Goal: Information Seeking & Learning: Compare options

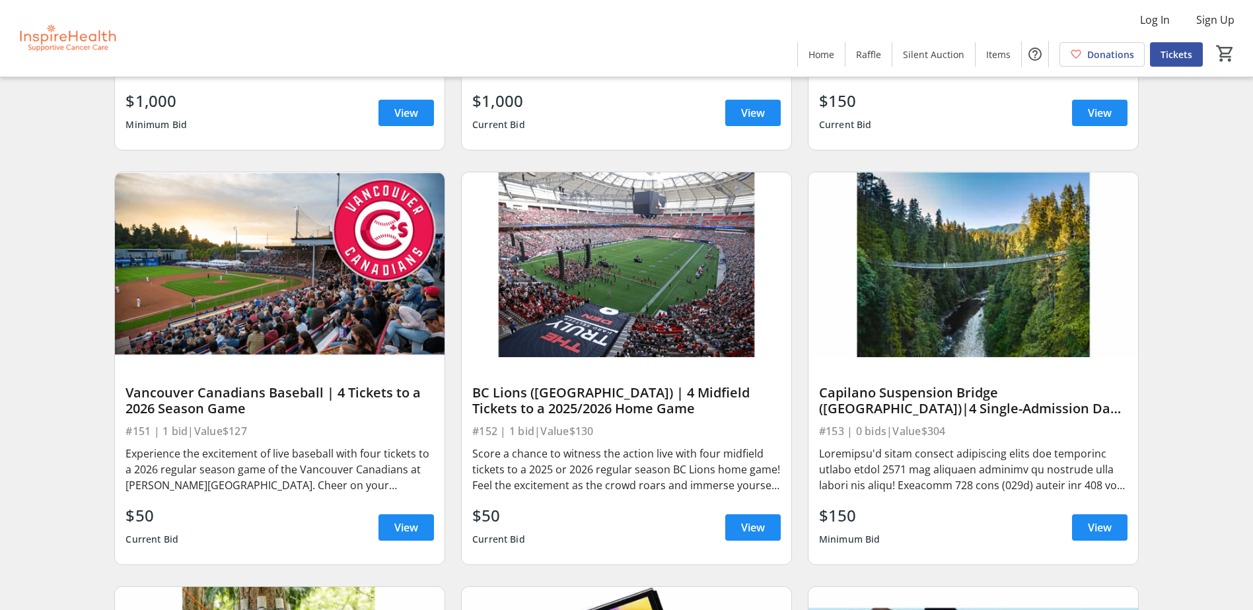
scroll to position [3369, 0]
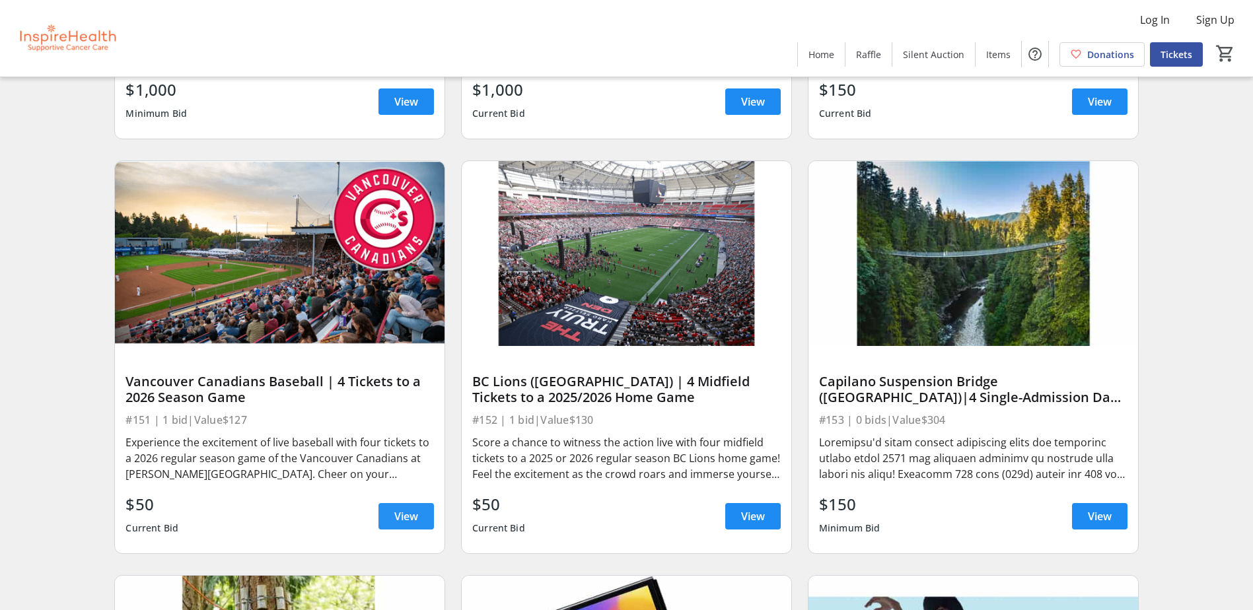
click at [410, 525] on span "View" at bounding box center [406, 517] width 24 height 16
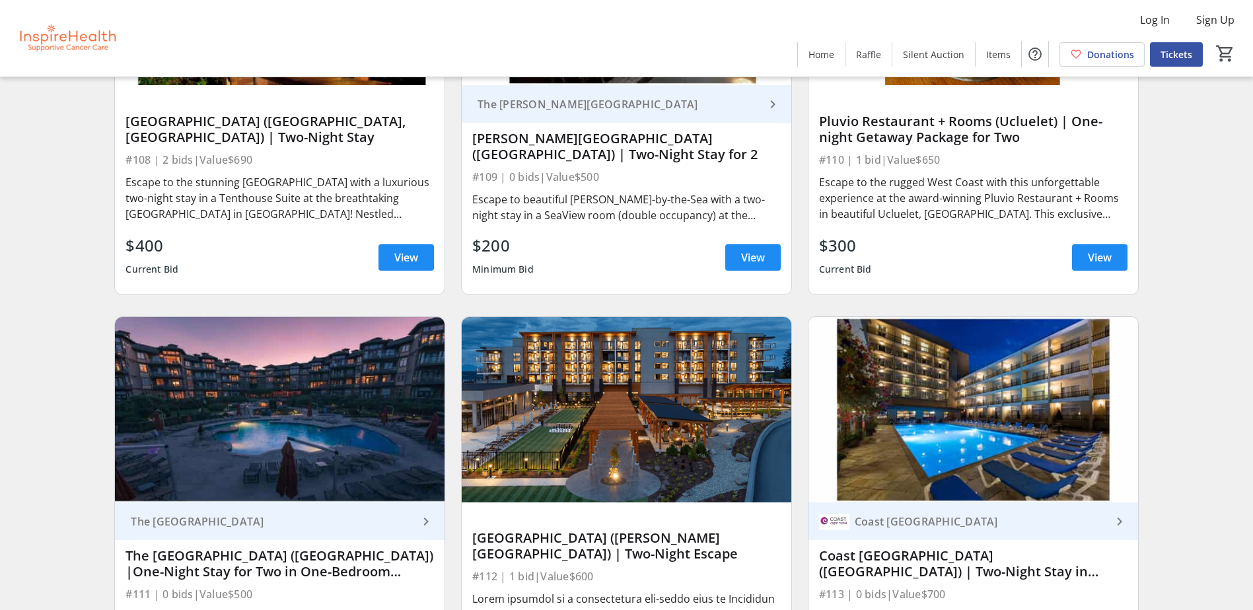
scroll to position [2048, 0]
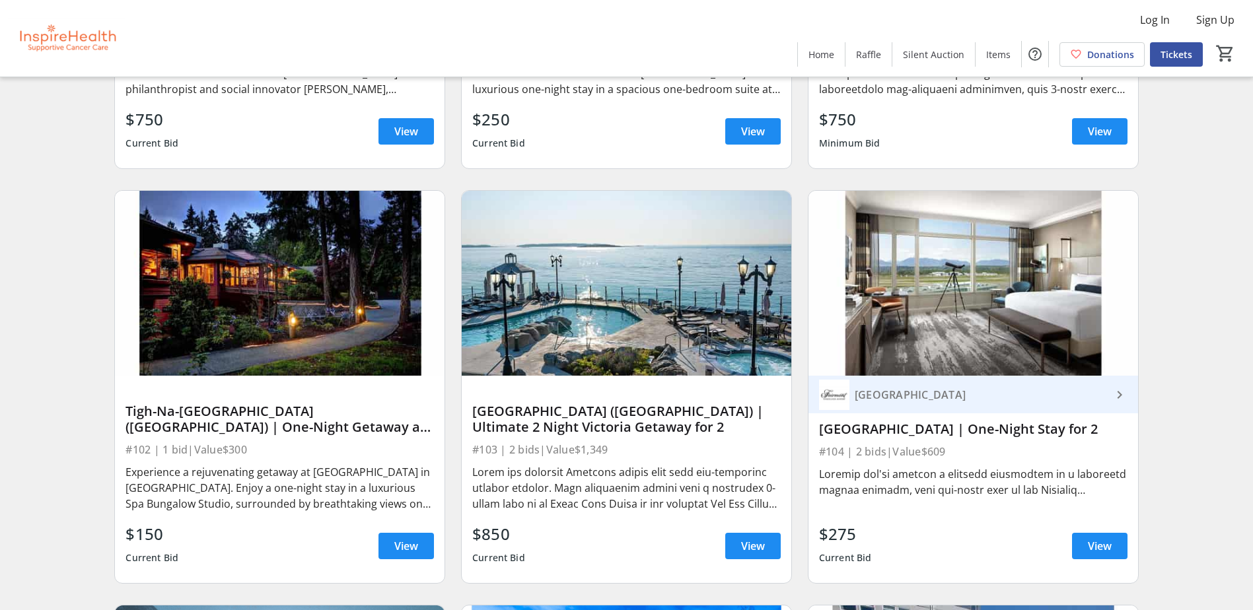
scroll to position [991, 0]
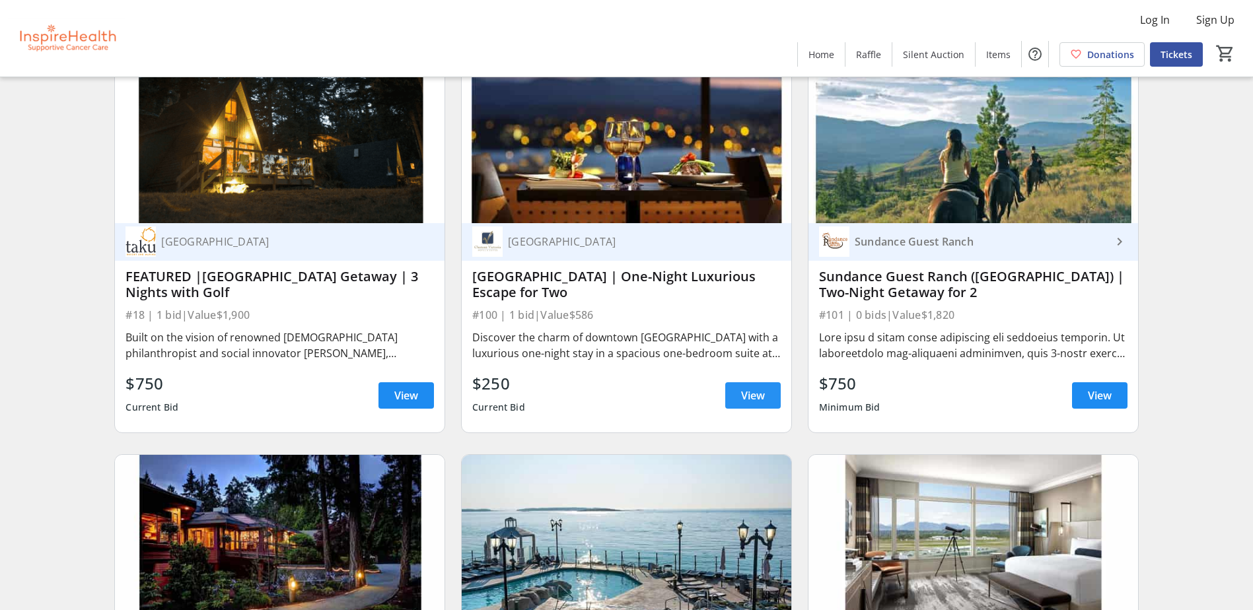
click at [765, 398] on span at bounding box center [752, 396] width 55 height 32
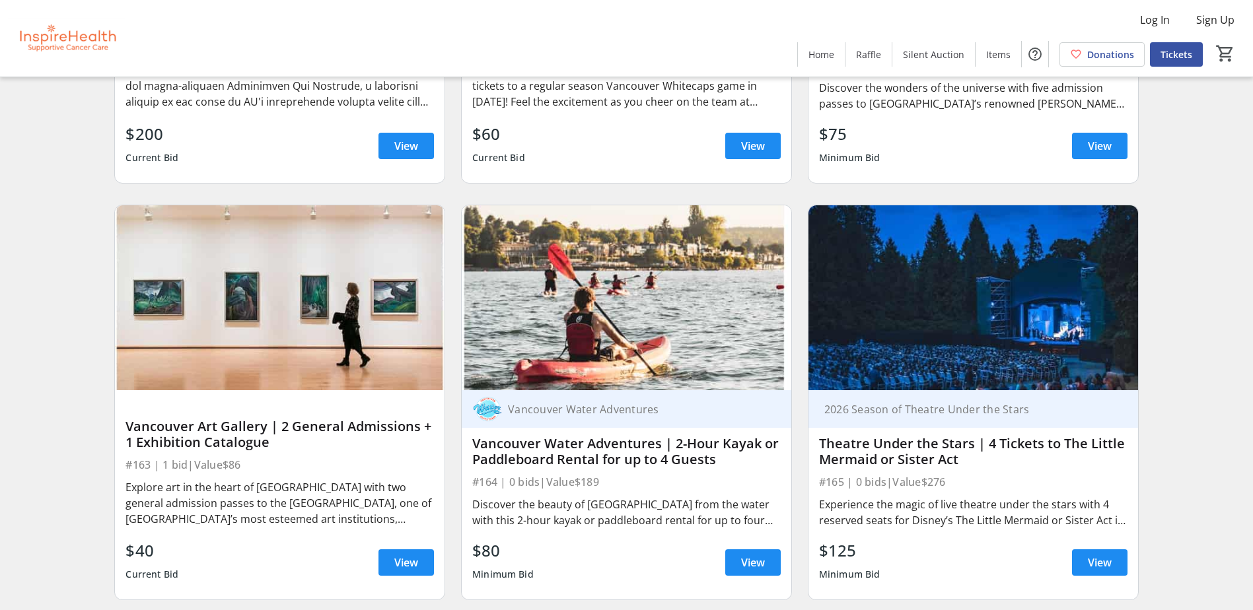
scroll to position [4757, 0]
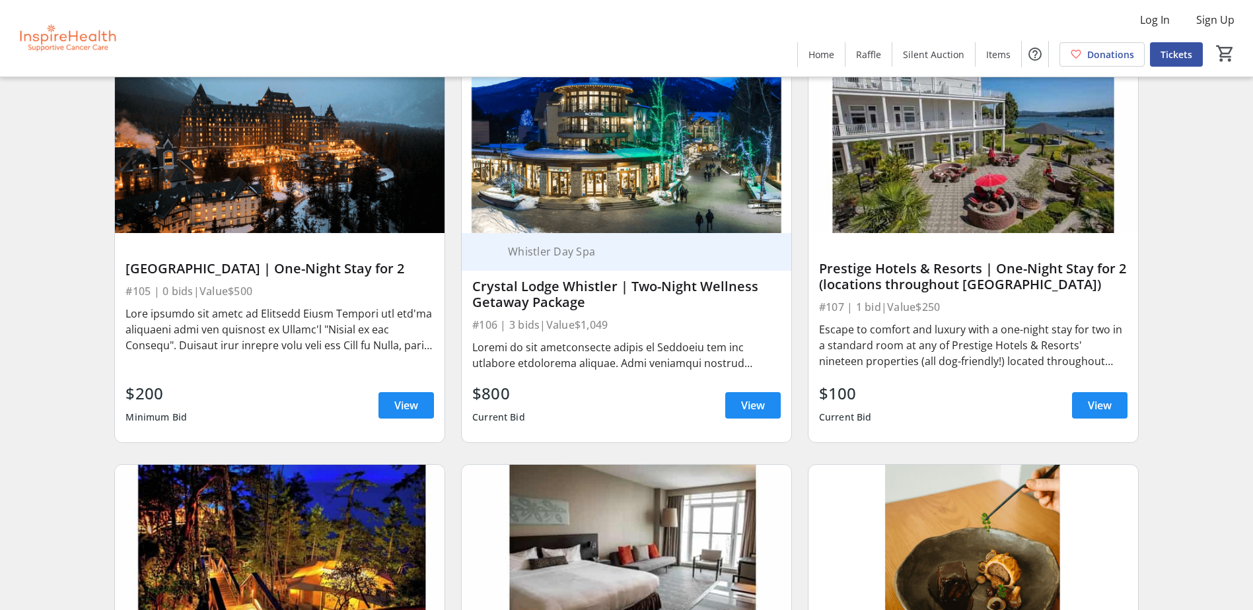
scroll to position [1784, 0]
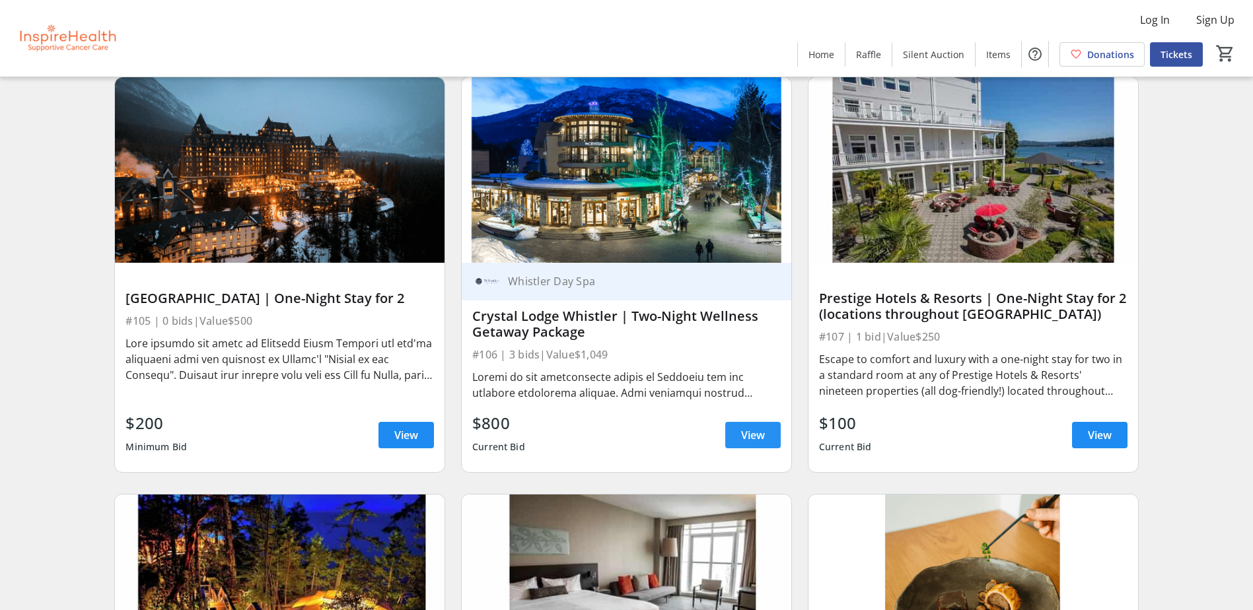
click at [759, 443] on span "View" at bounding box center [753, 435] width 24 height 16
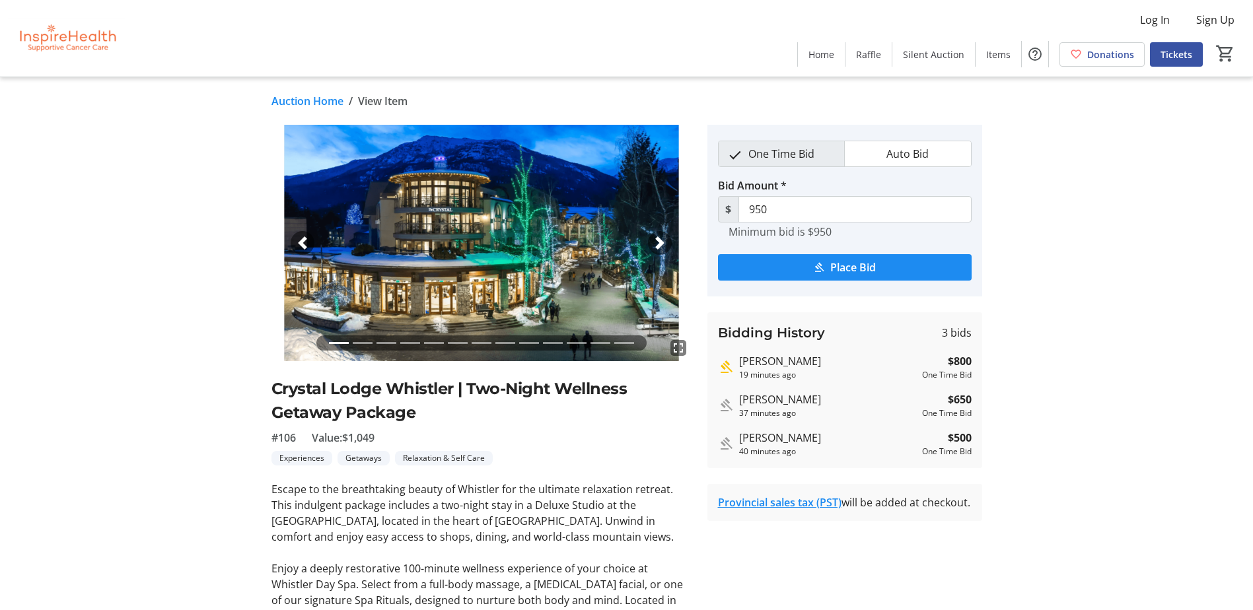
click at [663, 250] on div "Next" at bounding box center [660, 243] width 24 height 24
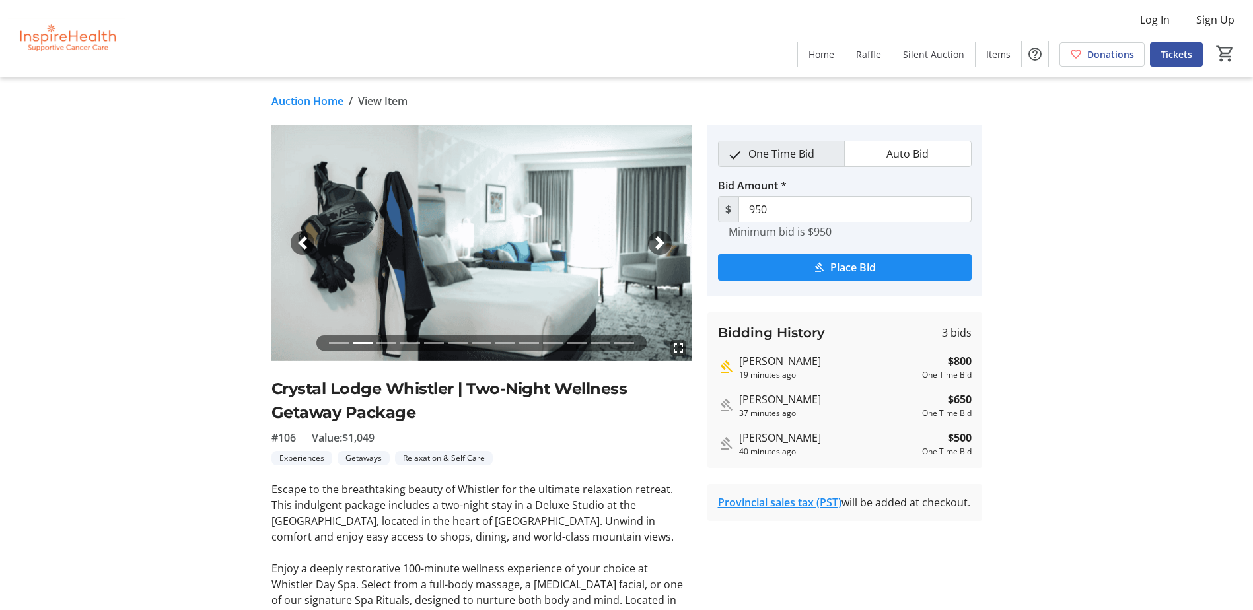
click at [663, 250] on div "Next" at bounding box center [660, 243] width 24 height 24
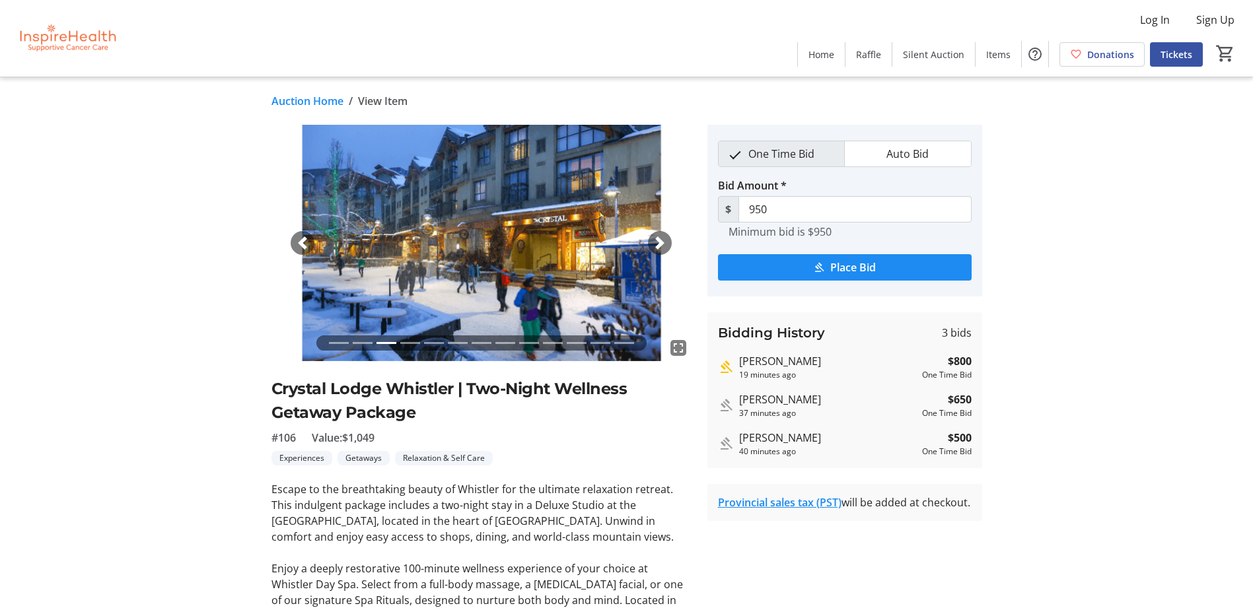
click at [663, 250] on div "Next" at bounding box center [660, 243] width 24 height 24
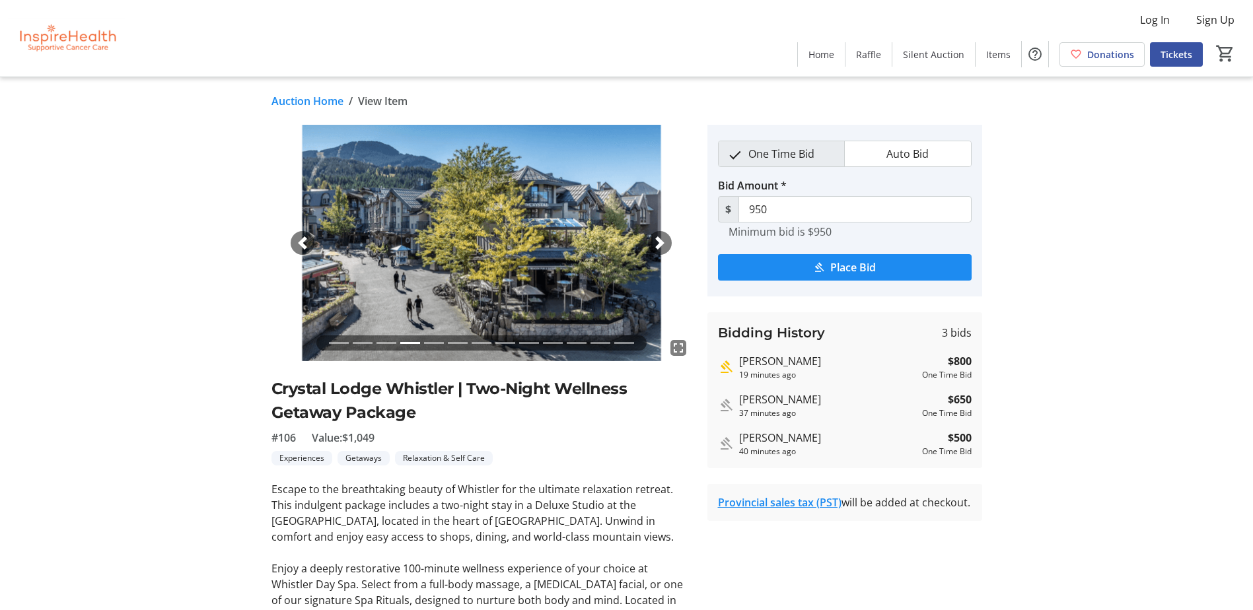
click at [663, 250] on div "Next" at bounding box center [660, 243] width 24 height 24
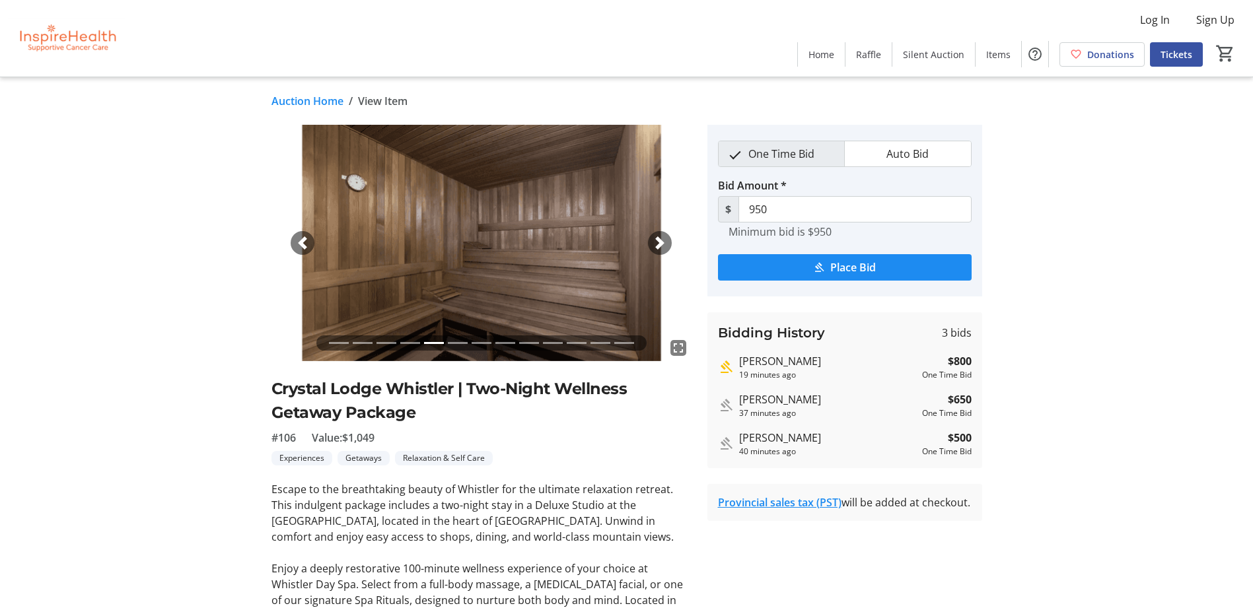
click at [663, 250] on div "Next" at bounding box center [660, 243] width 24 height 24
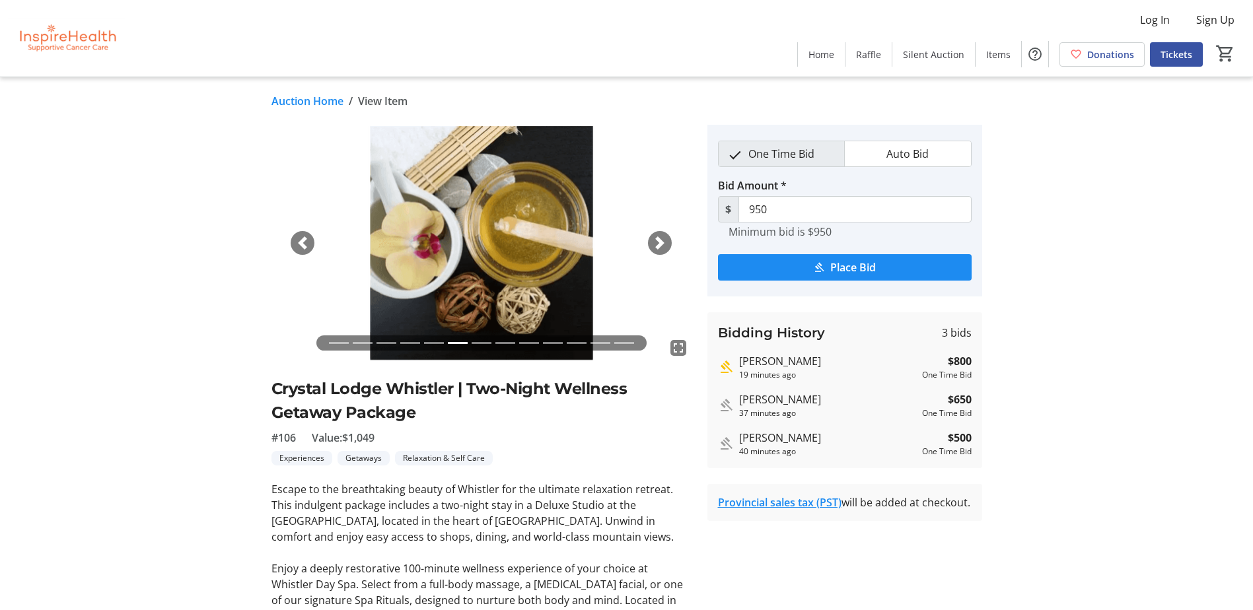
click at [663, 250] on div "Next" at bounding box center [660, 243] width 24 height 24
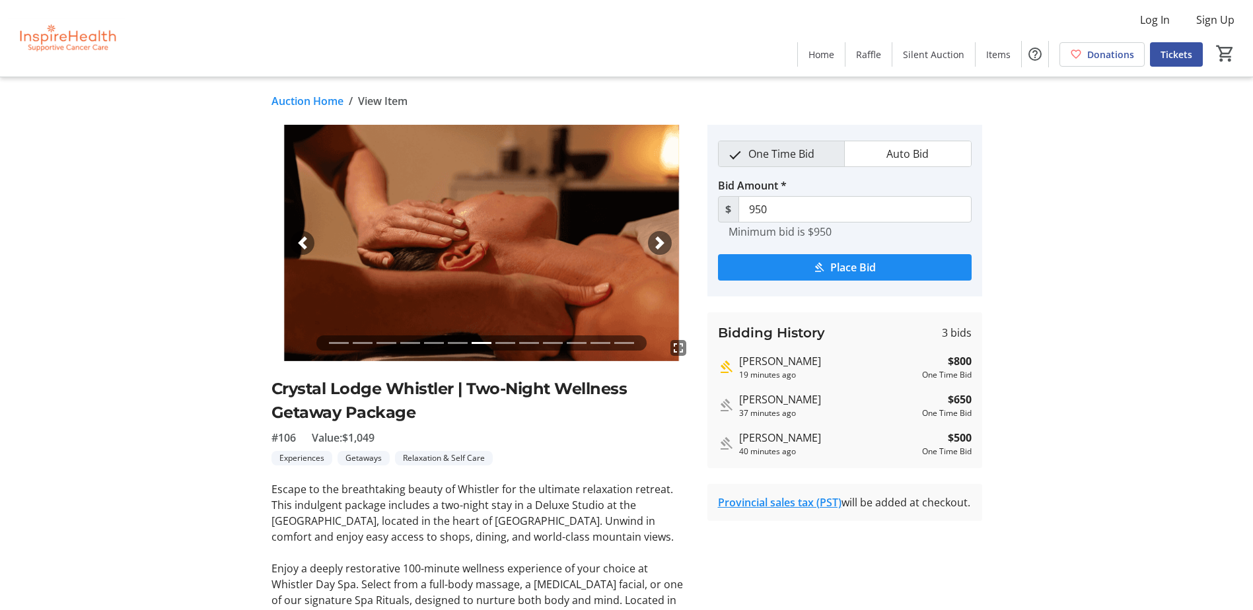
click at [663, 250] on div "Next" at bounding box center [660, 243] width 24 height 24
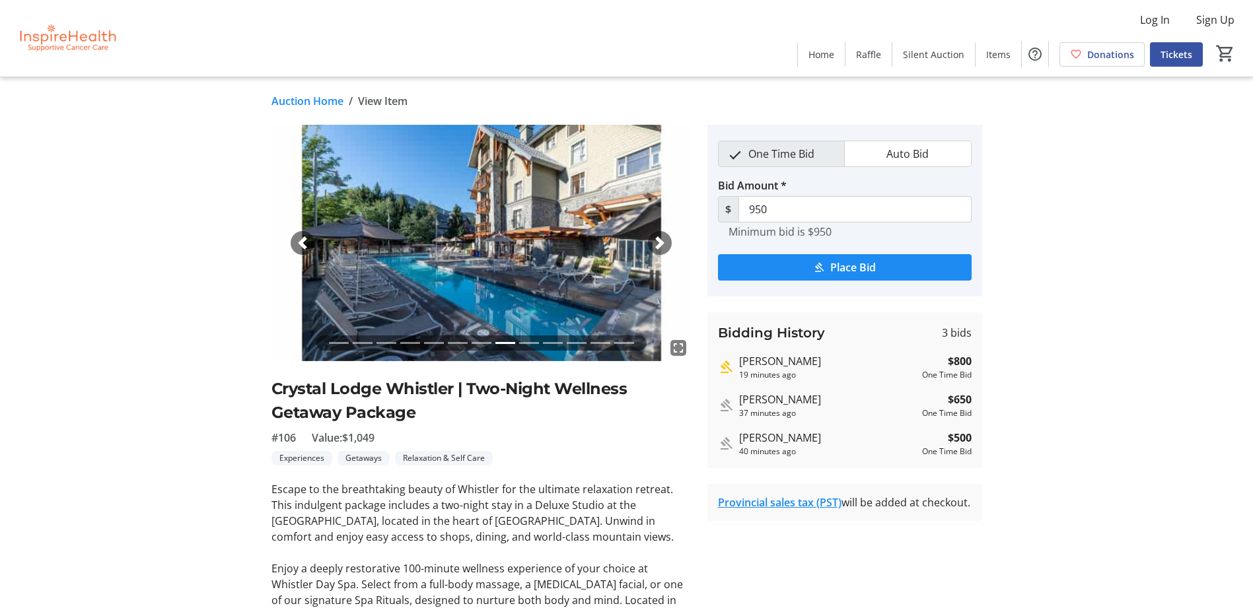
click at [663, 248] on span "button" at bounding box center [659, 243] width 13 height 13
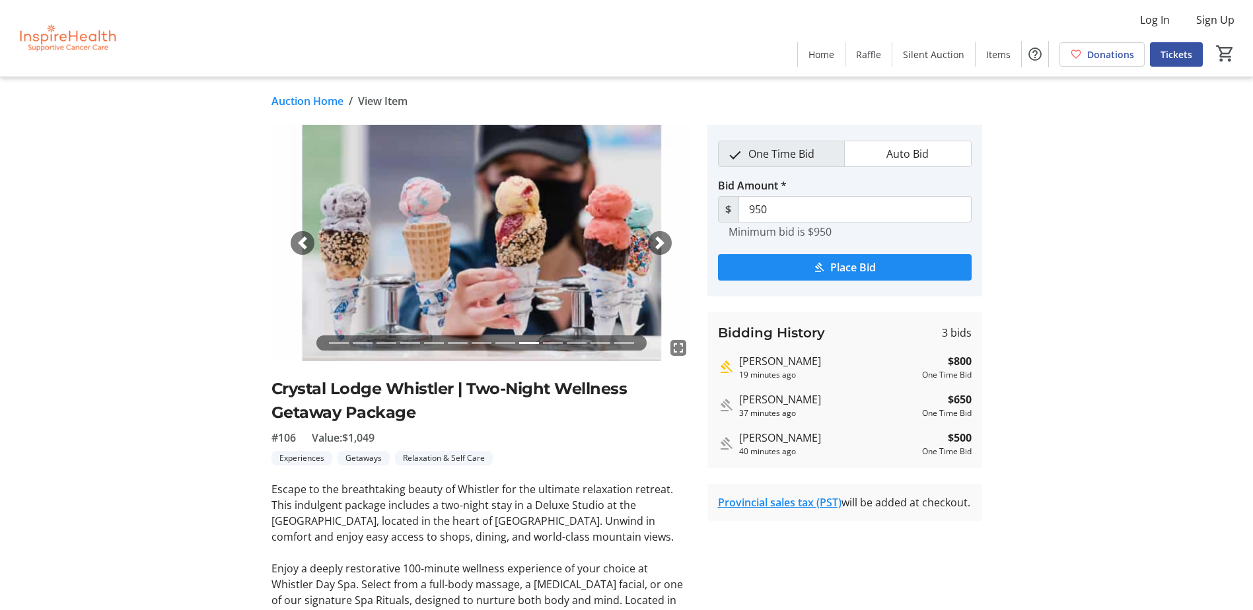
click at [663, 244] on span "button" at bounding box center [659, 243] width 13 height 13
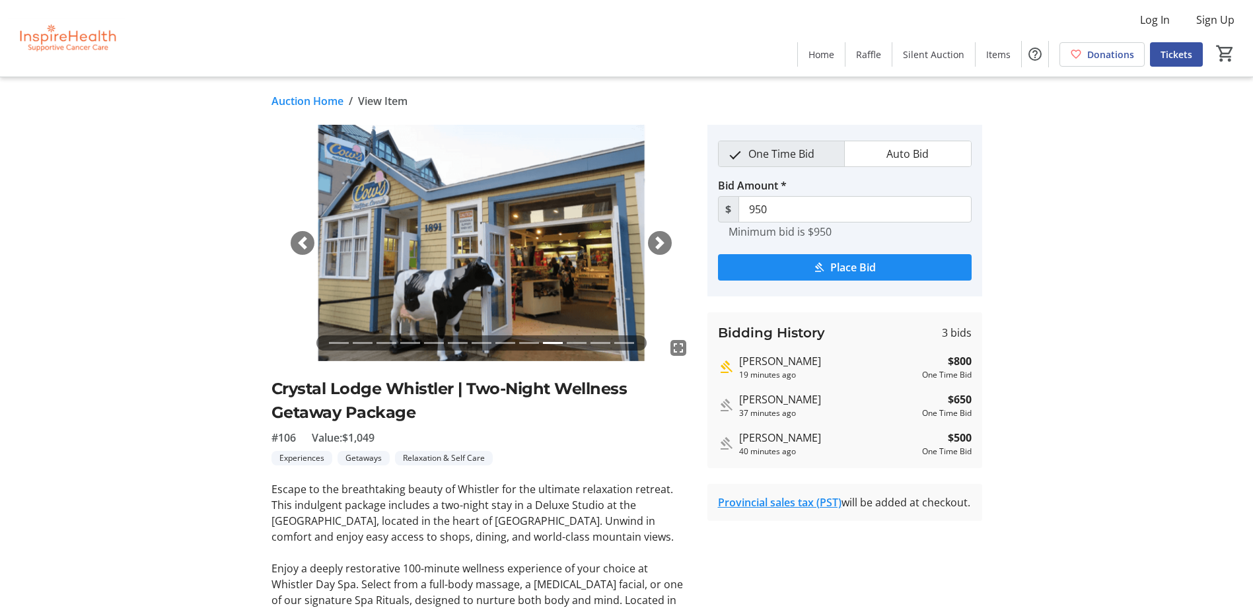
click at [662, 240] on span "button" at bounding box center [659, 243] width 13 height 13
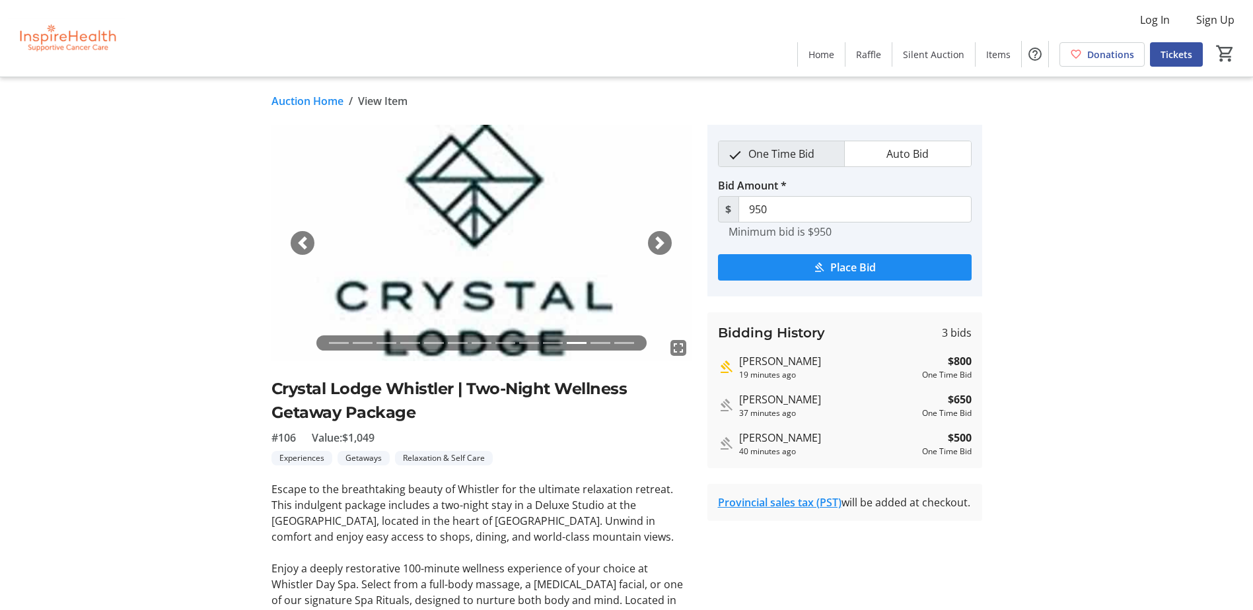
click at [662, 240] on span "button" at bounding box center [659, 243] width 13 height 13
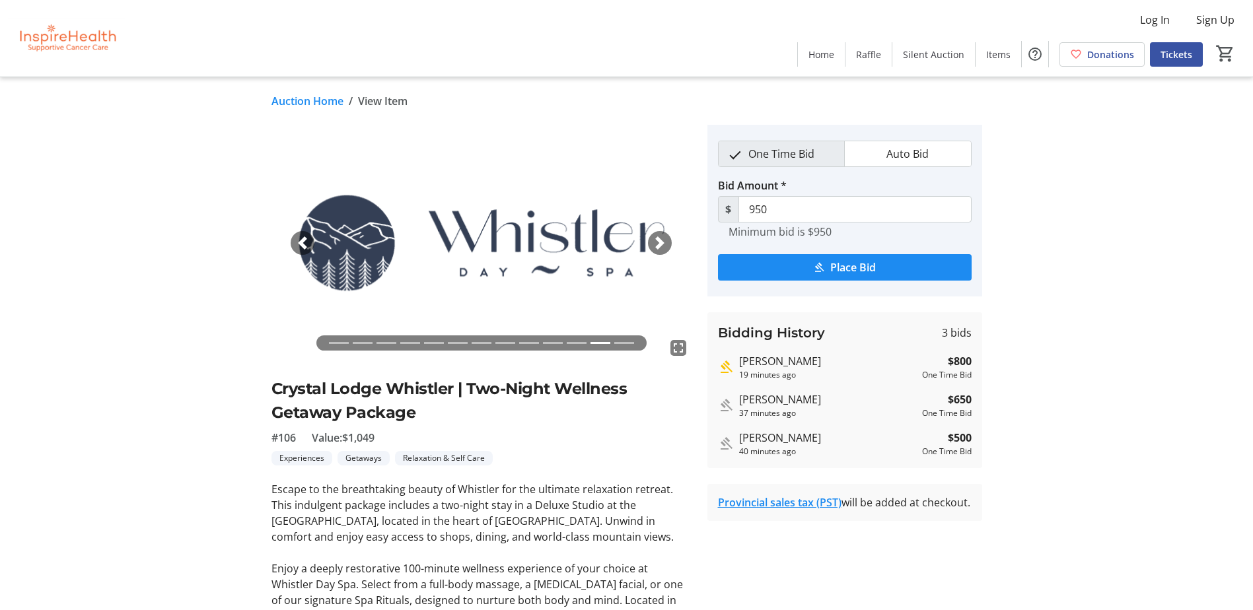
click at [661, 242] on span "button" at bounding box center [659, 243] width 13 height 13
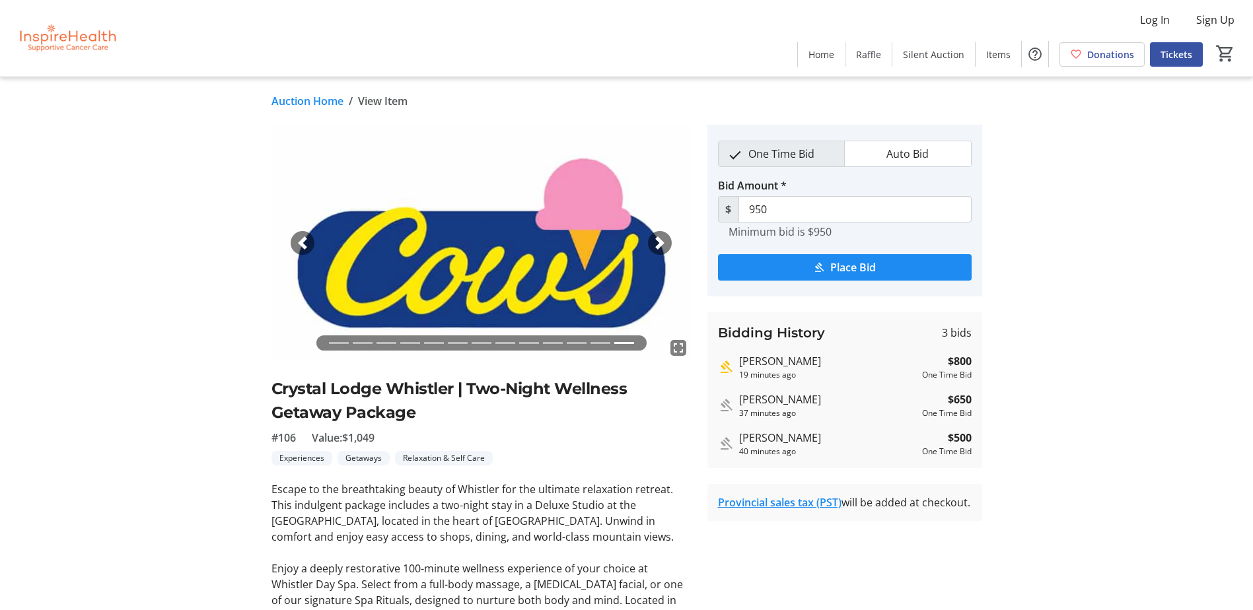
click at [307, 246] on span "button" at bounding box center [302, 243] width 13 height 13
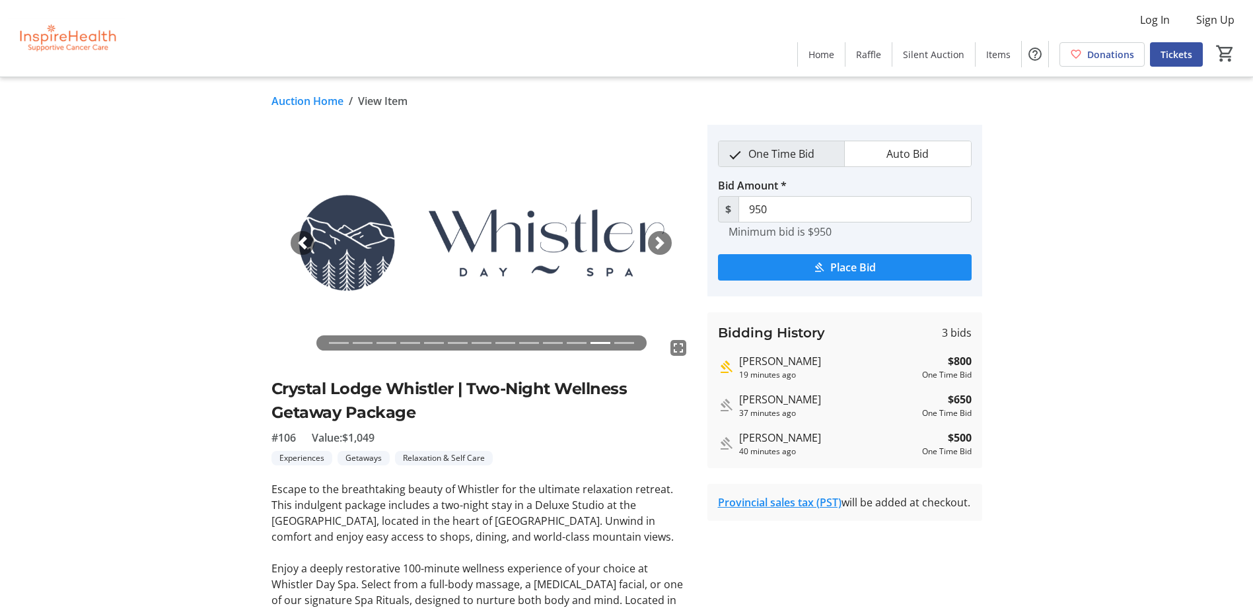
click at [307, 246] on span "button" at bounding box center [302, 243] width 13 height 13
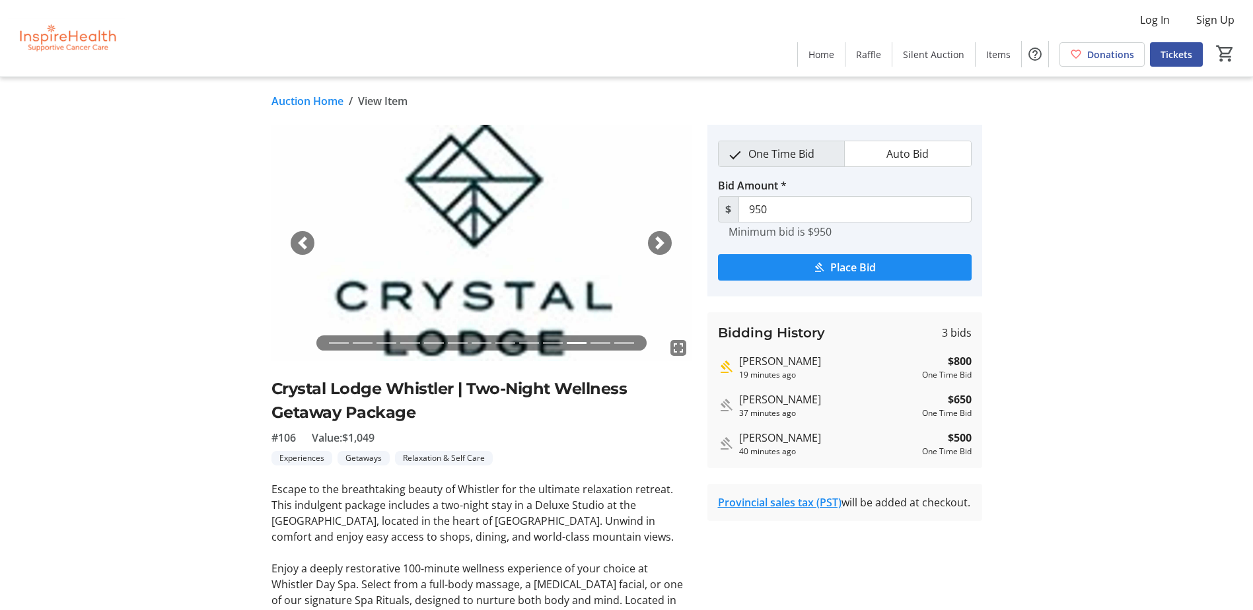
click at [307, 246] on span "button" at bounding box center [302, 243] width 13 height 13
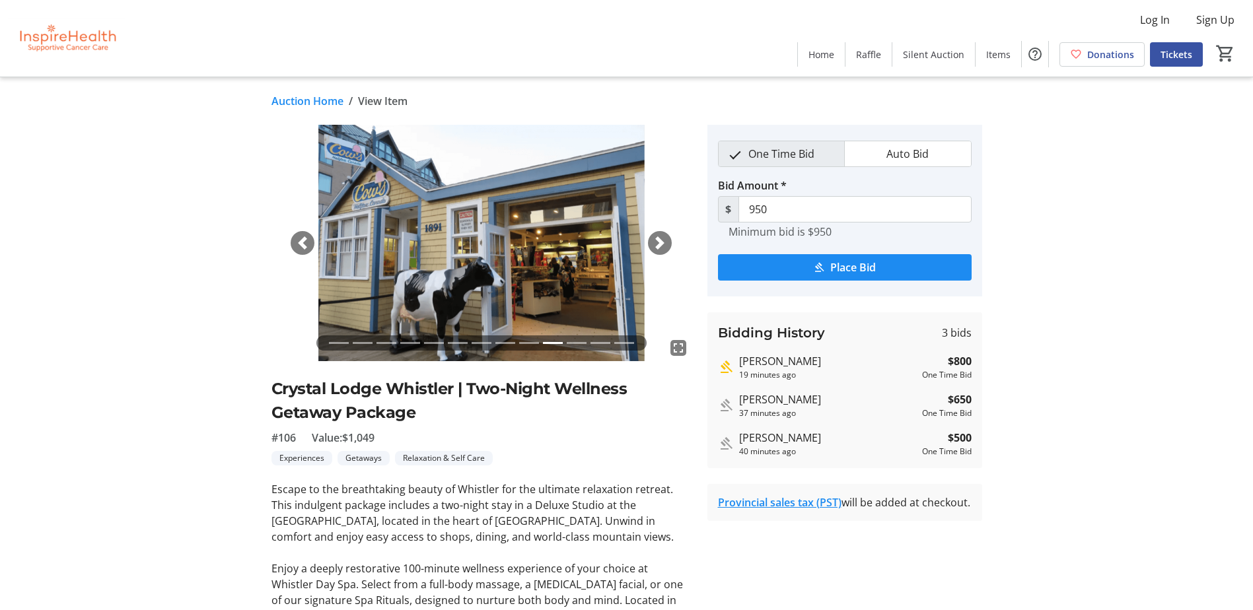
click at [307, 246] on span "button" at bounding box center [302, 243] width 13 height 13
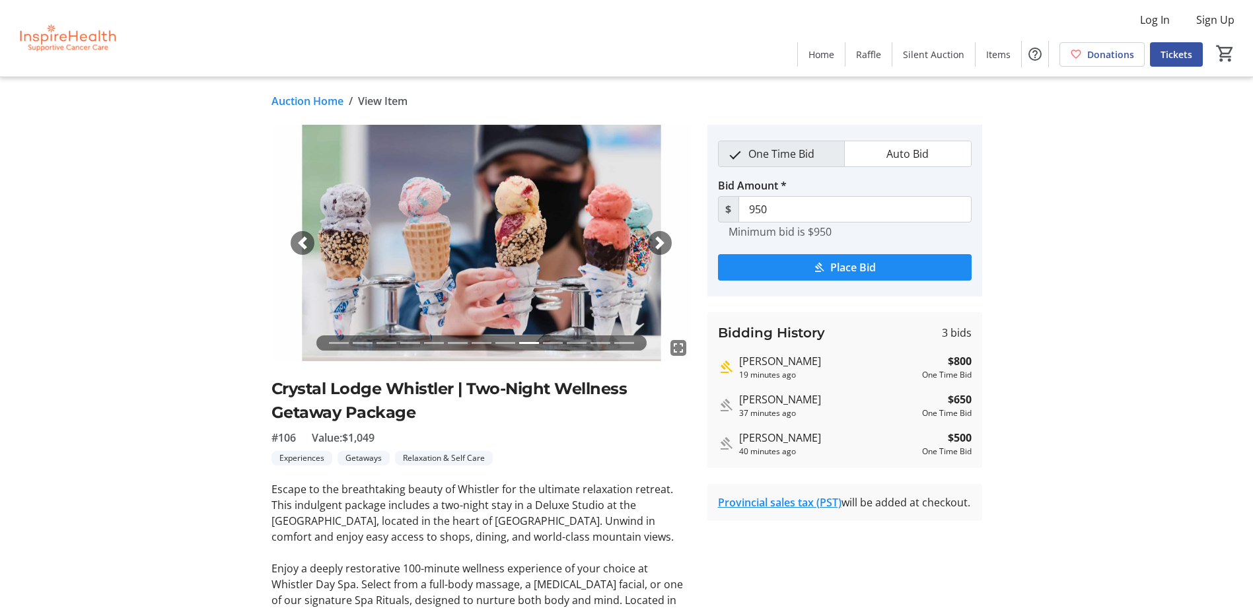
click at [307, 246] on span "button" at bounding box center [302, 243] width 13 height 13
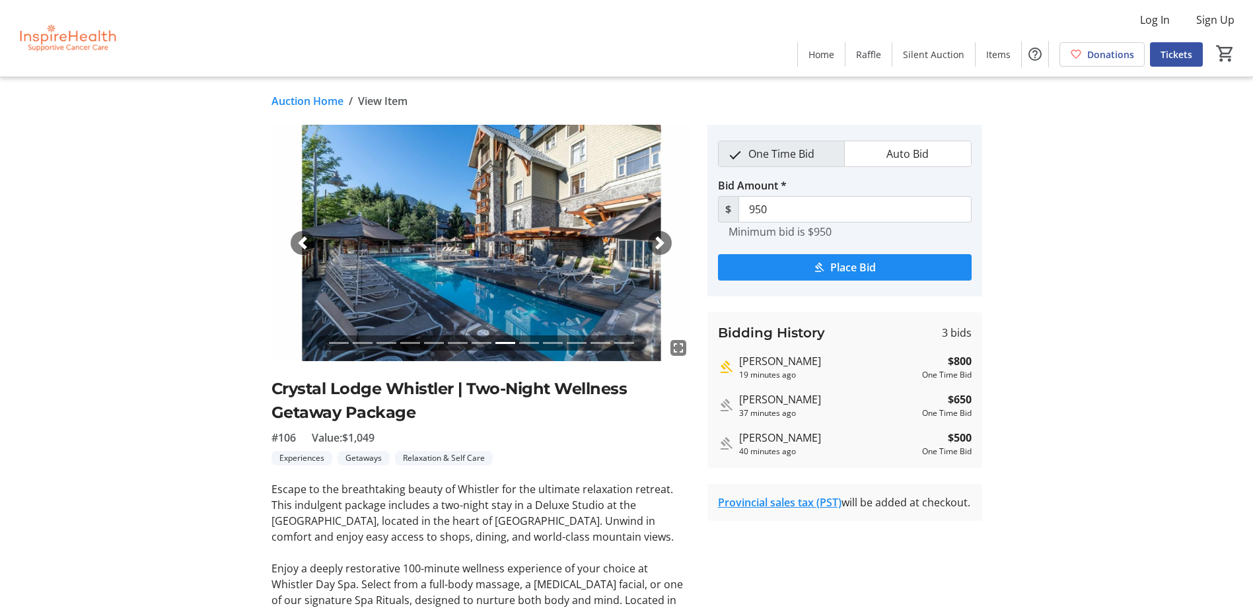
click at [307, 246] on span "button" at bounding box center [302, 243] width 13 height 13
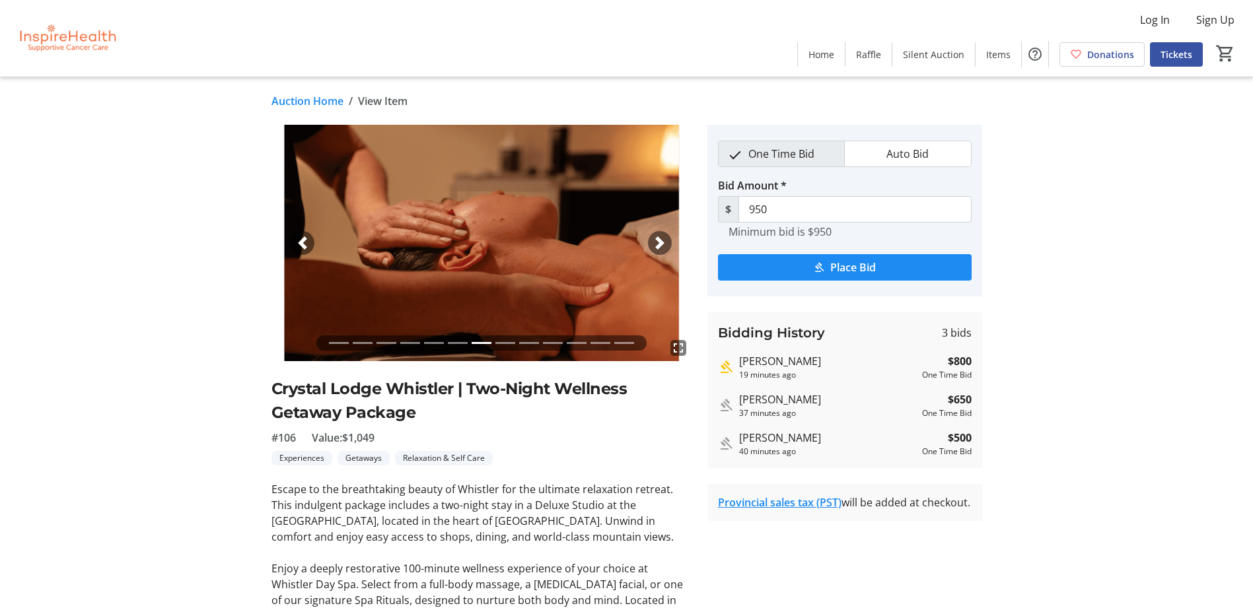
click at [307, 246] on span "button" at bounding box center [302, 243] width 13 height 13
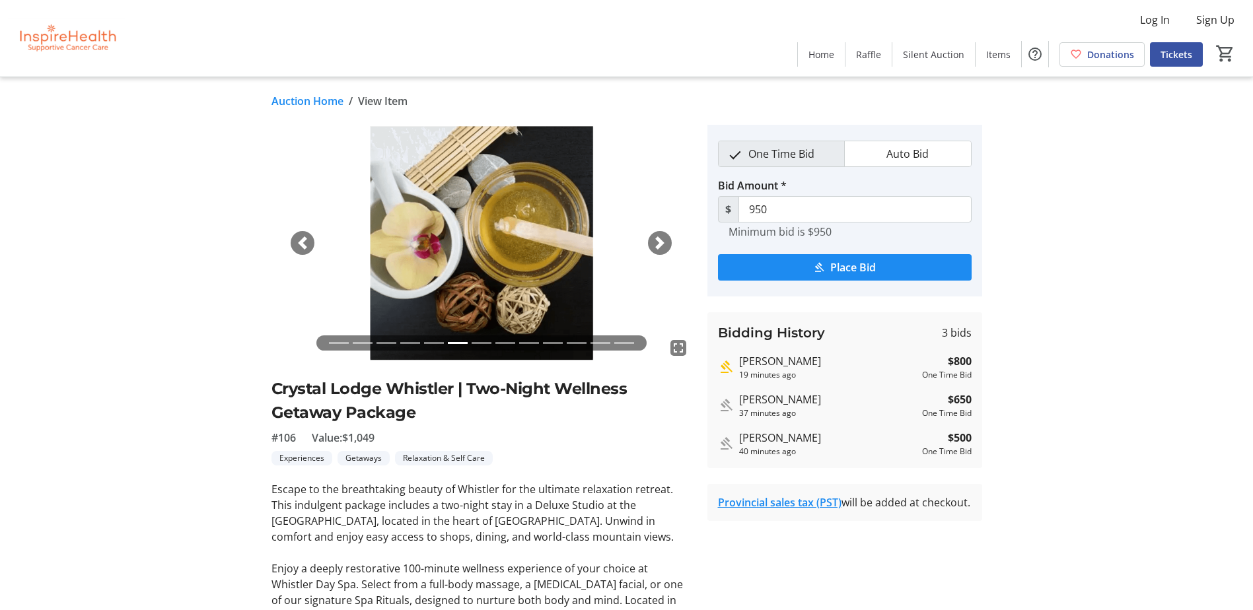
click at [307, 246] on span "button" at bounding box center [302, 243] width 13 height 13
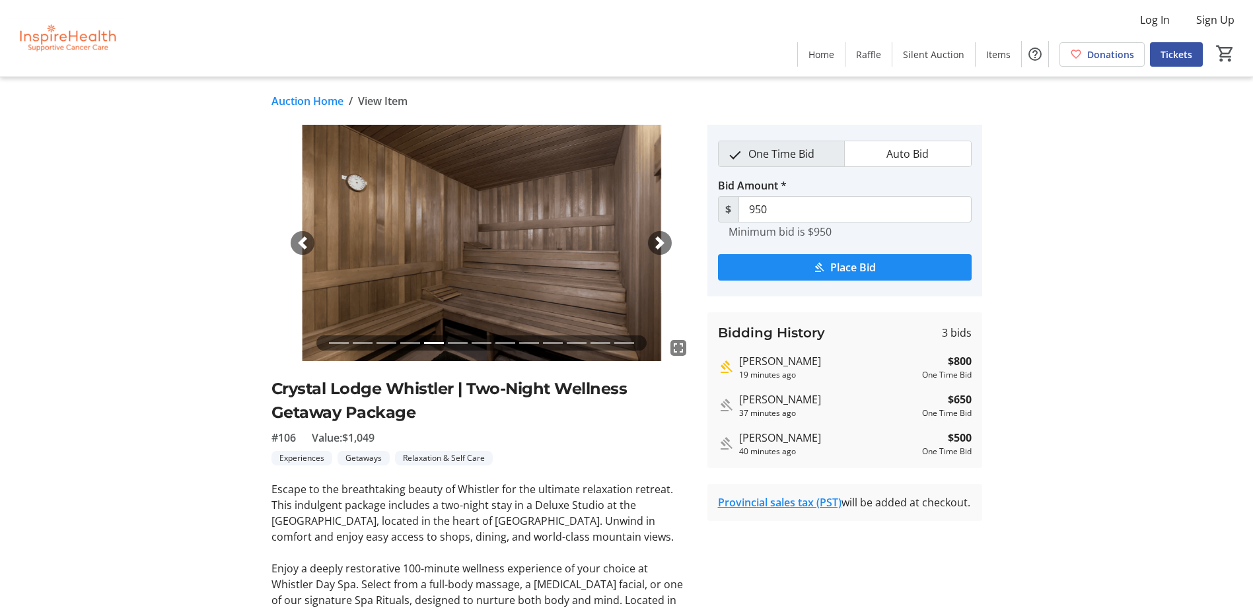
click at [287, 240] on img at bounding box center [482, 243] width 420 height 237
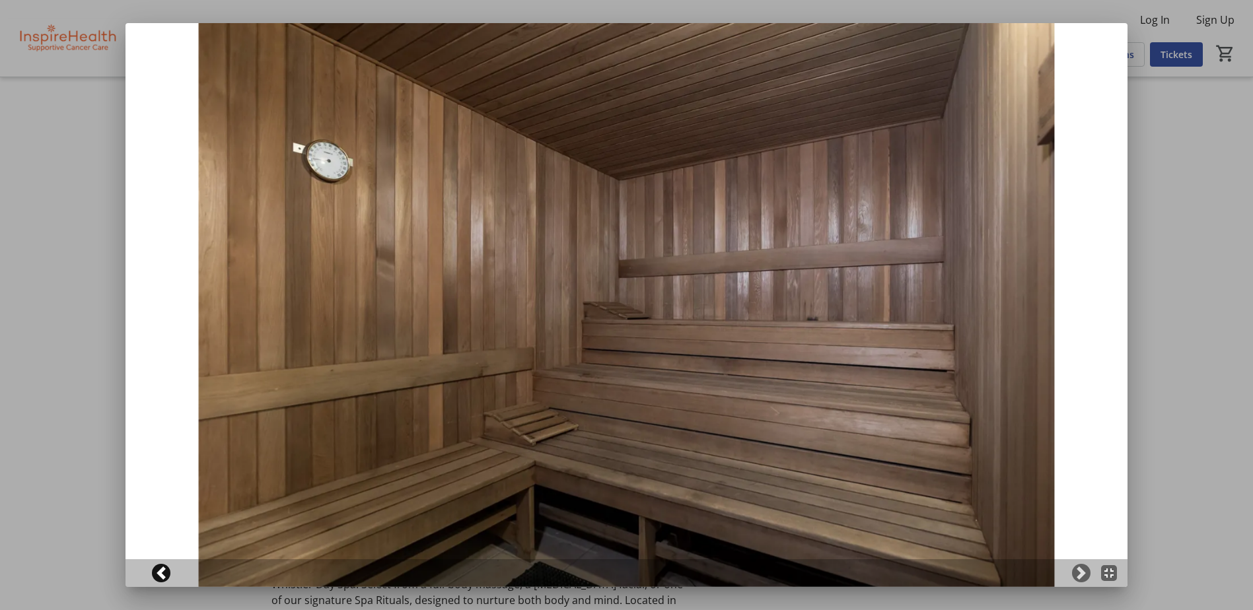
click at [159, 574] on span at bounding box center [161, 573] width 13 height 13
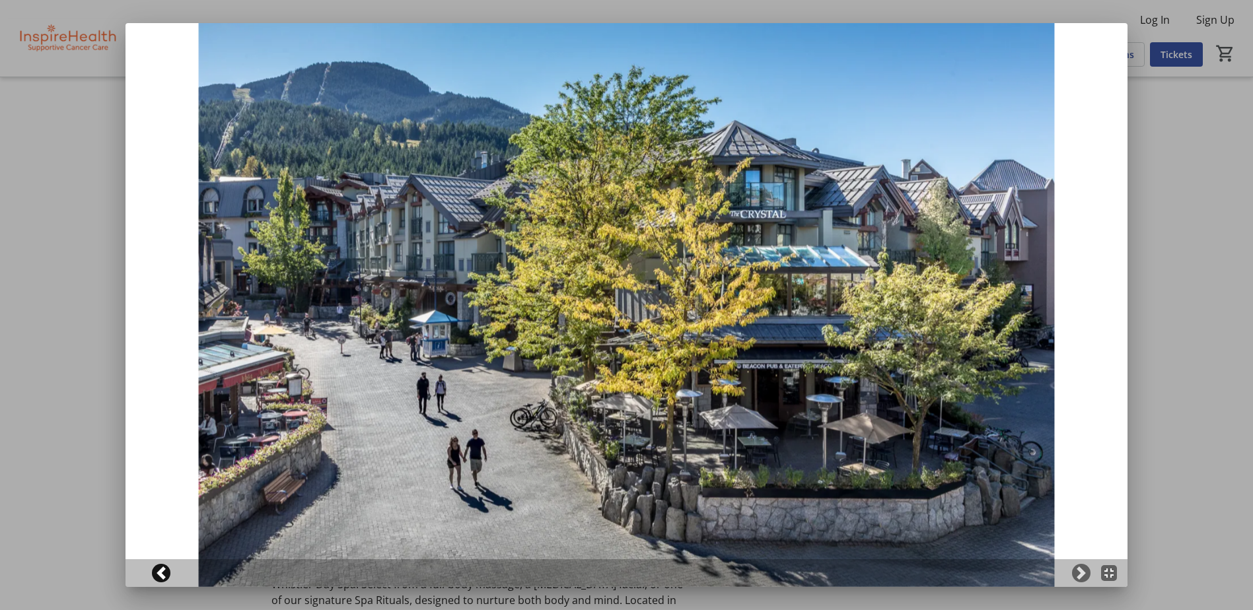
click at [158, 574] on span at bounding box center [161, 573] width 13 height 13
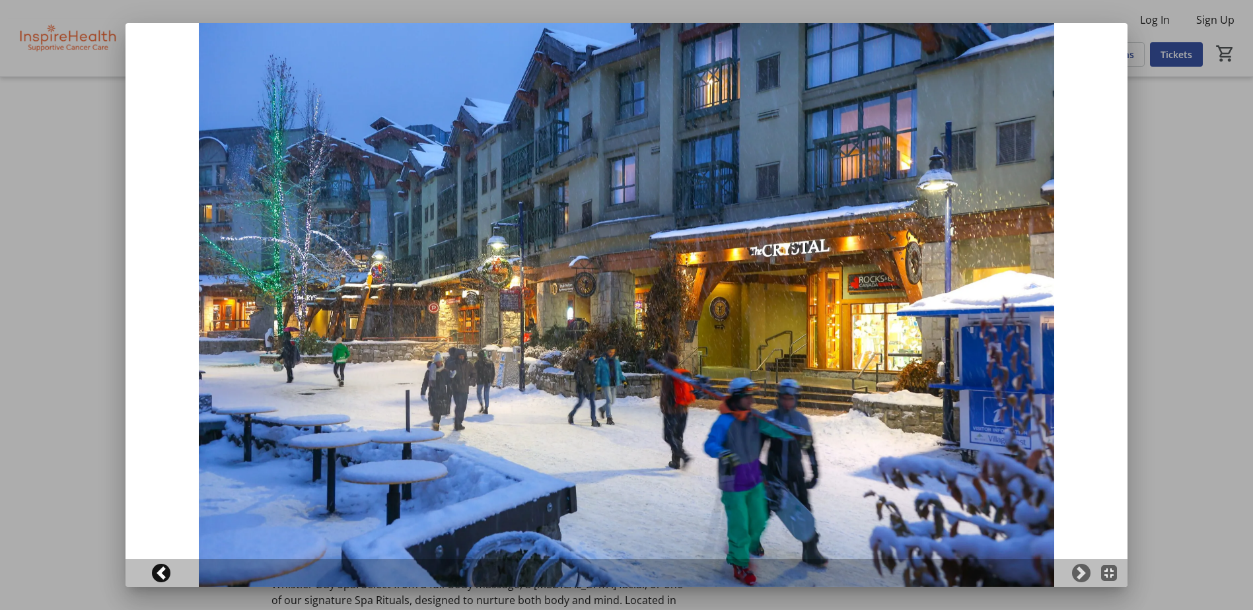
click at [158, 574] on span at bounding box center [161, 573] width 13 height 13
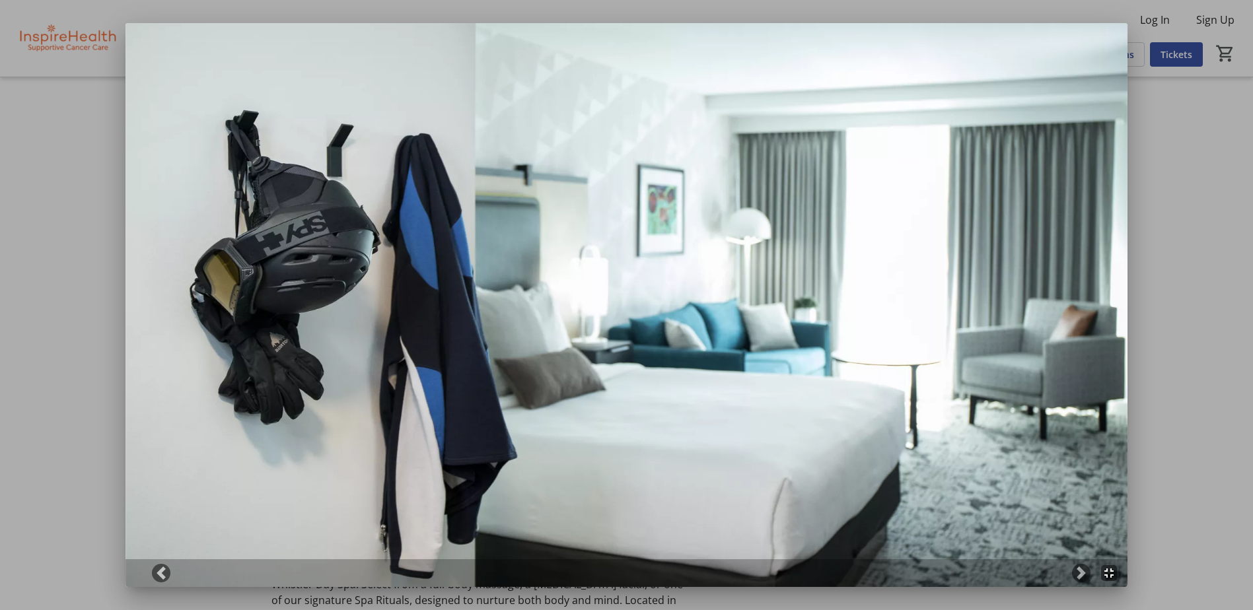
click at [28, 417] on div at bounding box center [626, 305] width 1253 height 610
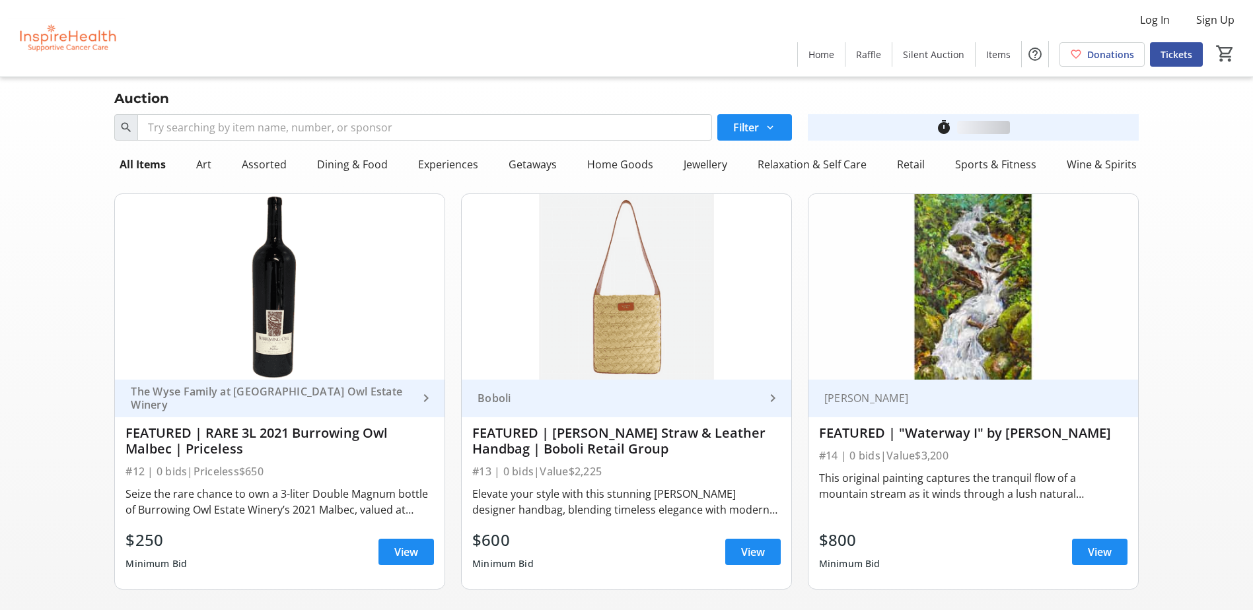
scroll to position [1784, 0]
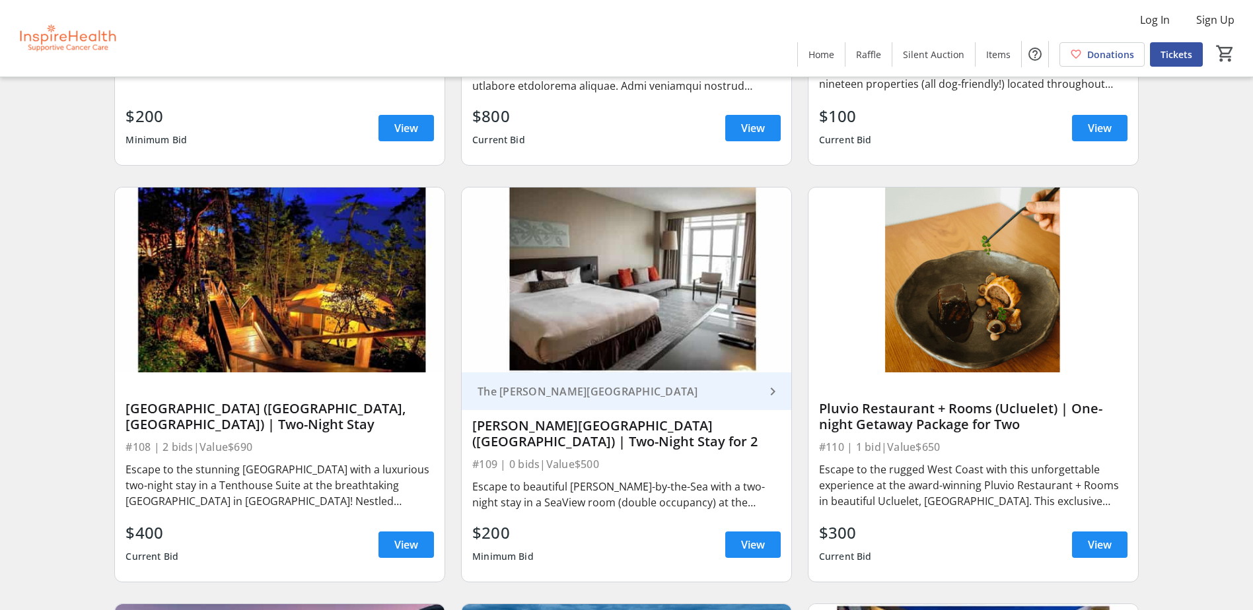
scroll to position [2114, 0]
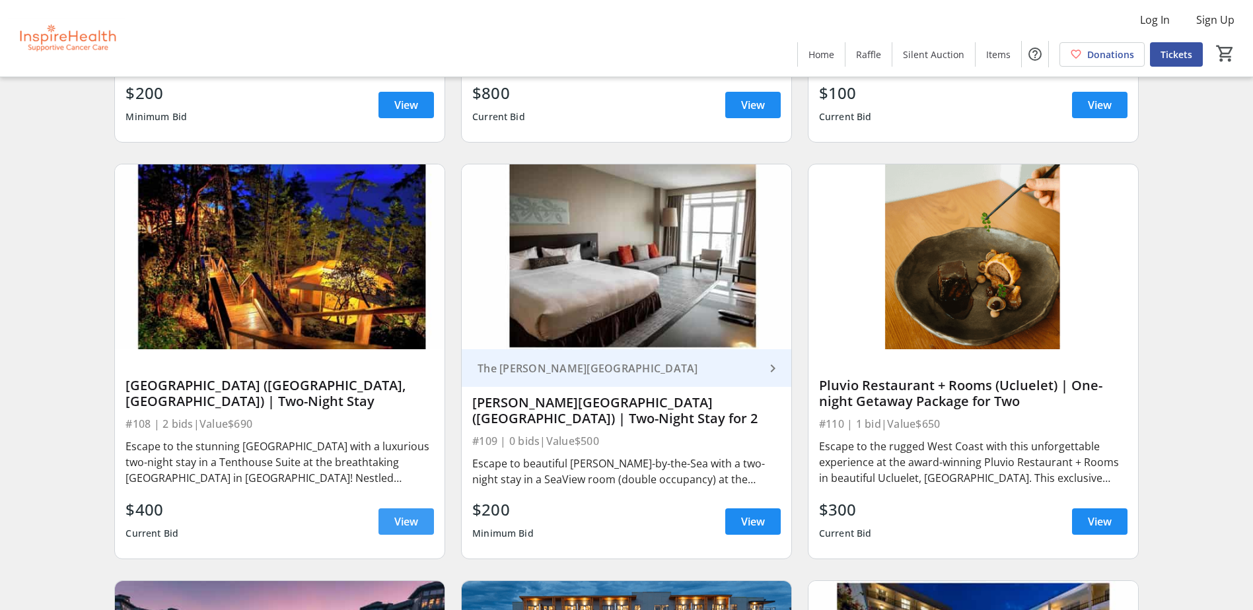
click at [396, 528] on span "View" at bounding box center [406, 522] width 24 height 16
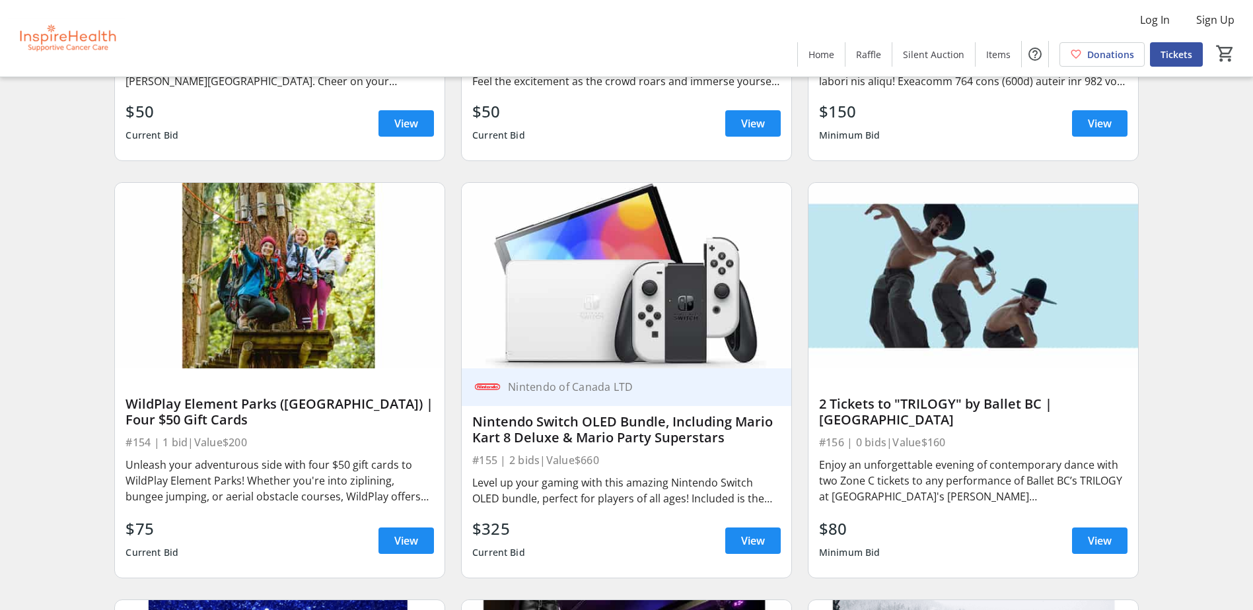
scroll to position [3832, 0]
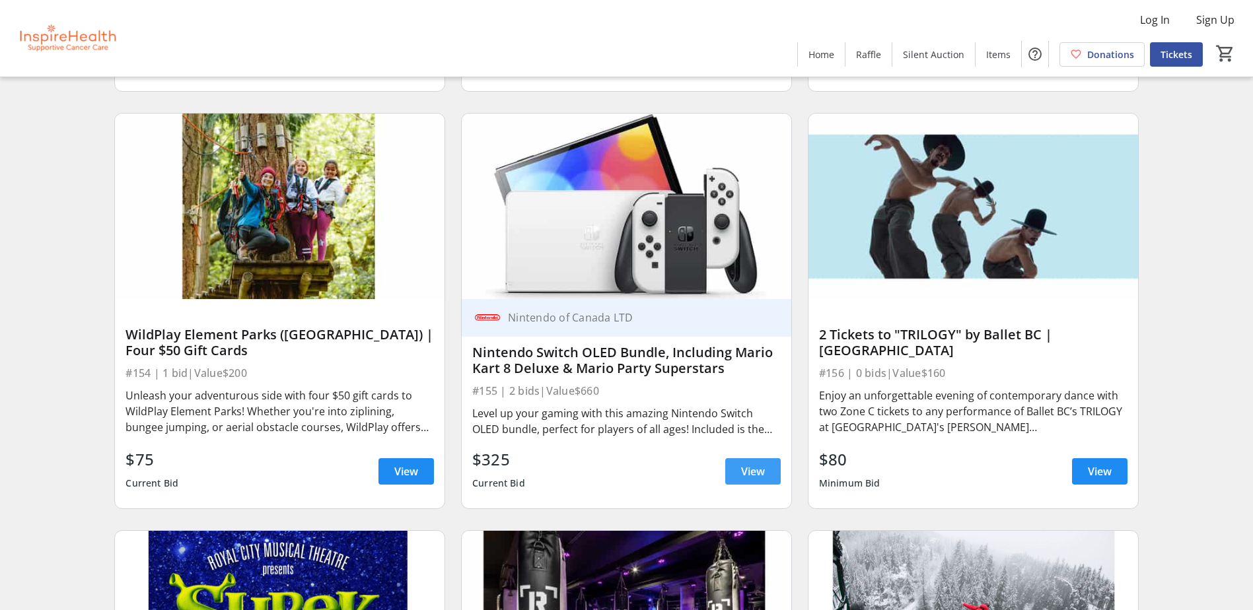
click at [746, 476] on span "View" at bounding box center [753, 472] width 24 height 16
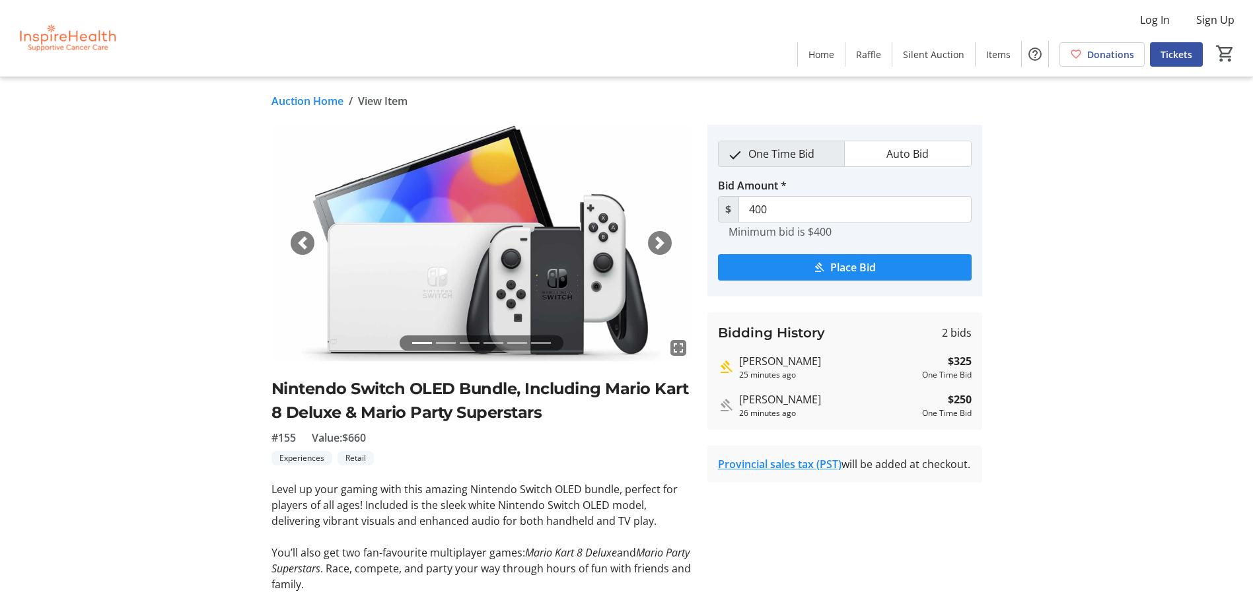
click at [661, 246] on span "button" at bounding box center [659, 243] width 13 height 13
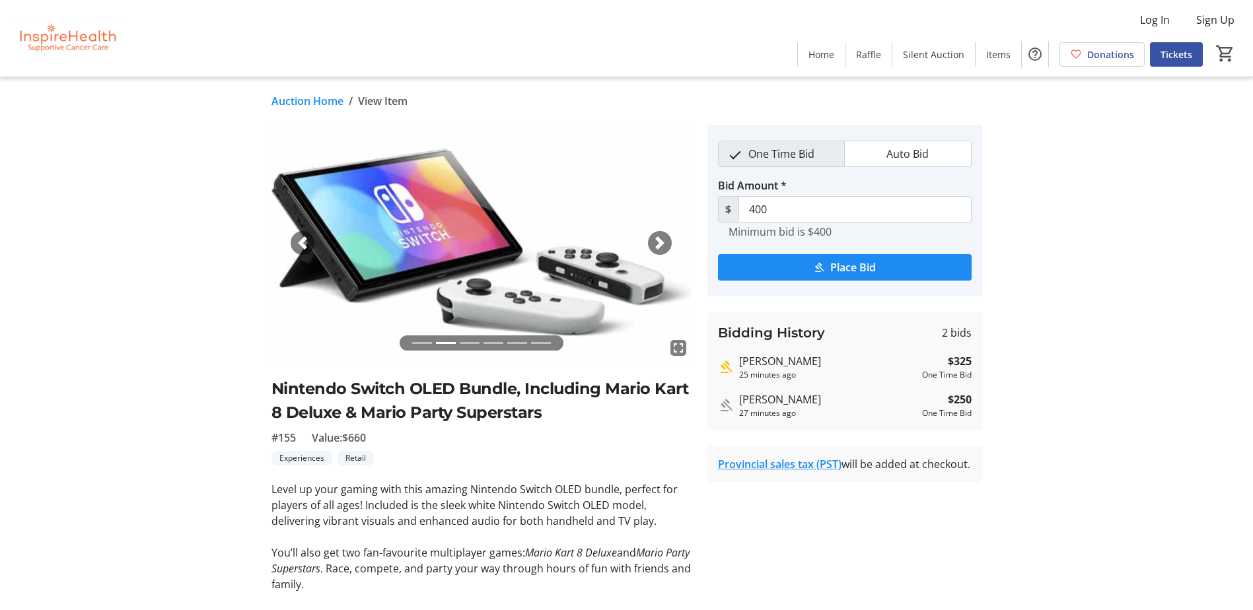
click at [660, 238] on span "button" at bounding box center [659, 243] width 13 height 13
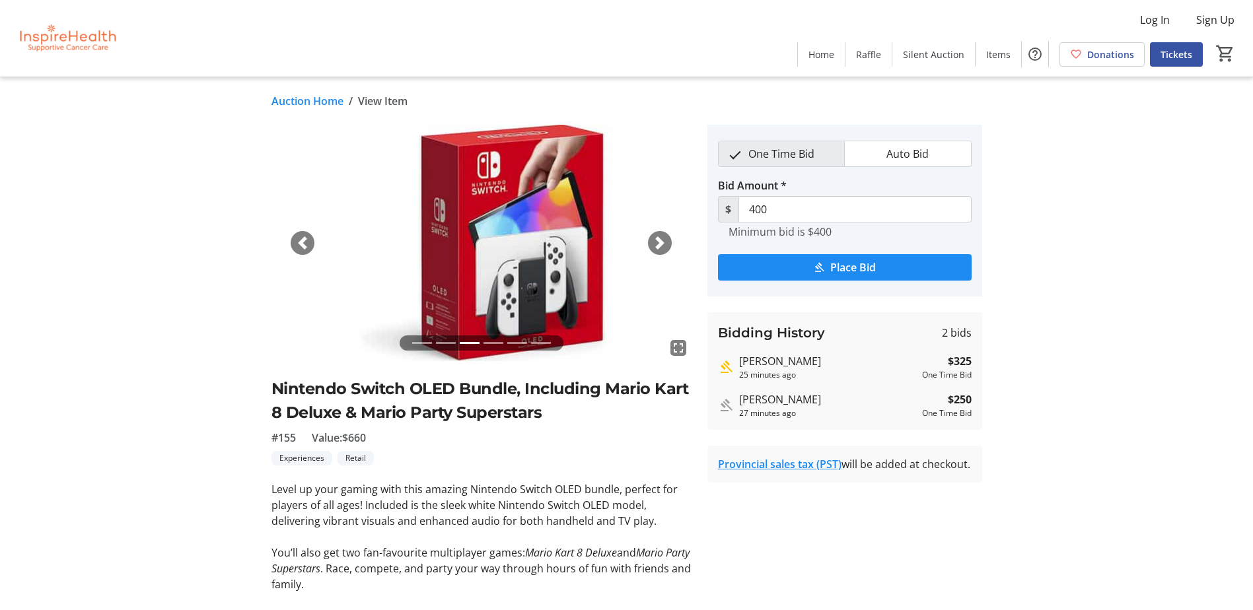
click at [660, 244] on span "button" at bounding box center [659, 243] width 13 height 13
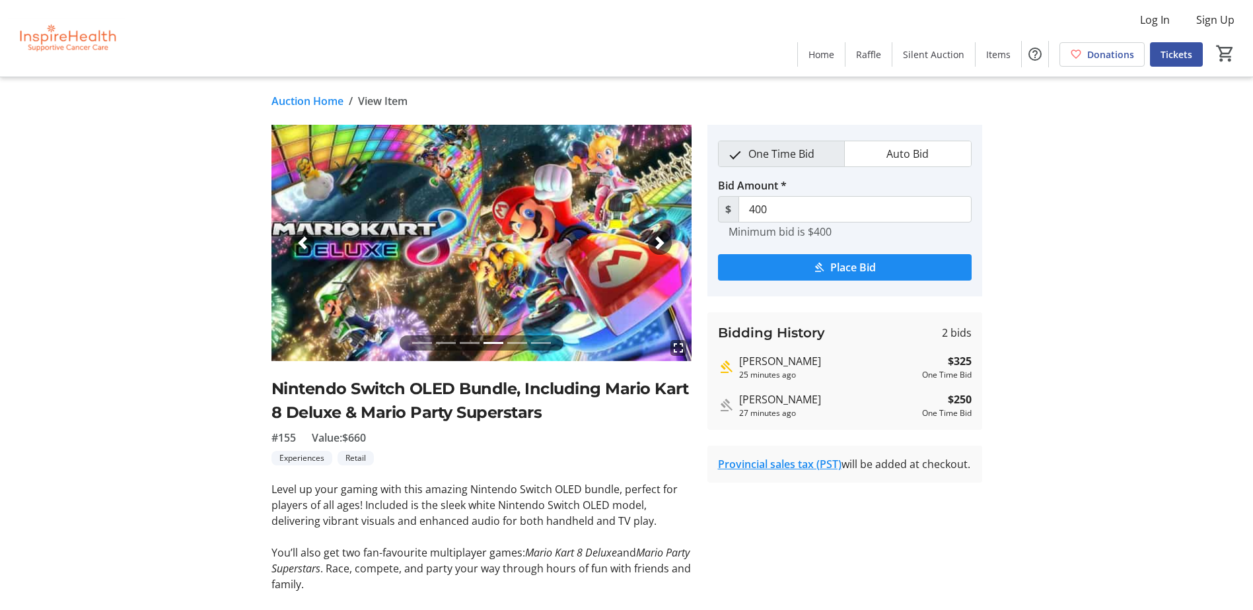
click at [660, 244] on span "button" at bounding box center [659, 243] width 13 height 13
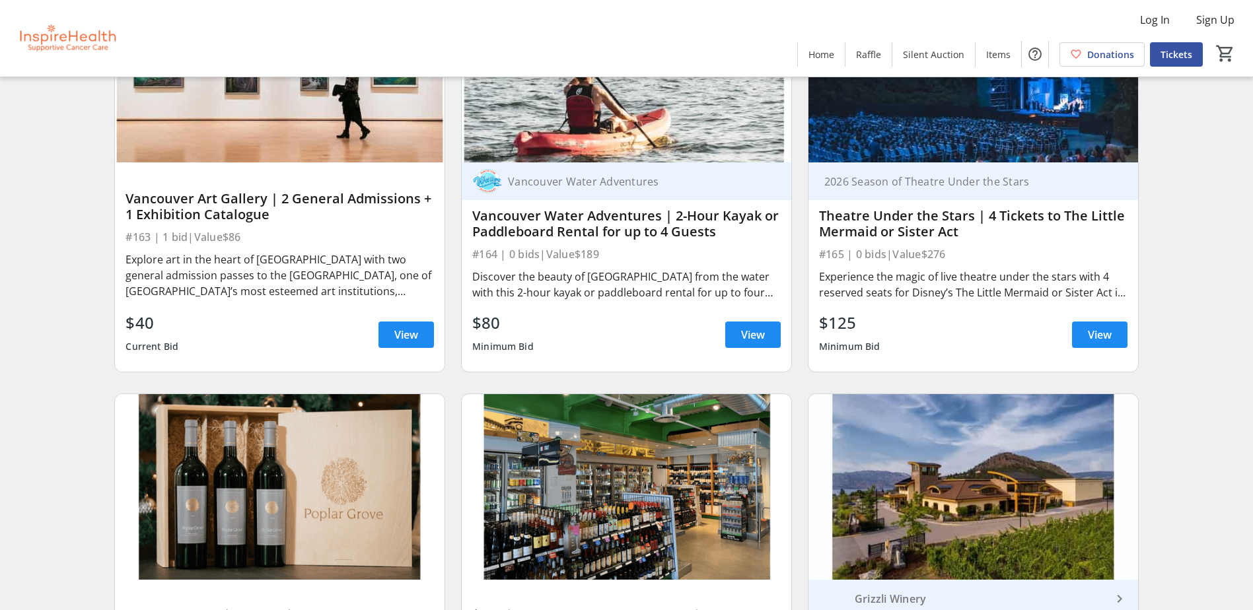
scroll to position [5417, 0]
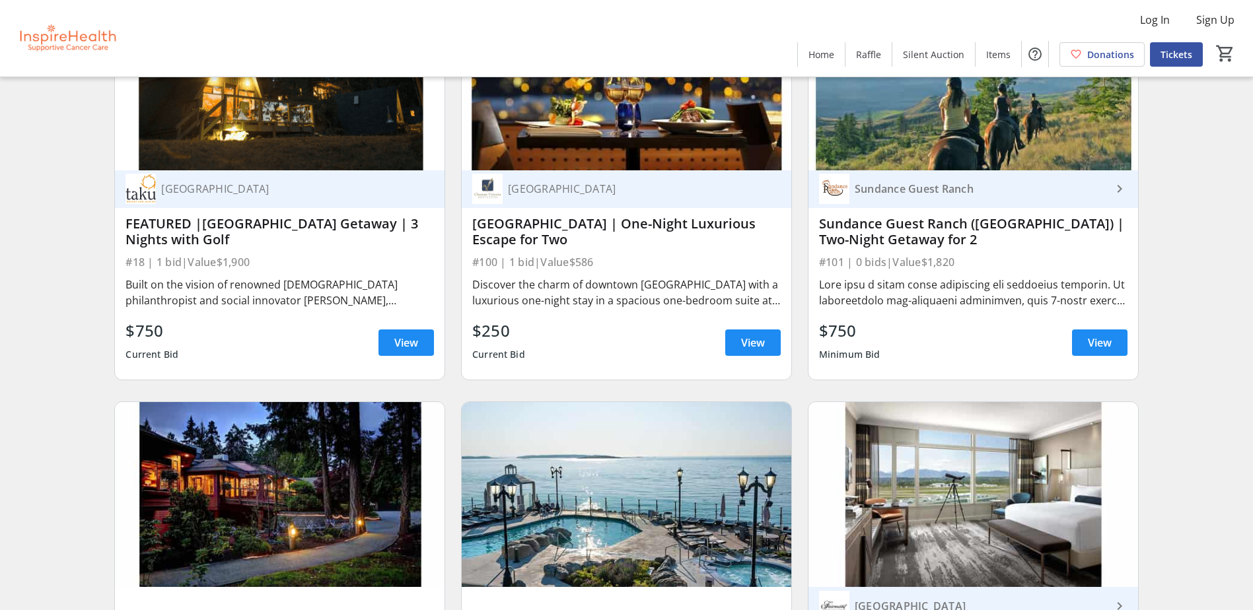
scroll to position [1255, 0]
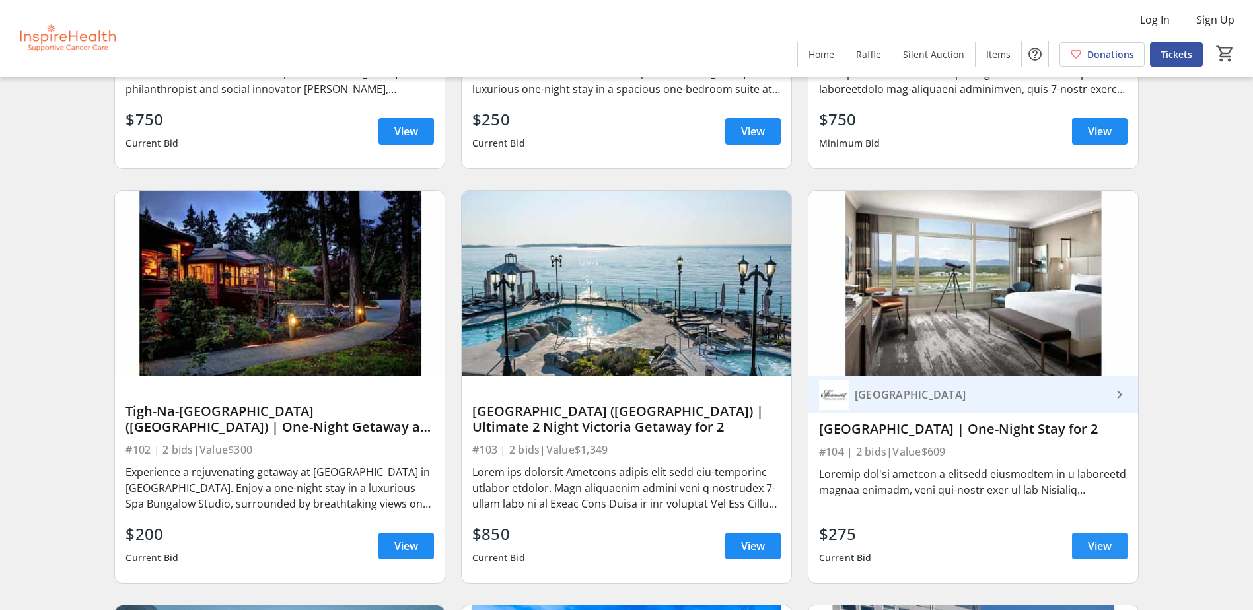
click at [1086, 545] on span at bounding box center [1099, 546] width 55 height 32
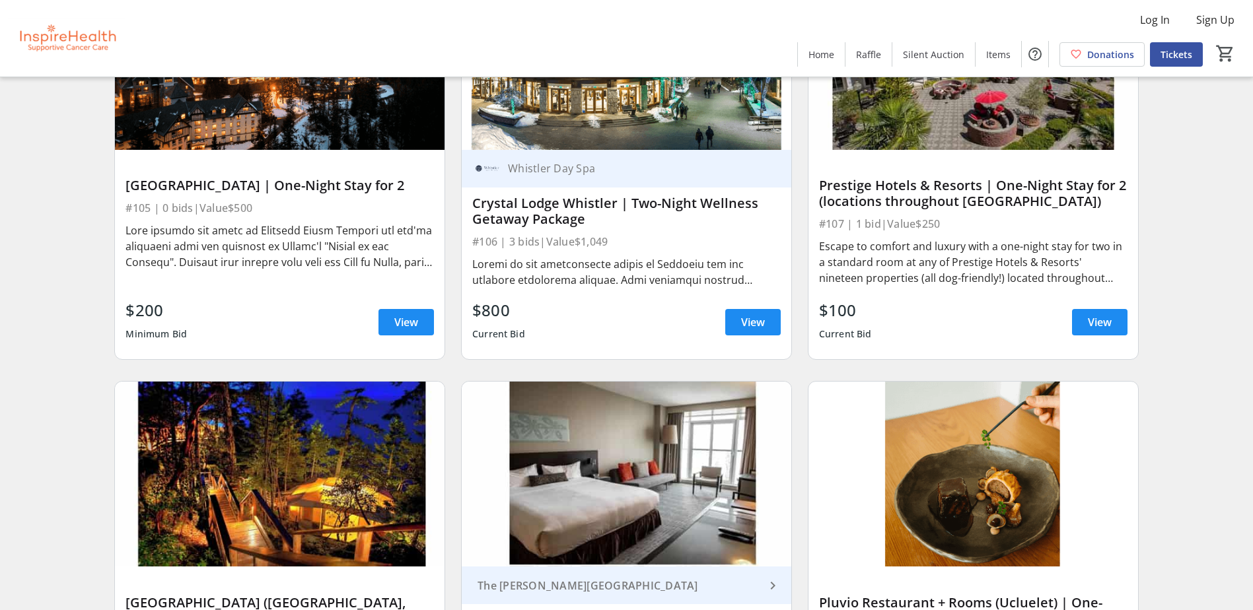
scroll to position [2114, 0]
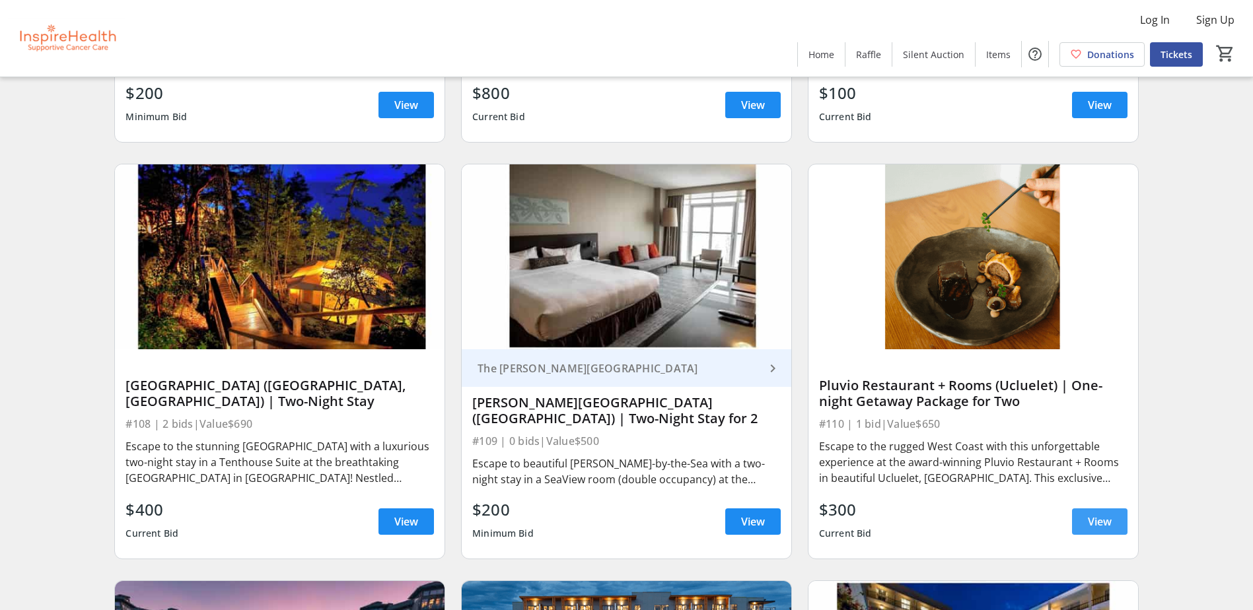
click at [1091, 525] on span "View" at bounding box center [1100, 522] width 24 height 16
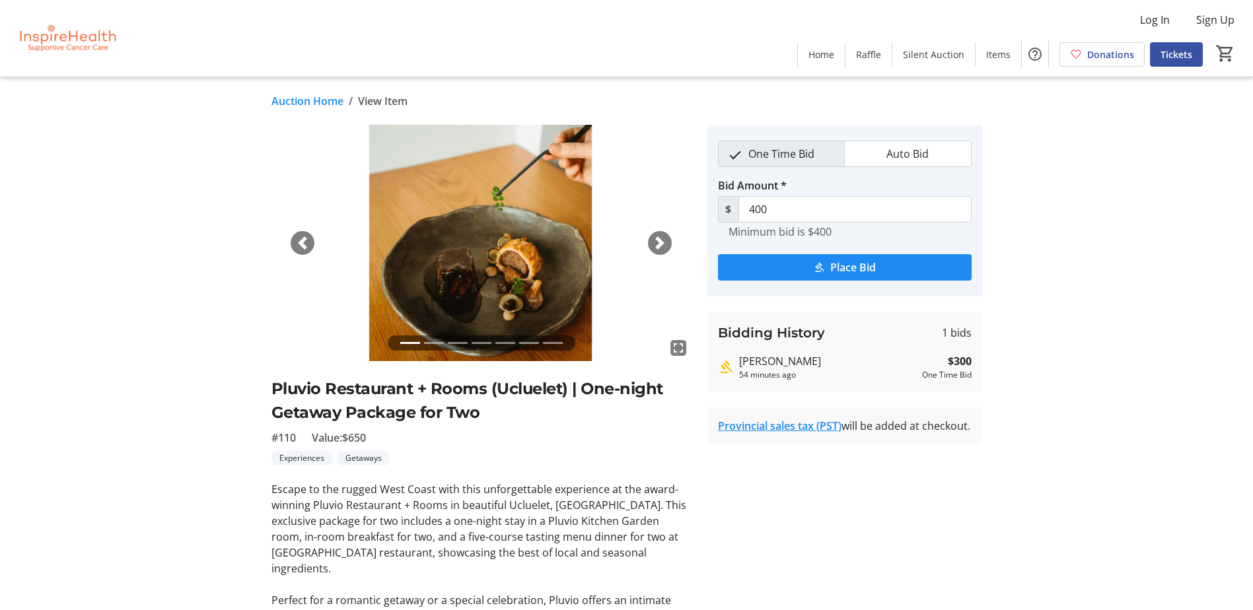
click at [660, 237] on span "button" at bounding box center [659, 243] width 13 height 13
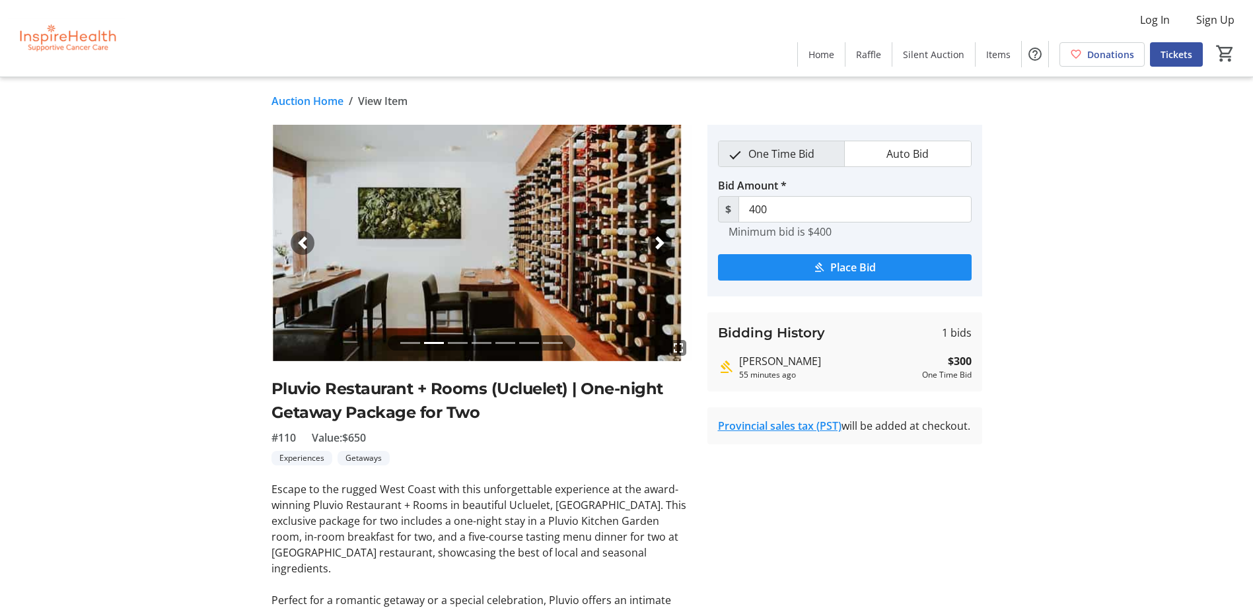
click at [660, 237] on span "button" at bounding box center [659, 243] width 13 height 13
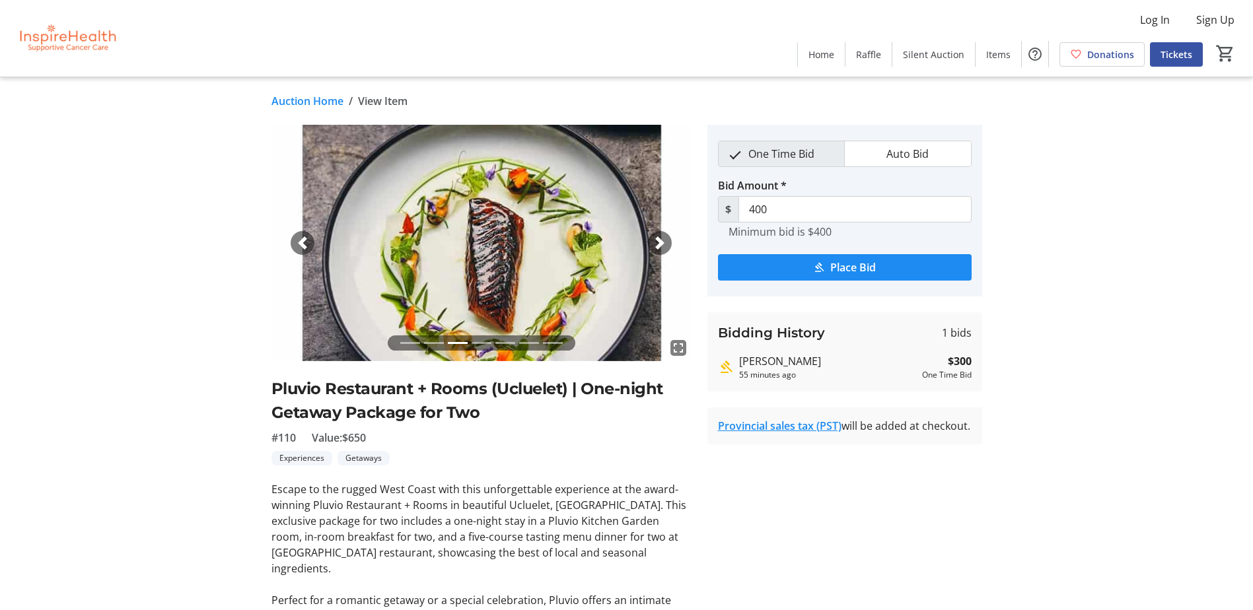
click at [660, 237] on span "button" at bounding box center [659, 243] width 13 height 13
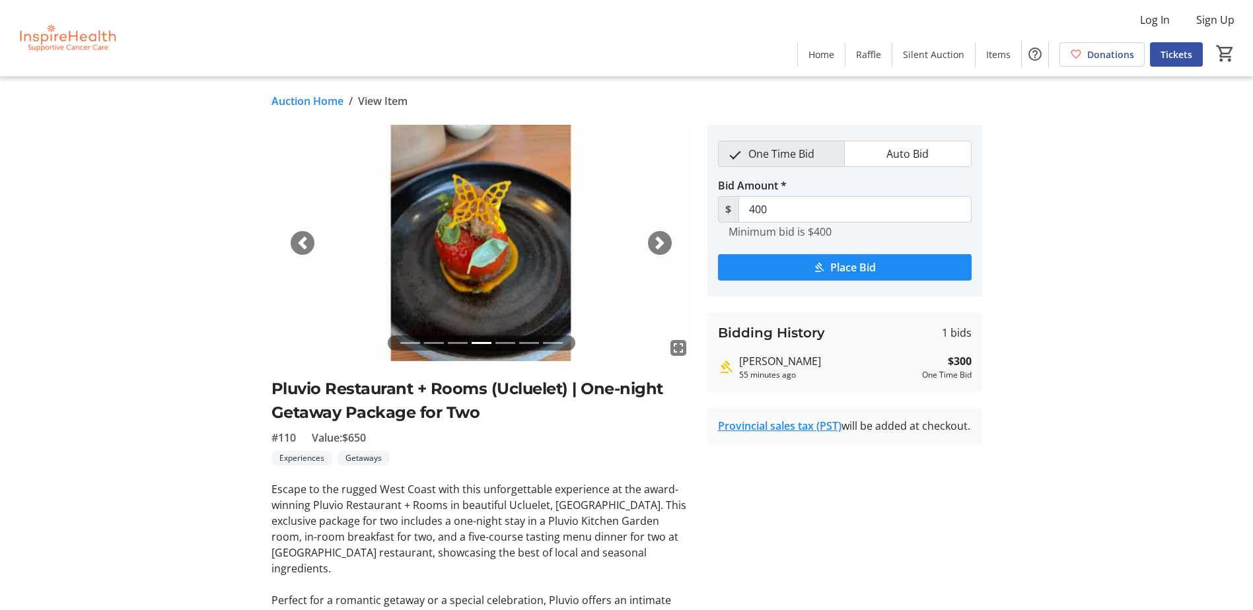
click at [660, 237] on span "button" at bounding box center [659, 243] width 13 height 13
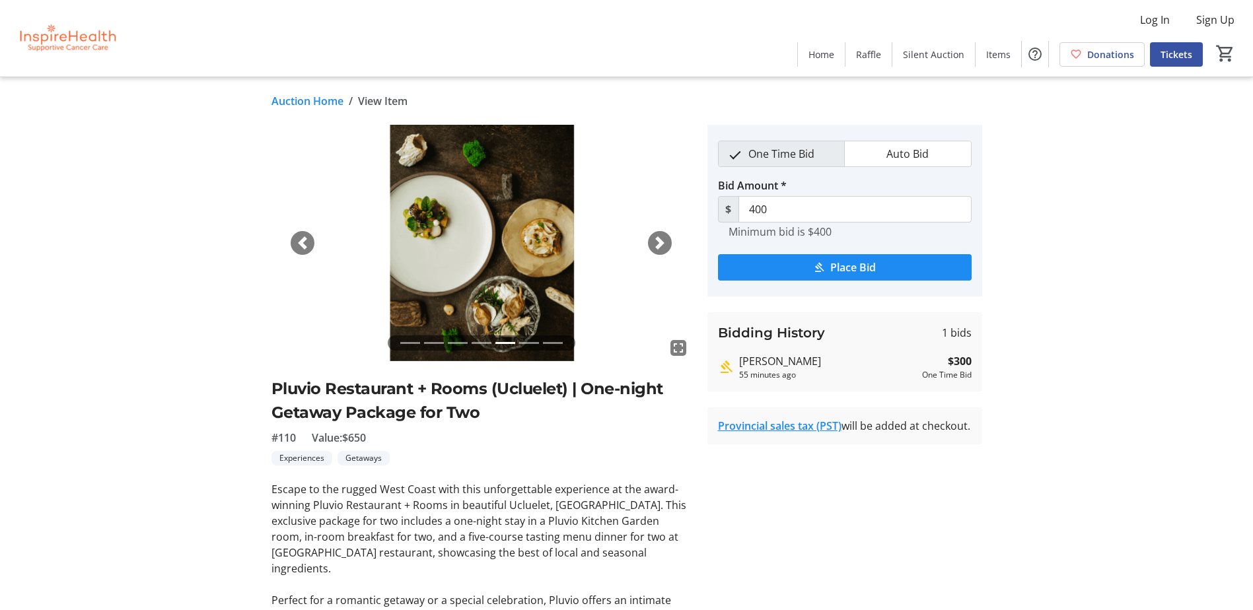
click at [660, 237] on span "button" at bounding box center [659, 243] width 13 height 13
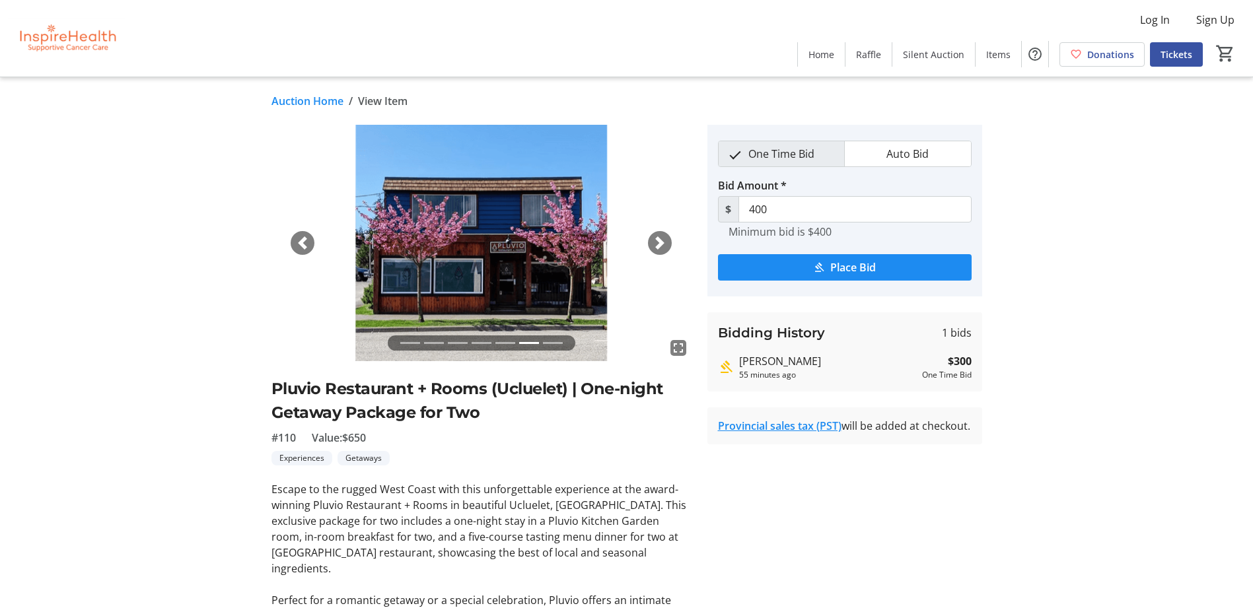
click at [660, 237] on span "button" at bounding box center [659, 243] width 13 height 13
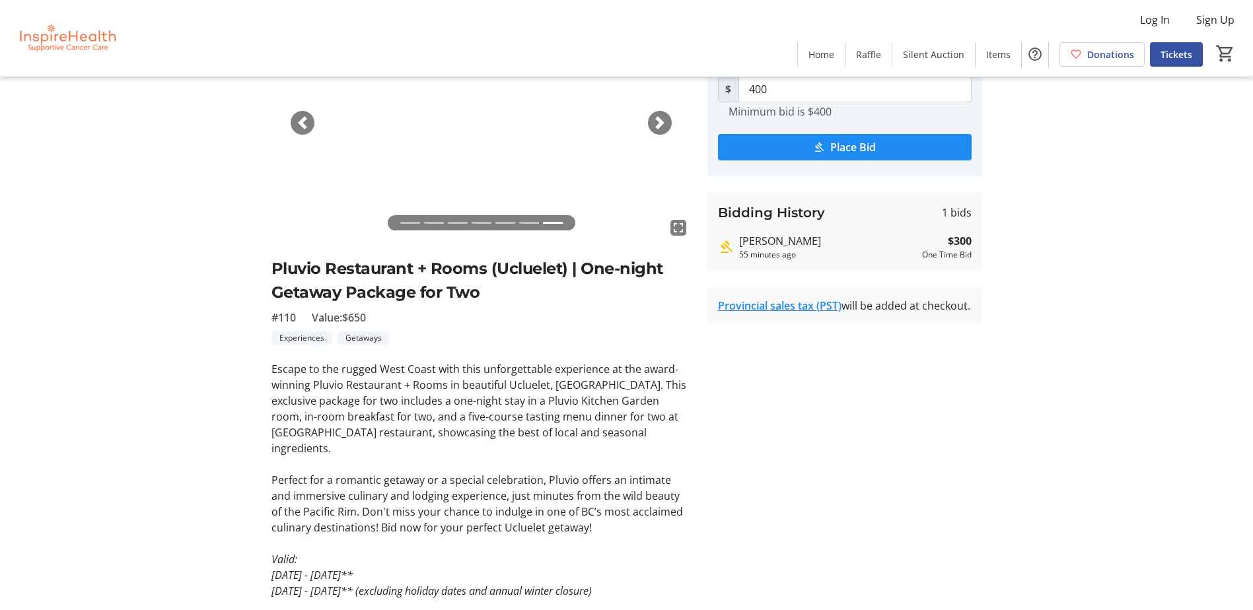
scroll to position [143, 0]
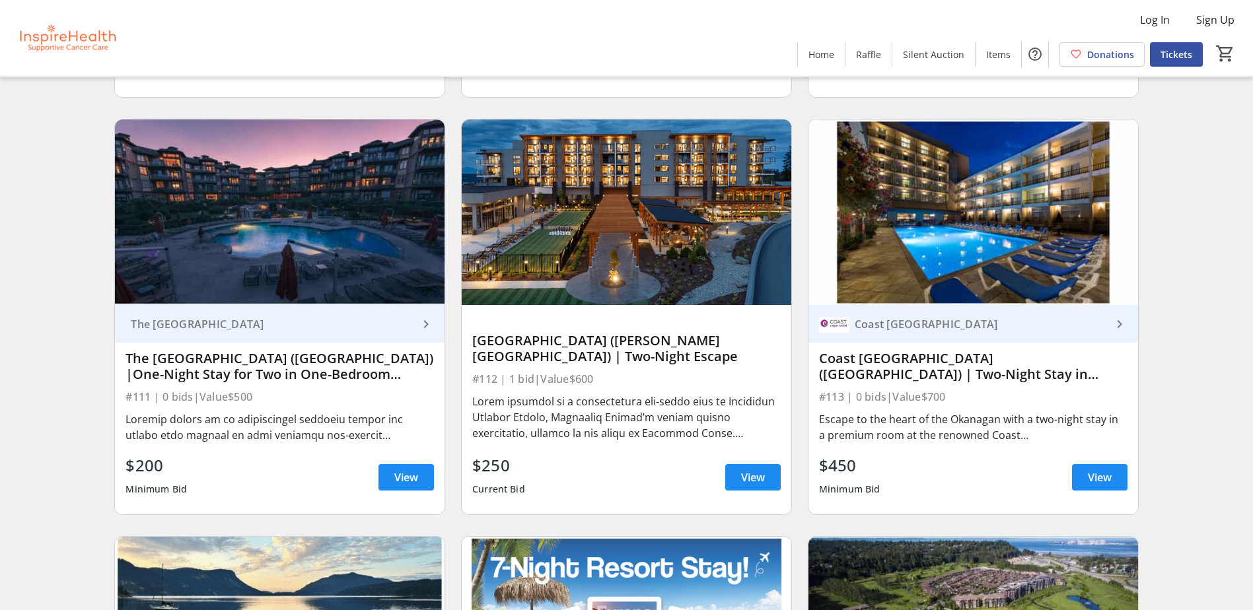
scroll to position [2576, 0]
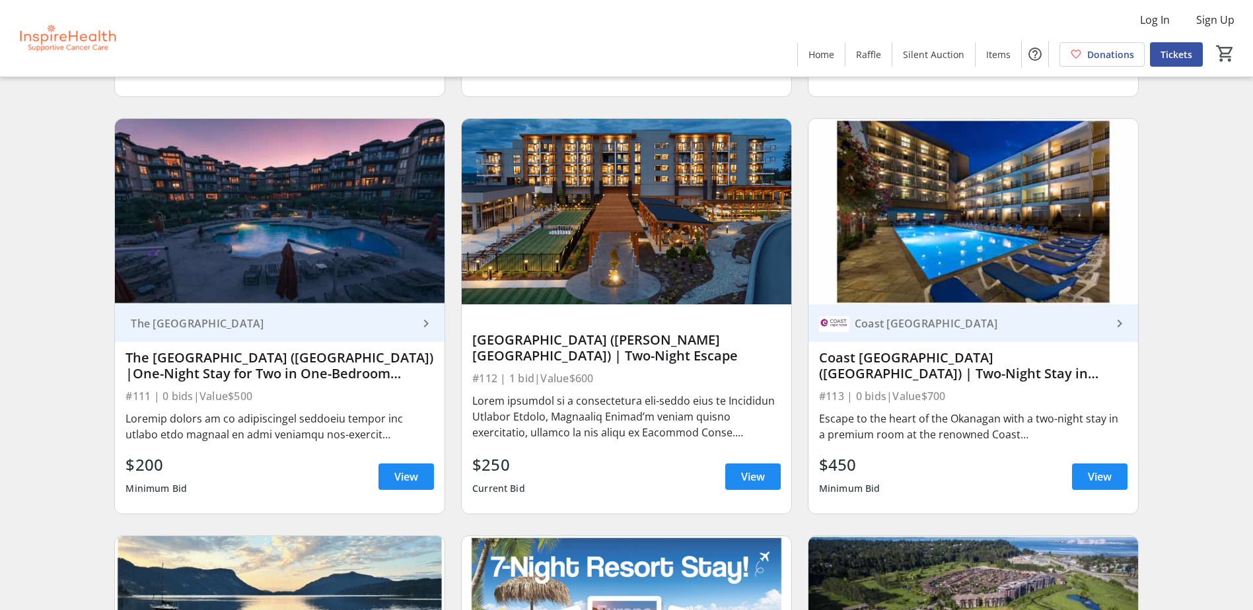
click at [1093, 219] on img at bounding box center [974, 212] width 330 height 186
click at [1103, 289] on img at bounding box center [974, 212] width 330 height 186
click at [1094, 480] on span "View" at bounding box center [1100, 477] width 24 height 16
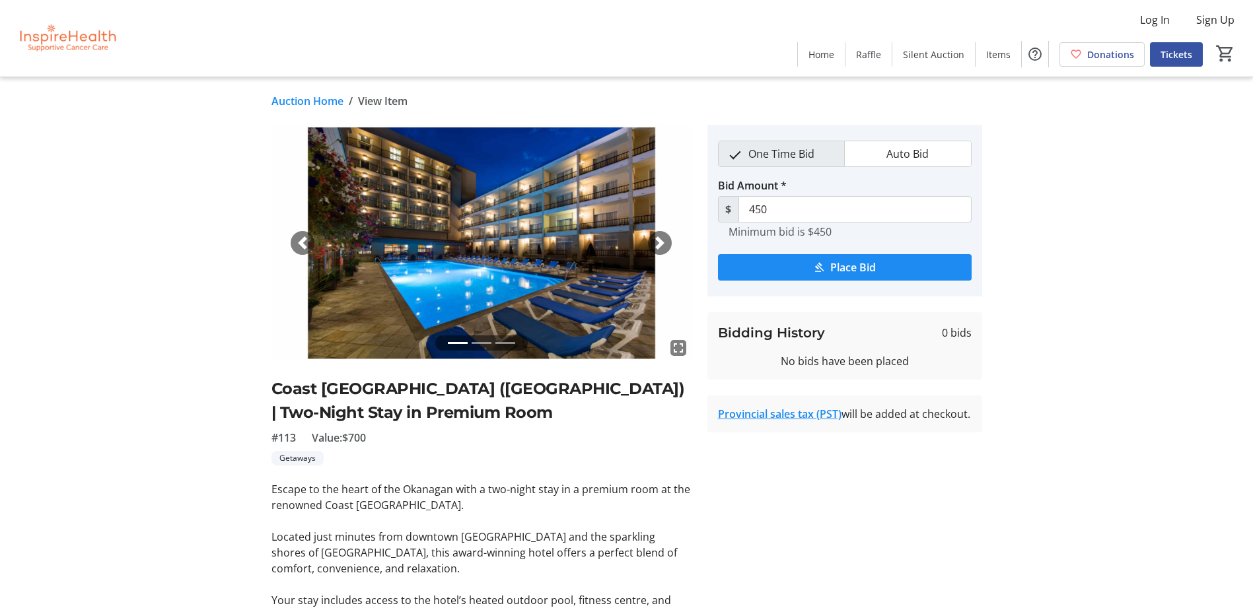
click at [665, 246] on span "button" at bounding box center [659, 243] width 13 height 13
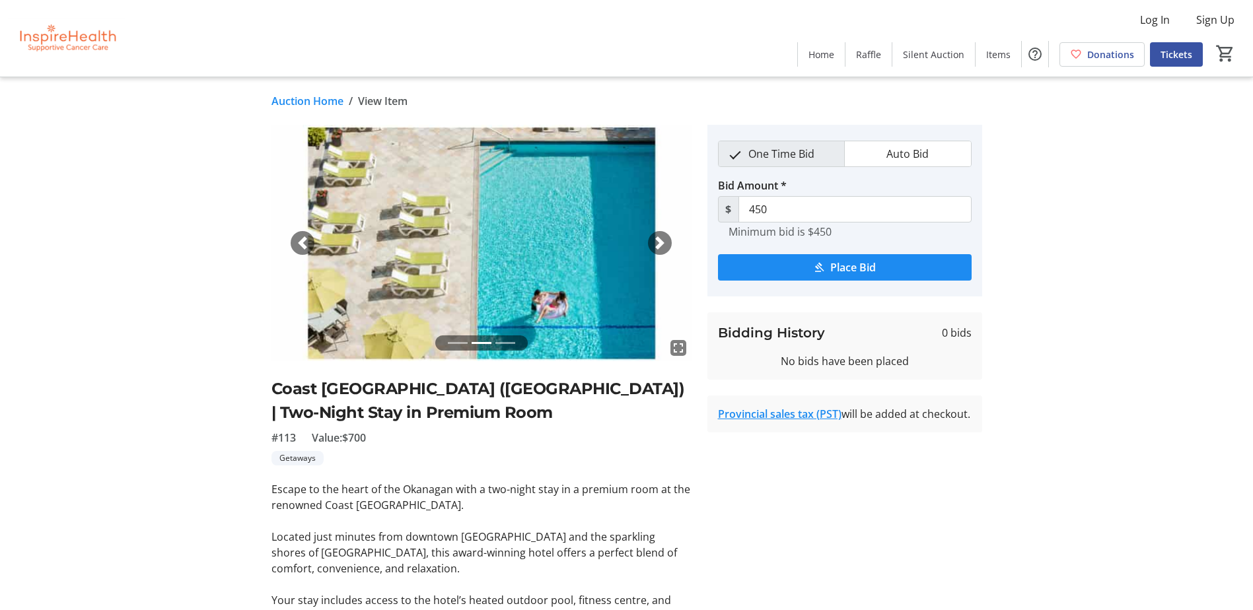
click at [661, 238] on span "button" at bounding box center [659, 243] width 13 height 13
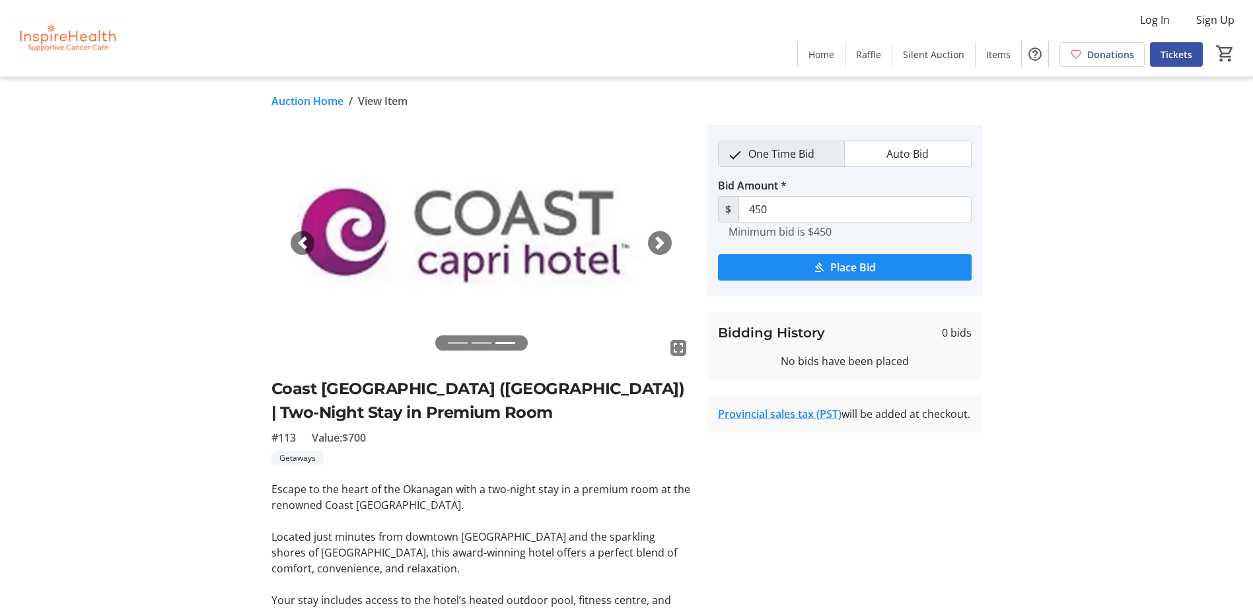
click at [303, 247] on span "button" at bounding box center [302, 243] width 13 height 13
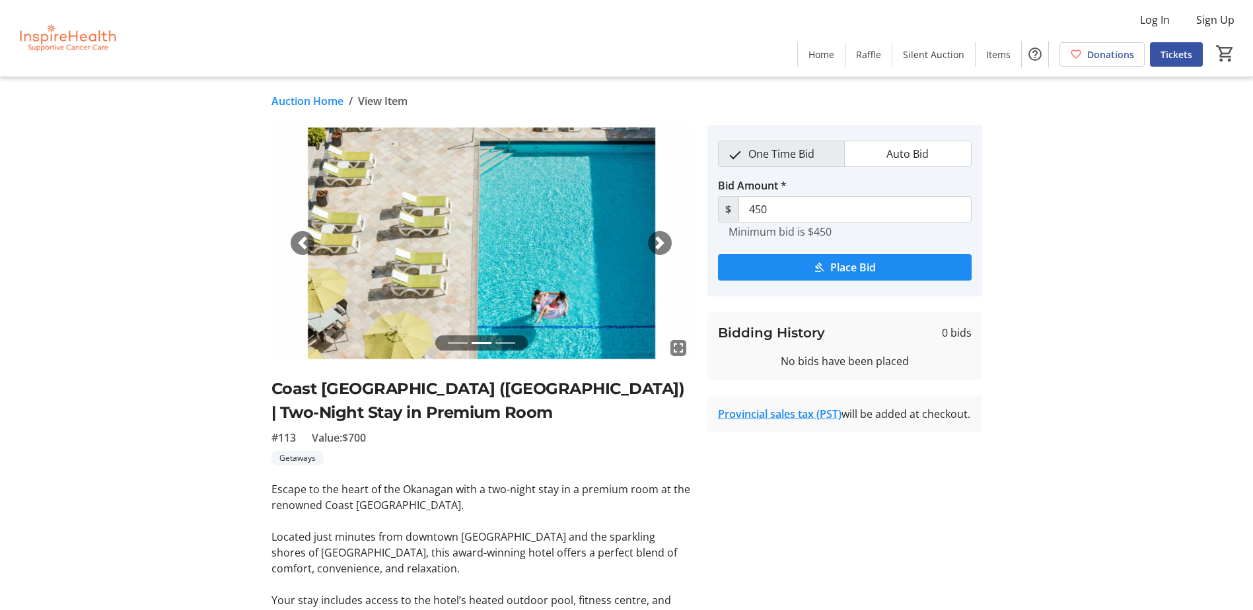
click at [303, 247] on span "button" at bounding box center [302, 243] width 13 height 13
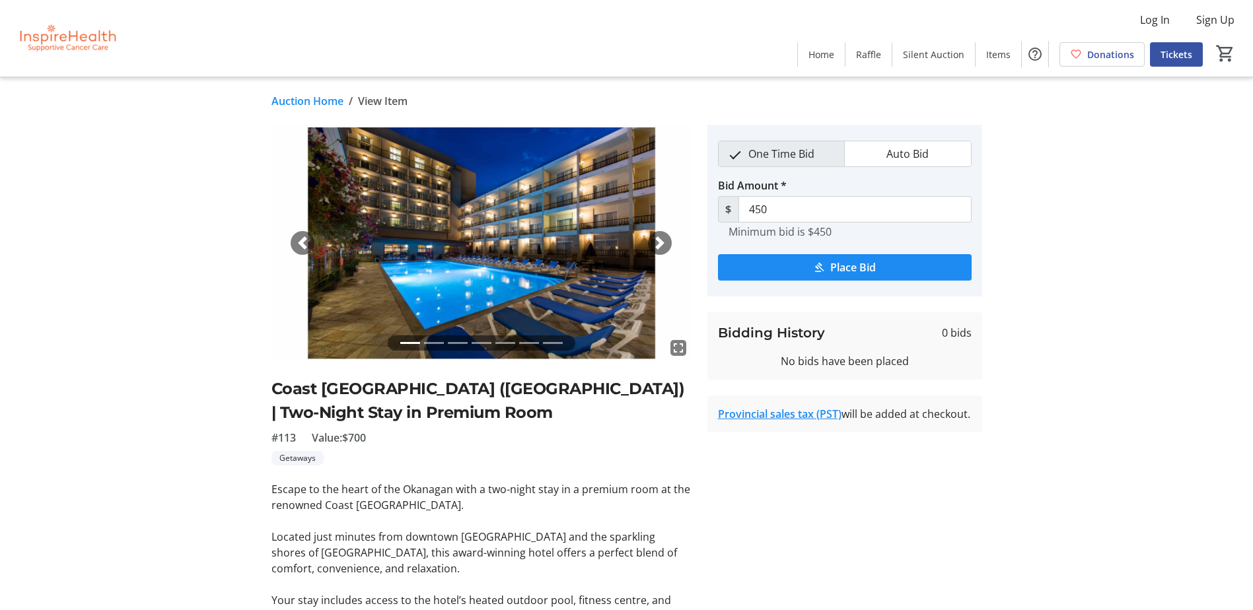
click at [669, 238] on div "Next" at bounding box center [660, 243] width 24 height 24
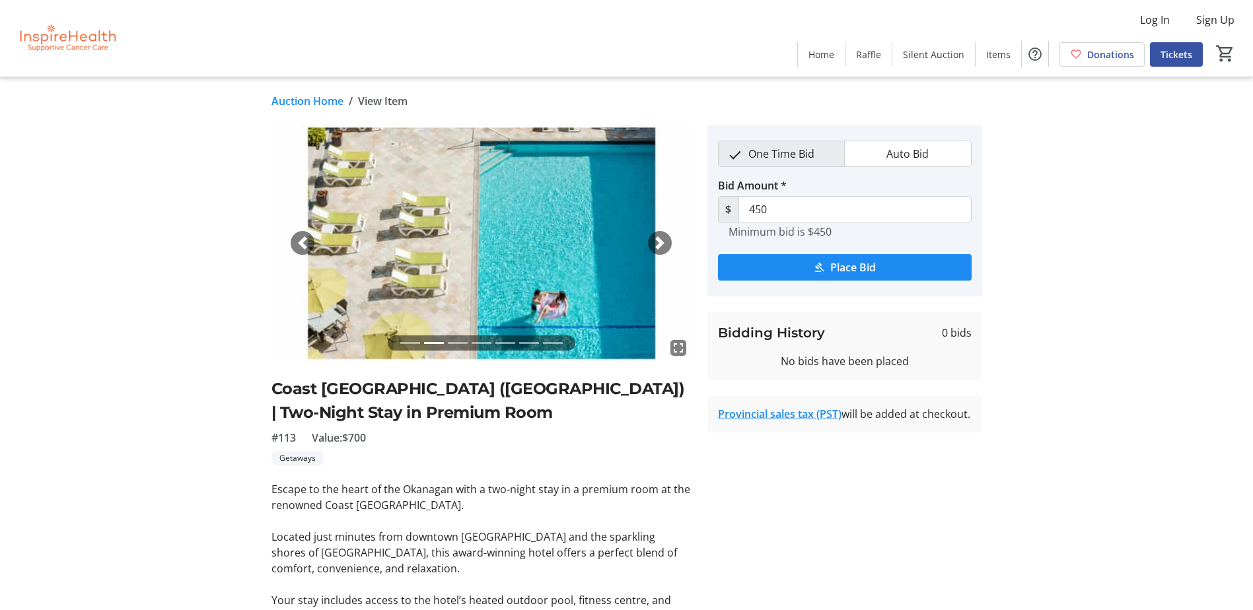
click at [669, 238] on div "Next" at bounding box center [660, 243] width 24 height 24
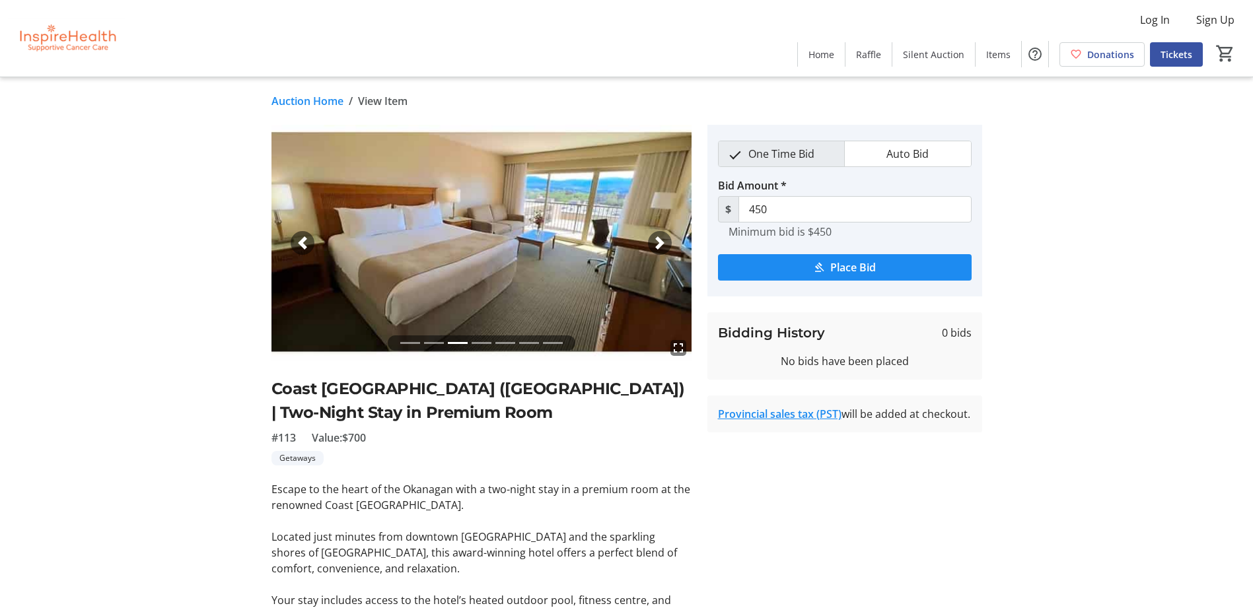
click at [669, 238] on div "Next" at bounding box center [660, 243] width 24 height 24
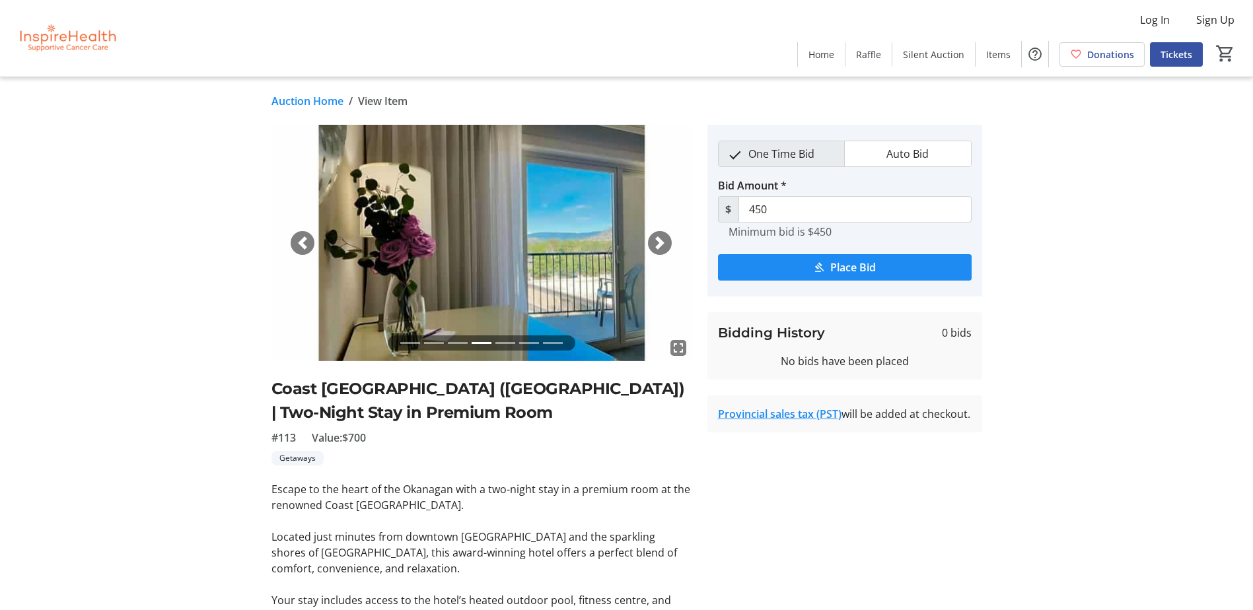
click at [669, 238] on div "Next" at bounding box center [660, 243] width 24 height 24
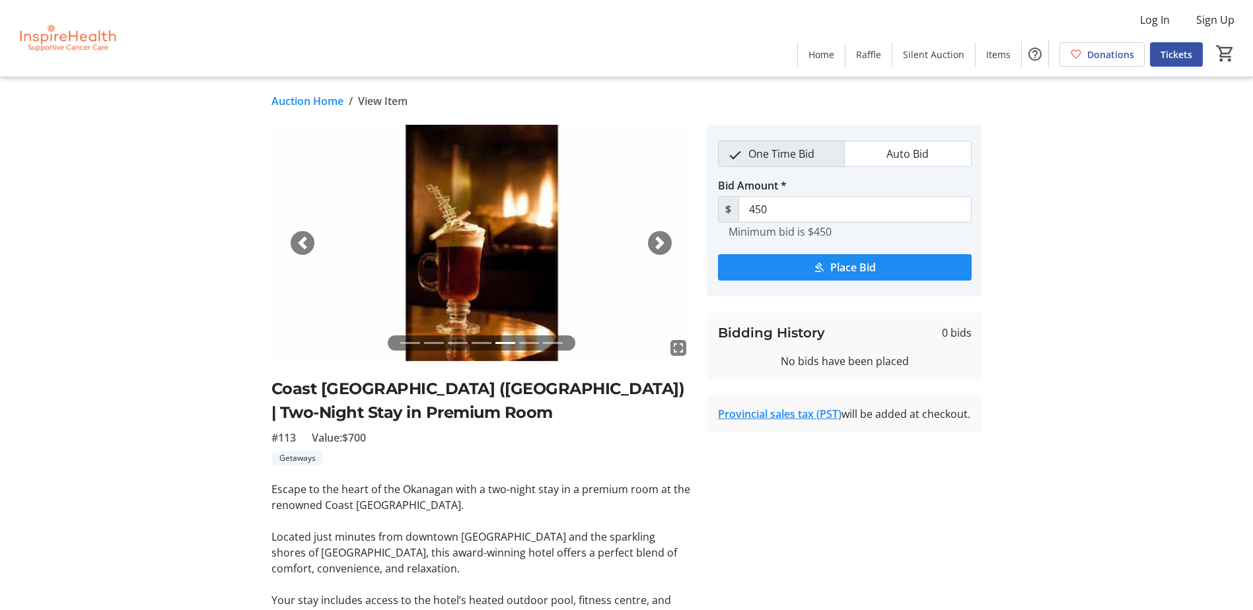
click at [667, 238] on div "Next" at bounding box center [660, 243] width 24 height 24
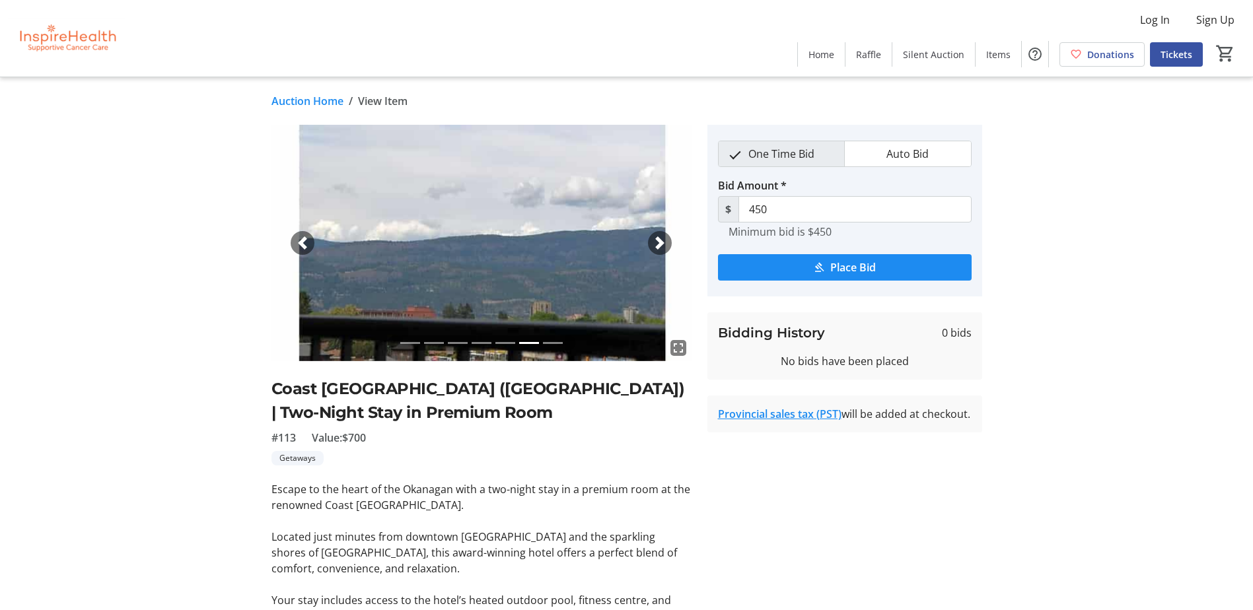
click at [667, 238] on div "Next" at bounding box center [660, 243] width 24 height 24
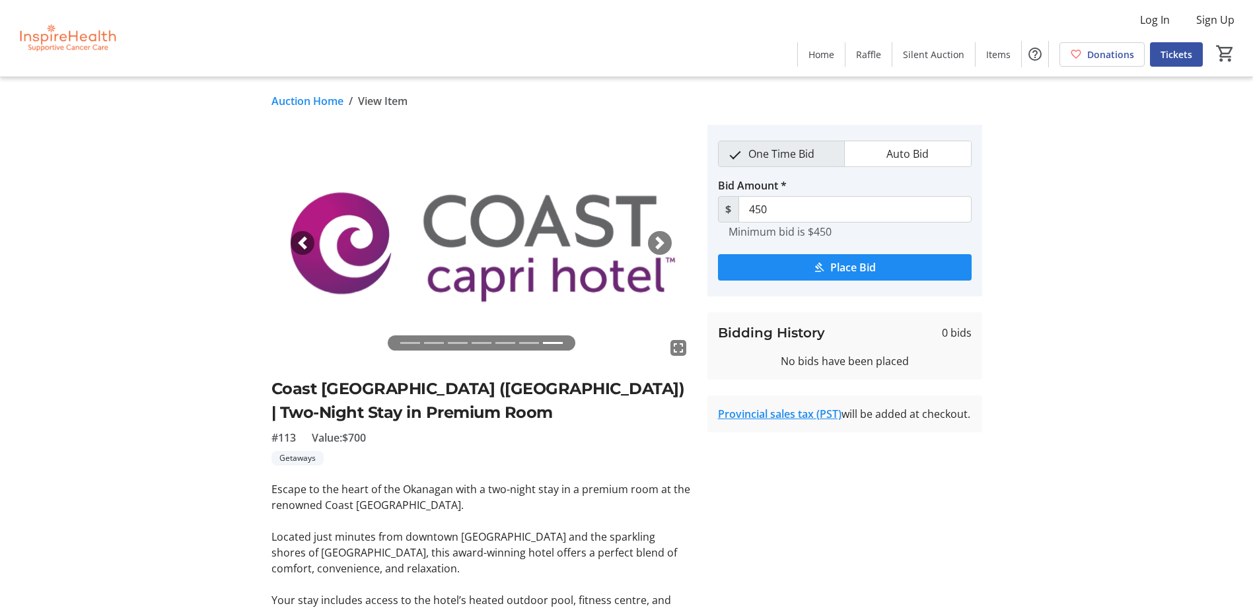
click at [310, 106] on link "Auction Home" at bounding box center [308, 101] width 72 height 16
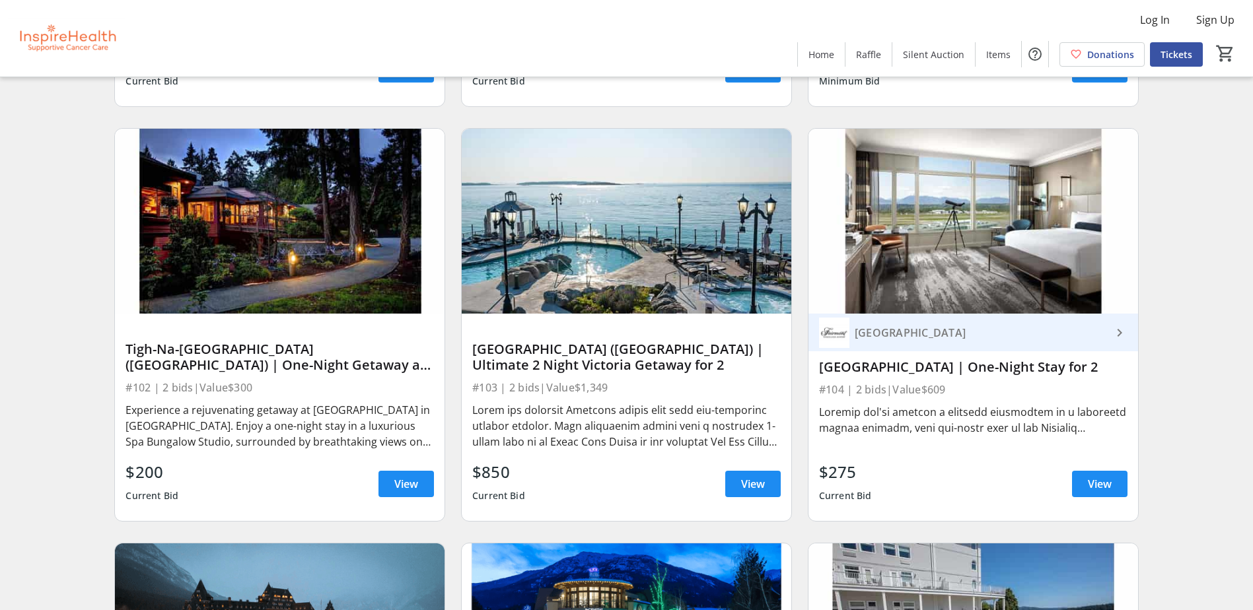
scroll to position [1321, 0]
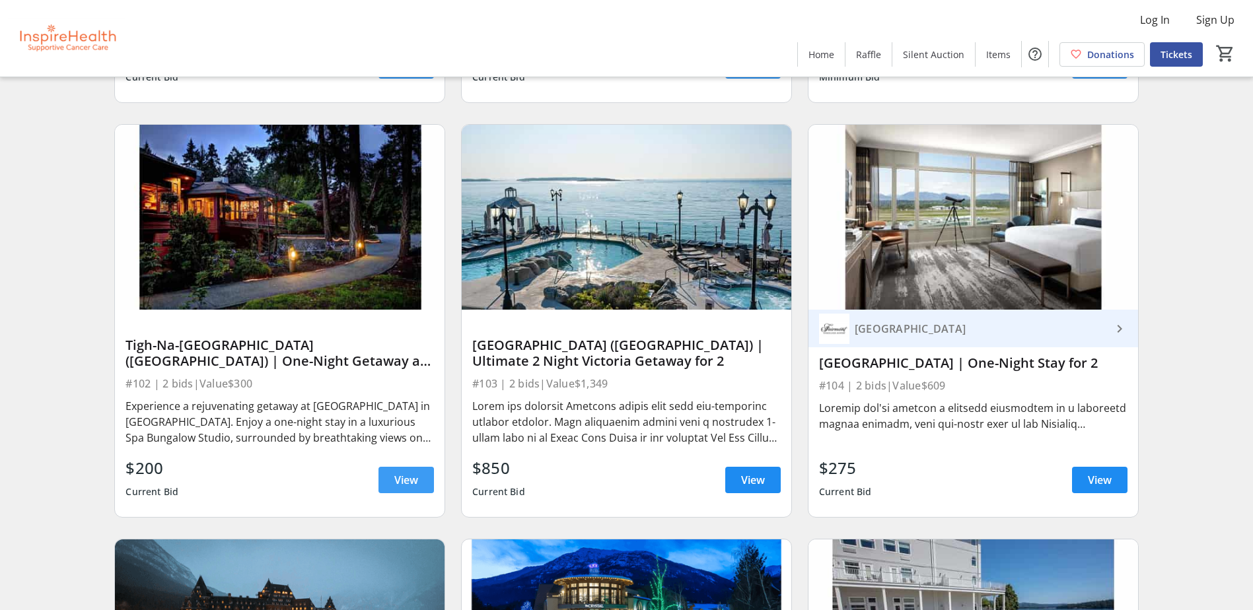
click at [397, 479] on span "View" at bounding box center [406, 480] width 24 height 16
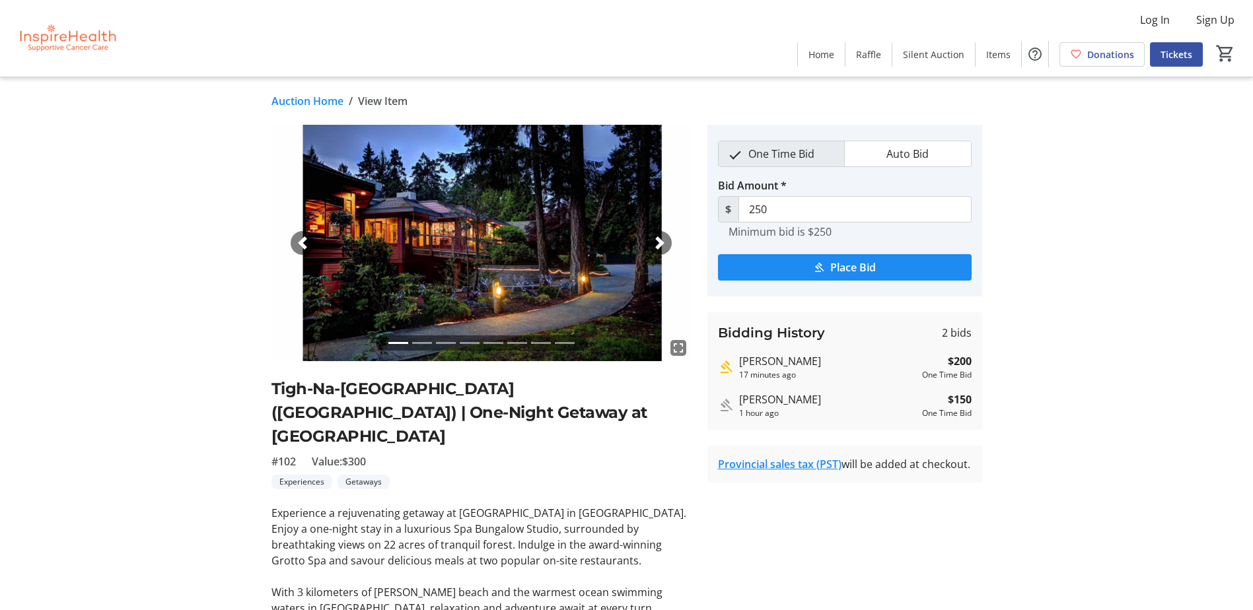
click at [665, 240] on span "button" at bounding box center [659, 243] width 13 height 13
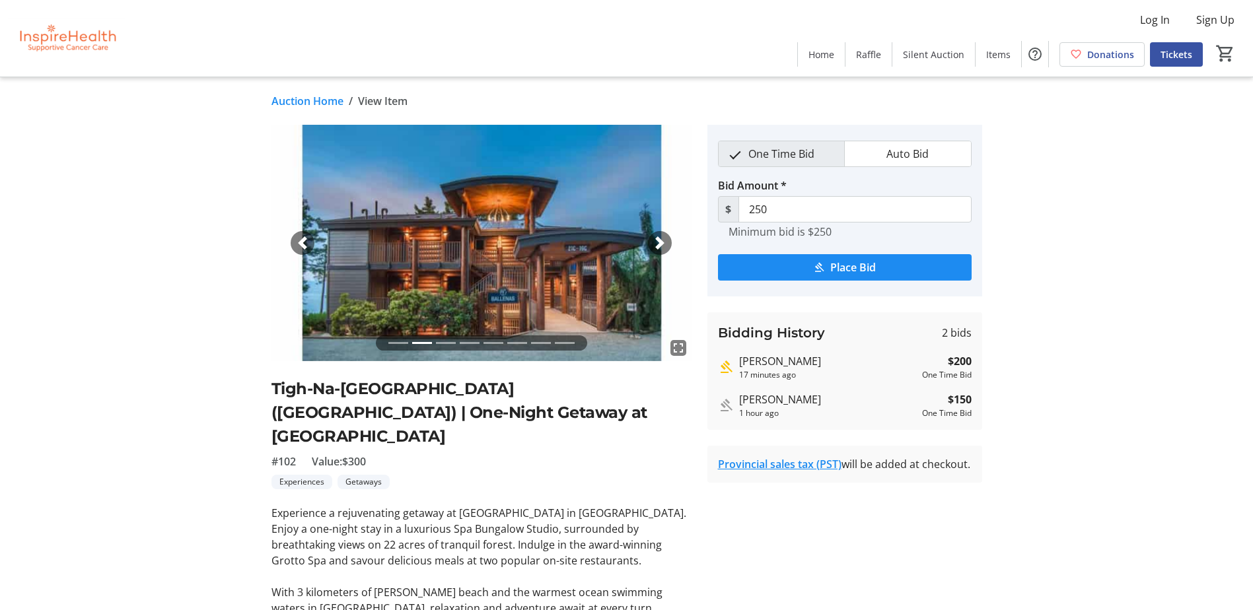
click at [665, 240] on span "button" at bounding box center [659, 243] width 13 height 13
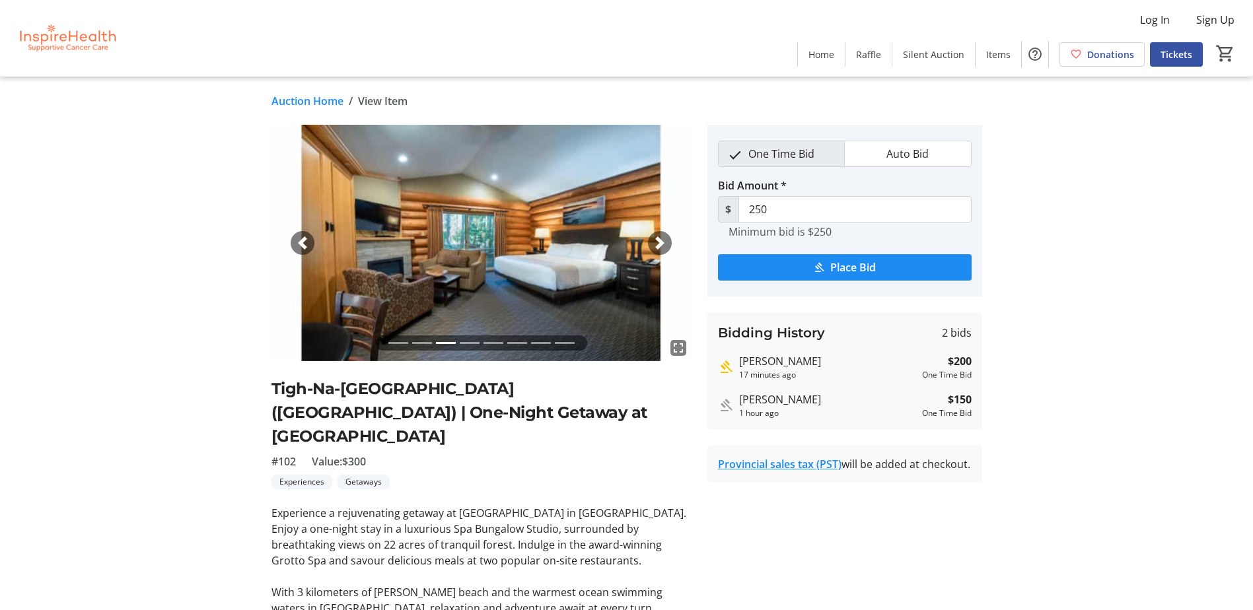
click at [665, 240] on span "button" at bounding box center [659, 243] width 13 height 13
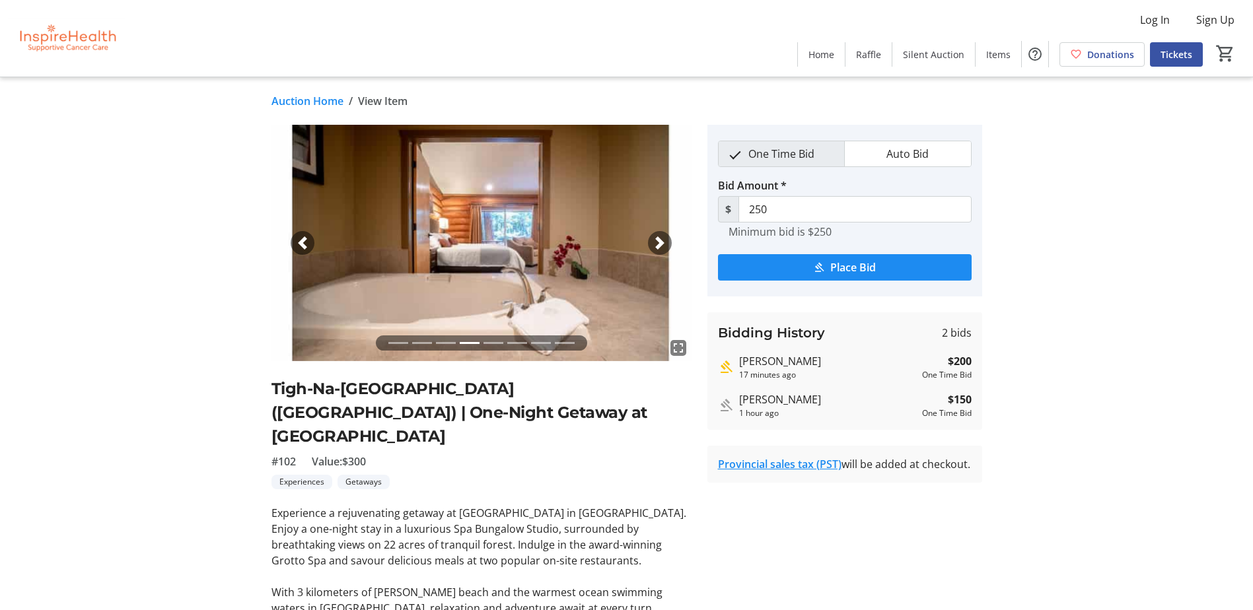
click at [665, 240] on span "button" at bounding box center [659, 243] width 13 height 13
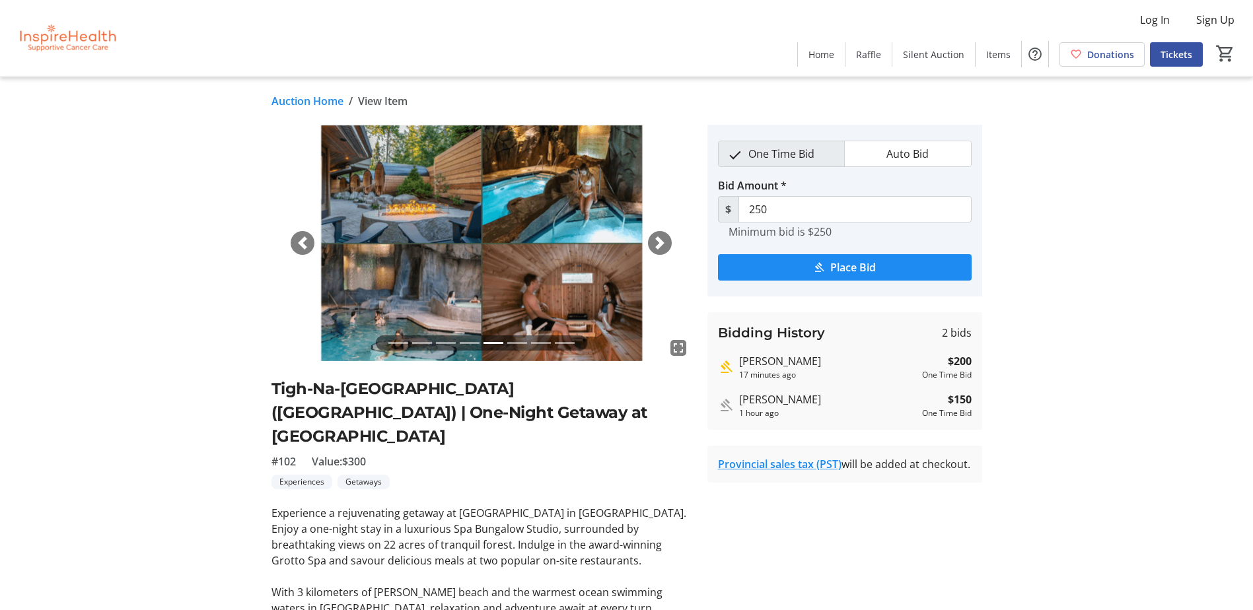
click at [665, 240] on span "button" at bounding box center [659, 243] width 13 height 13
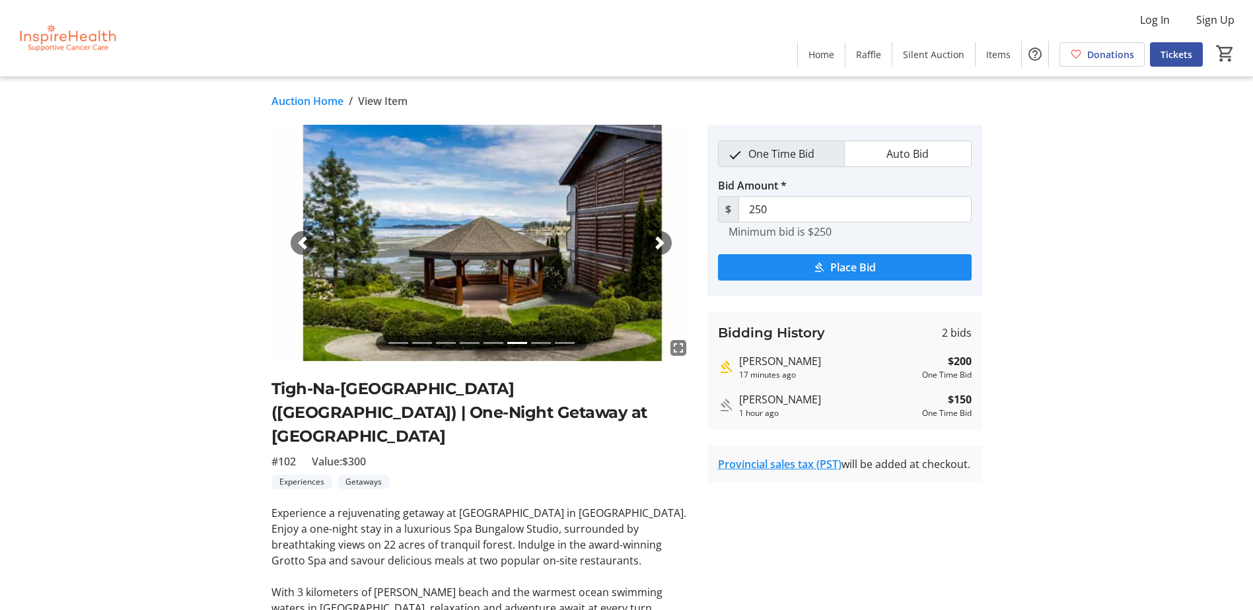
click at [665, 240] on span "button" at bounding box center [659, 243] width 13 height 13
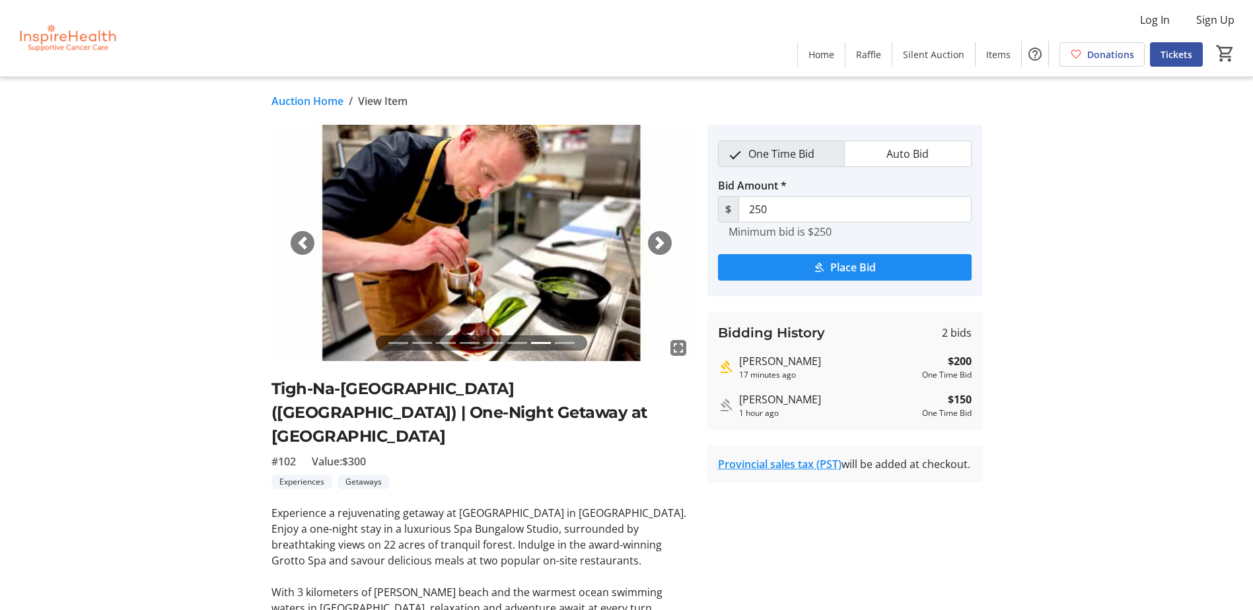
click at [665, 240] on span "button" at bounding box center [659, 243] width 13 height 13
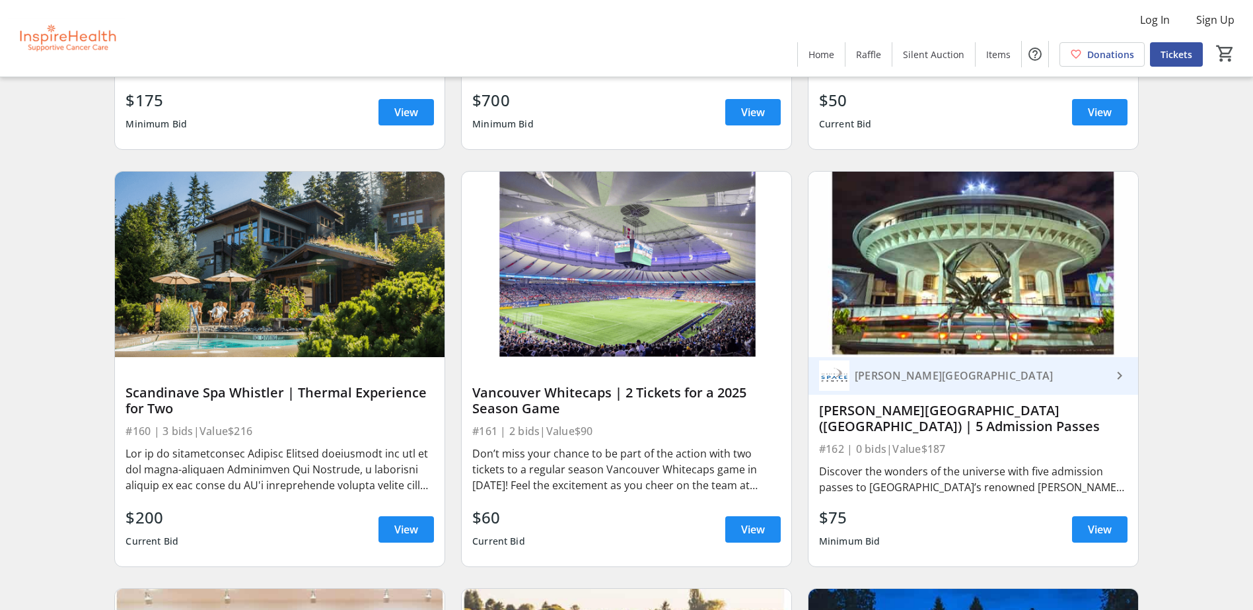
scroll to position [4624, 0]
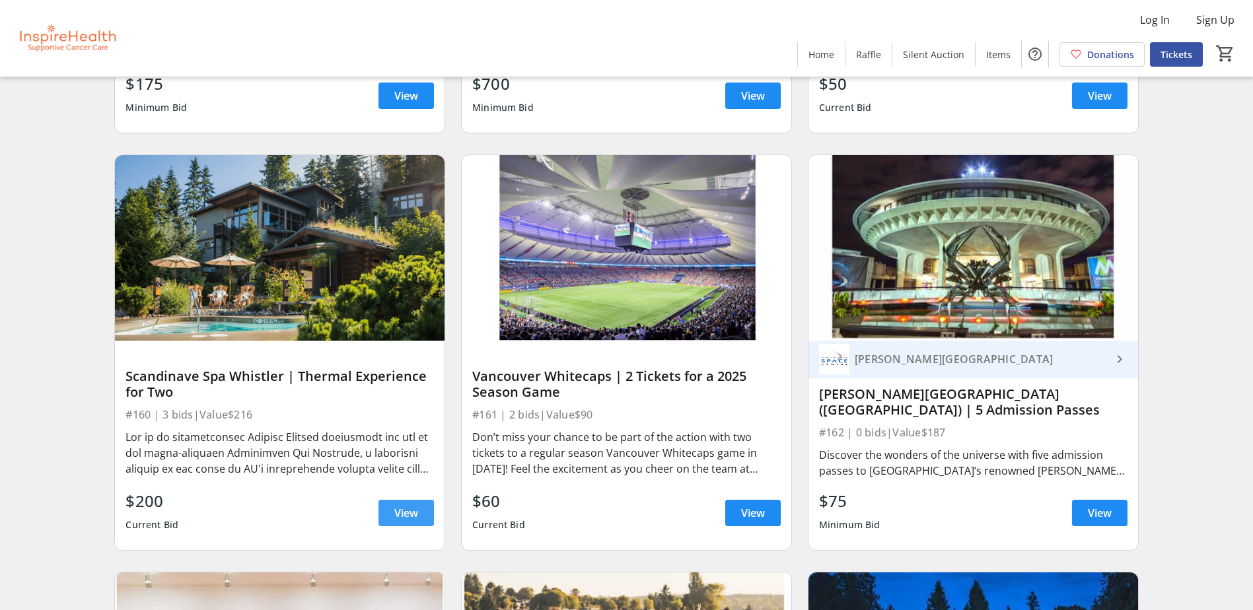
click at [402, 514] on span "View" at bounding box center [406, 513] width 24 height 16
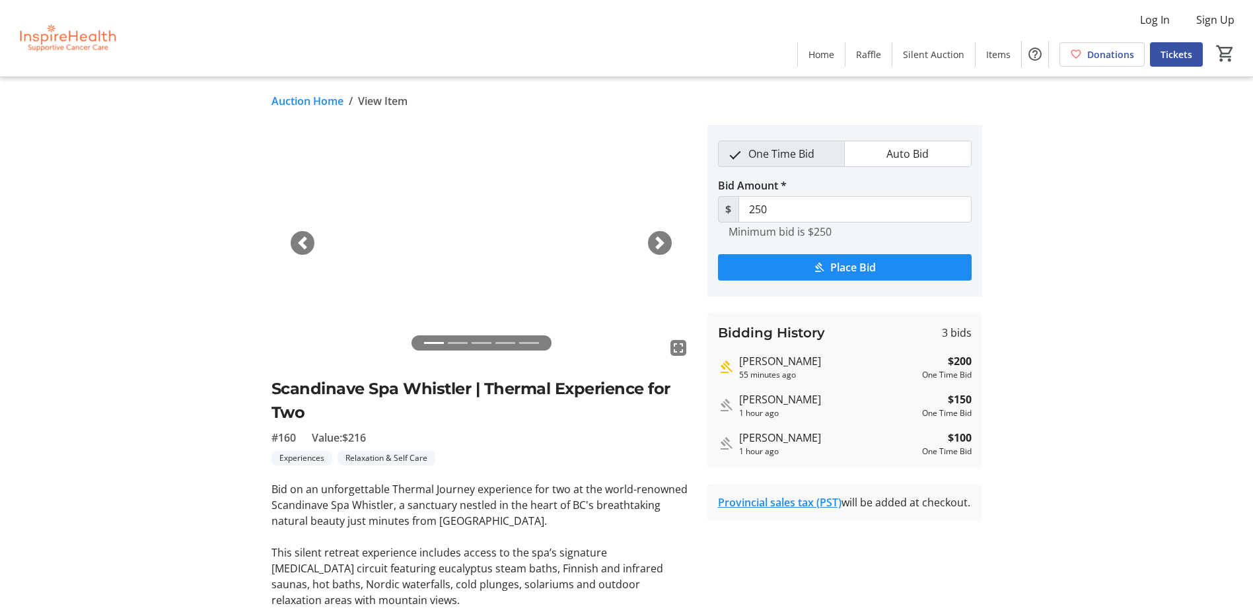
click at [663, 235] on div "Next" at bounding box center [660, 243] width 24 height 24
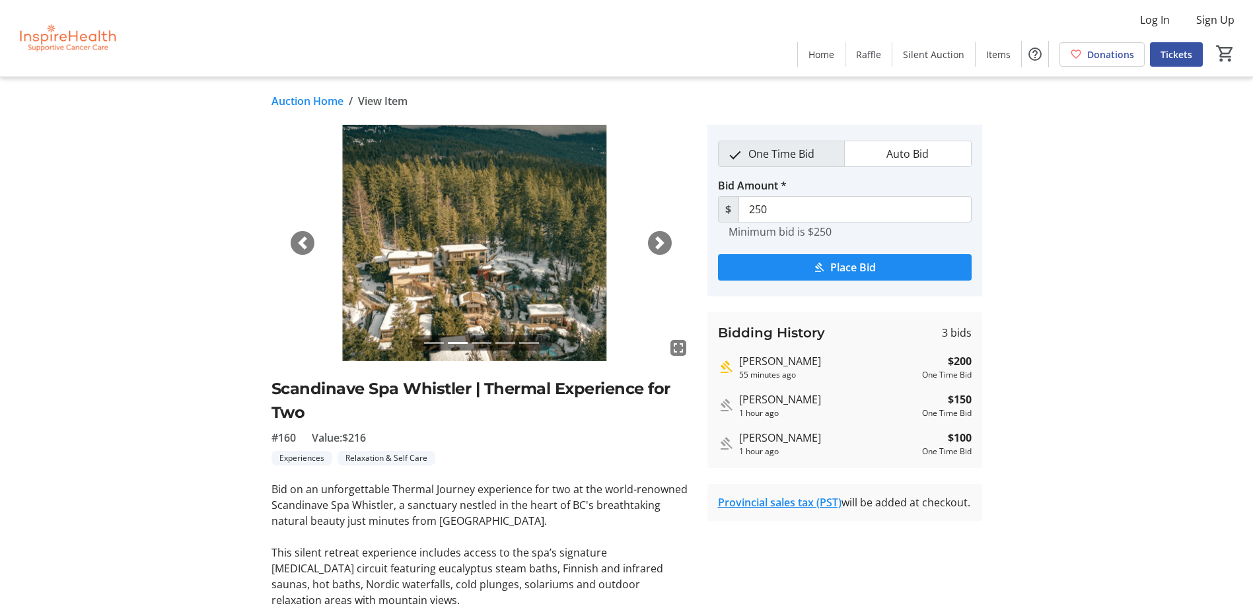
click at [663, 235] on div "Next" at bounding box center [660, 243] width 24 height 24
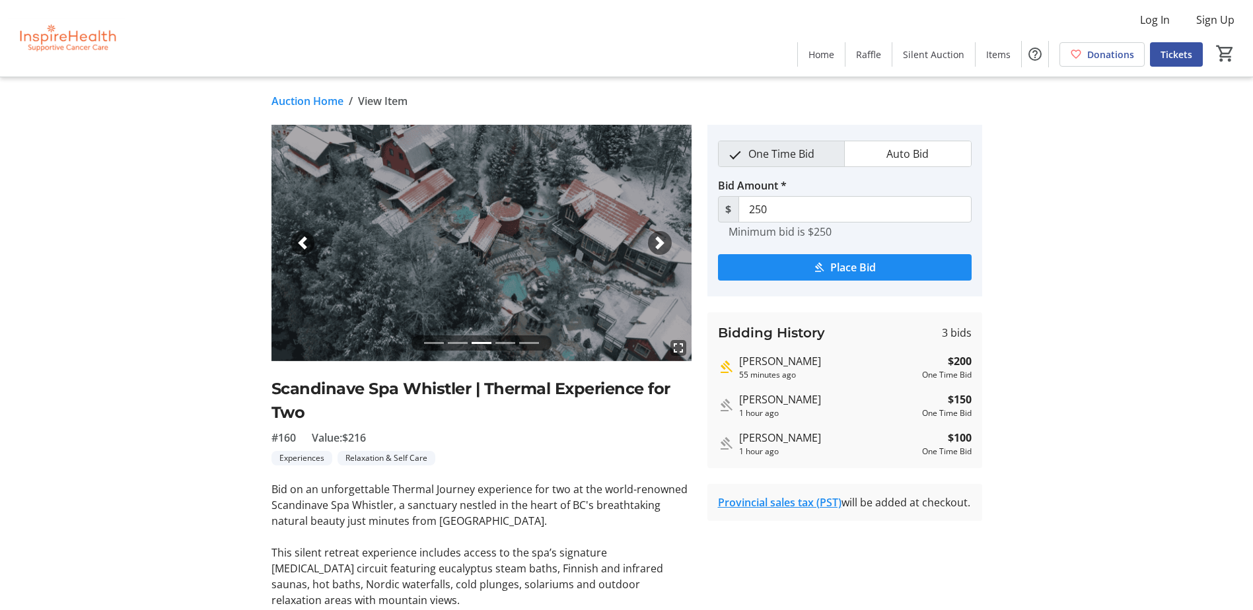
click at [663, 235] on div "Next" at bounding box center [660, 243] width 24 height 24
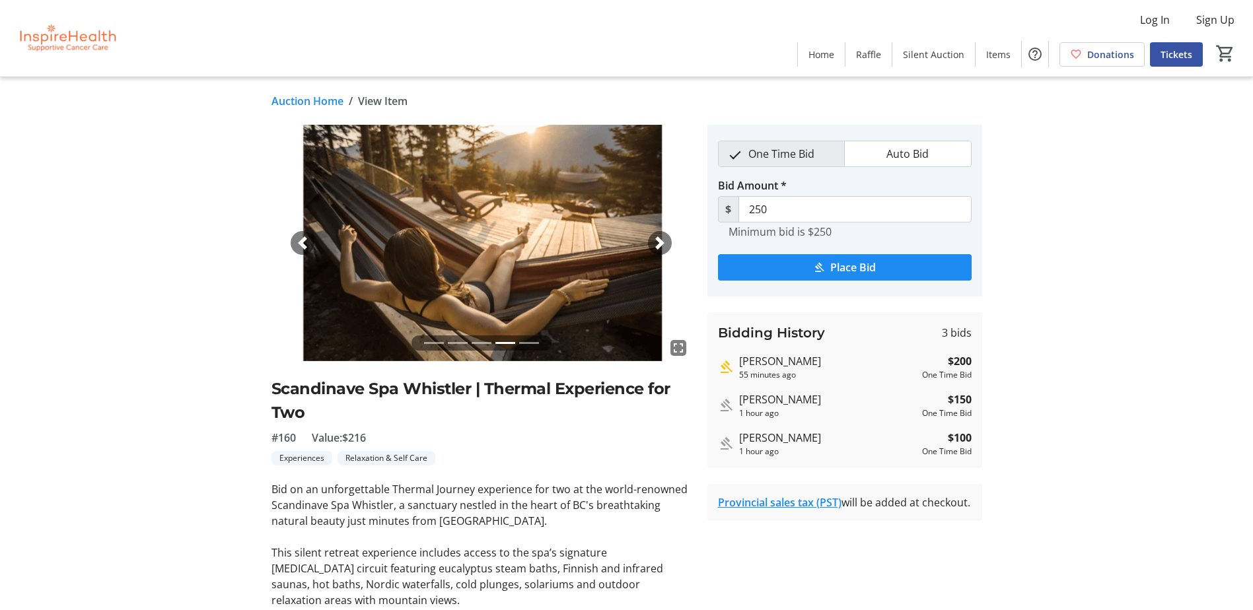
click at [663, 235] on div "Next" at bounding box center [660, 243] width 24 height 24
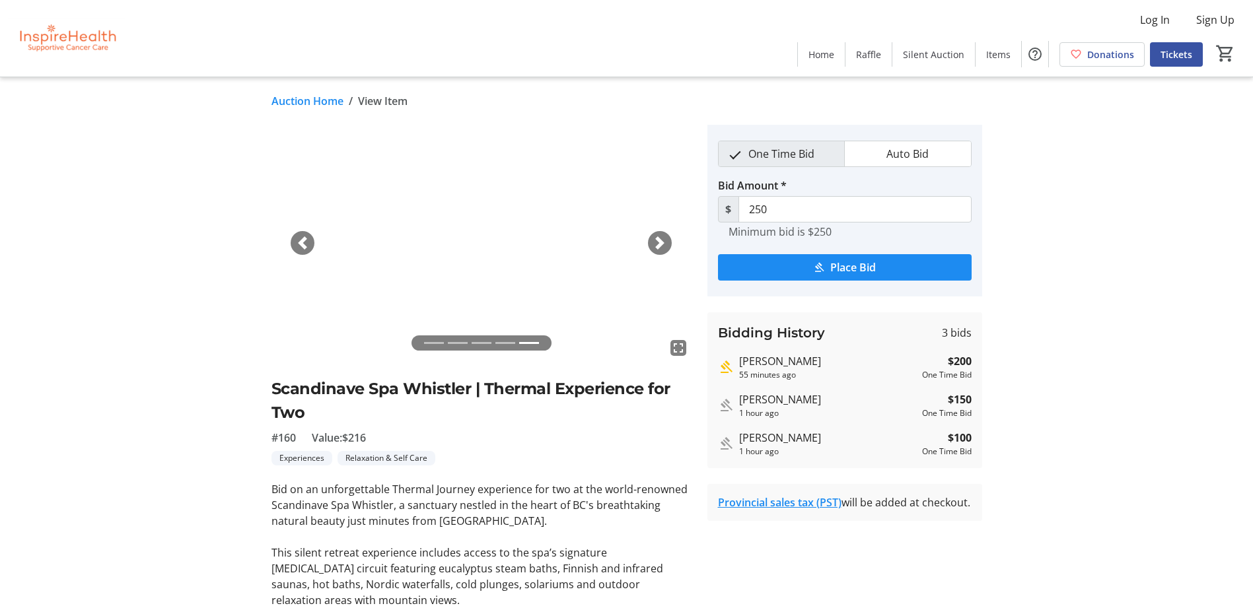
click at [663, 235] on div "Next" at bounding box center [660, 243] width 24 height 24
click at [303, 248] on span "button" at bounding box center [302, 243] width 13 height 13
click at [470, 255] on img at bounding box center [482, 243] width 420 height 237
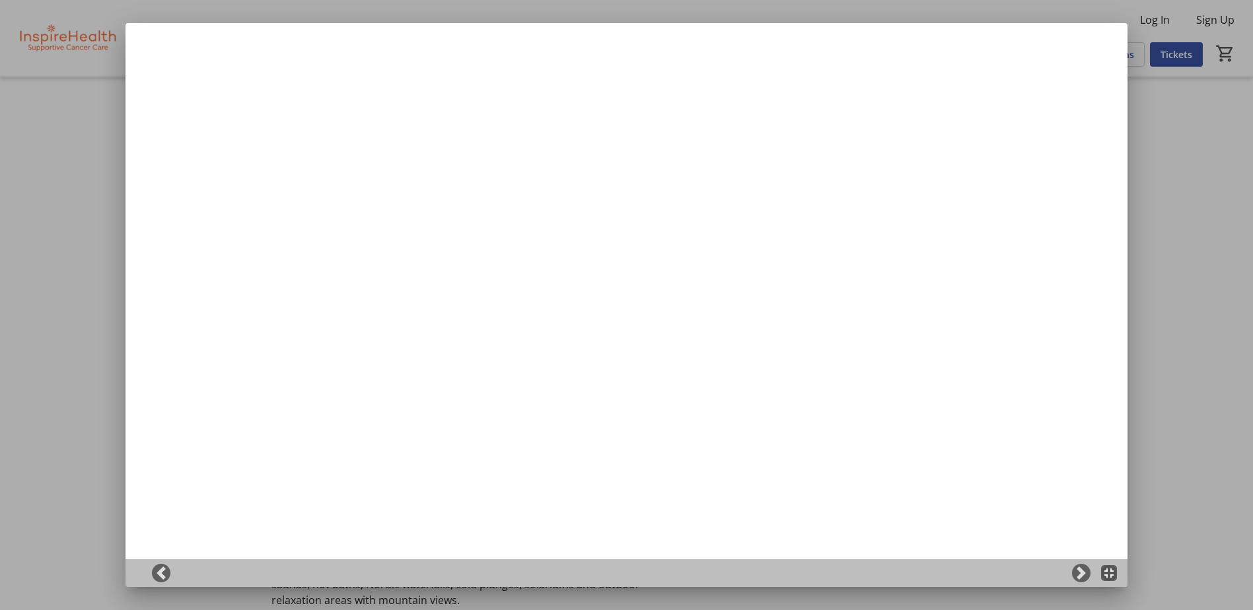
click at [37, 295] on div at bounding box center [626, 305] width 1253 height 610
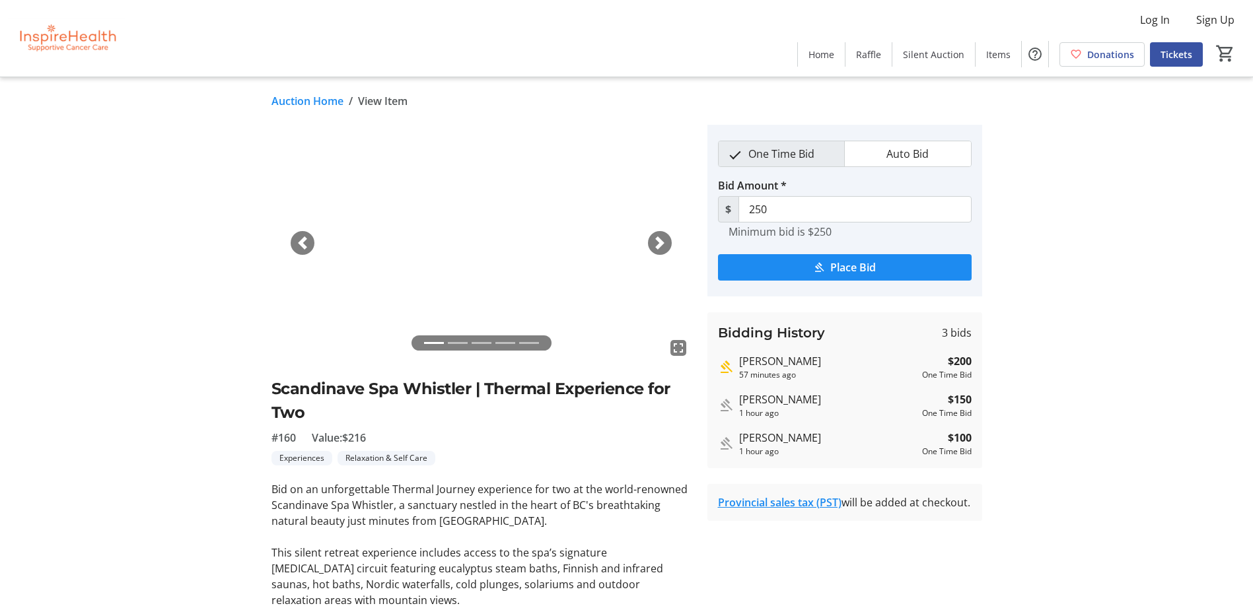
click at [661, 242] on span "button" at bounding box center [659, 243] width 13 height 13
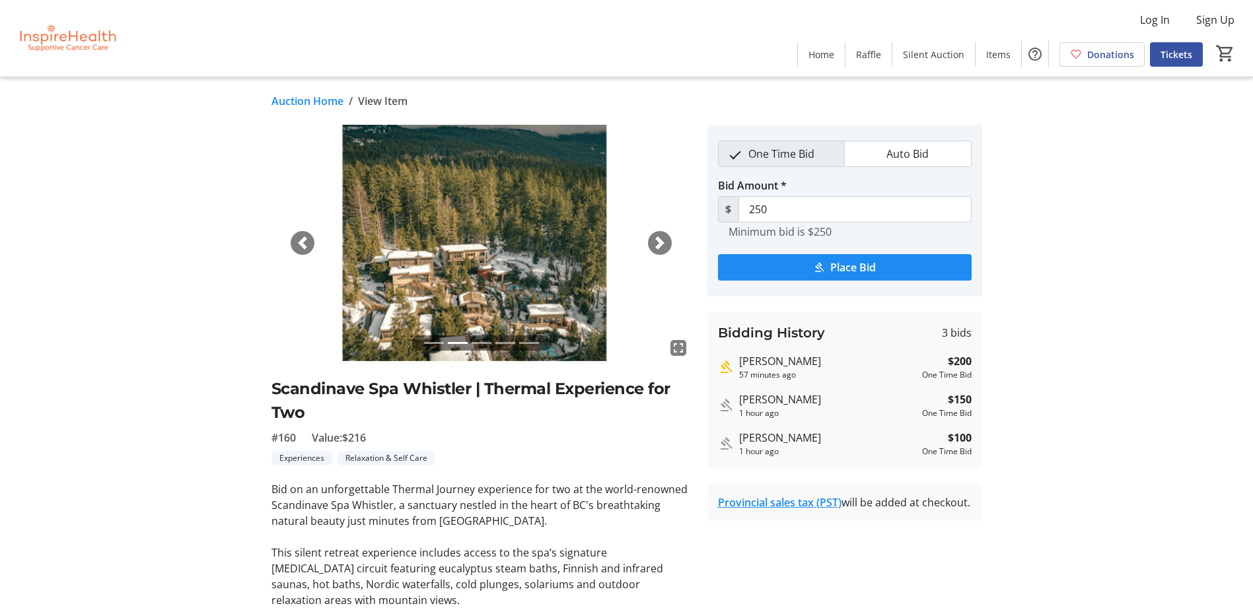
click at [661, 242] on span "button" at bounding box center [659, 243] width 13 height 13
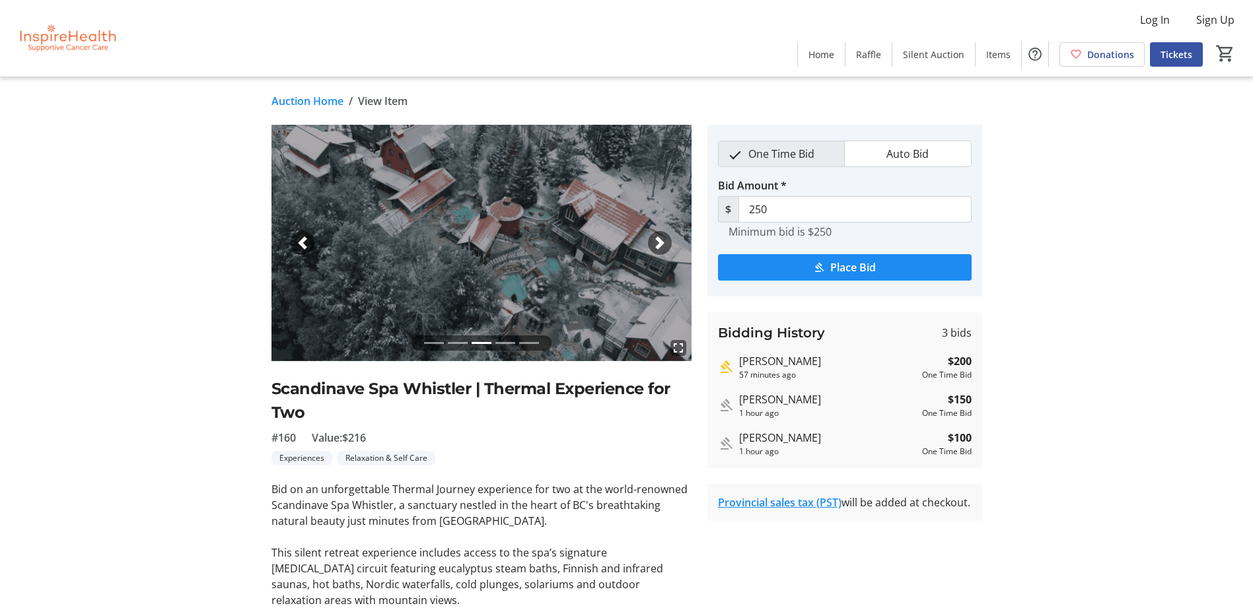
click at [661, 242] on span "button" at bounding box center [659, 243] width 13 height 13
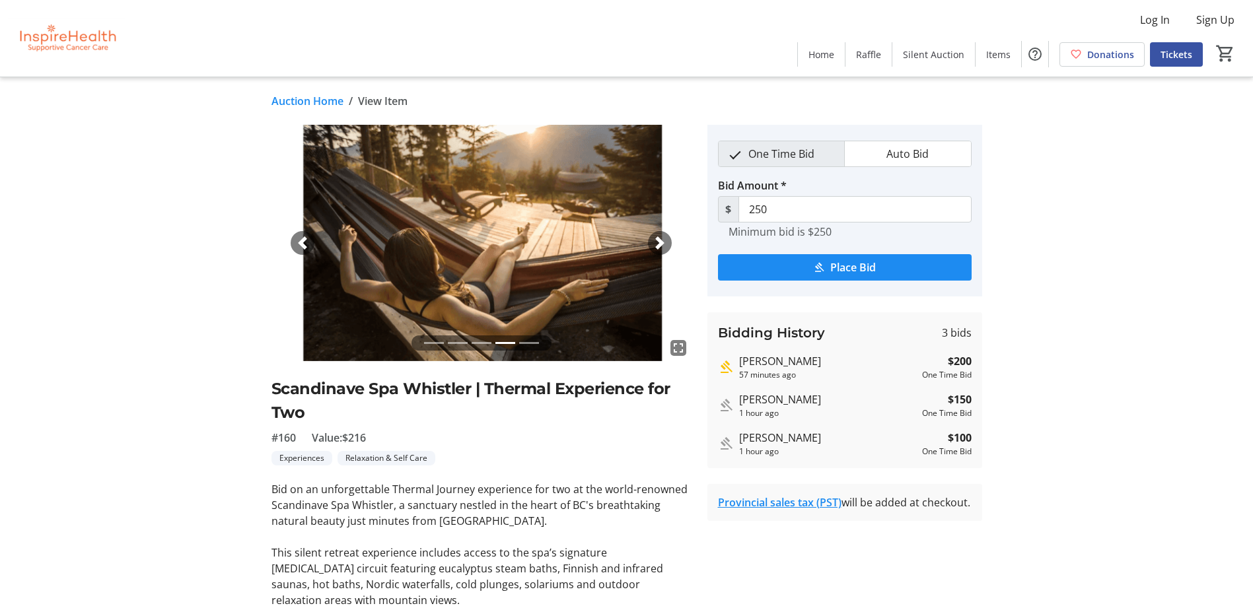
click at [661, 242] on span "button" at bounding box center [659, 243] width 13 height 13
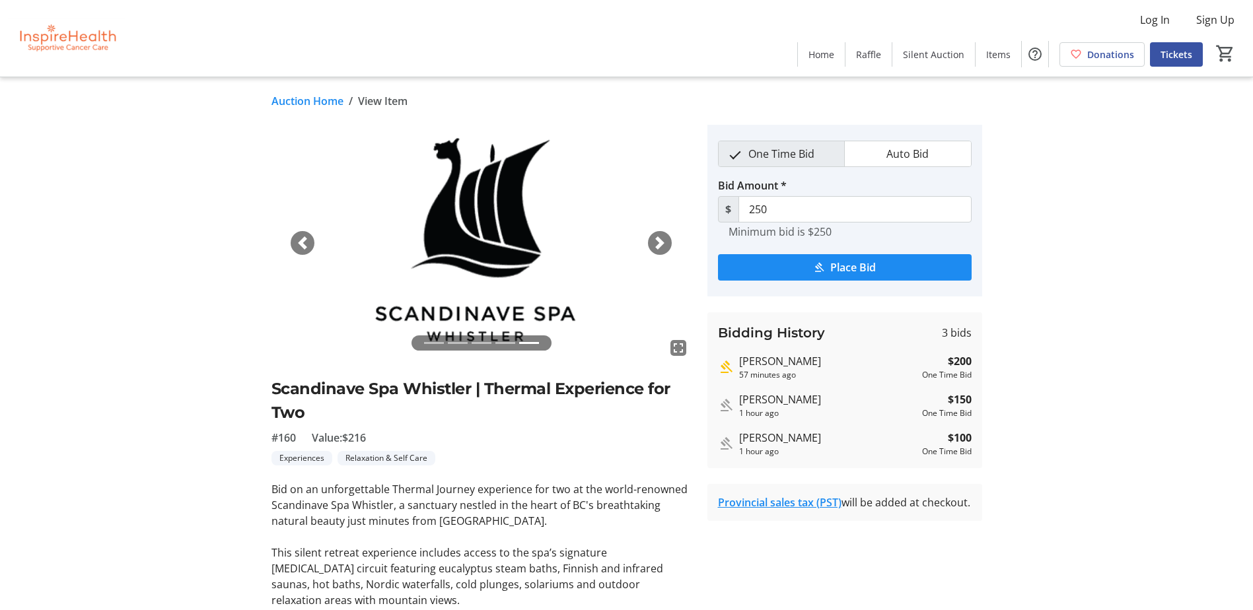
click at [320, 102] on link "Auction Home" at bounding box center [308, 101] width 72 height 16
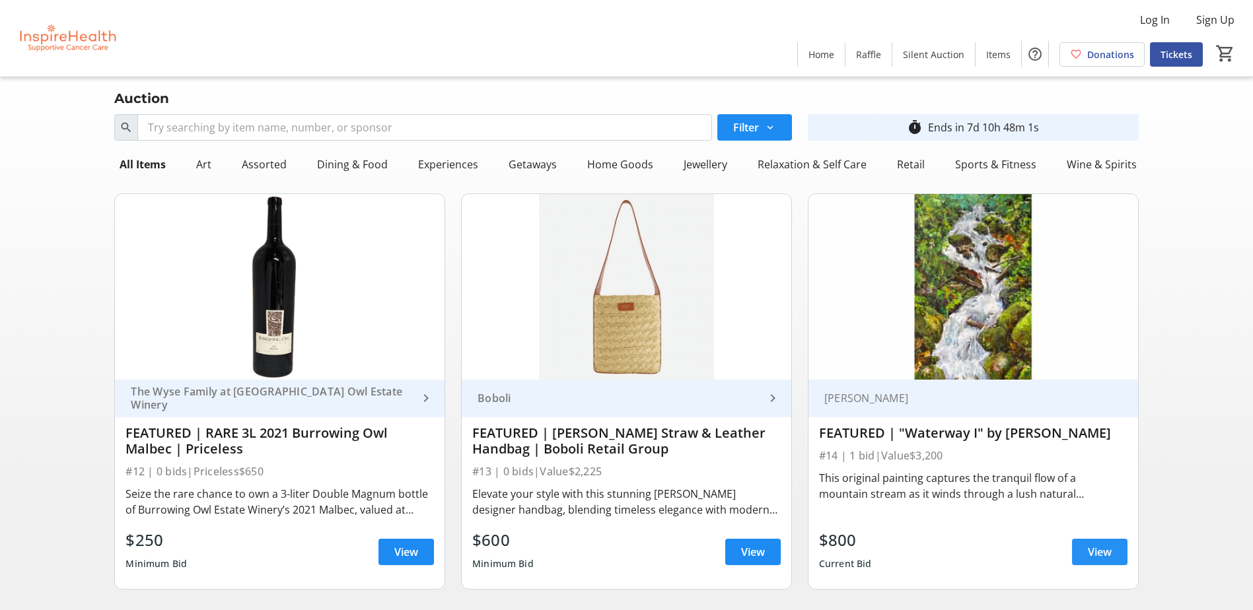
click at [1098, 559] on span "View" at bounding box center [1100, 552] width 24 height 16
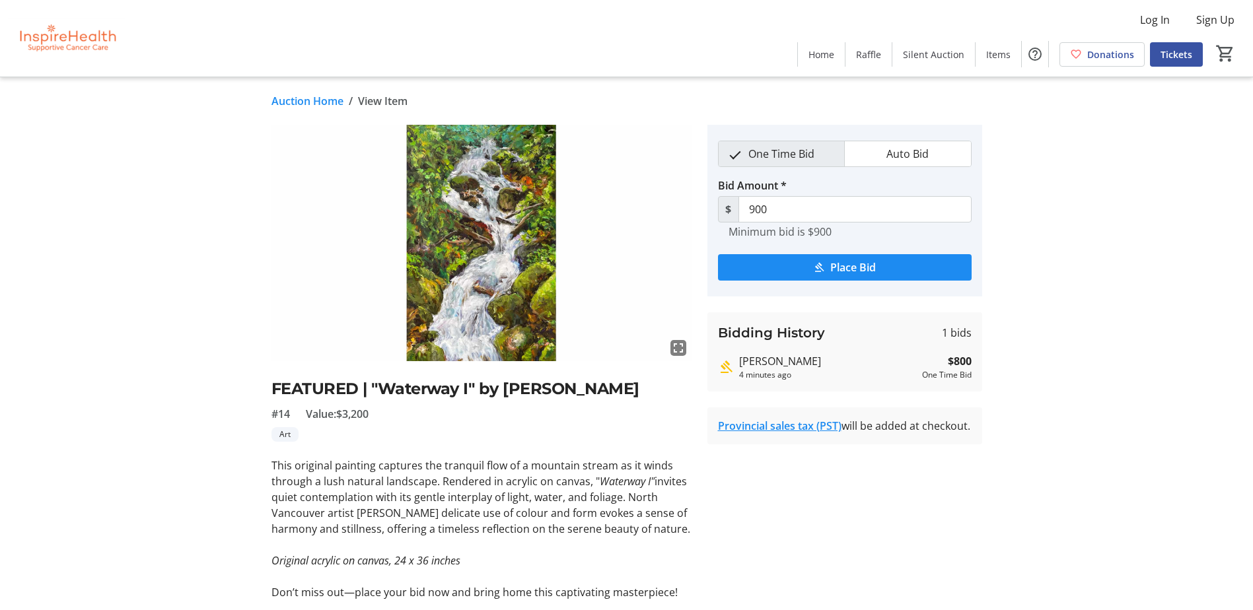
click at [684, 343] on mat-icon "fullscreen" at bounding box center [679, 348] width 16 height 16
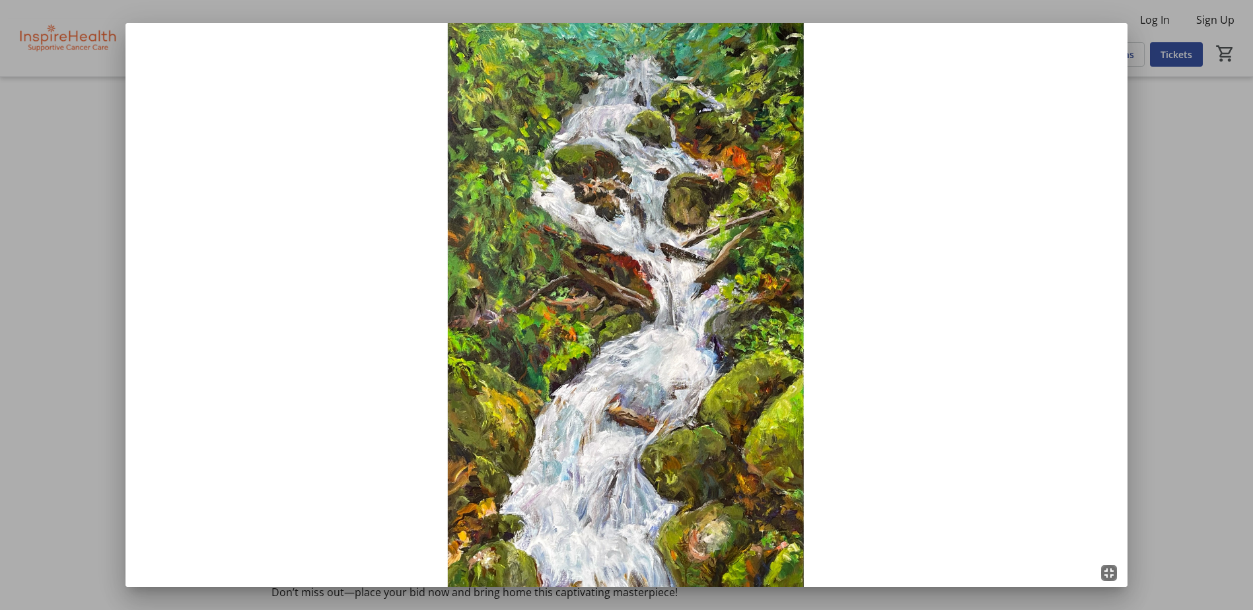
click at [33, 279] on div at bounding box center [626, 305] width 1253 height 610
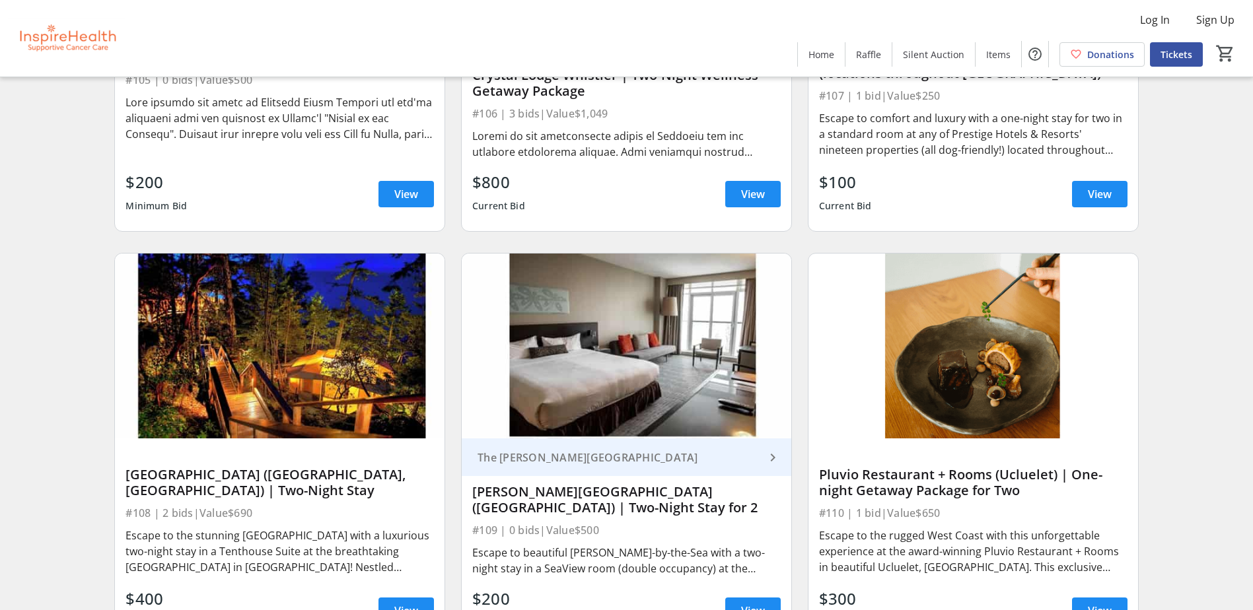
scroll to position [2048, 0]
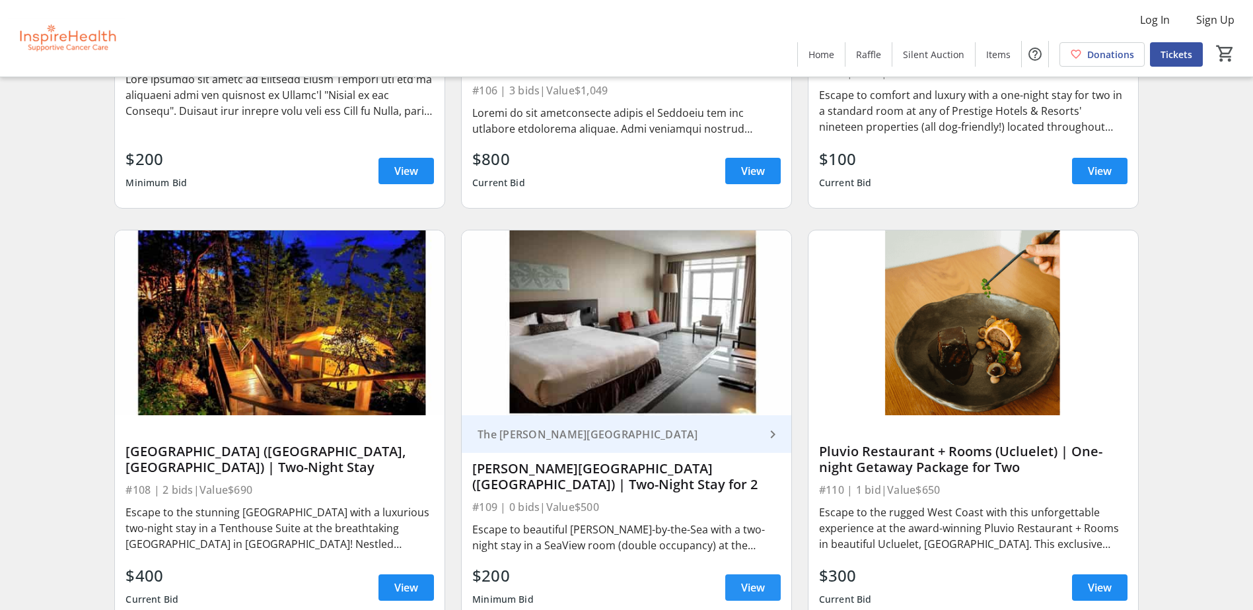
click at [752, 594] on span "View" at bounding box center [753, 588] width 24 height 16
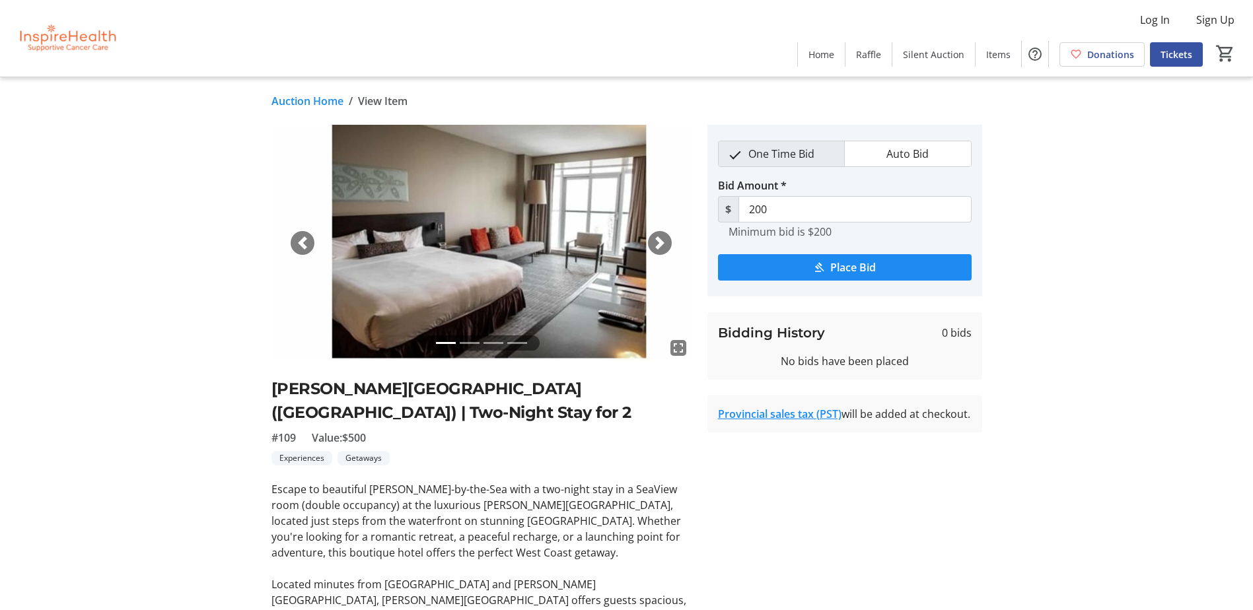
click at [661, 246] on span "button" at bounding box center [659, 243] width 13 height 13
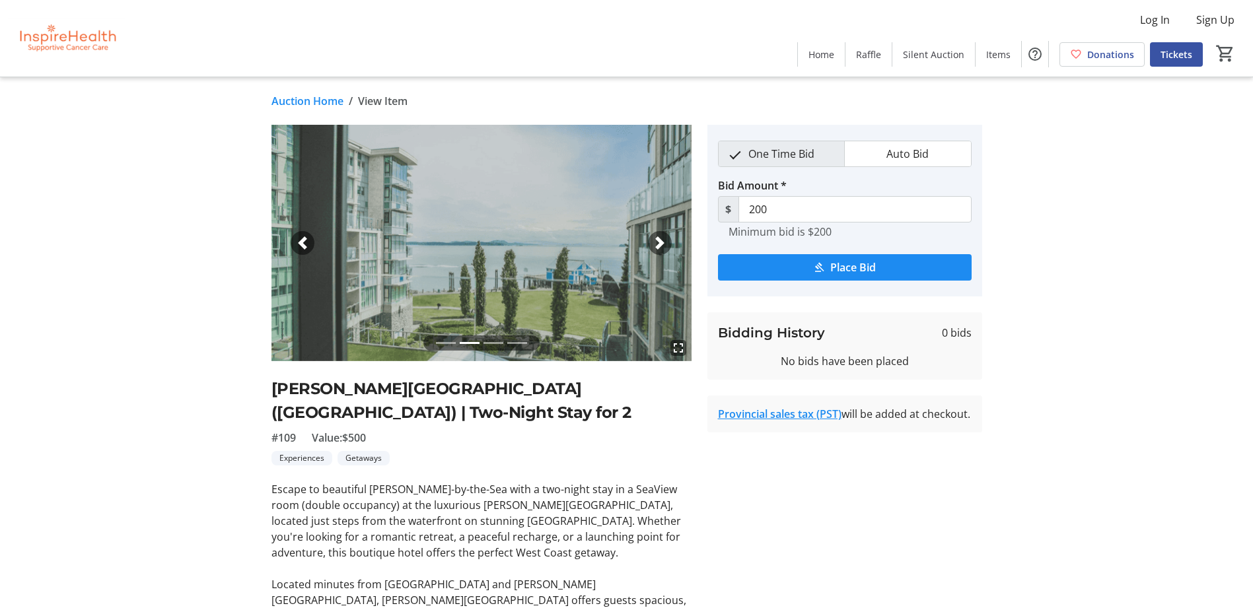
click at [661, 246] on span "button" at bounding box center [659, 243] width 13 height 13
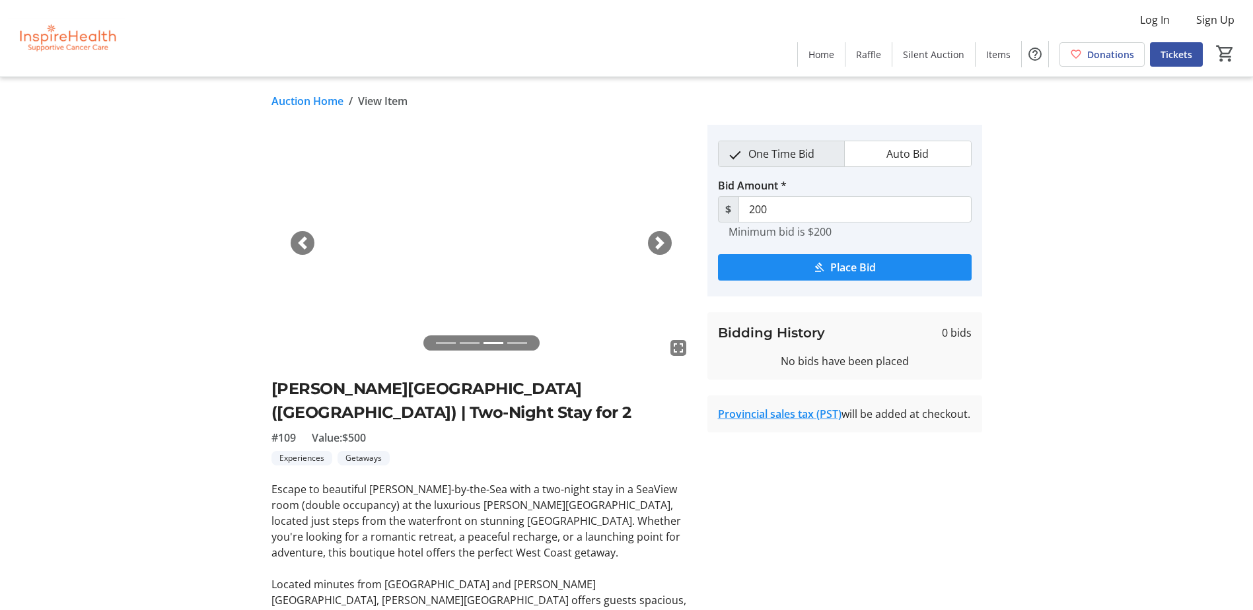
click at [661, 246] on span "button" at bounding box center [659, 243] width 13 height 13
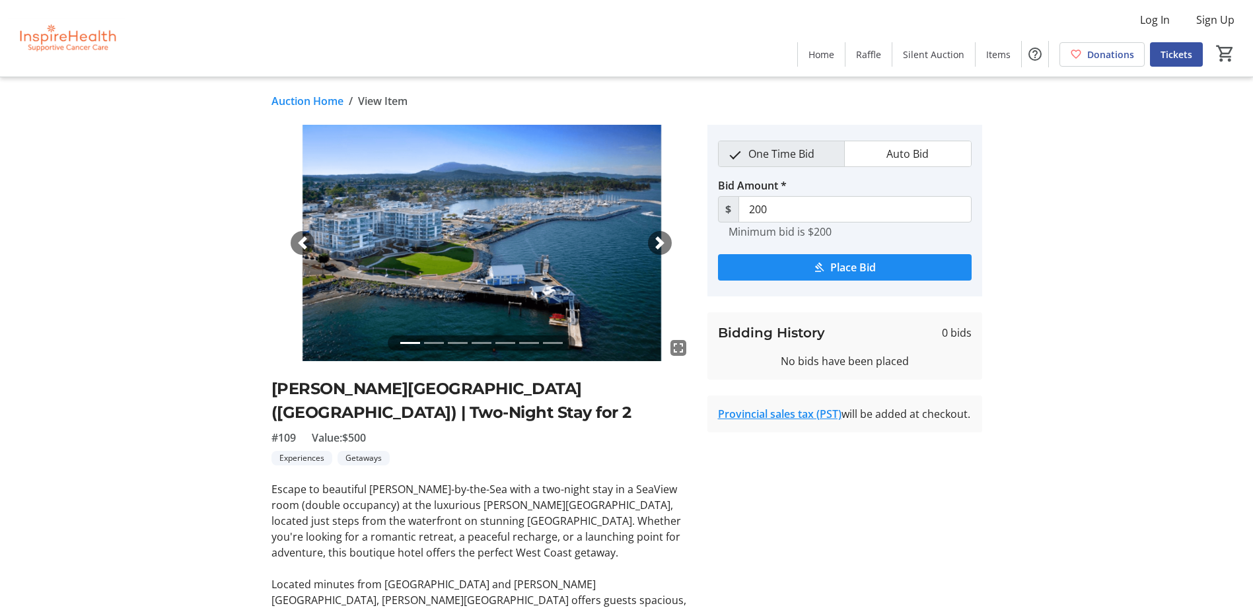
click at [657, 238] on span "button" at bounding box center [659, 243] width 13 height 13
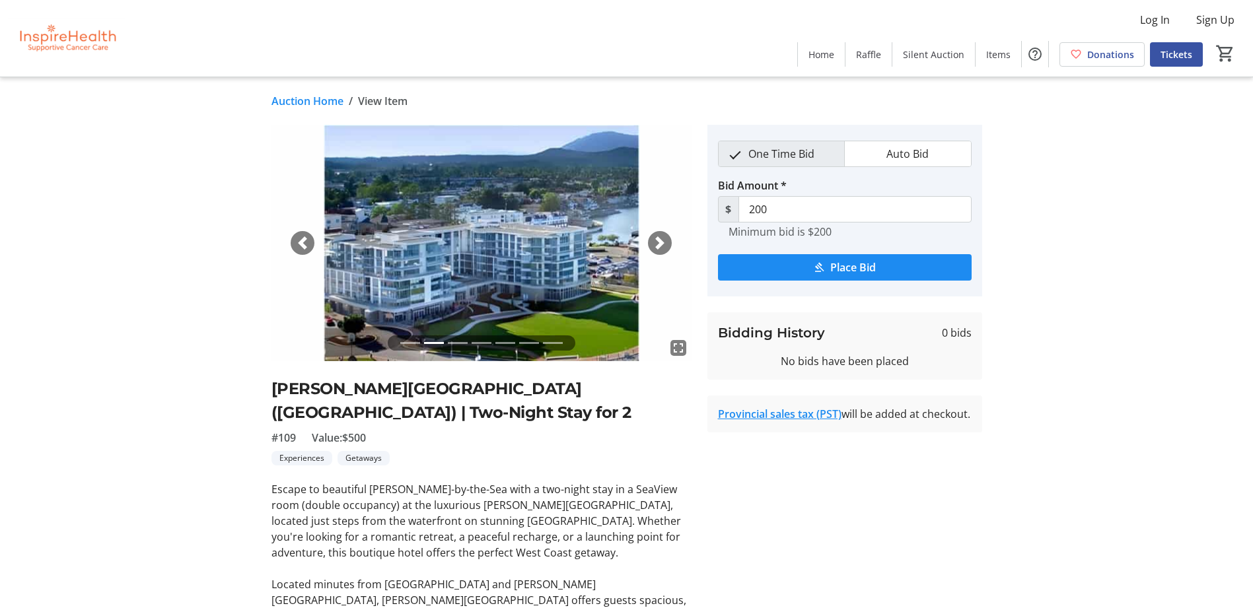
click at [657, 239] on span "button" at bounding box center [659, 243] width 13 height 13
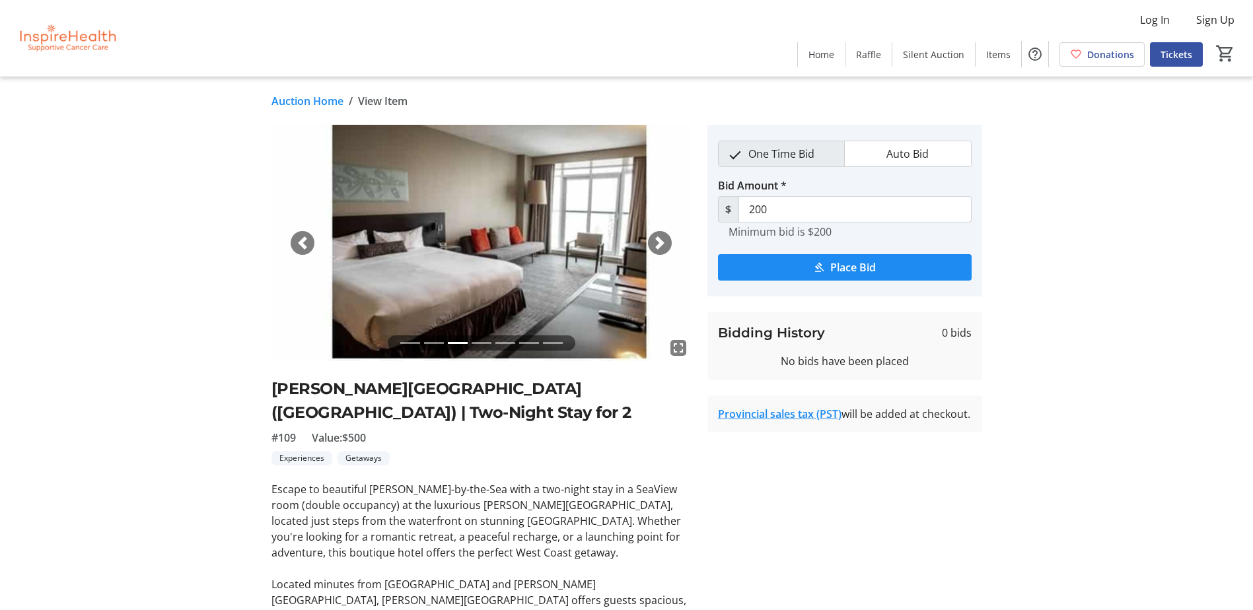
click at [657, 239] on span "button" at bounding box center [659, 243] width 13 height 13
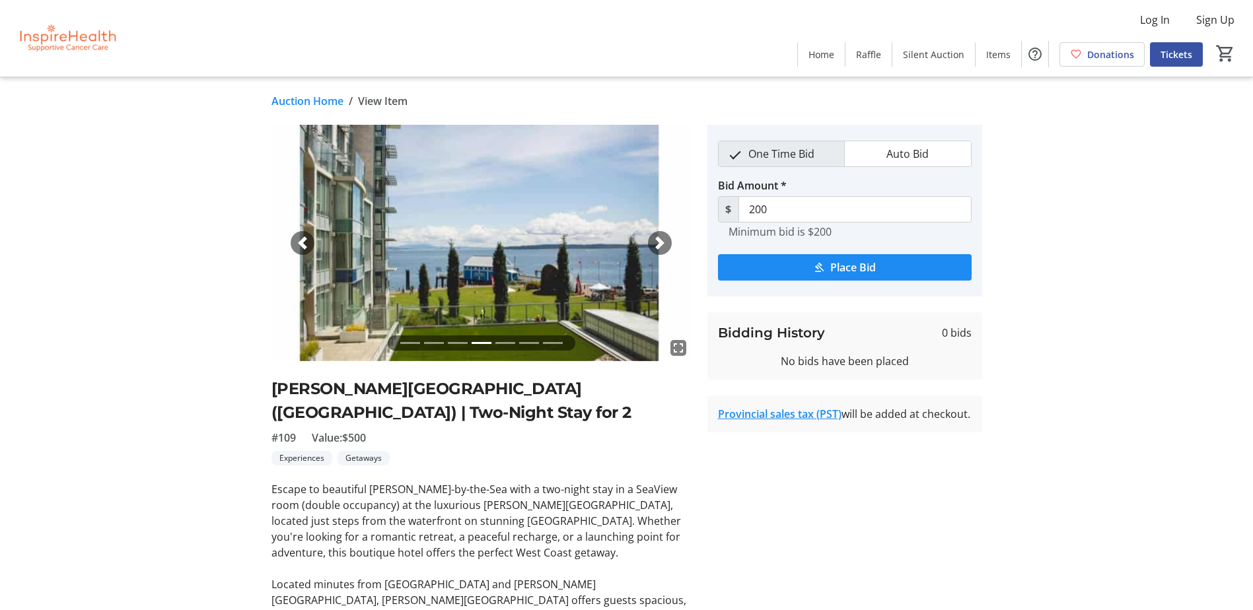
click at [657, 239] on span "button" at bounding box center [659, 243] width 13 height 13
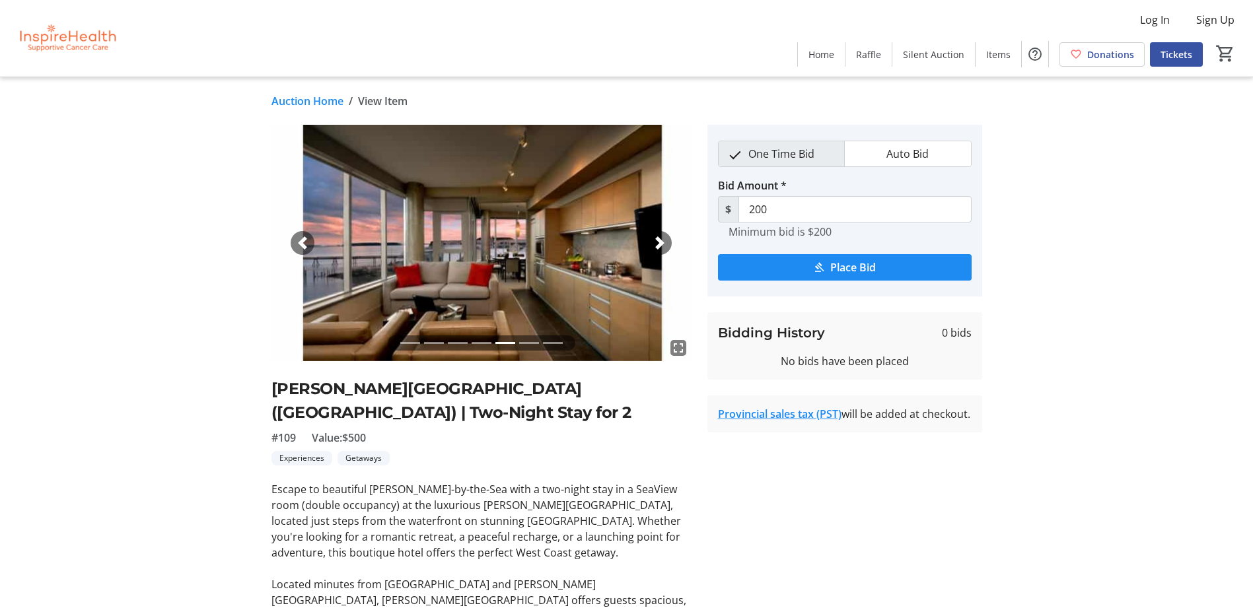
click at [653, 242] on span "button" at bounding box center [659, 243] width 13 height 13
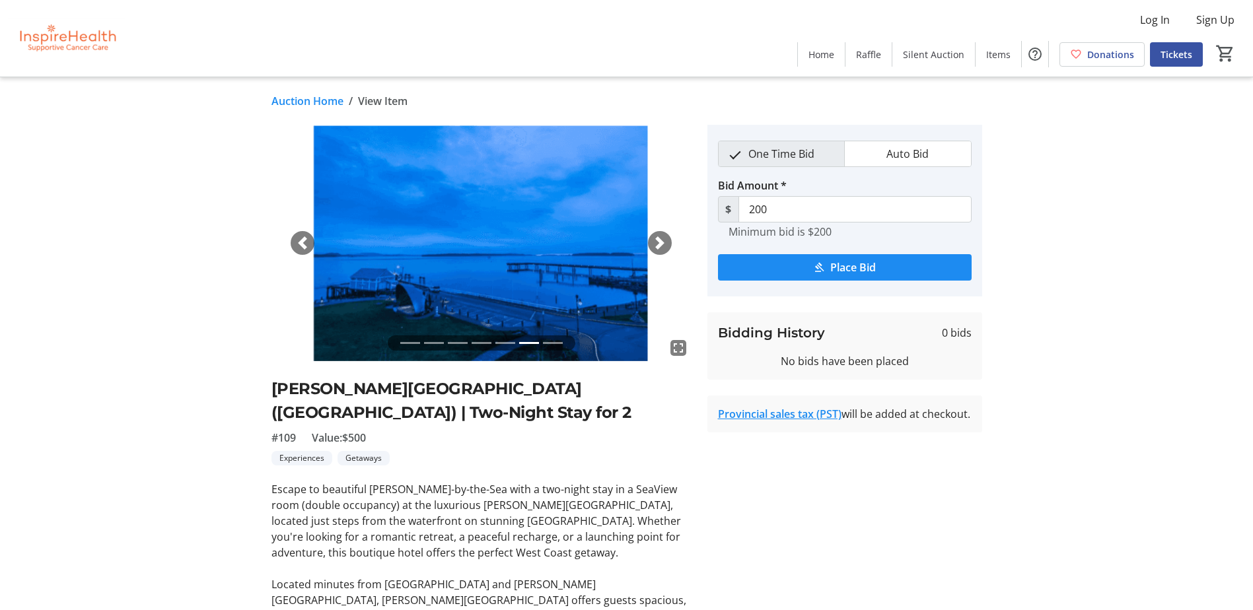
click at [653, 242] on span "button" at bounding box center [659, 243] width 13 height 13
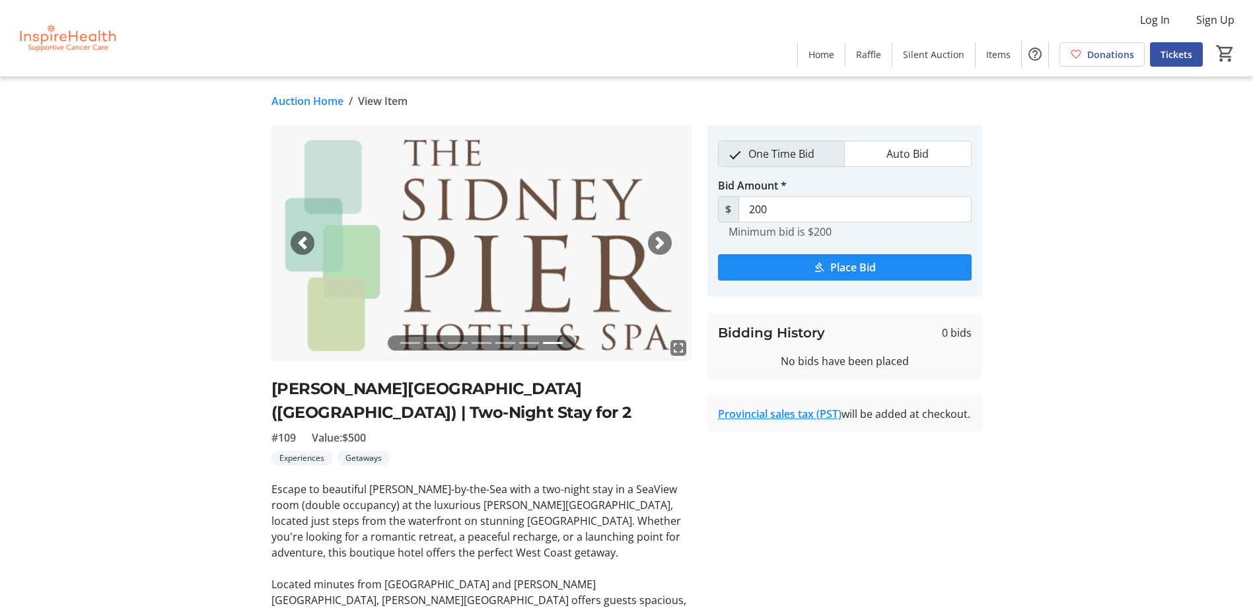
click at [653, 242] on span "button" at bounding box center [659, 243] width 13 height 13
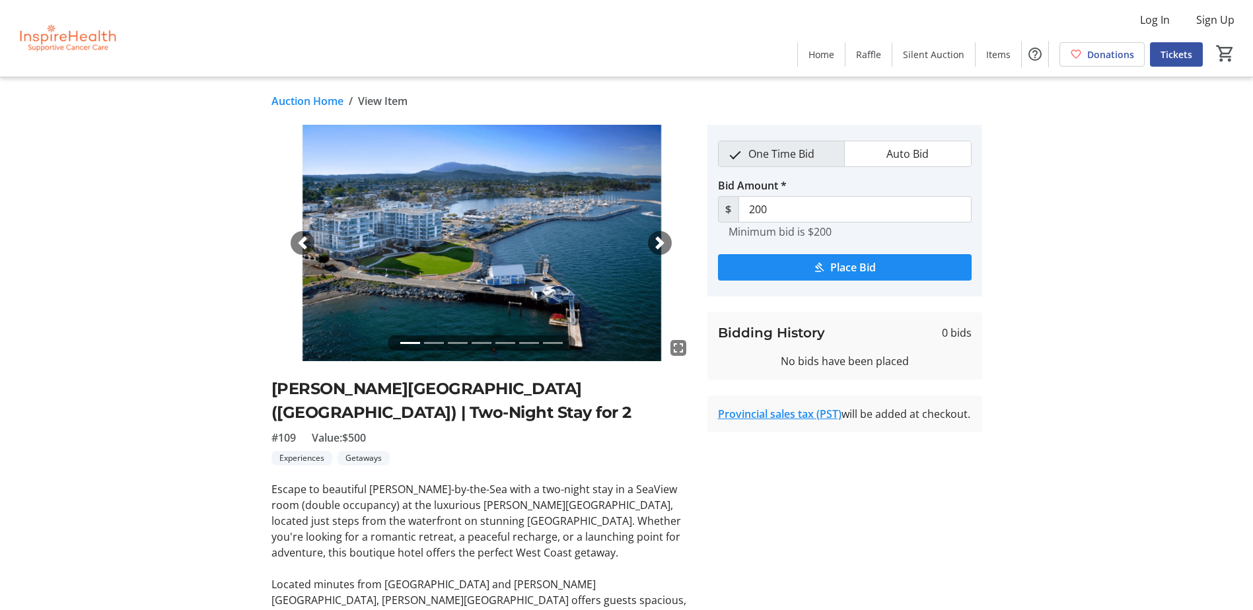
click at [655, 245] on span "button" at bounding box center [659, 243] width 13 height 13
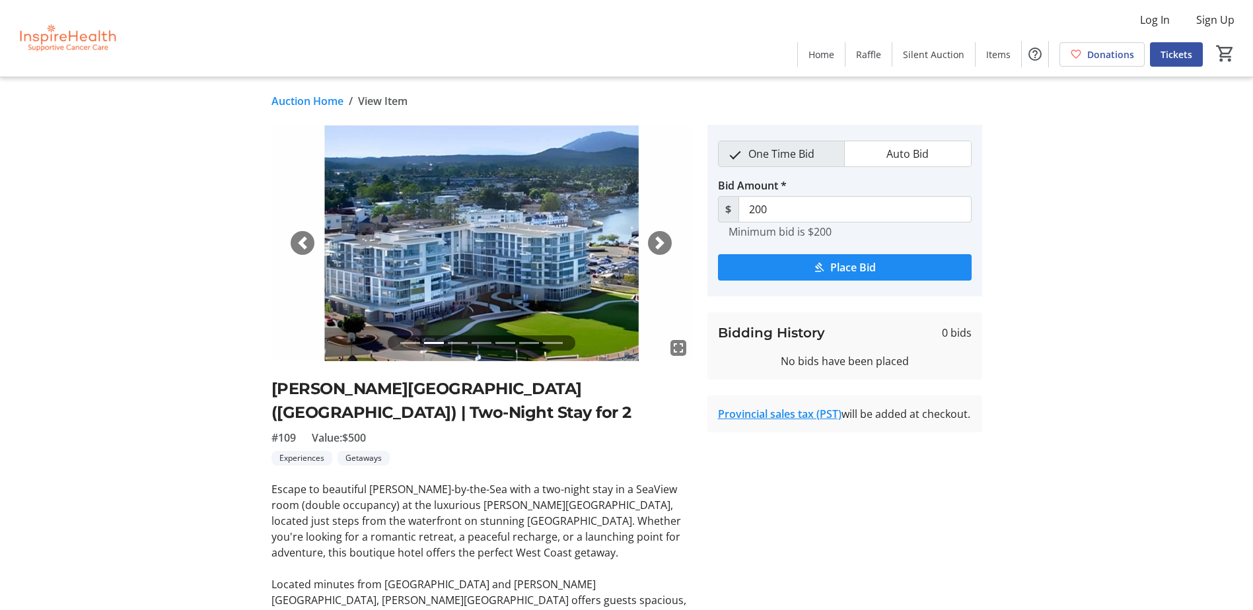
click at [657, 244] on span "button" at bounding box center [659, 243] width 13 height 13
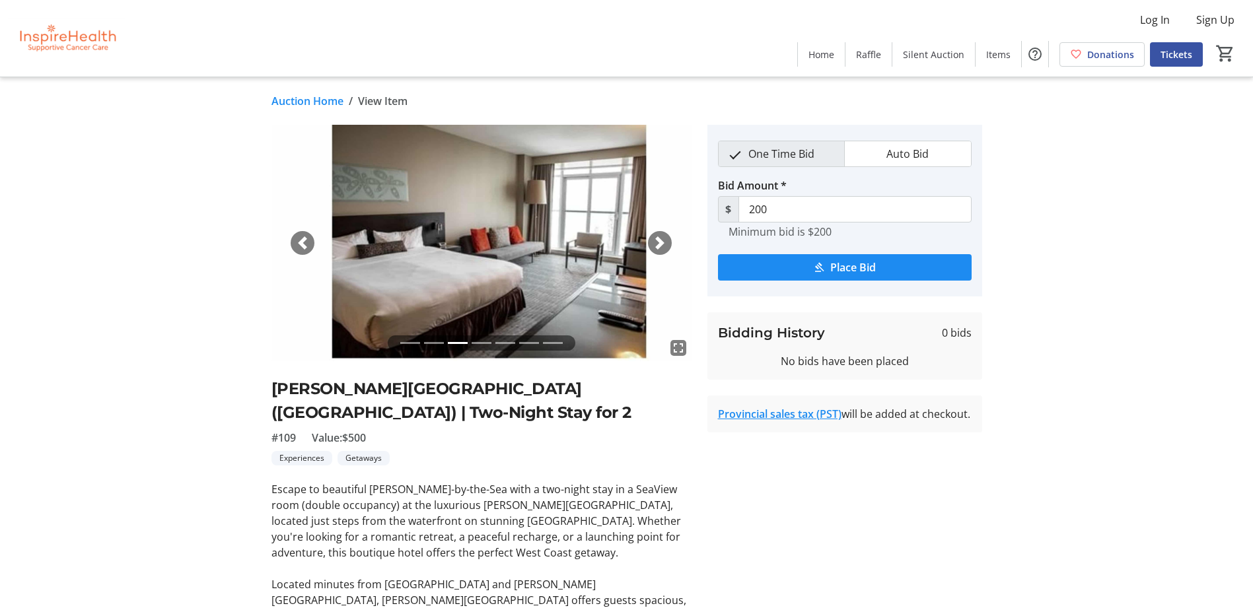
click at [657, 244] on span "button" at bounding box center [659, 243] width 13 height 13
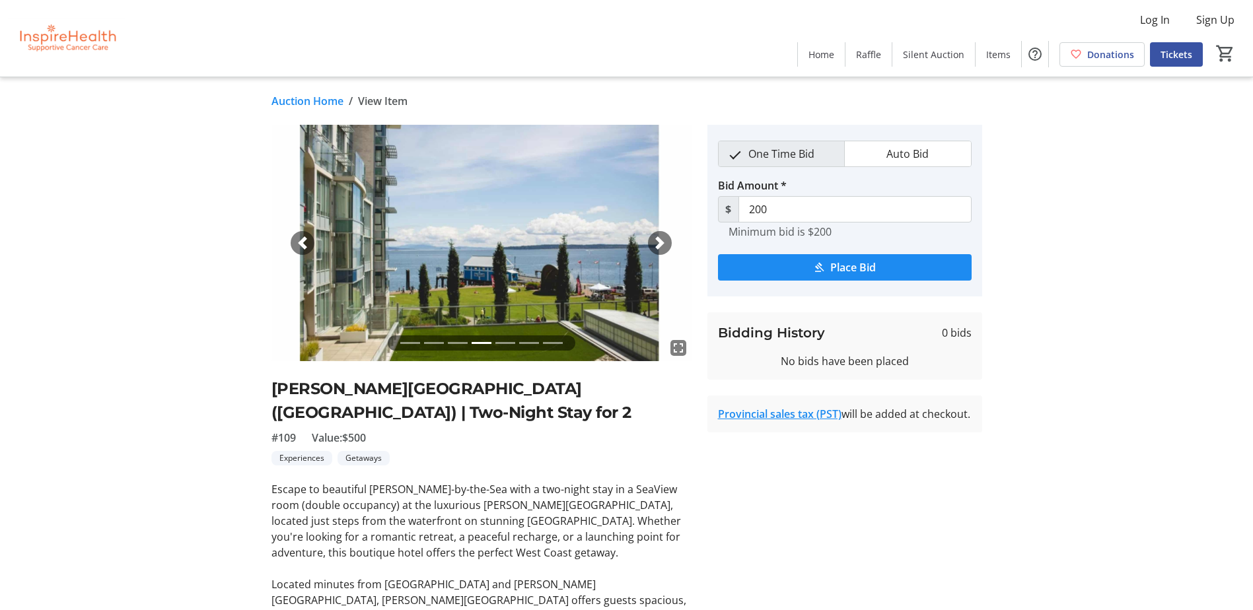
click at [665, 242] on span "button" at bounding box center [659, 243] width 13 height 13
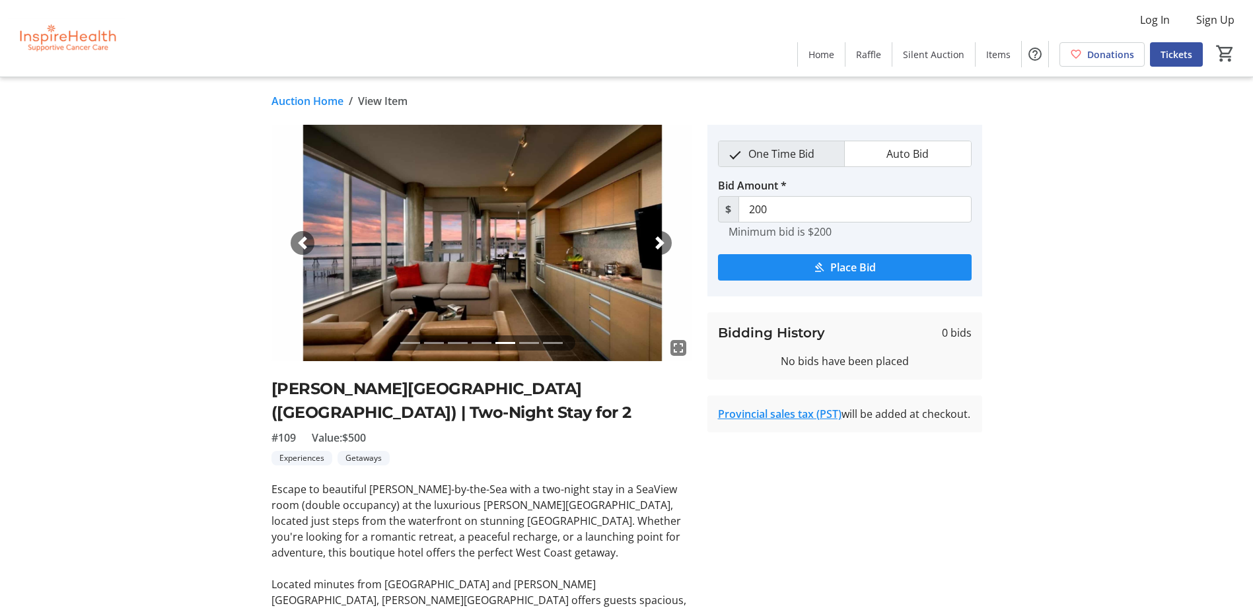
click at [656, 248] on span "button" at bounding box center [659, 243] width 13 height 13
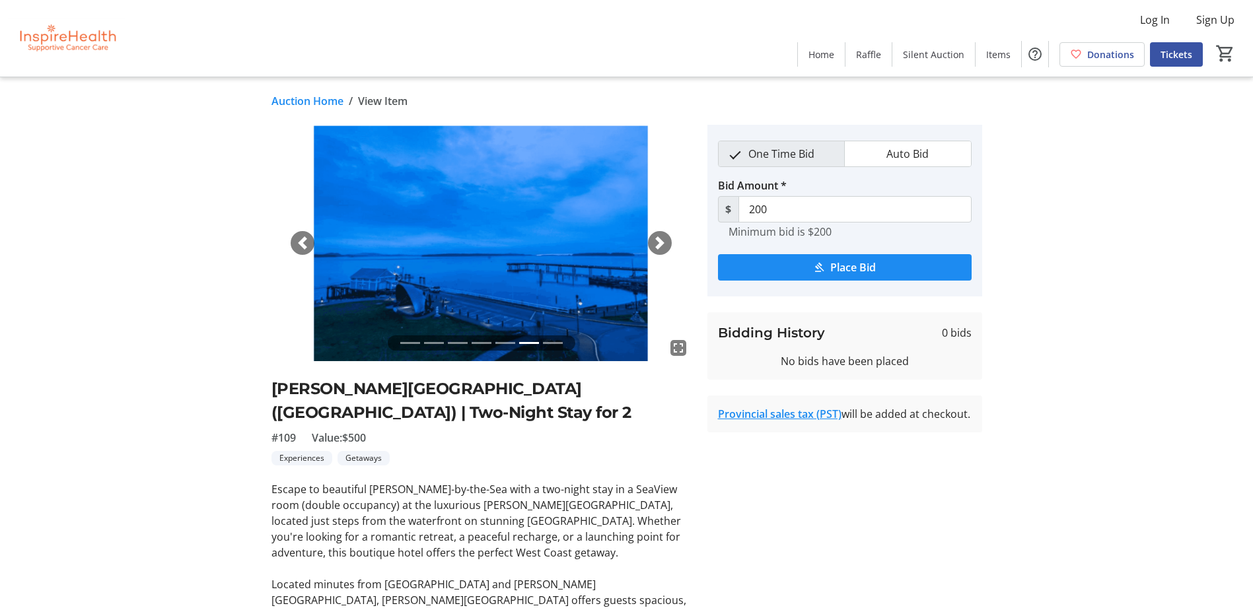
click at [654, 244] on span "button" at bounding box center [659, 243] width 13 height 13
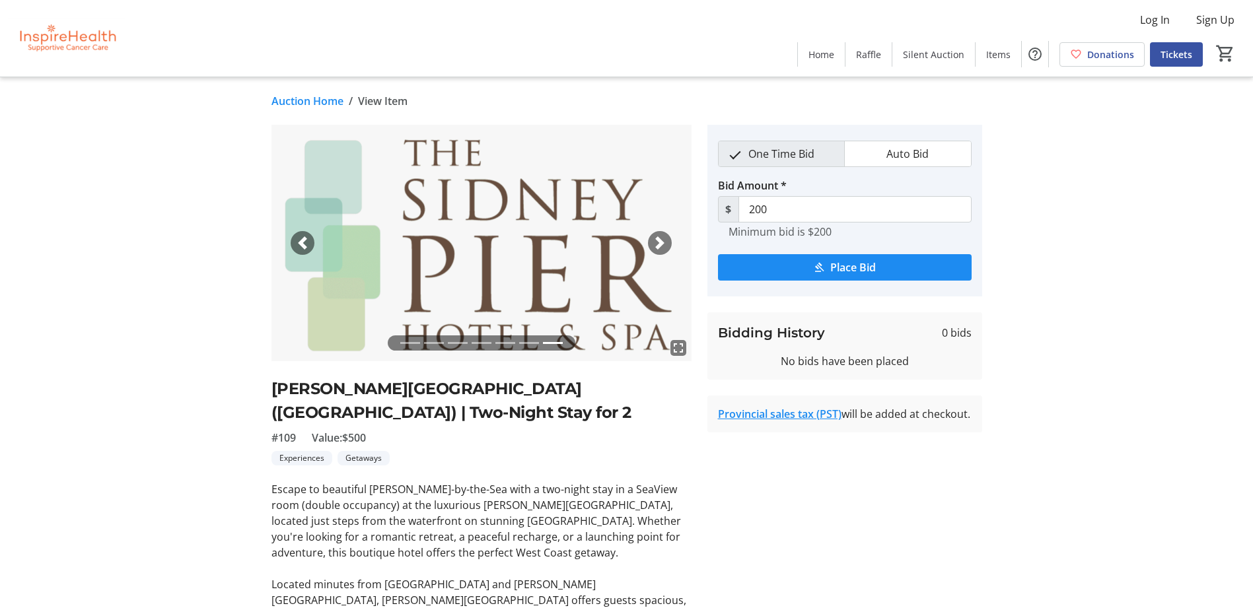
click at [655, 240] on span "button" at bounding box center [659, 243] width 13 height 13
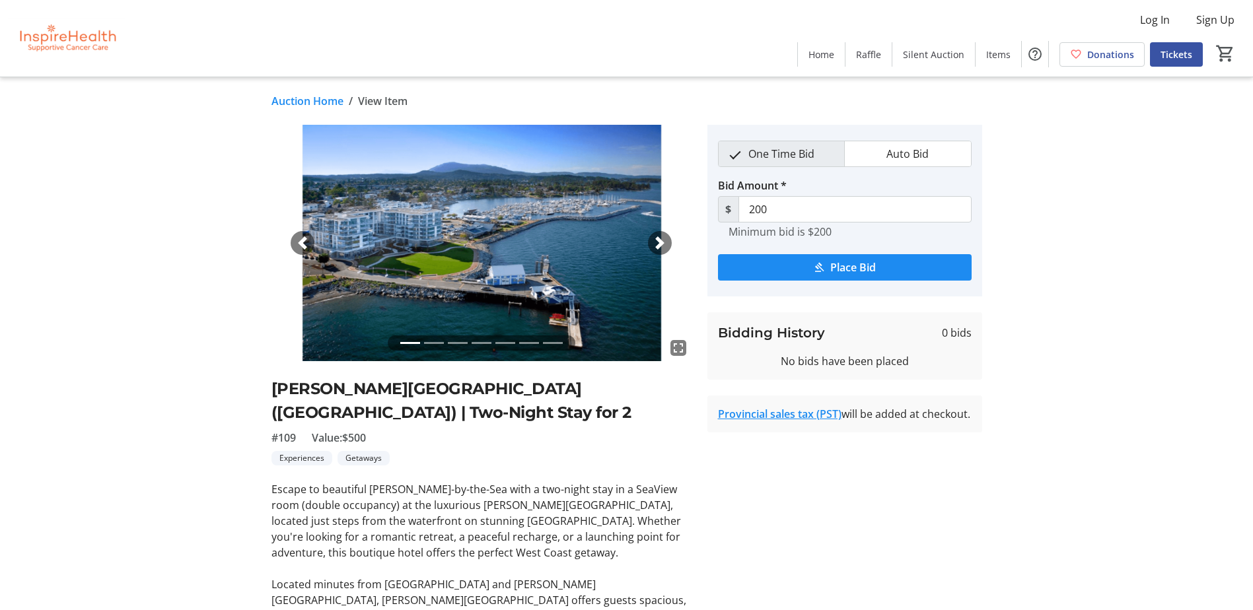
click at [668, 243] on div "Next" at bounding box center [660, 243] width 24 height 24
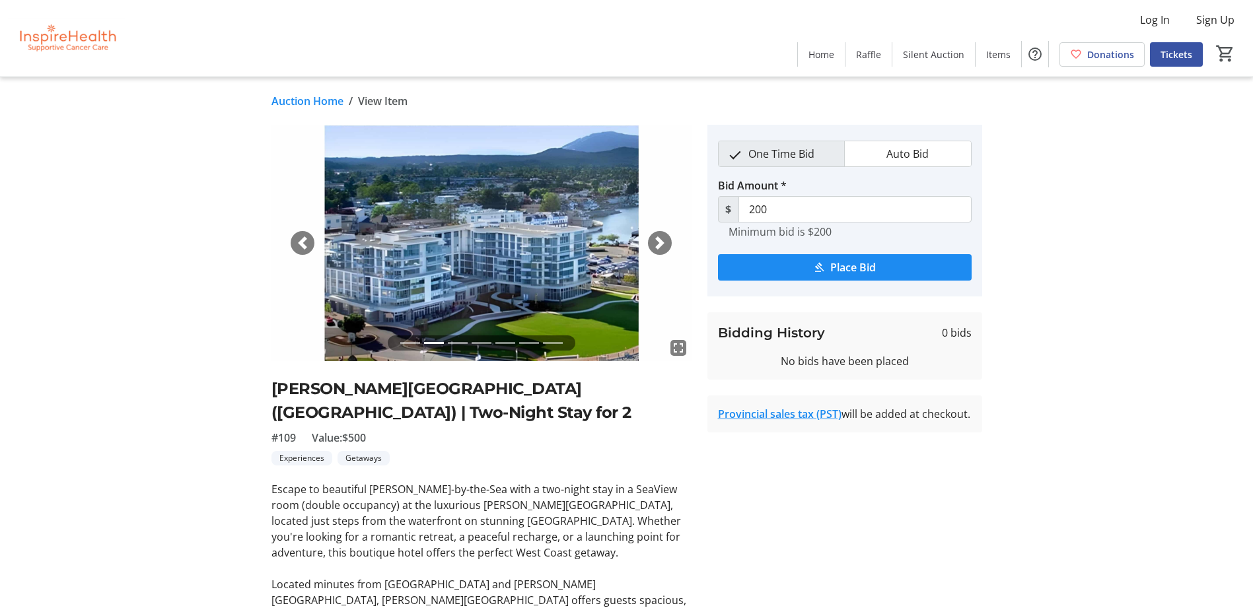
click at [668, 243] on div "Next" at bounding box center [660, 243] width 24 height 24
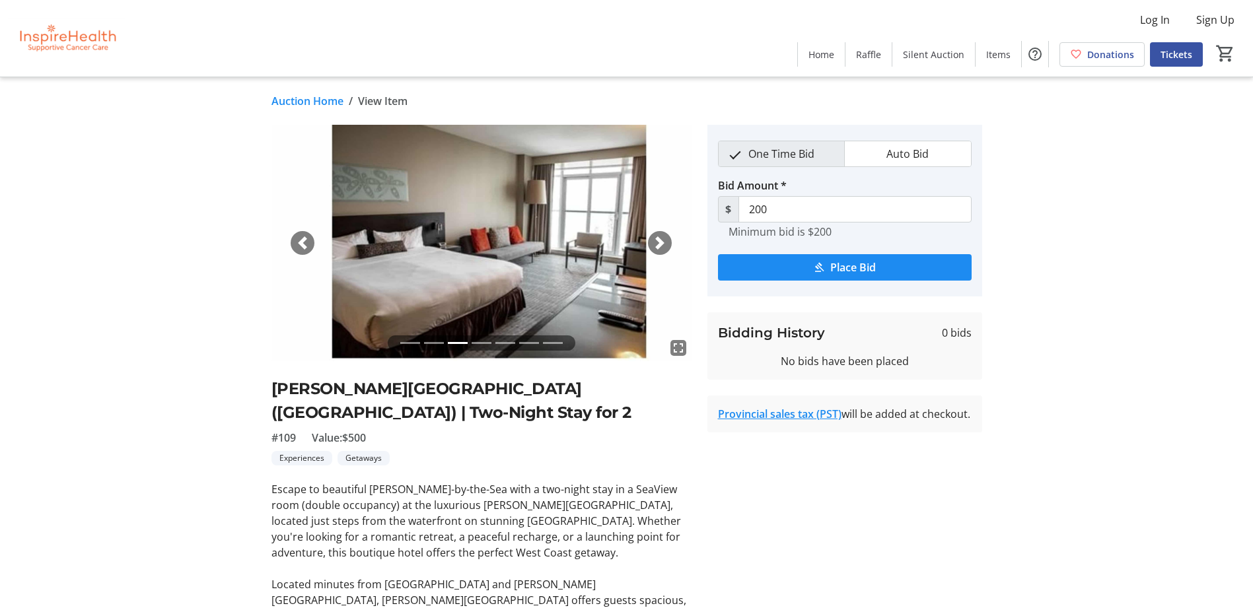
click at [664, 242] on span "button" at bounding box center [659, 243] width 13 height 13
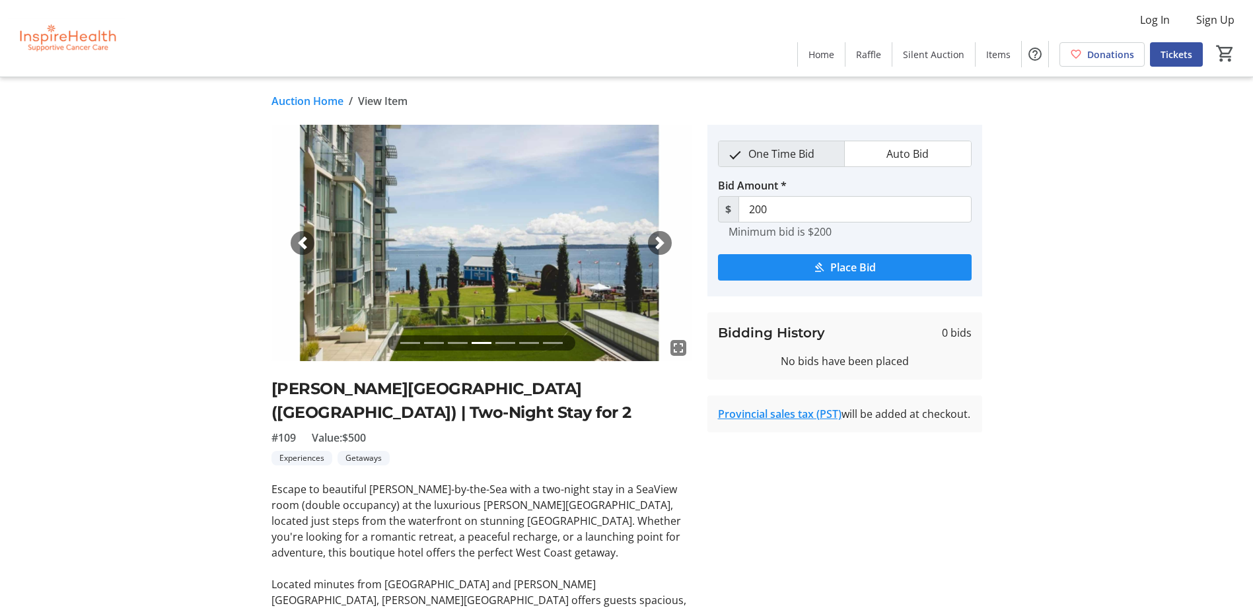
click at [664, 242] on span "button" at bounding box center [659, 243] width 13 height 13
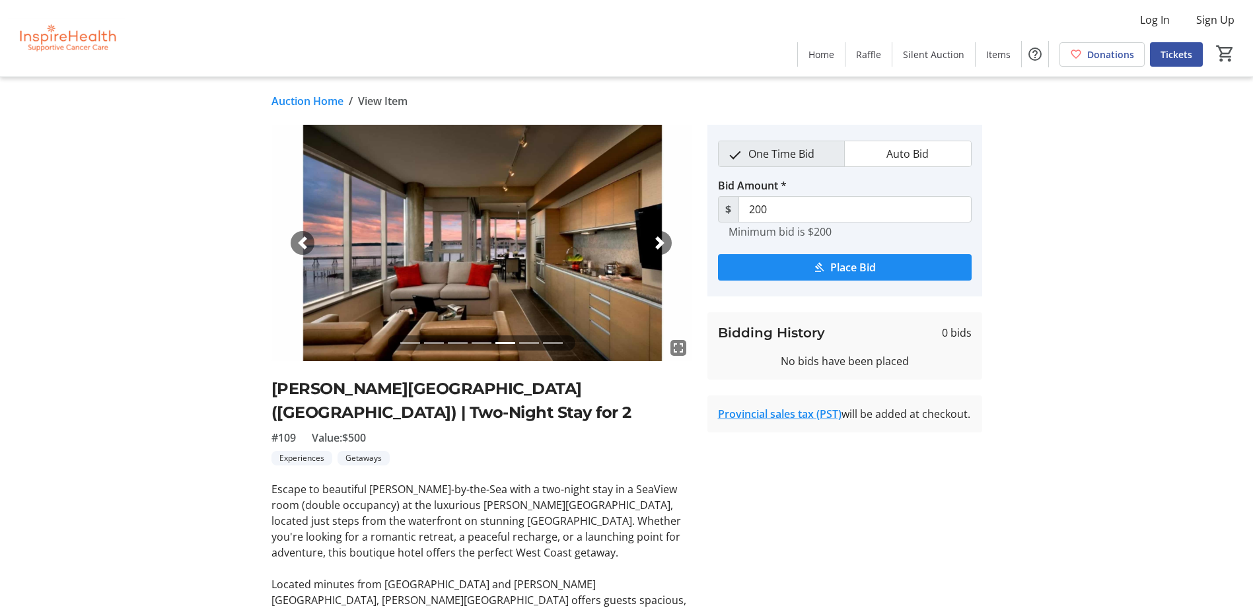
click at [664, 242] on span "button" at bounding box center [659, 243] width 13 height 13
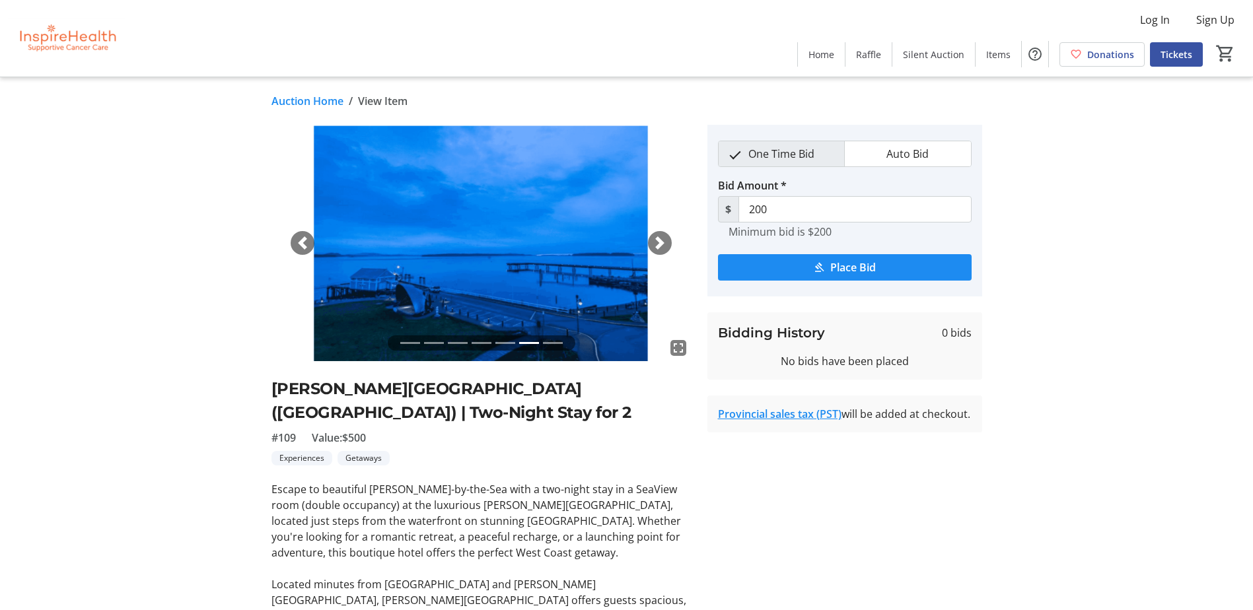
click at [664, 242] on span "button" at bounding box center [659, 243] width 13 height 13
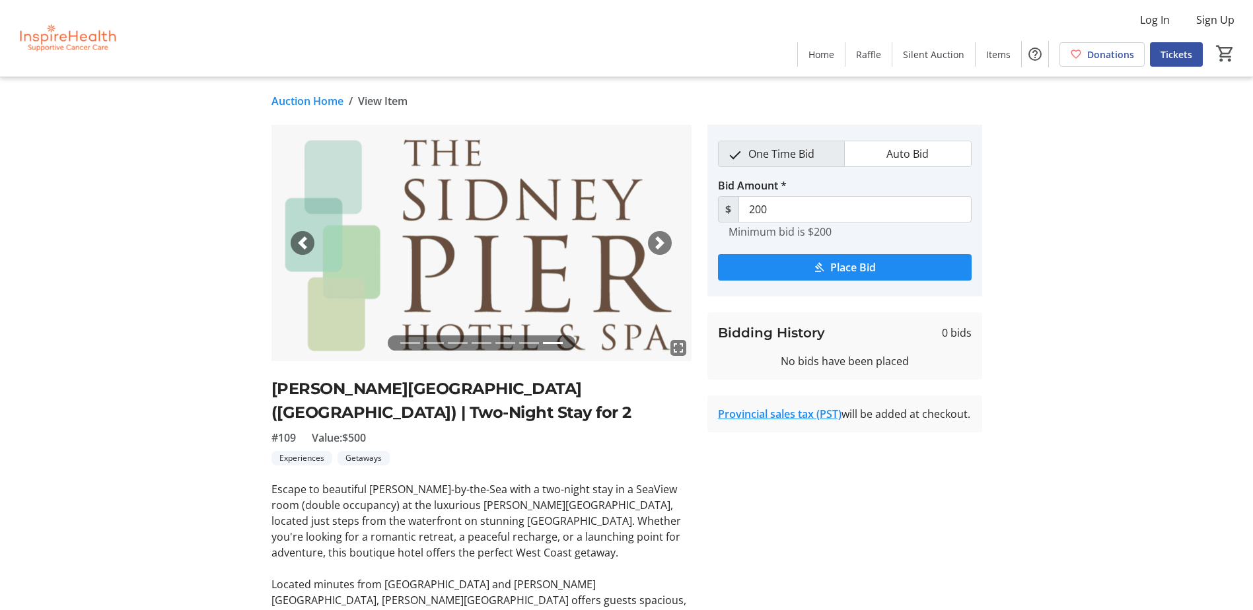
click at [293, 100] on link "Auction Home" at bounding box center [308, 101] width 72 height 16
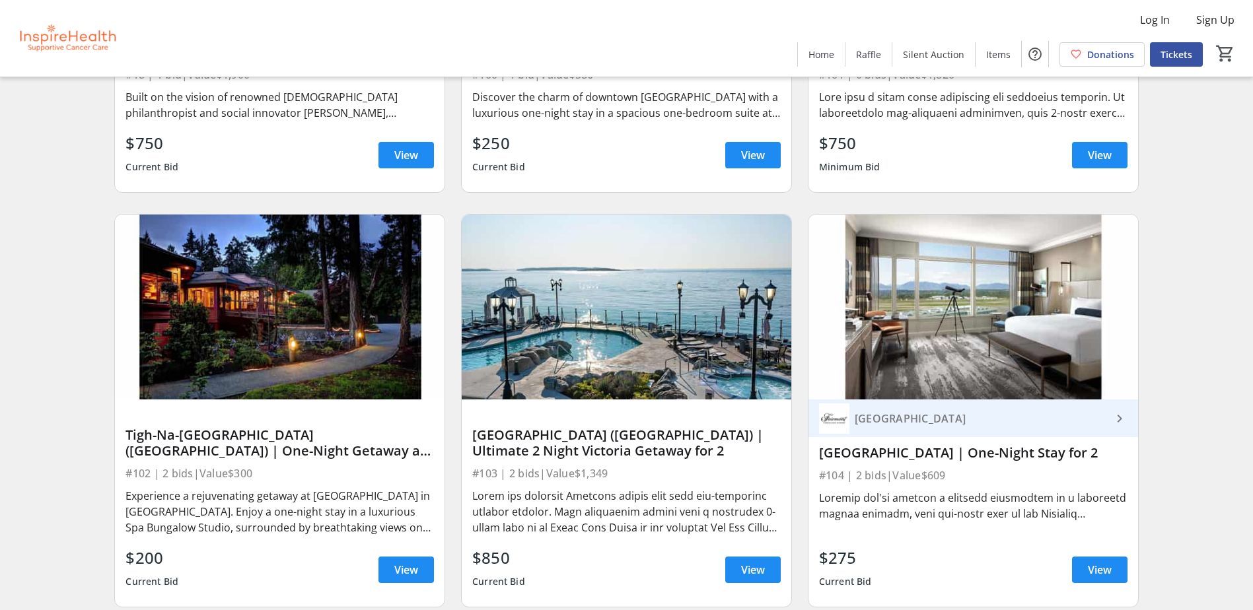
scroll to position [1255, 0]
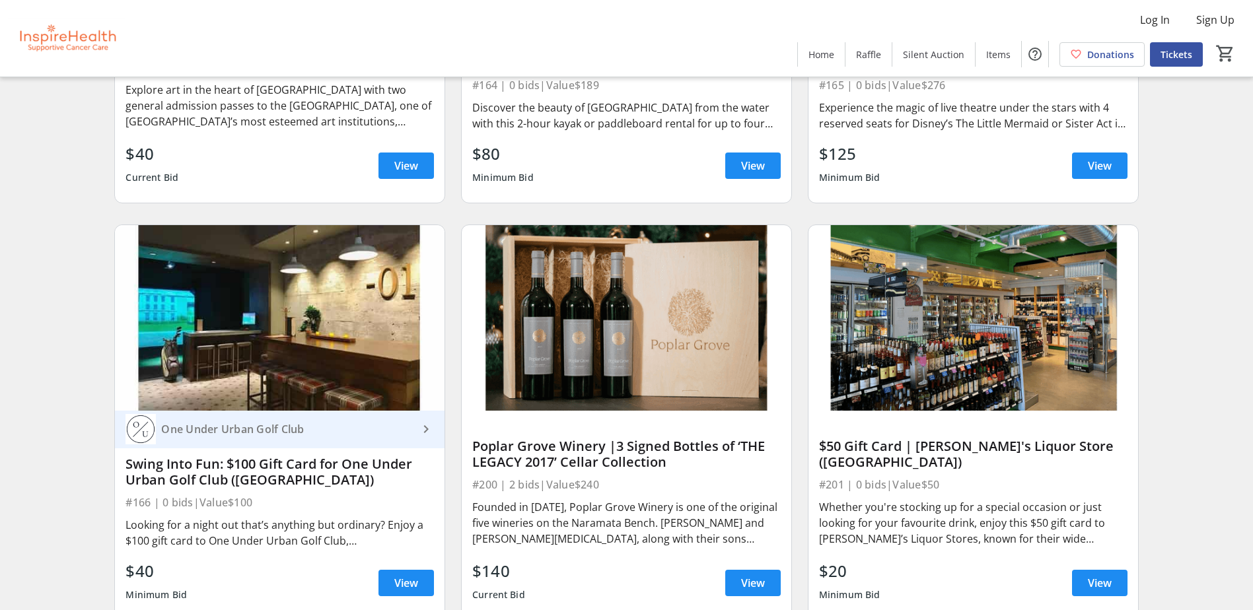
scroll to position [5476, 0]
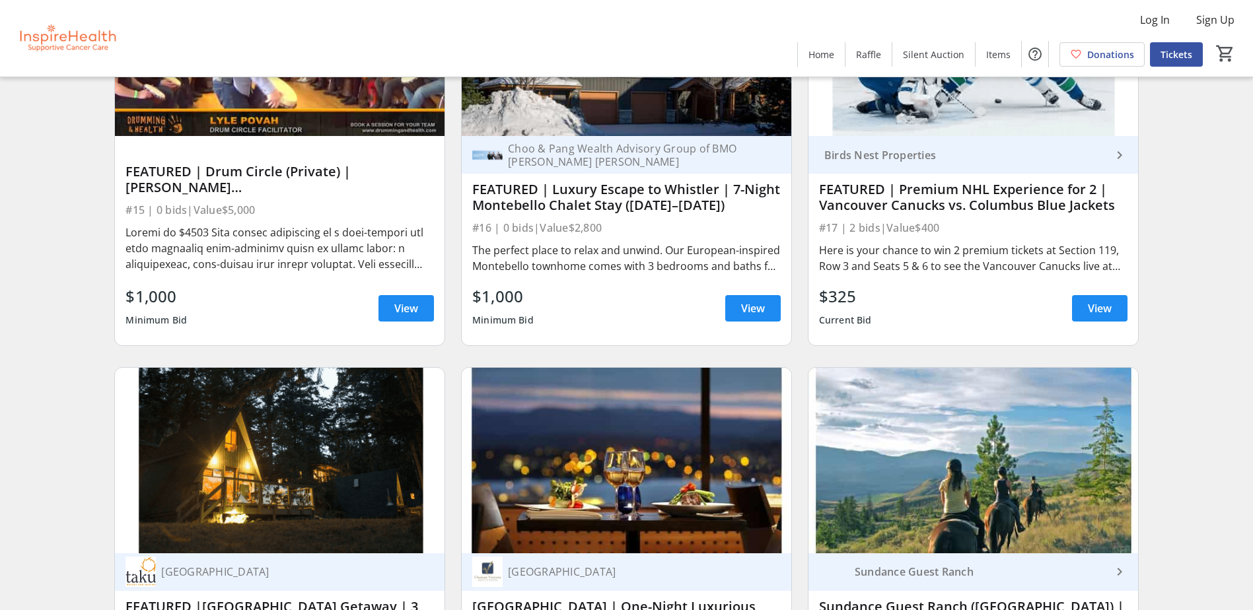
scroll to position [859, 0]
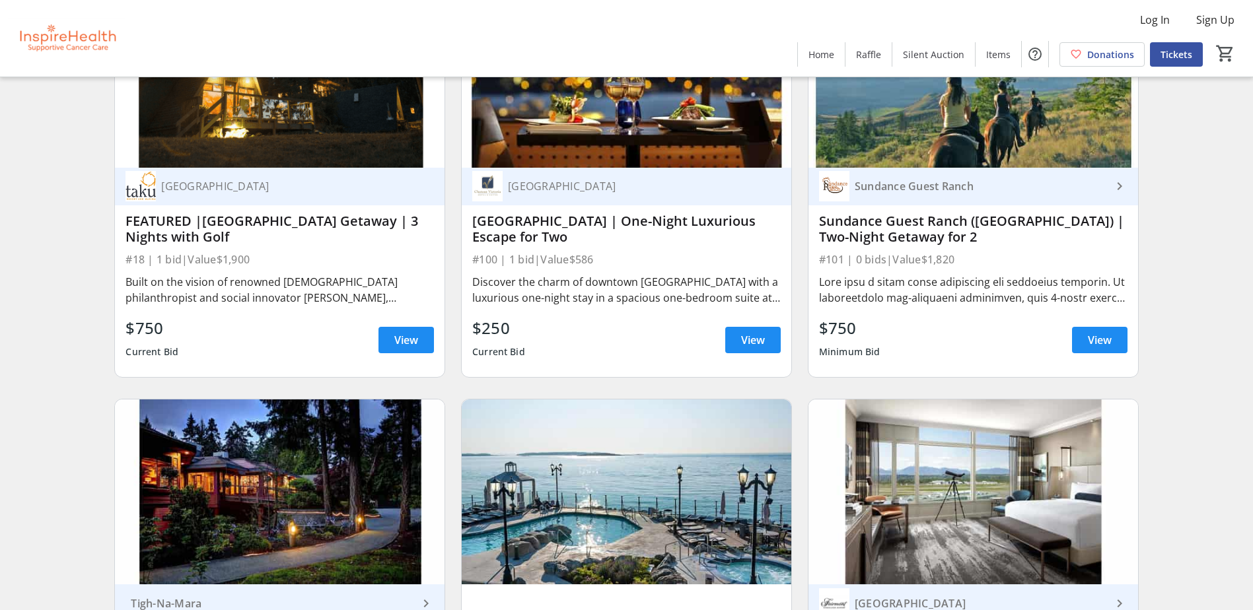
scroll to position [1057, 0]
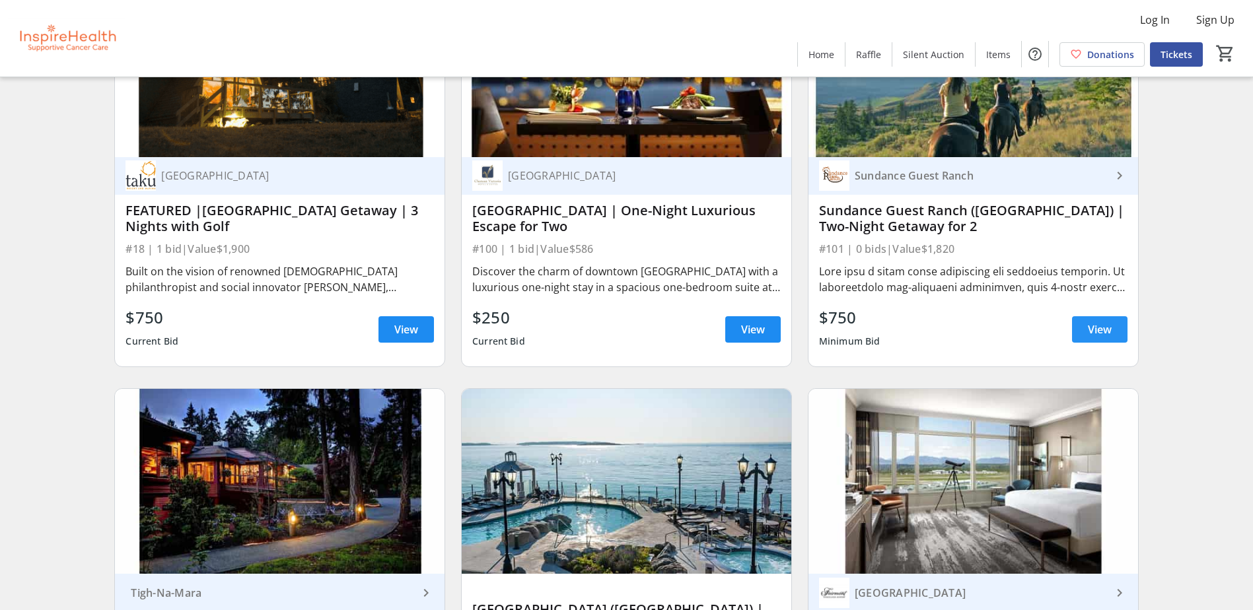
click at [1093, 328] on span "View" at bounding box center [1100, 330] width 24 height 16
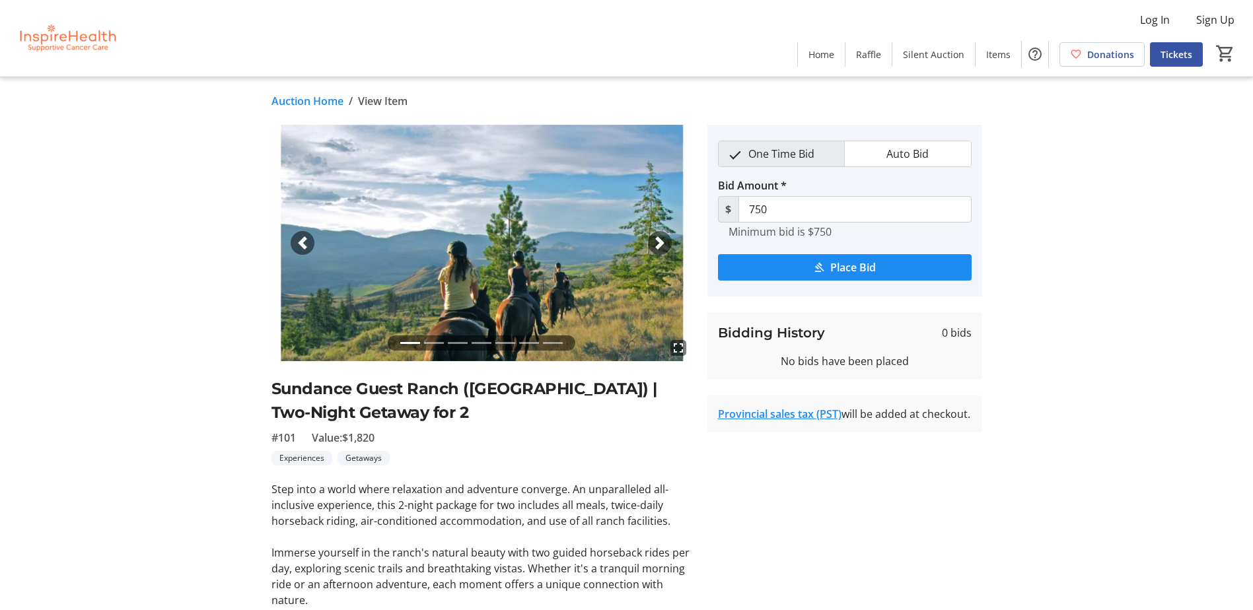
click at [659, 244] on span "button" at bounding box center [659, 243] width 13 height 13
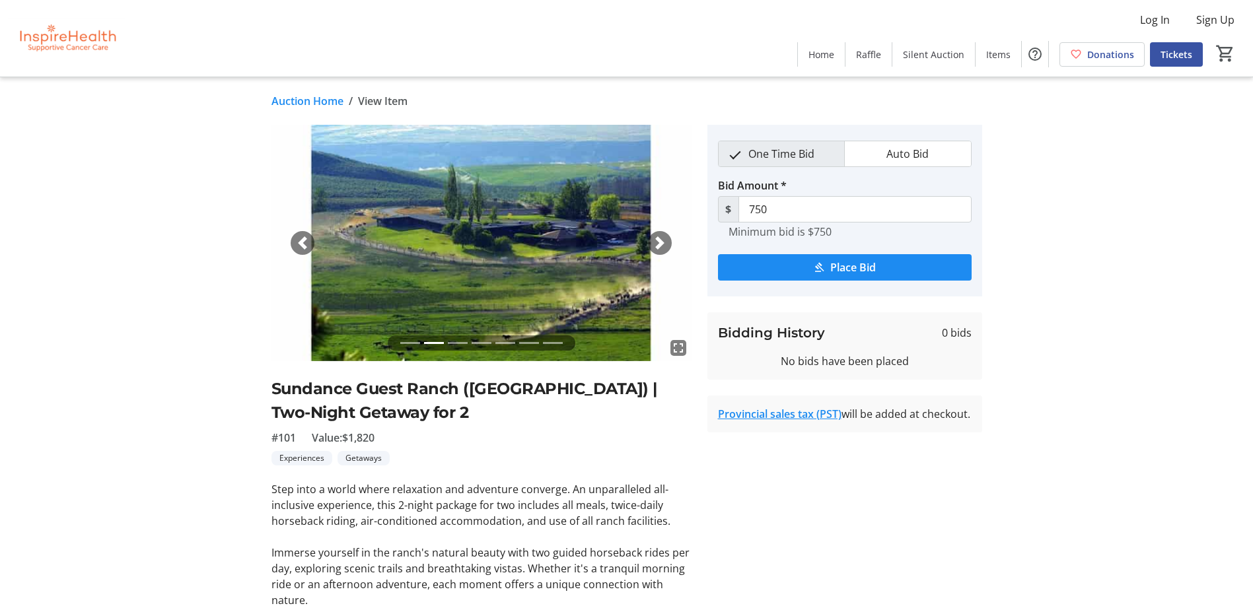
click at [659, 244] on span "button" at bounding box center [659, 243] width 13 height 13
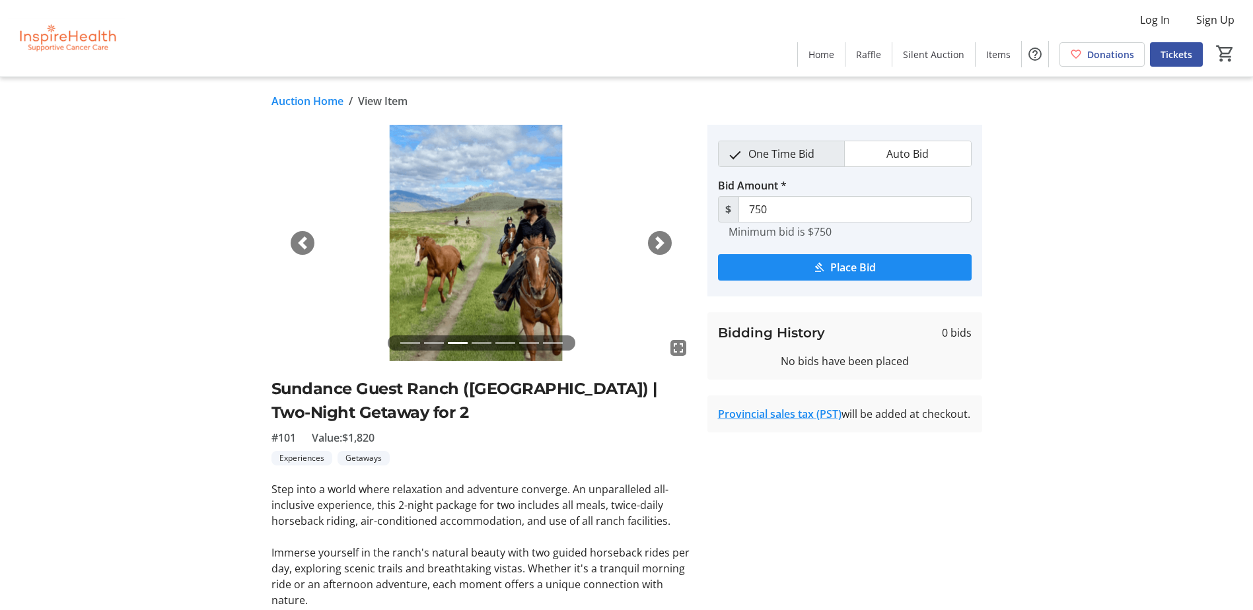
click at [659, 244] on span "button" at bounding box center [659, 243] width 13 height 13
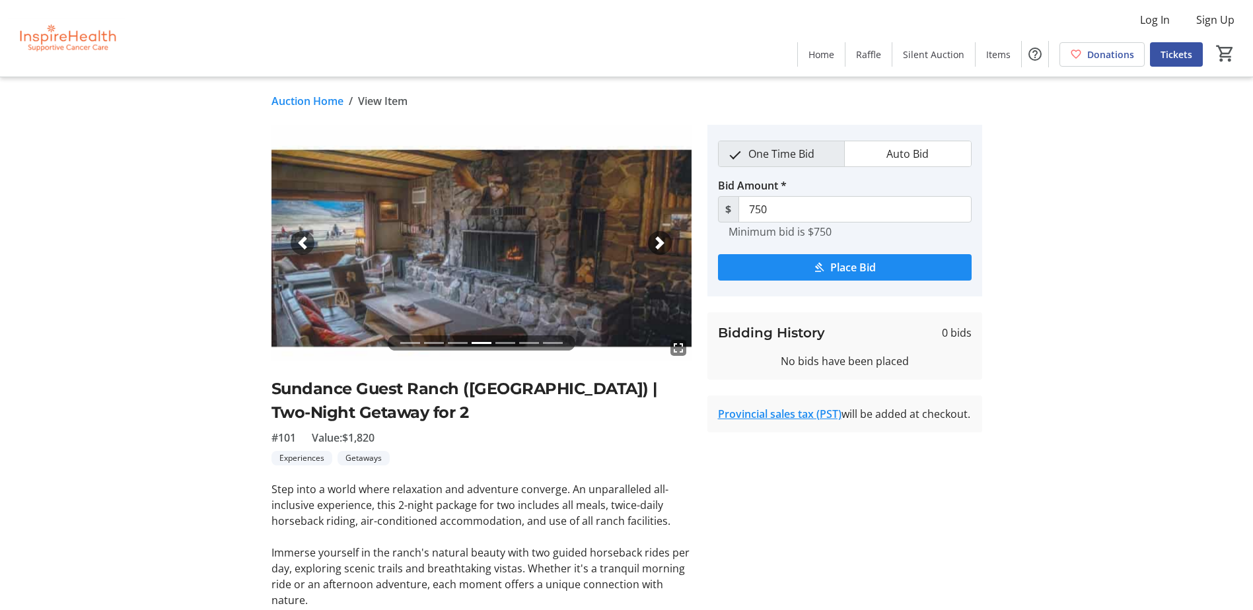
click at [659, 244] on span "button" at bounding box center [659, 243] width 13 height 13
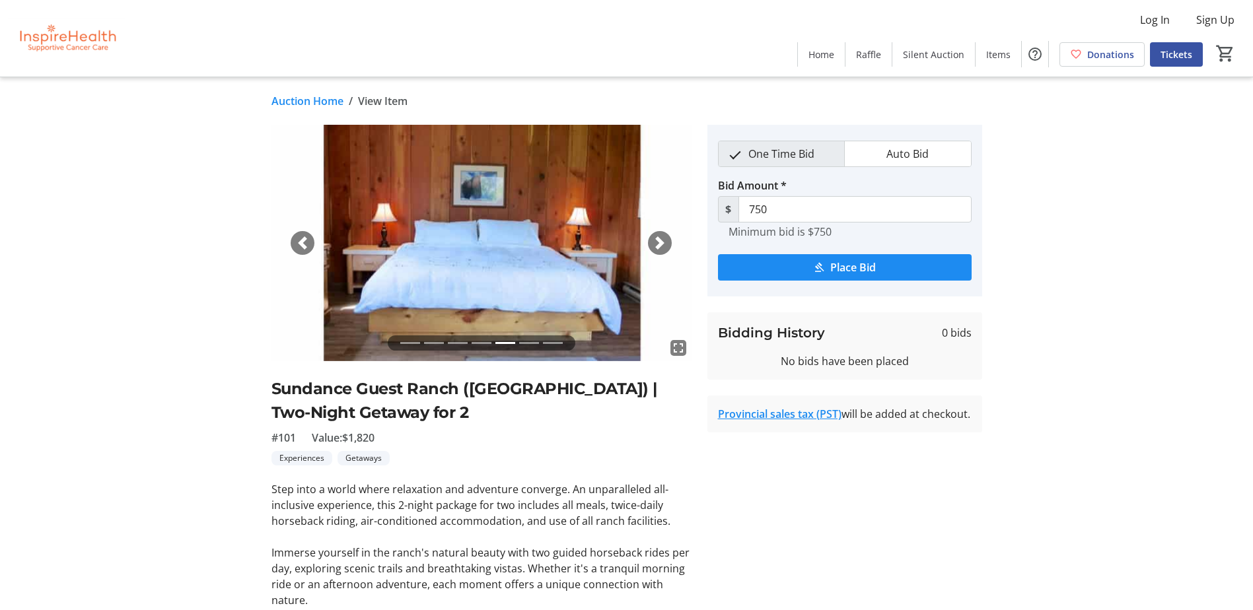
click at [659, 244] on span "button" at bounding box center [659, 243] width 13 height 13
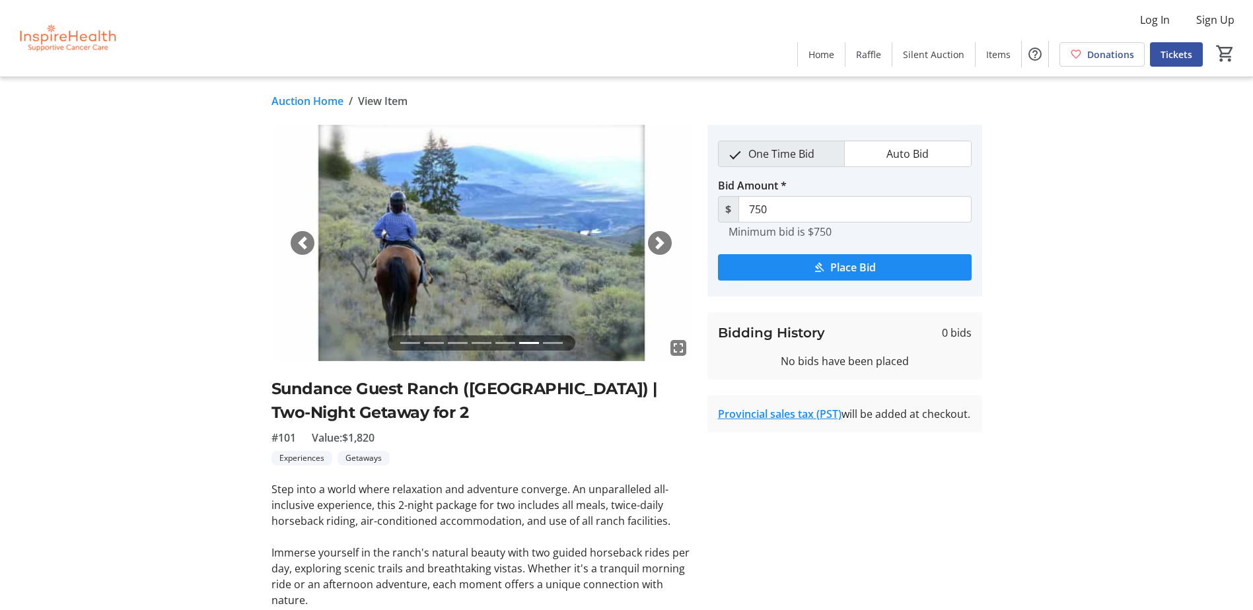
click at [659, 244] on span "button" at bounding box center [659, 243] width 13 height 13
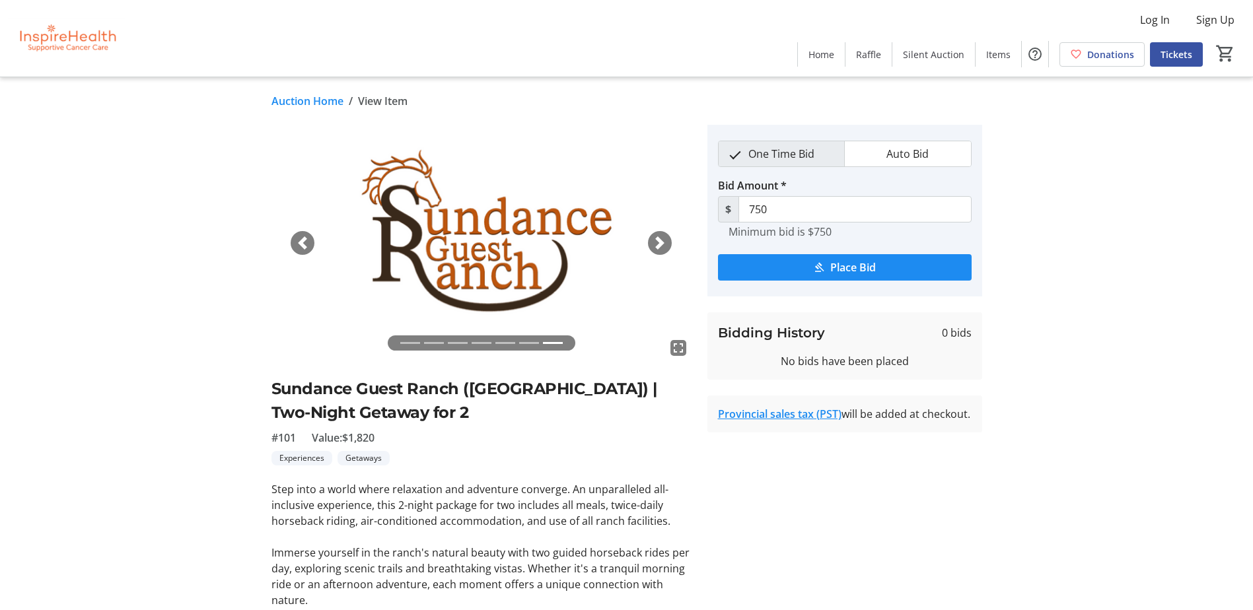
click at [285, 102] on link "Auction Home" at bounding box center [308, 101] width 72 height 16
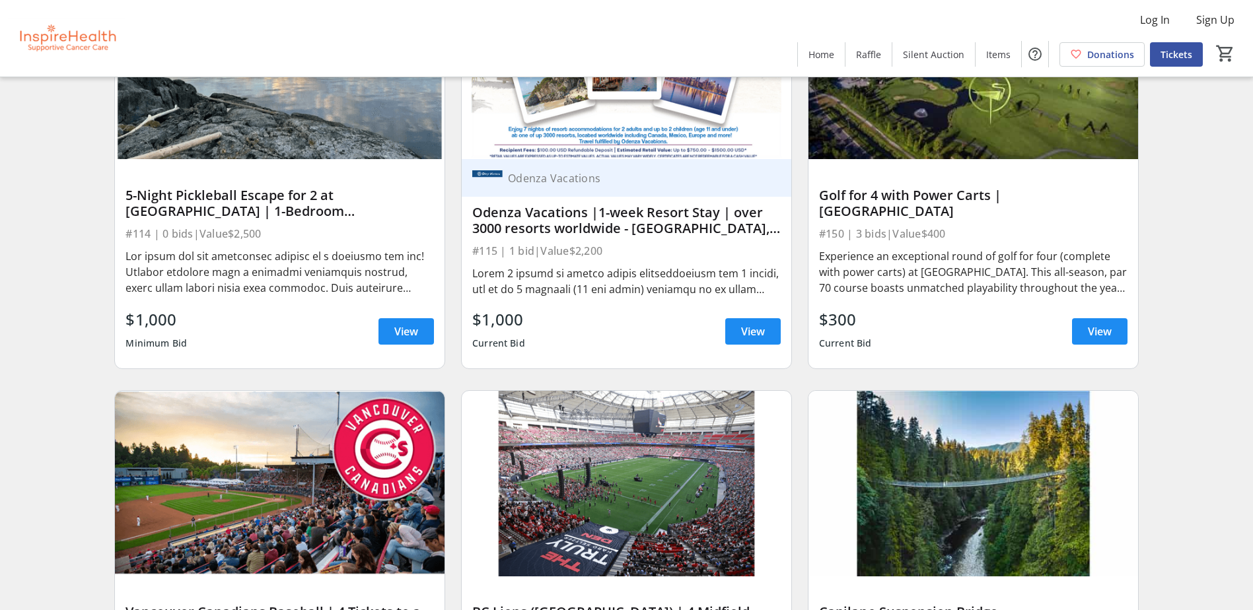
scroll to position [3171, 0]
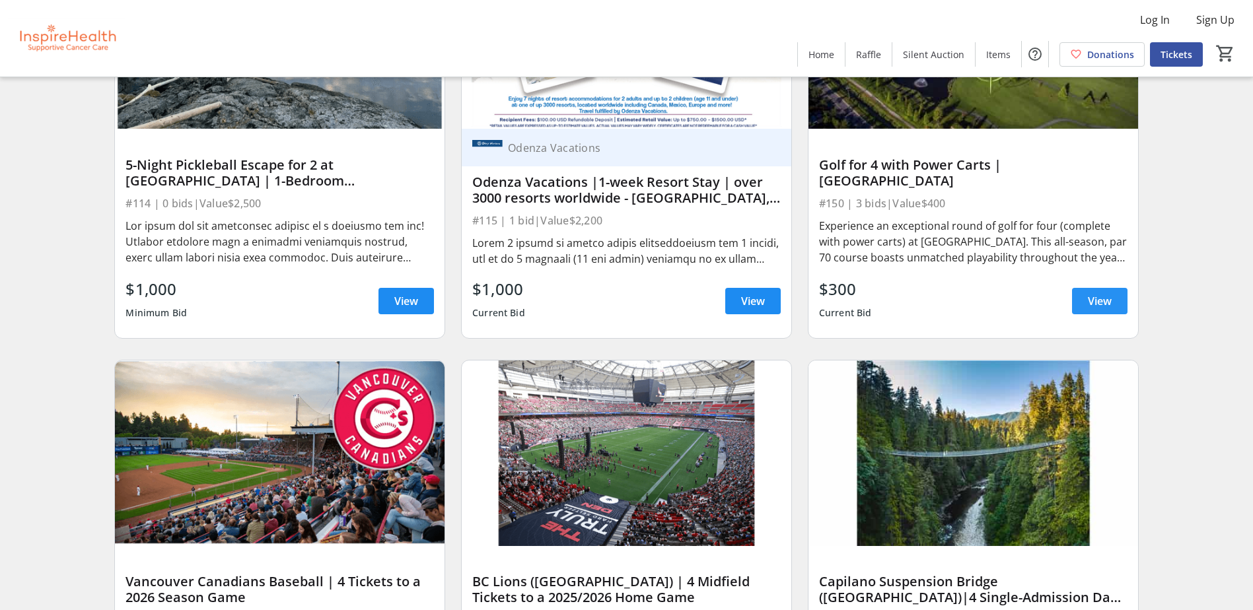
click at [1099, 300] on span "View" at bounding box center [1100, 301] width 24 height 16
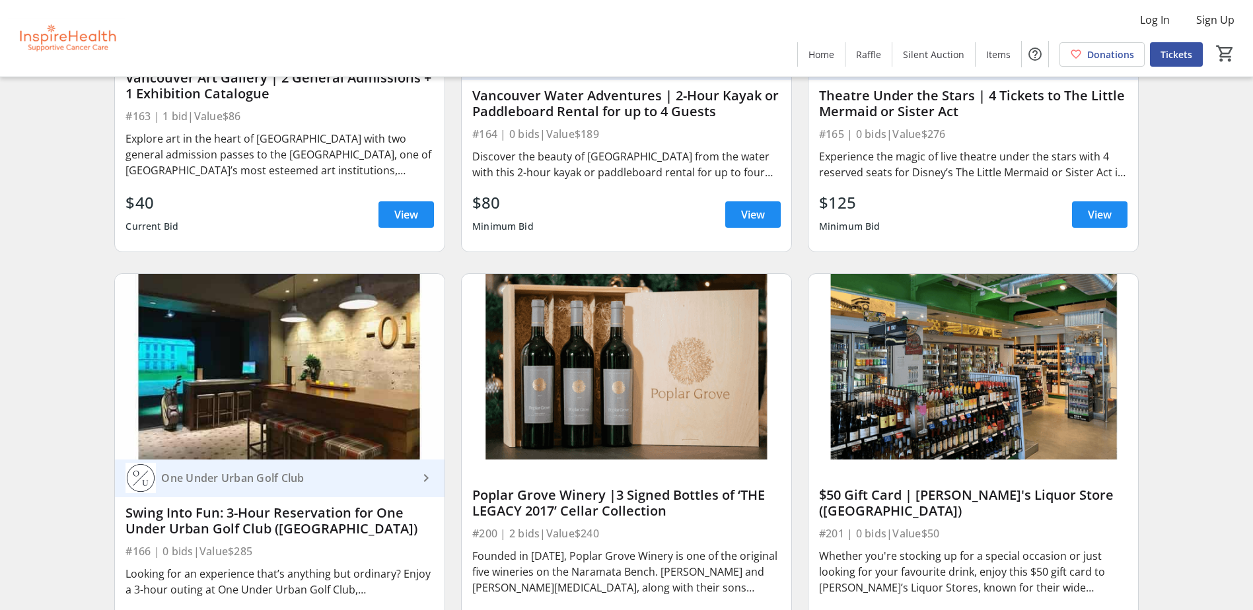
scroll to position [5417, 0]
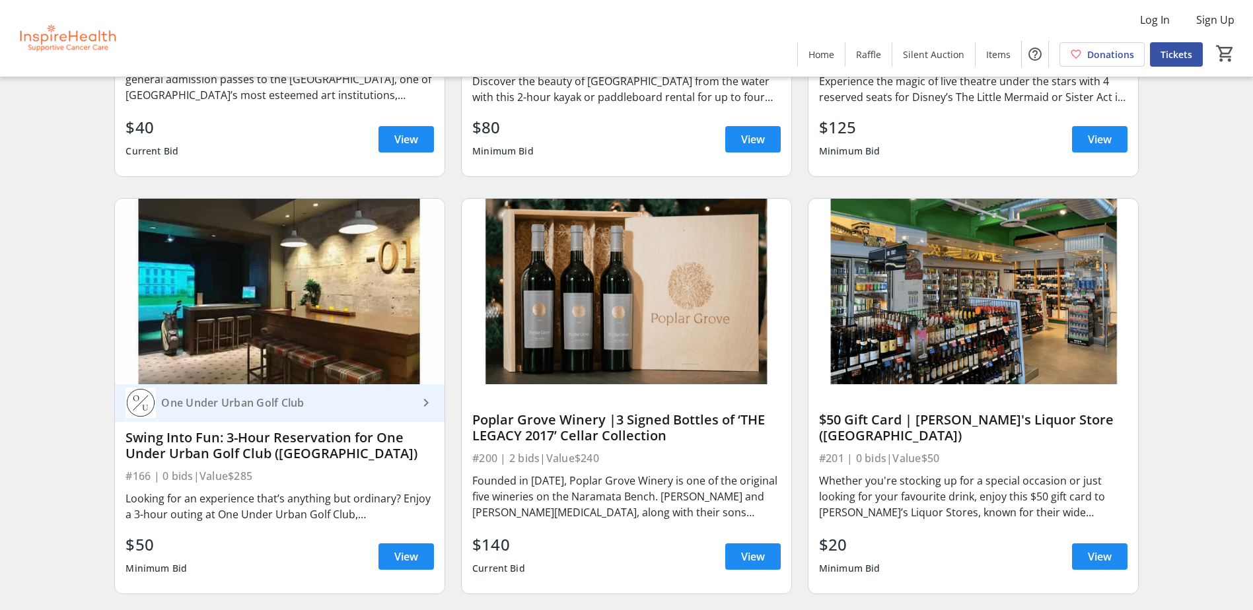
click at [431, 400] on mat-icon "keyboard_arrow_right" at bounding box center [426, 403] width 16 height 16
click at [182, 305] on img at bounding box center [280, 292] width 330 height 186
click at [405, 552] on span "View" at bounding box center [406, 557] width 24 height 16
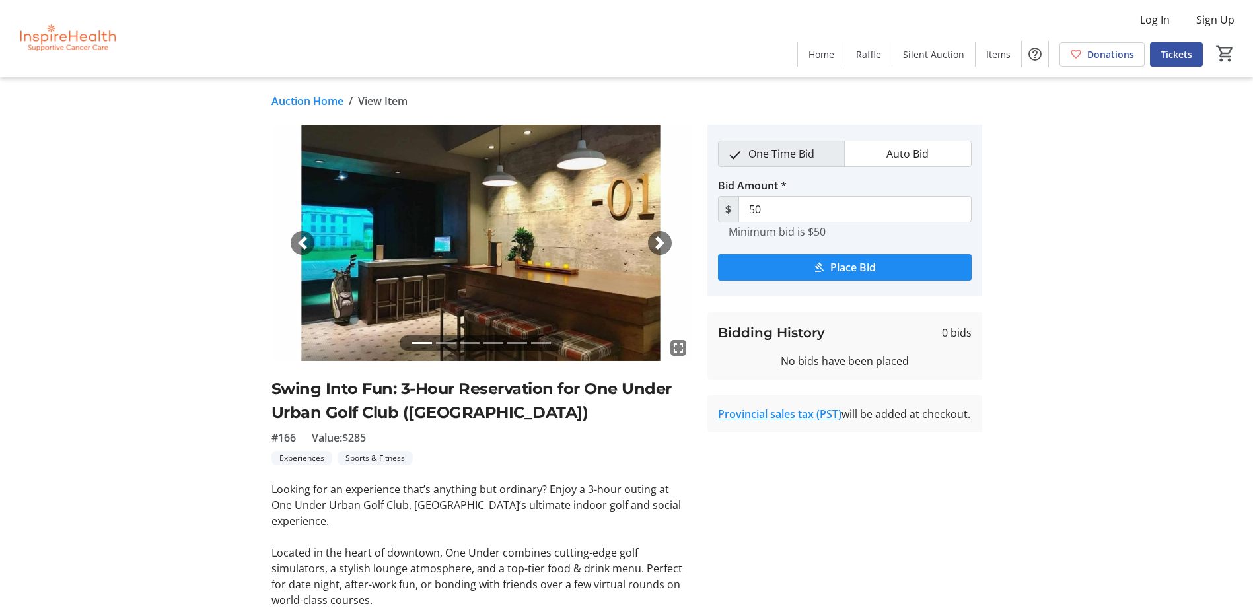
click at [667, 243] on div "Next" at bounding box center [660, 243] width 24 height 24
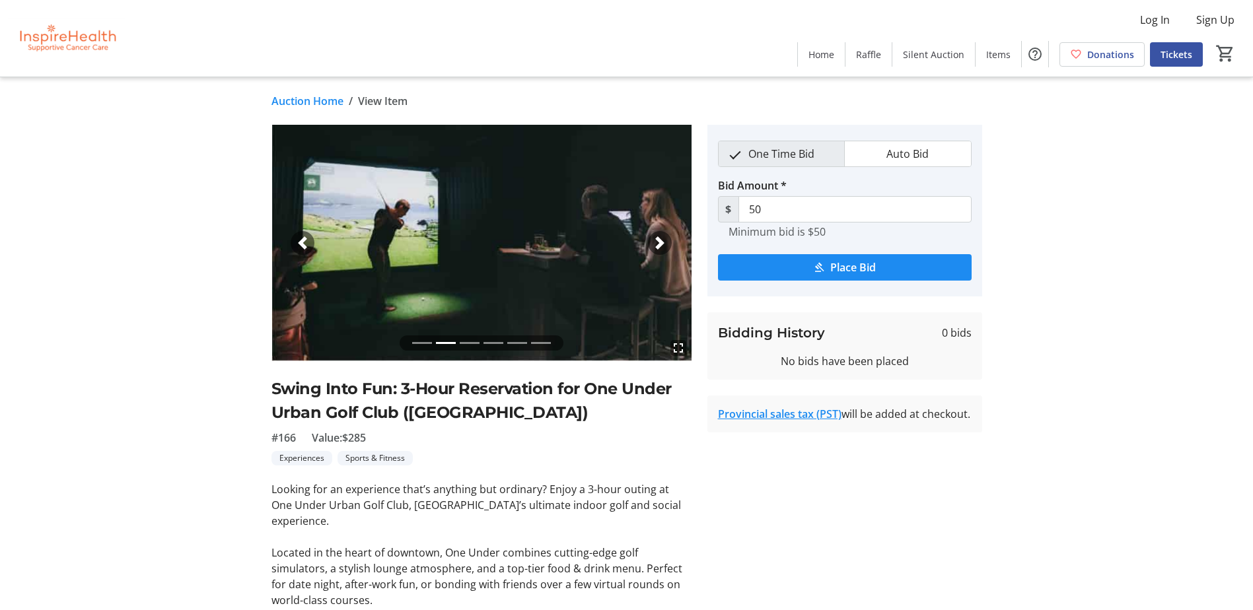
click at [666, 243] on span "button" at bounding box center [659, 243] width 13 height 13
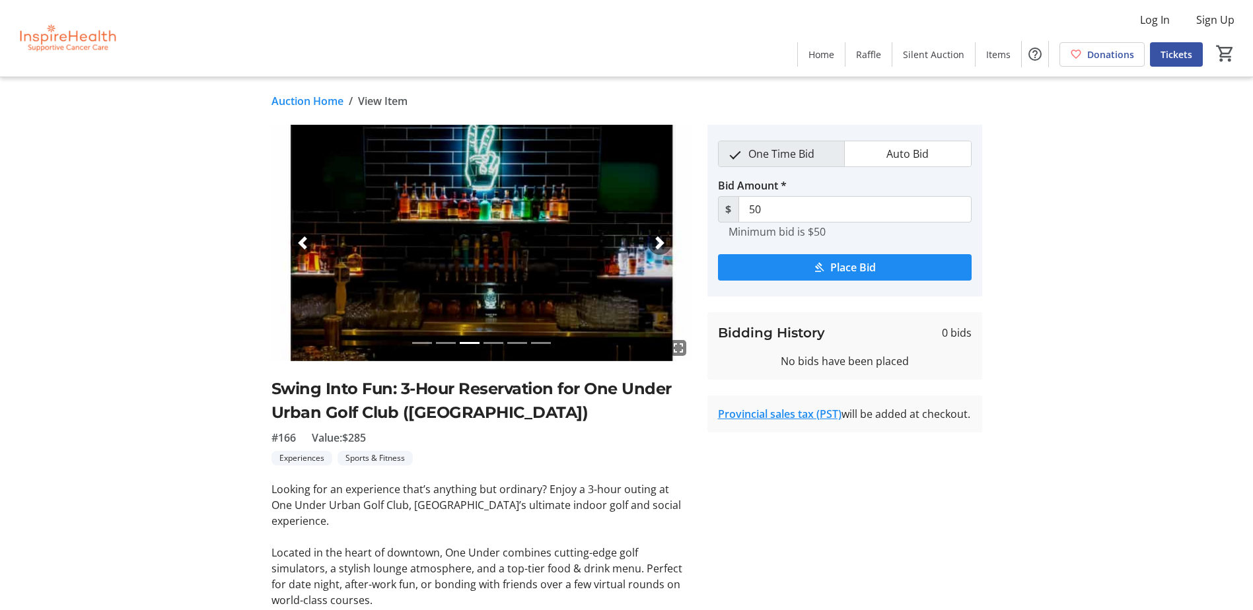
click at [666, 243] on span "button" at bounding box center [659, 243] width 13 height 13
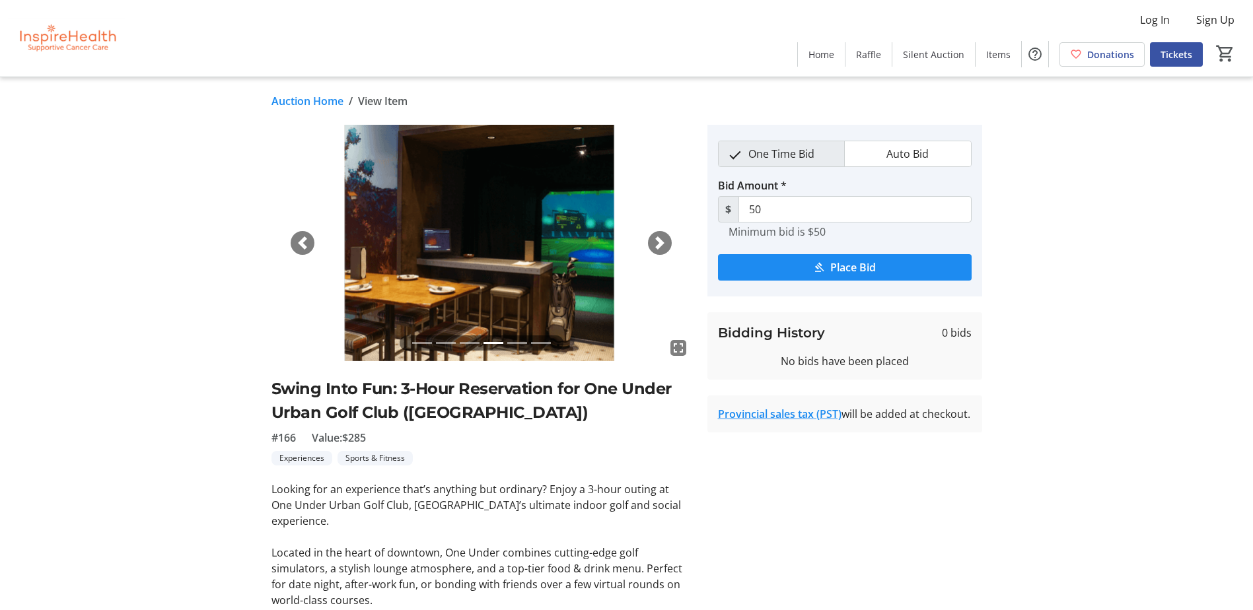
click at [666, 243] on span "button" at bounding box center [659, 243] width 13 height 13
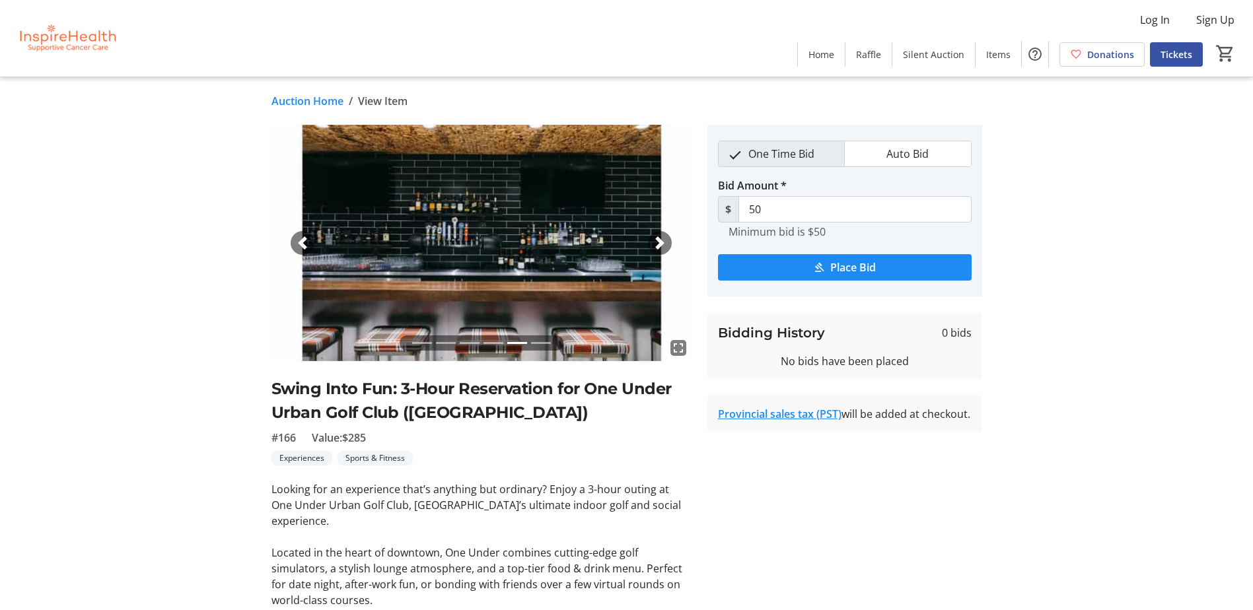
click at [312, 243] on div "Previous" at bounding box center [303, 243] width 24 height 24
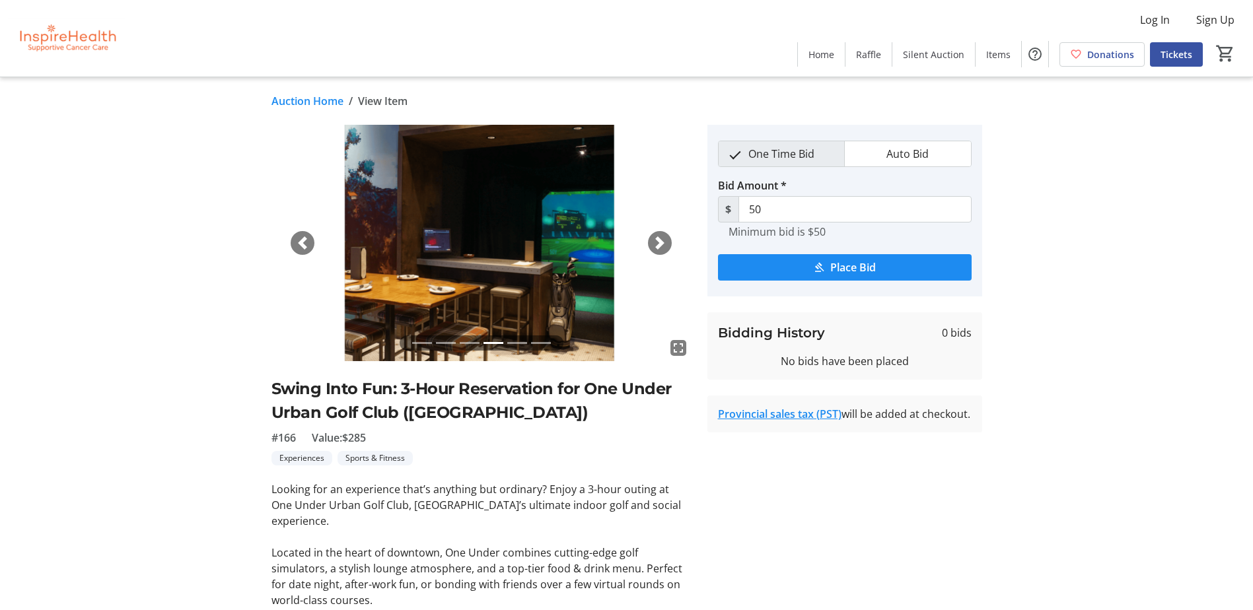
click at [655, 238] on span "button" at bounding box center [659, 243] width 13 height 13
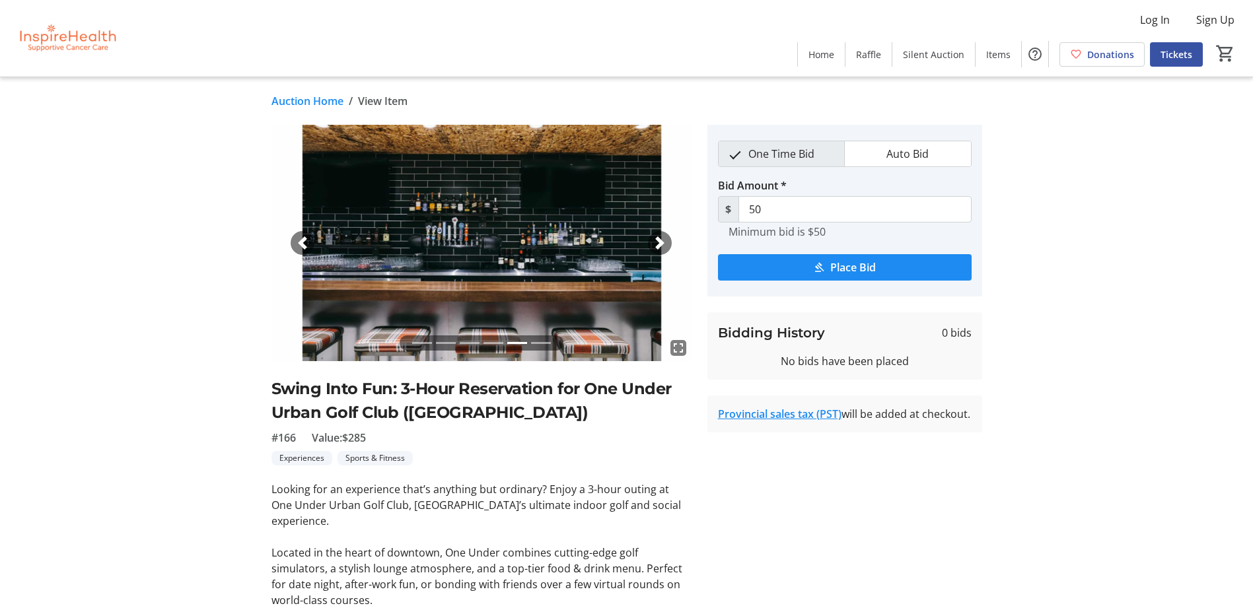
click at [655, 238] on span "button" at bounding box center [659, 243] width 13 height 13
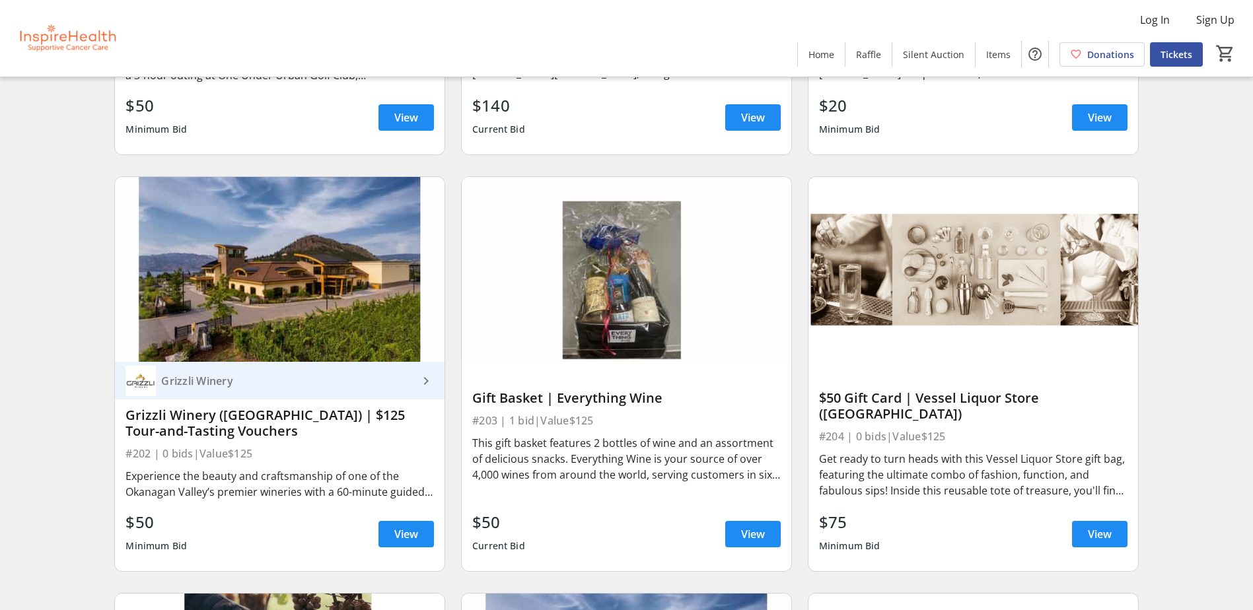
scroll to position [5880, 0]
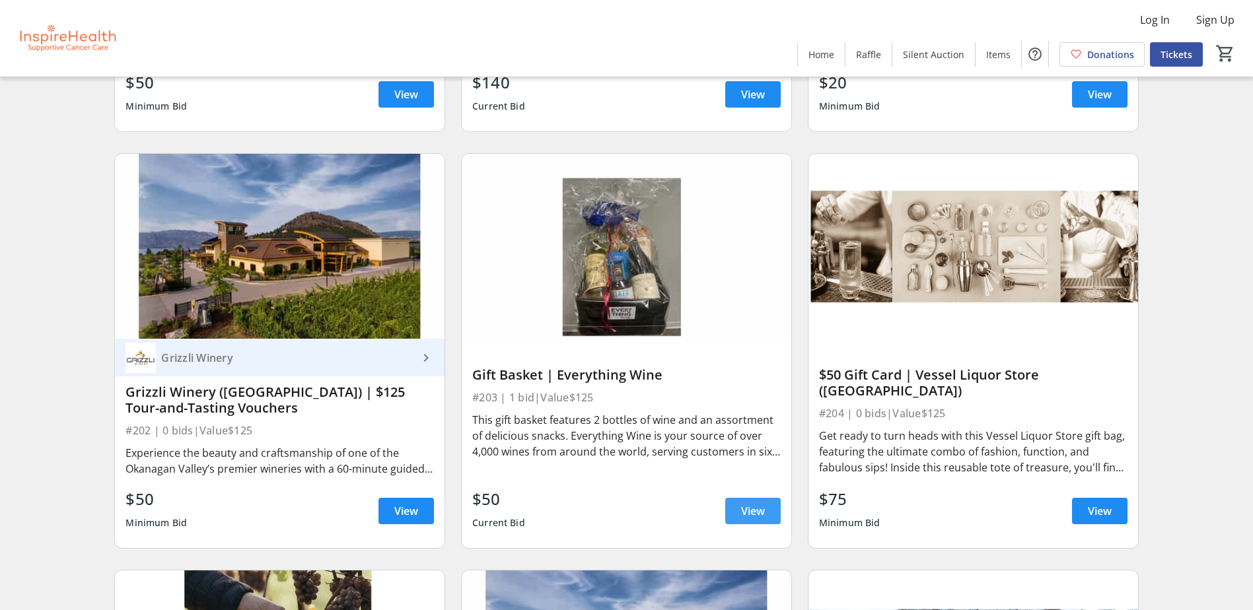
click at [772, 511] on span at bounding box center [752, 511] width 55 height 32
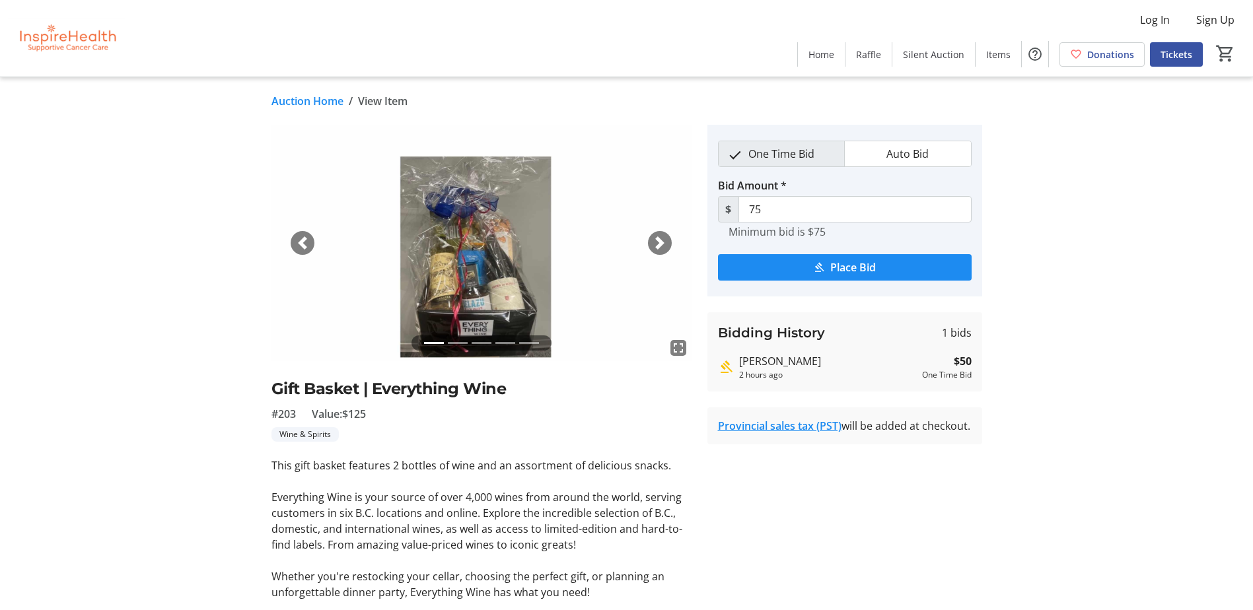
click at [661, 238] on span "button" at bounding box center [659, 243] width 13 height 13
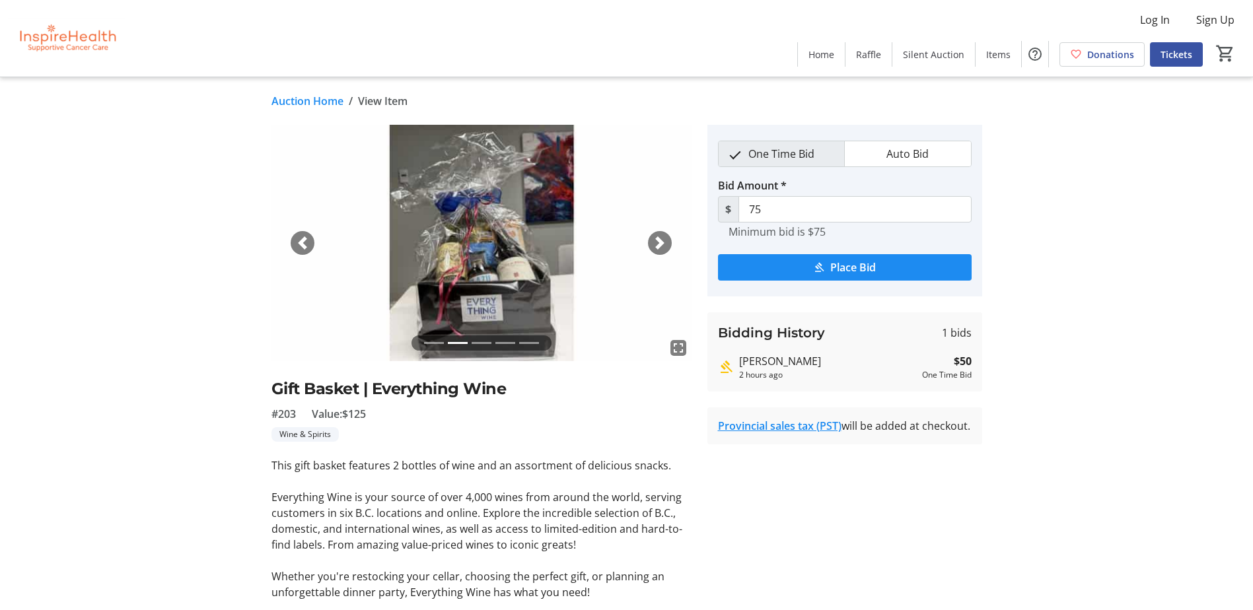
click at [661, 238] on span "button" at bounding box center [659, 243] width 13 height 13
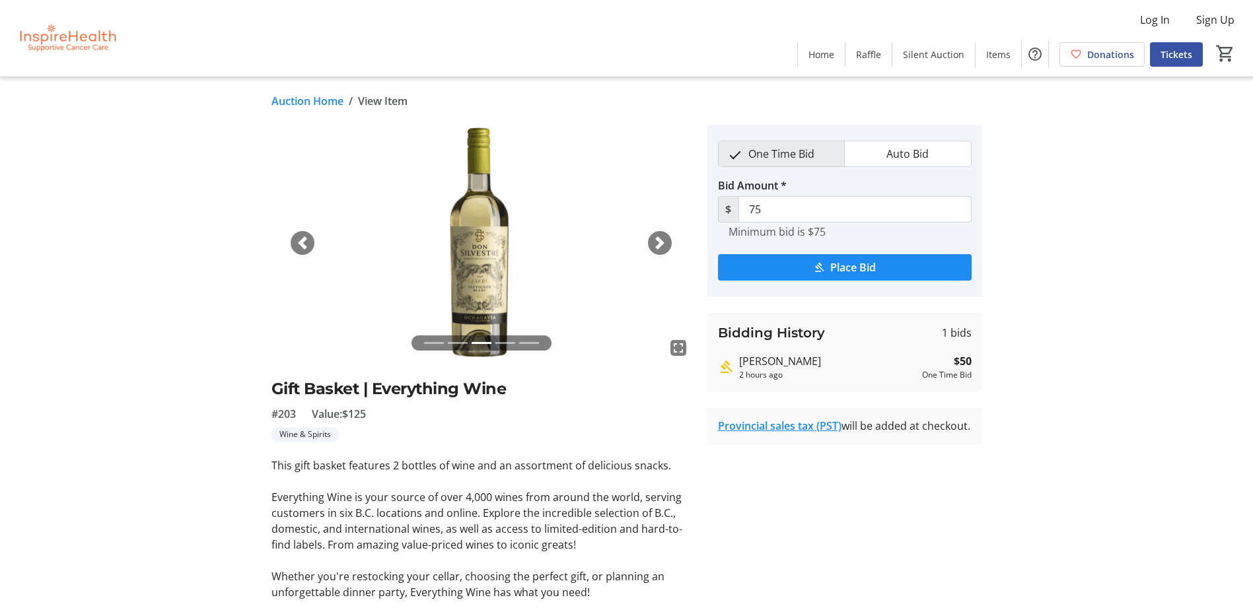
click at [661, 238] on span "button" at bounding box center [659, 243] width 13 height 13
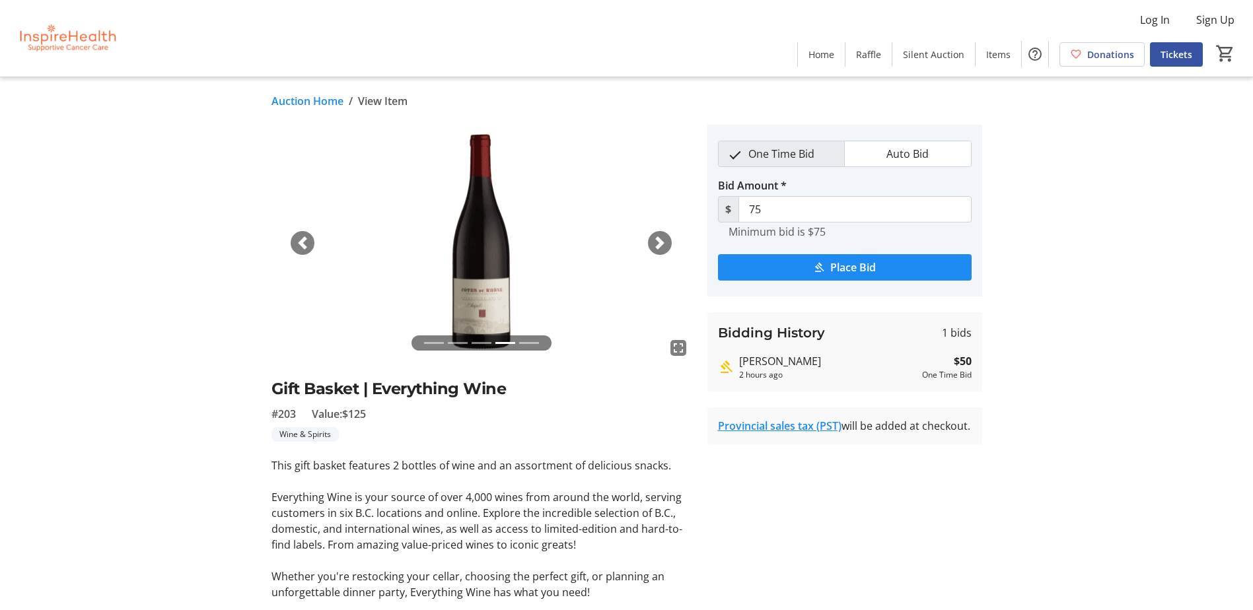
click at [659, 245] on span "button" at bounding box center [659, 243] width 13 height 13
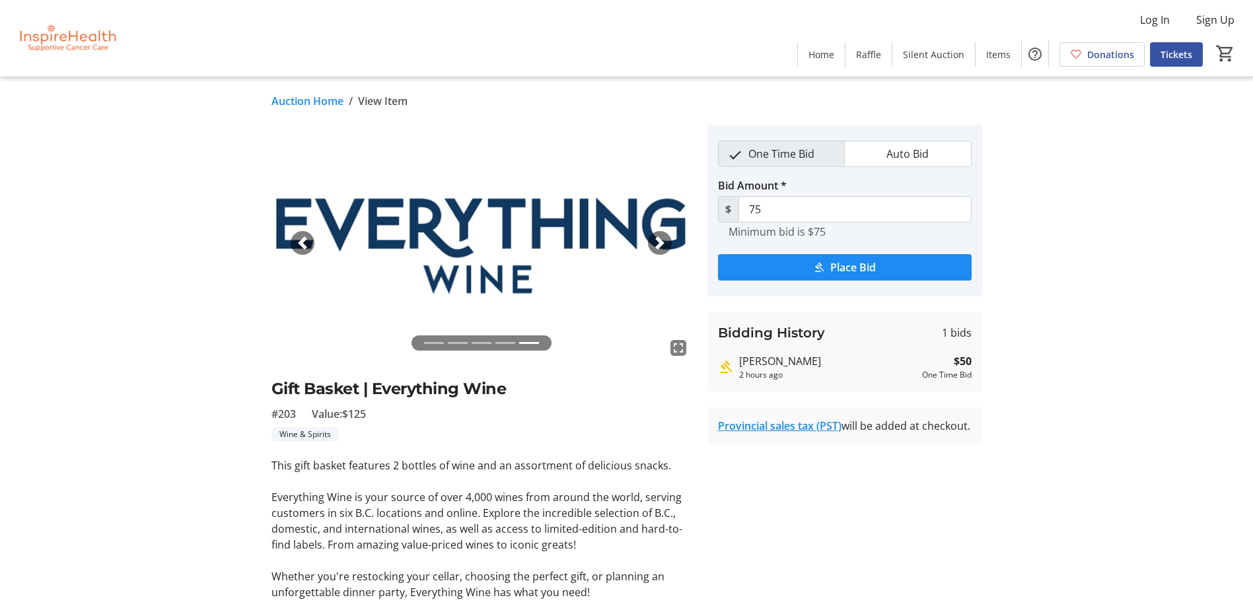
click at [306, 95] on link "Auction Home" at bounding box center [308, 101] width 72 height 16
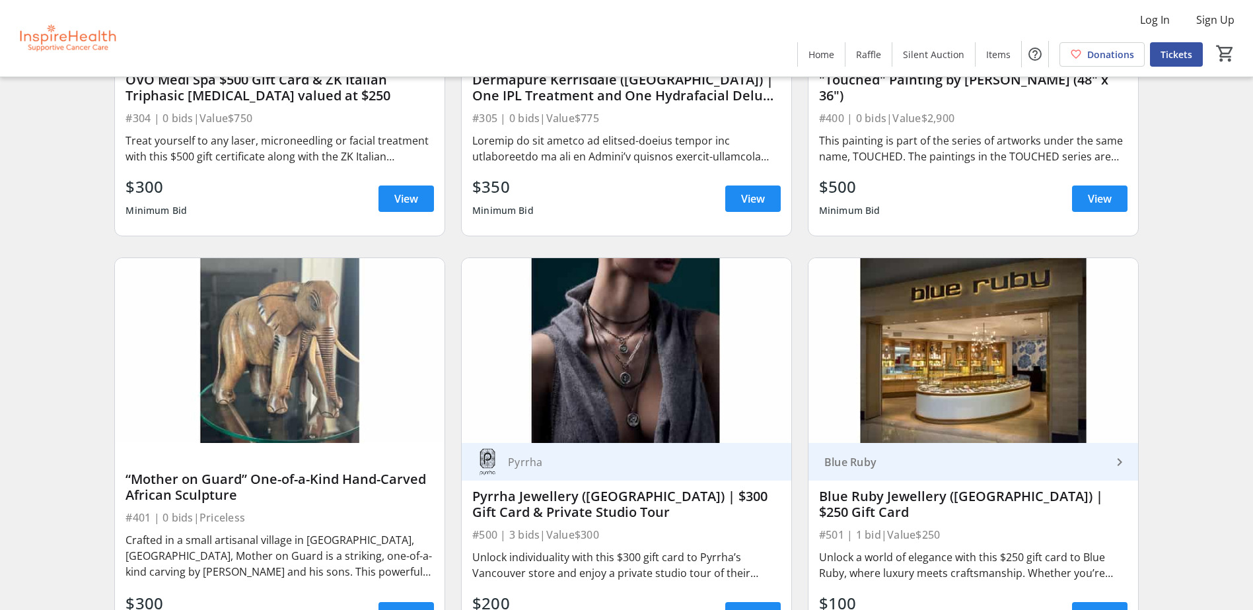
scroll to position [7465, 0]
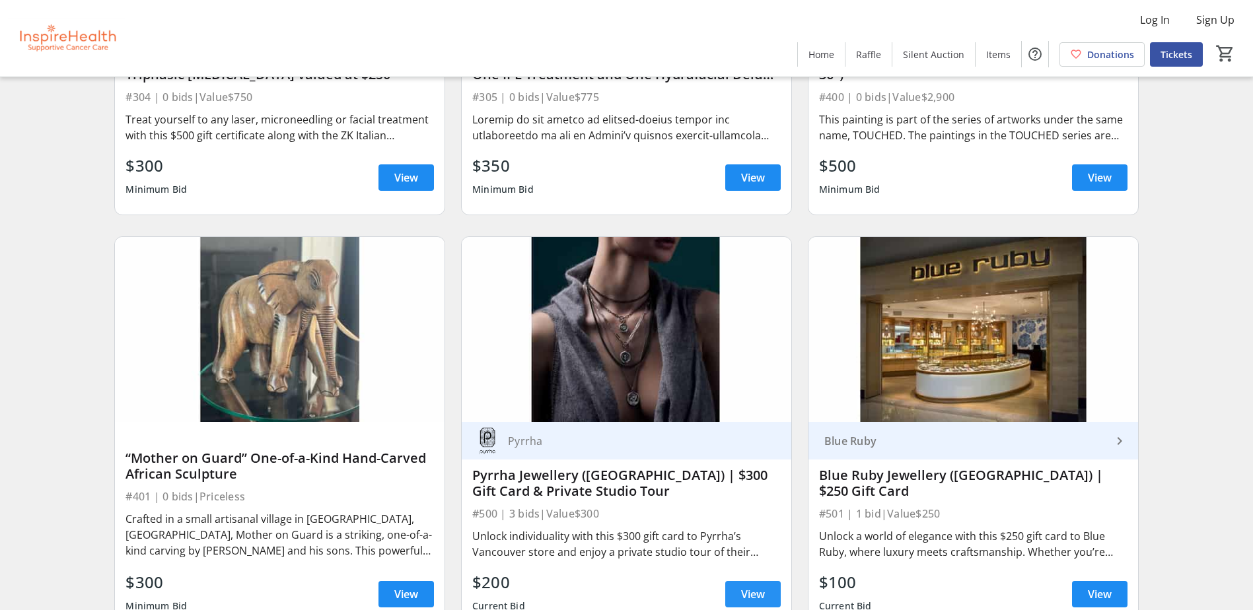
click at [749, 585] on span at bounding box center [752, 595] width 55 height 32
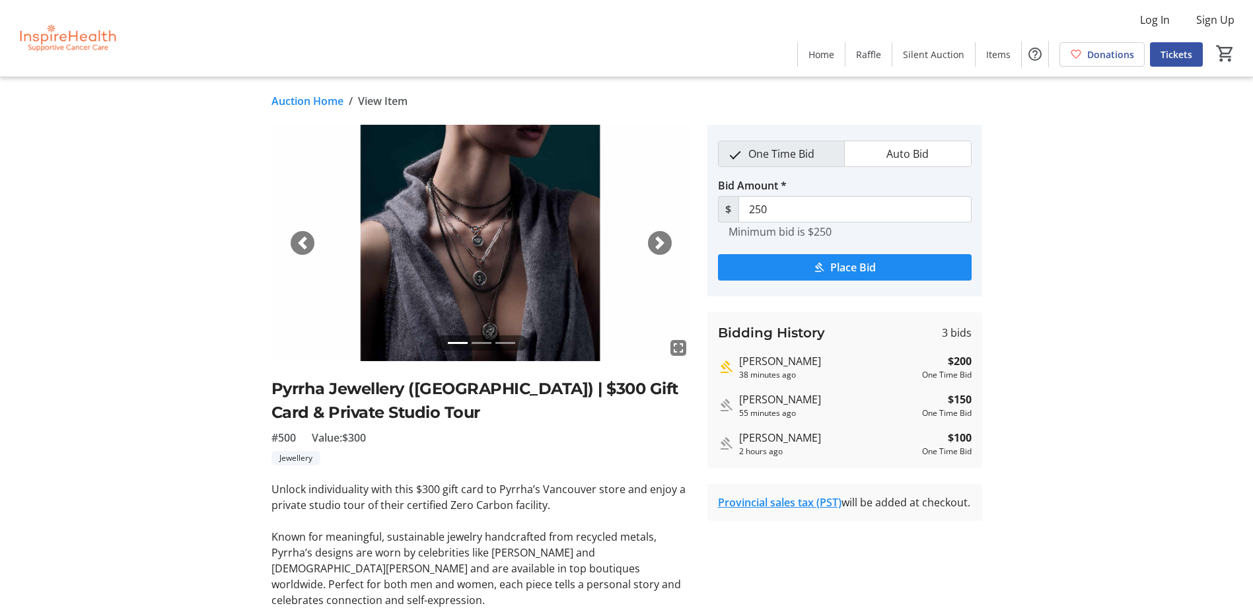
click at [659, 242] on span "button" at bounding box center [659, 243] width 13 height 13
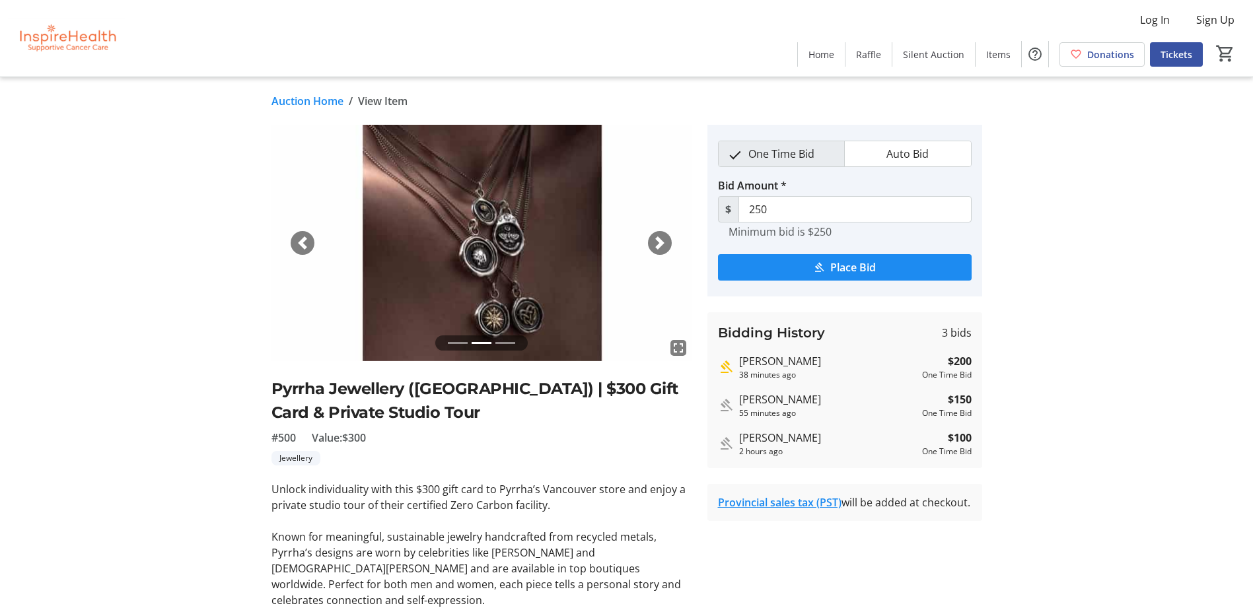
click at [659, 242] on span "button" at bounding box center [659, 243] width 13 height 13
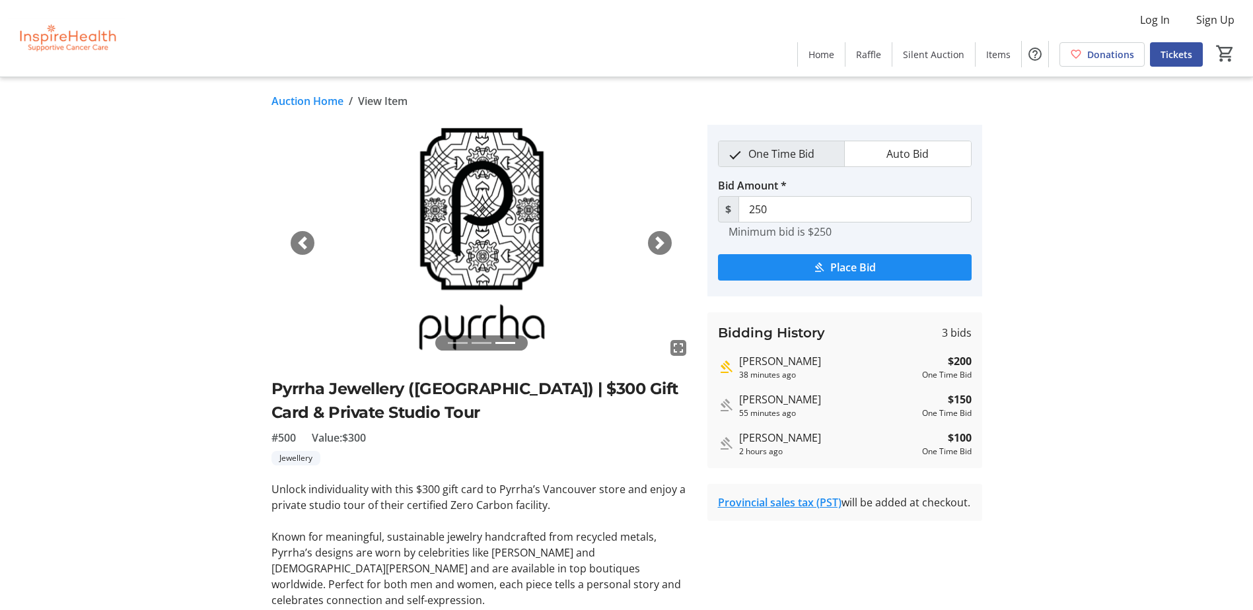
click at [659, 242] on span "button" at bounding box center [659, 243] width 13 height 13
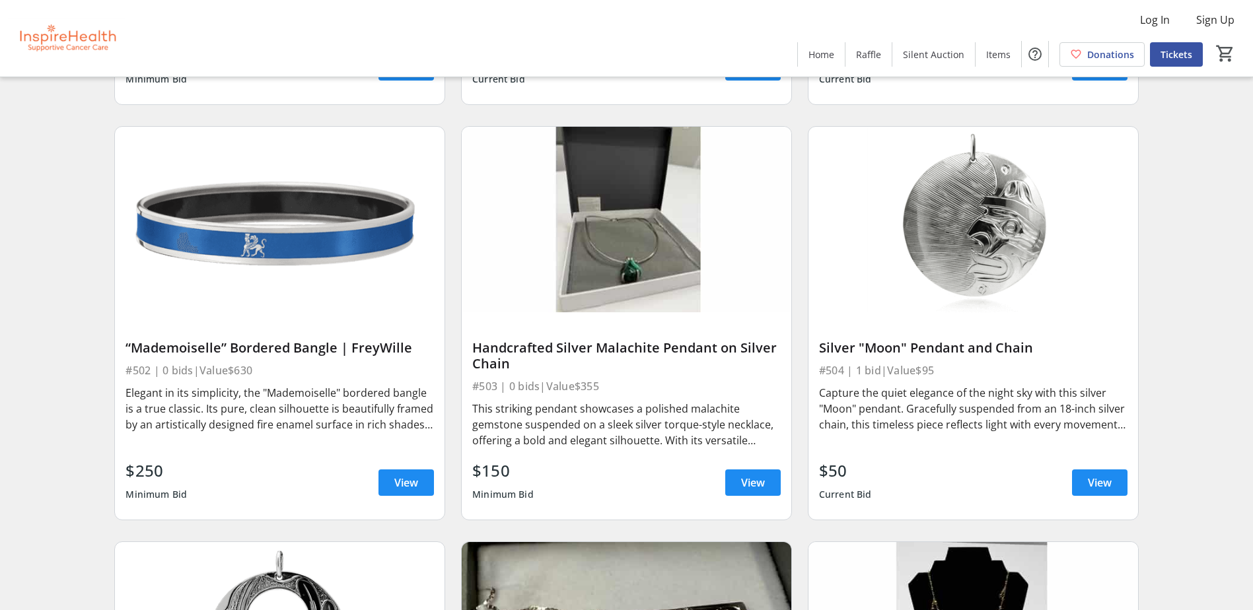
scroll to position [7994, 0]
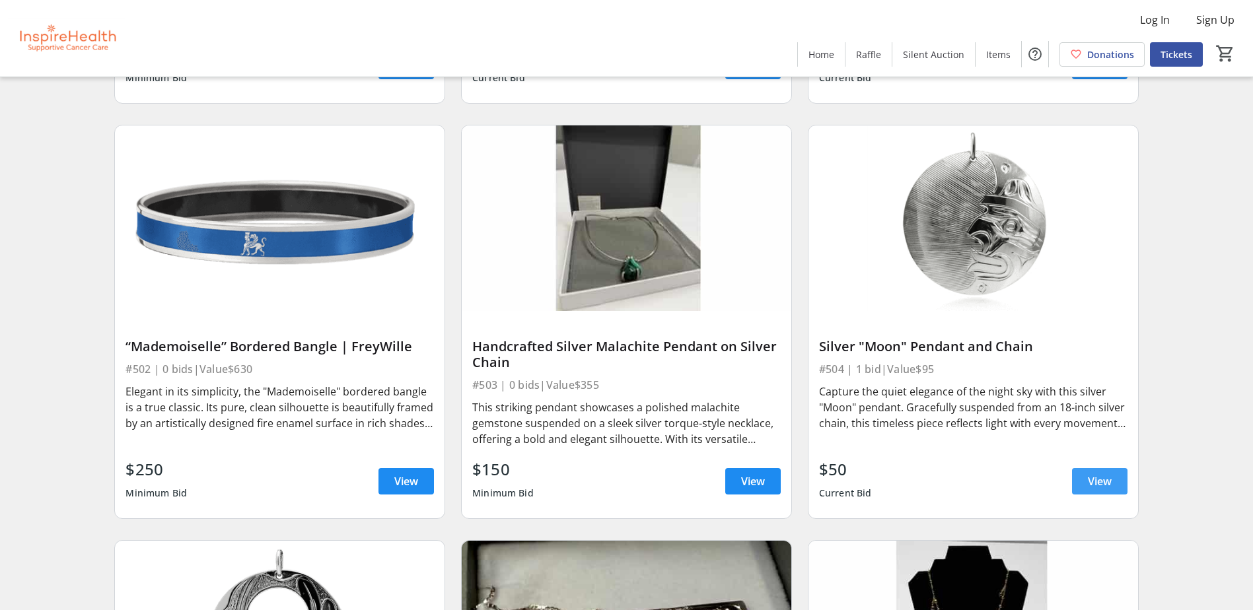
click at [1094, 478] on span "View" at bounding box center [1100, 482] width 24 height 16
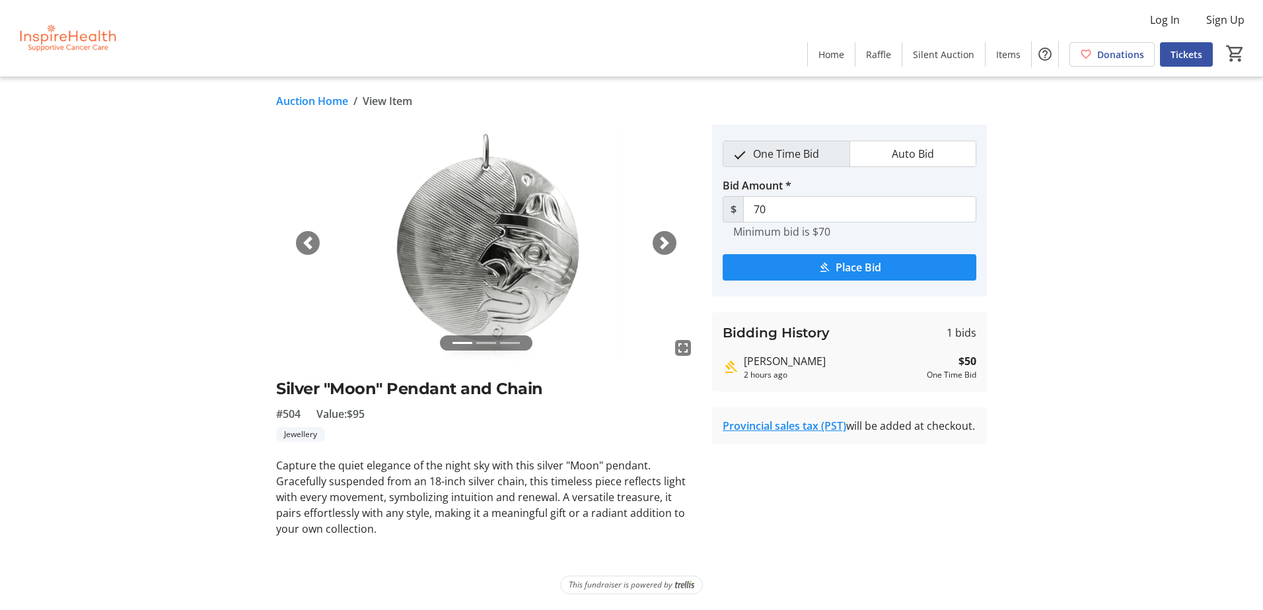
click at [665, 247] on span "button" at bounding box center [664, 243] width 13 height 13
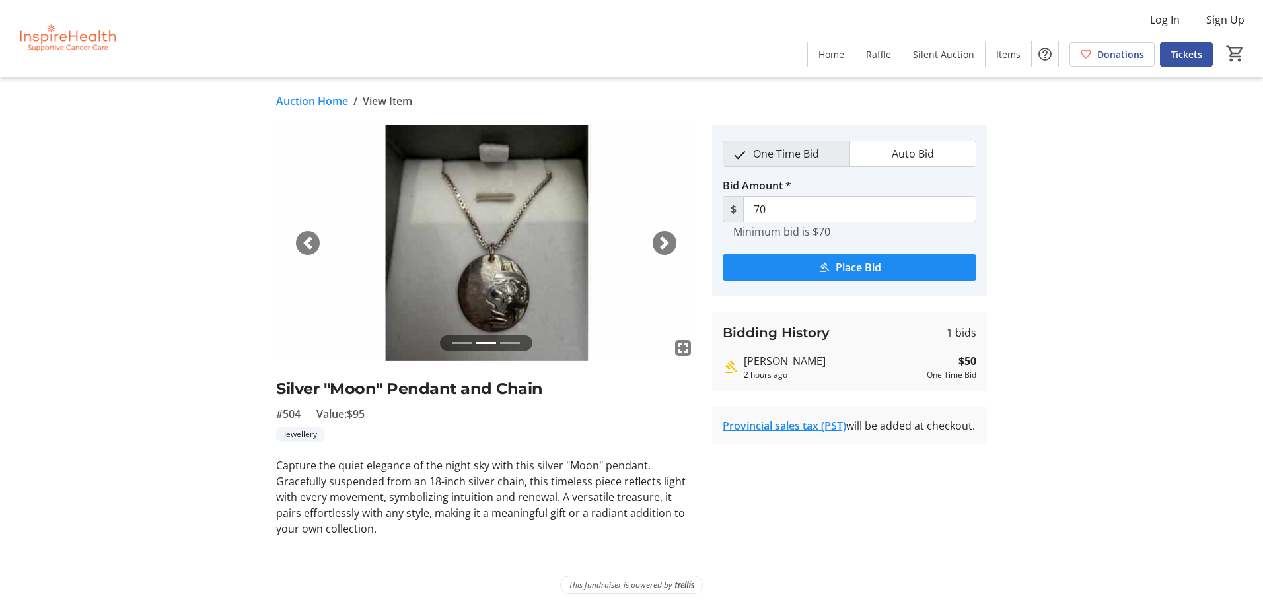
click at [665, 247] on span "button" at bounding box center [664, 243] width 13 height 13
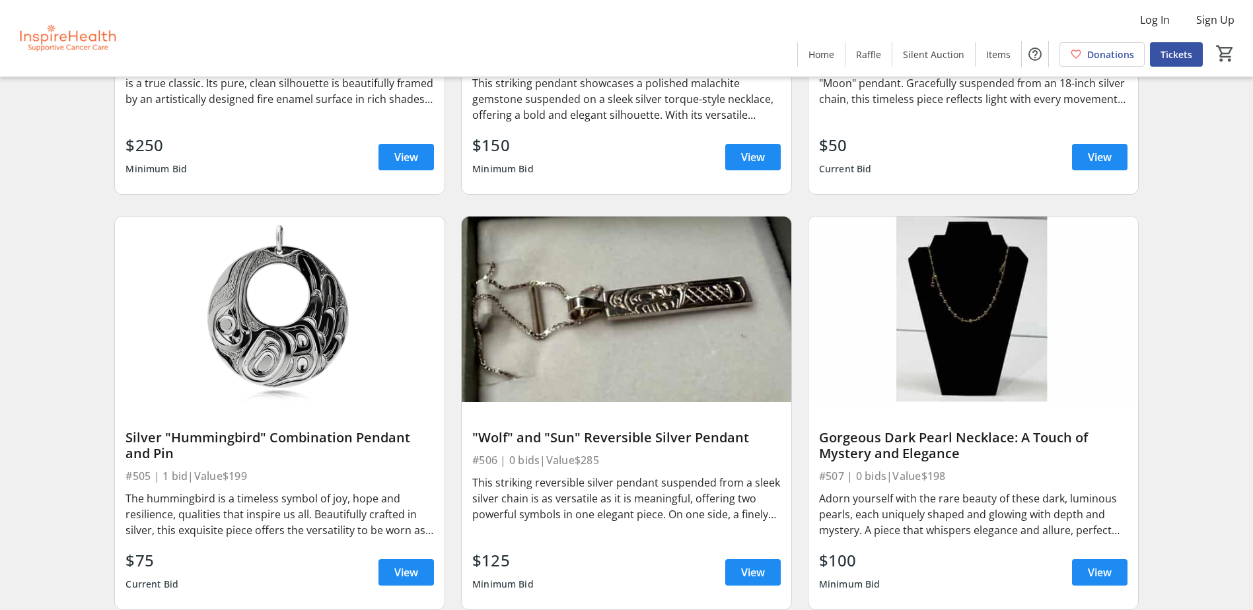
scroll to position [8324, 0]
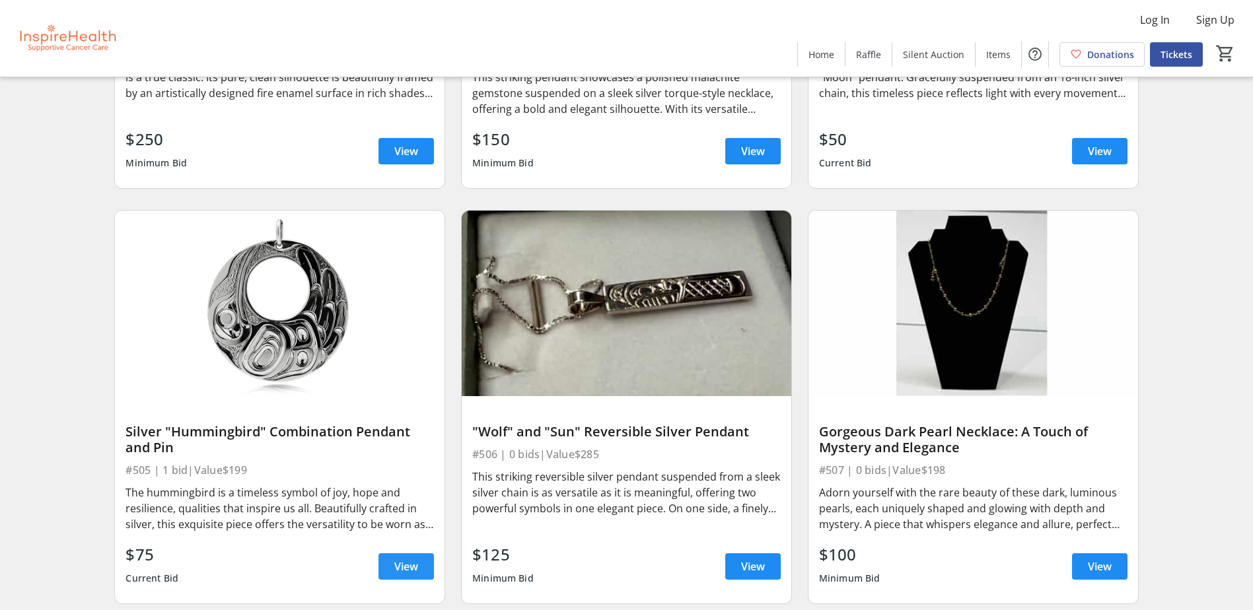
click at [414, 575] on span at bounding box center [406, 567] width 55 height 32
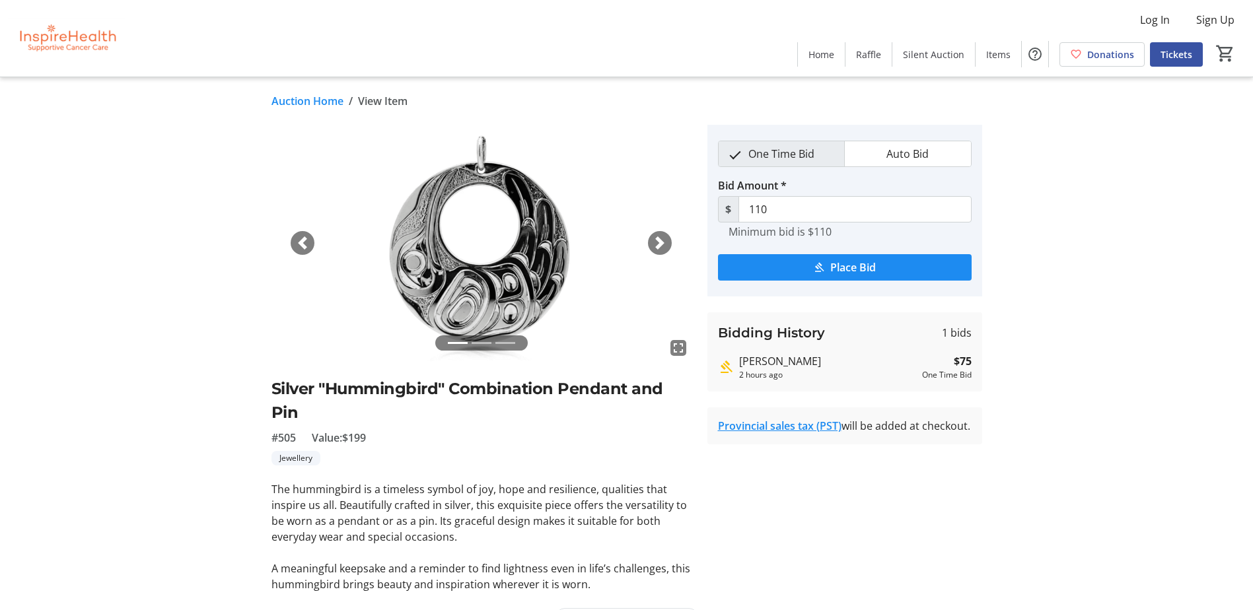
click at [657, 248] on span "button" at bounding box center [659, 243] width 13 height 13
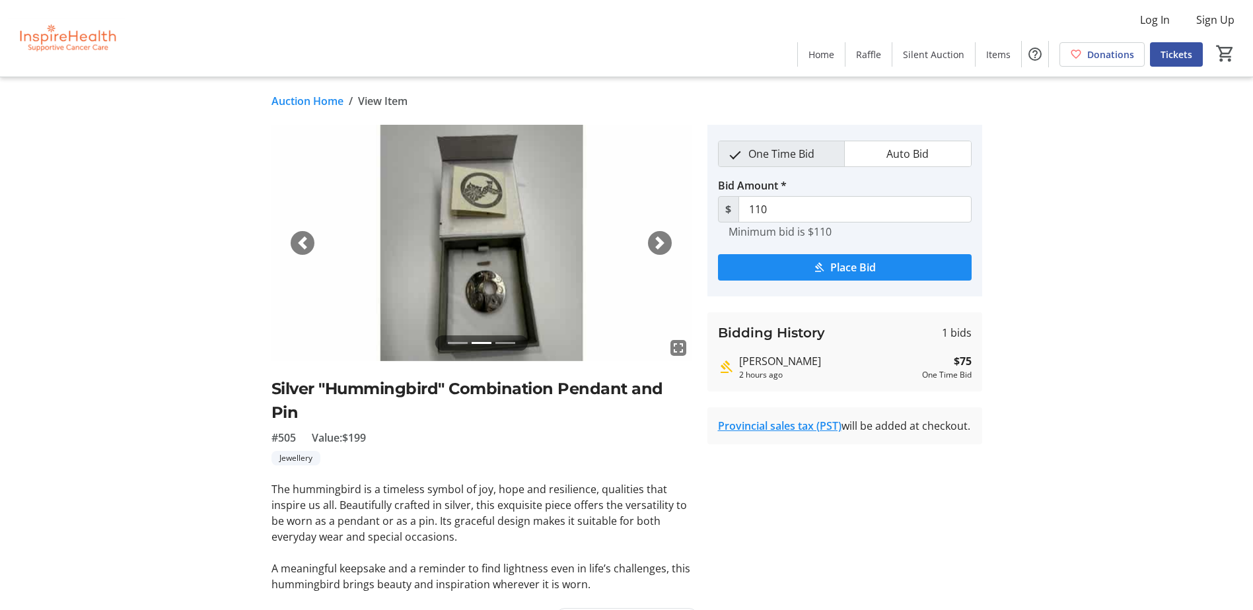
click at [657, 241] on span "button" at bounding box center [659, 243] width 13 height 13
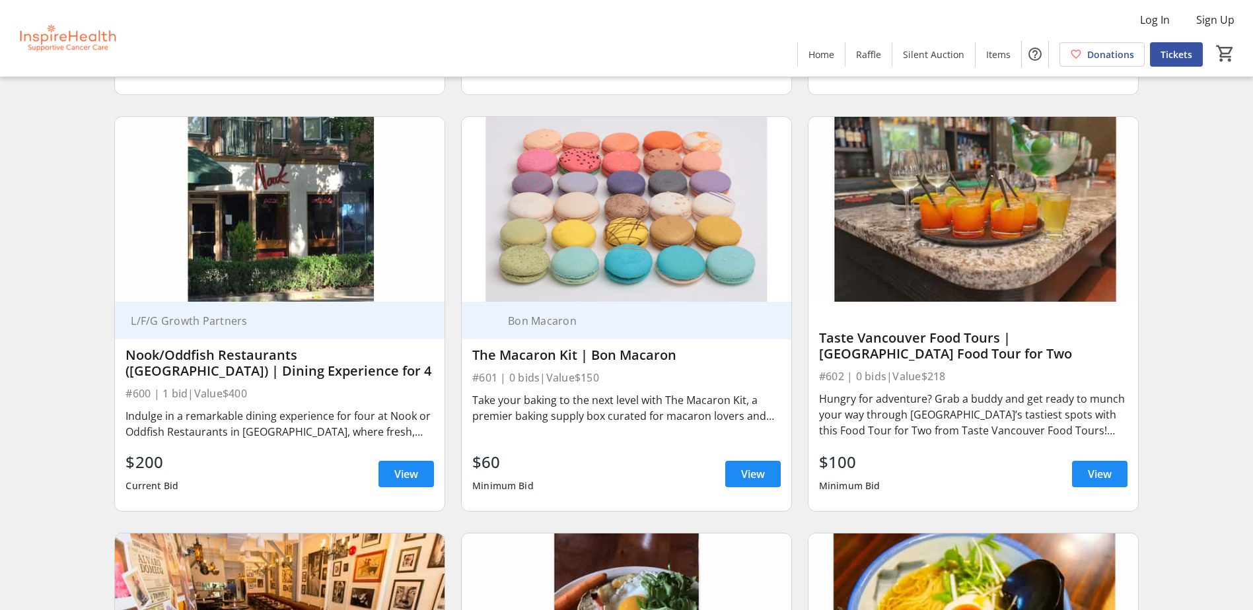
scroll to position [9315, 0]
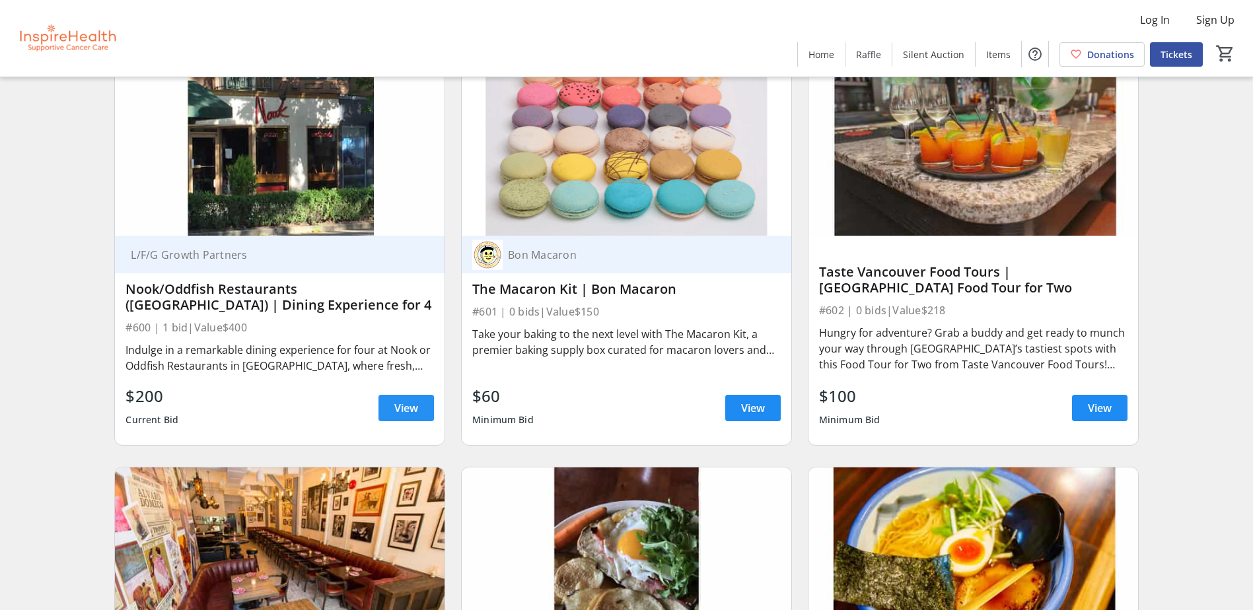
click at [400, 412] on span "View" at bounding box center [406, 408] width 24 height 16
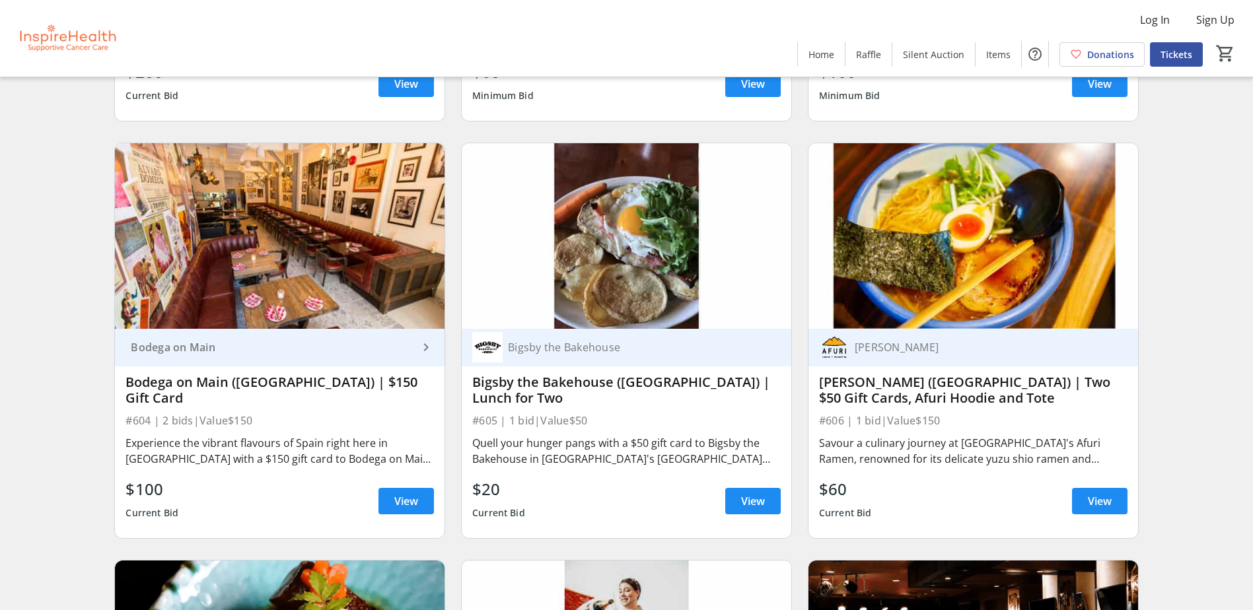
scroll to position [9645, 0]
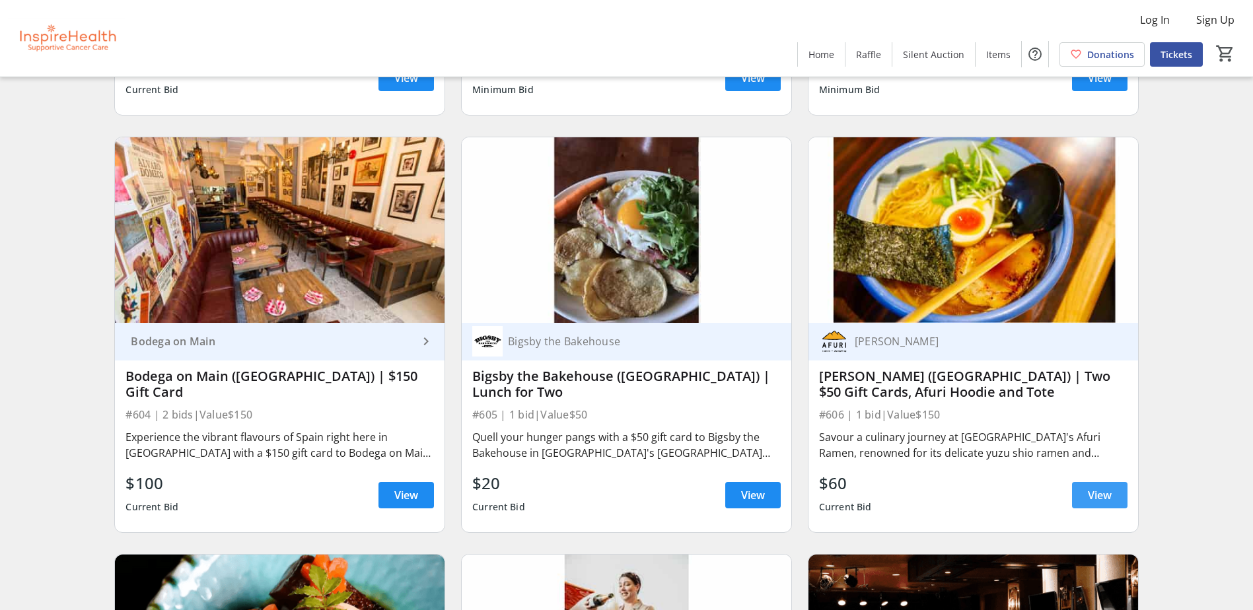
click at [1089, 488] on span "View" at bounding box center [1100, 496] width 24 height 16
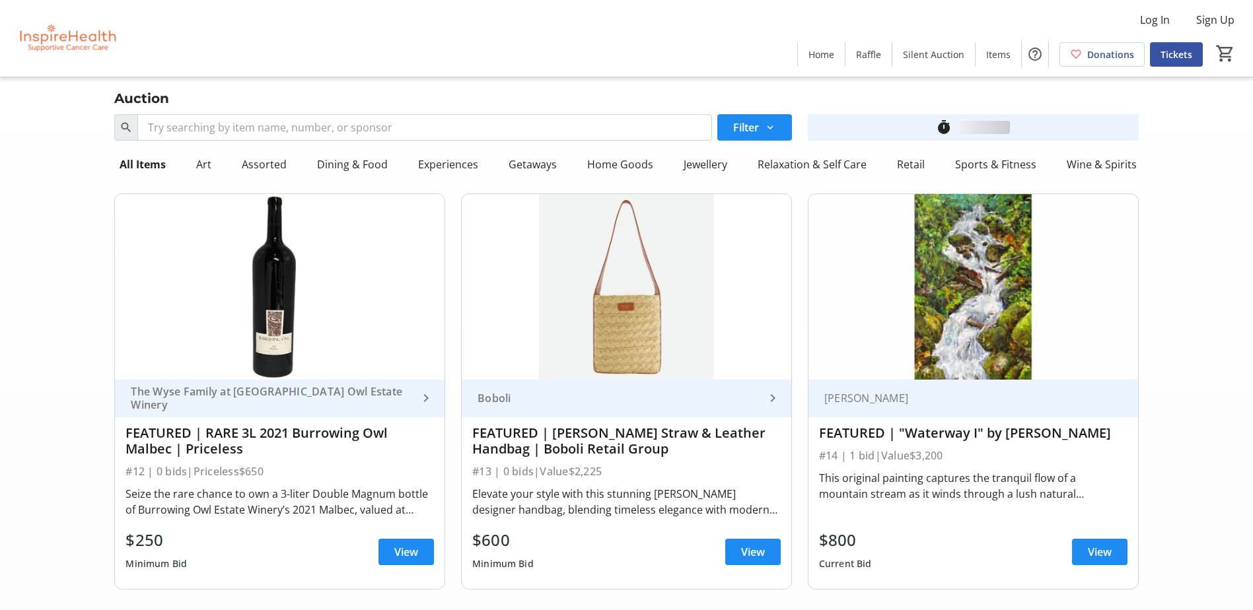
scroll to position [9645, 0]
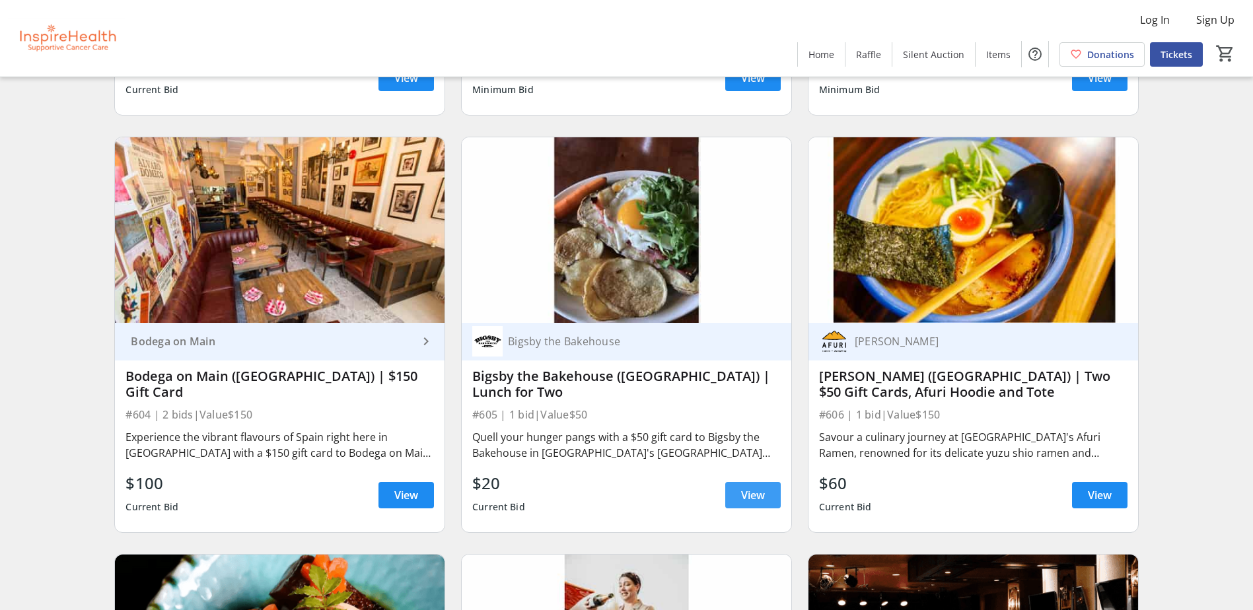
click at [750, 492] on span "View" at bounding box center [753, 496] width 24 height 16
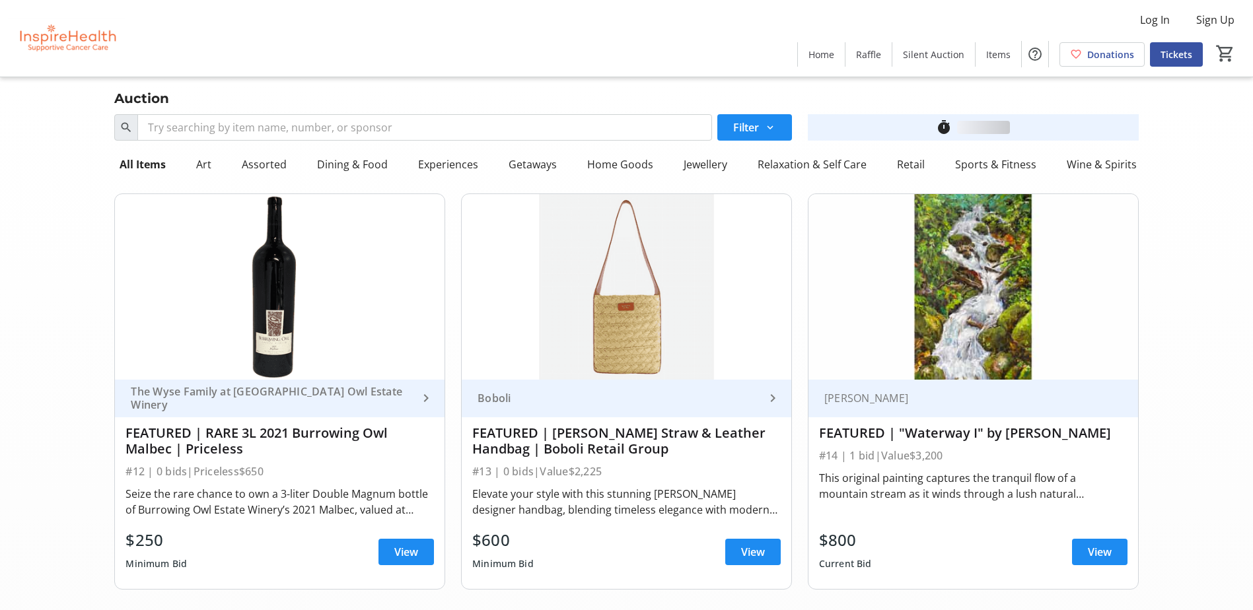
scroll to position [9645, 0]
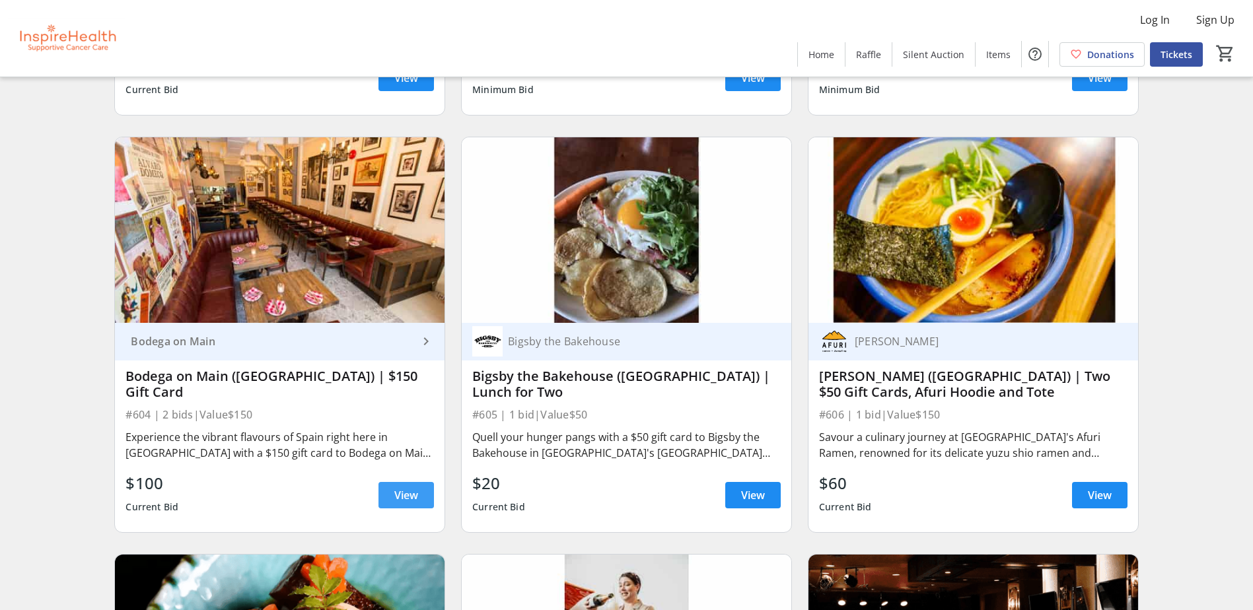
click at [394, 494] on span "View" at bounding box center [406, 496] width 24 height 16
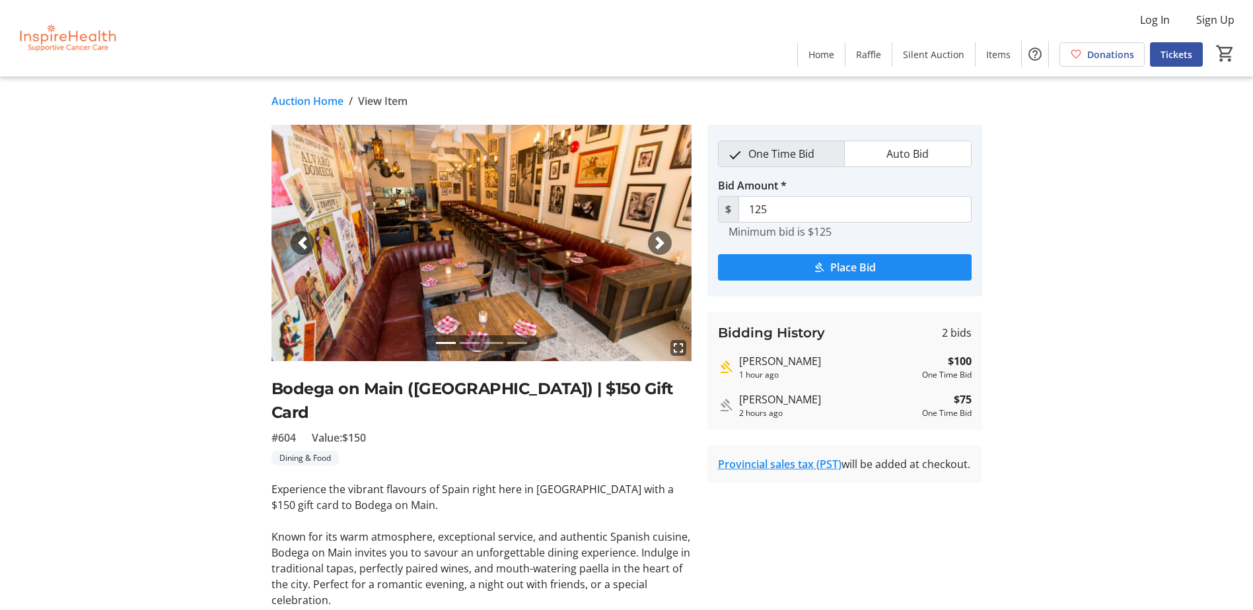
click at [666, 246] on span "button" at bounding box center [659, 243] width 13 height 13
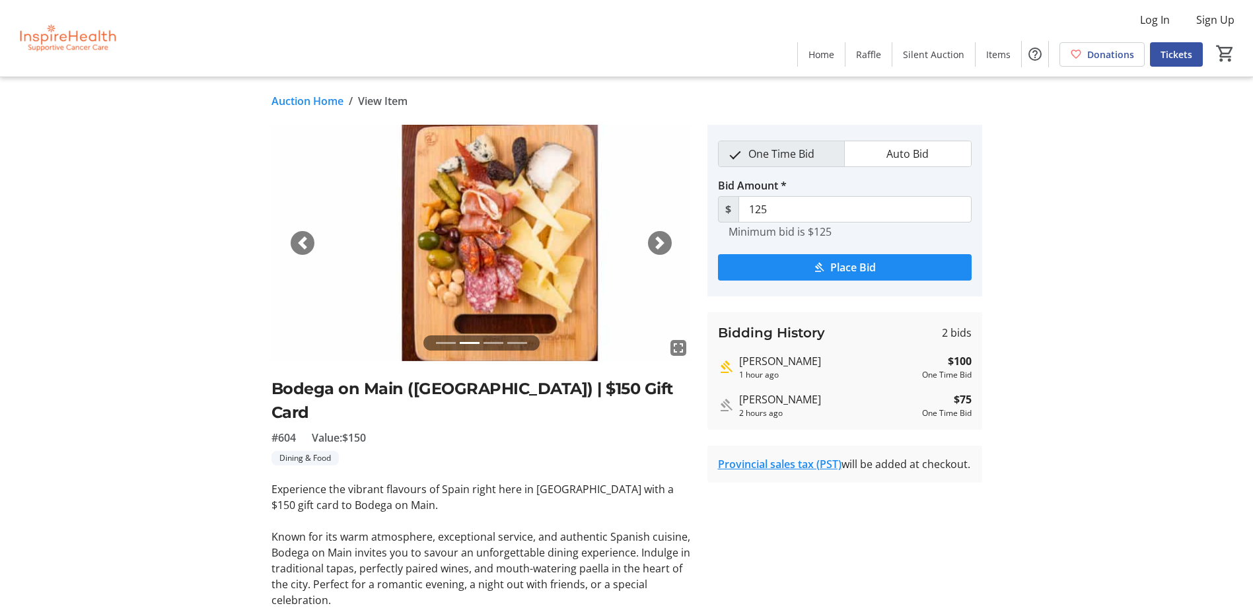
click at [665, 245] on span "button" at bounding box center [659, 243] width 13 height 13
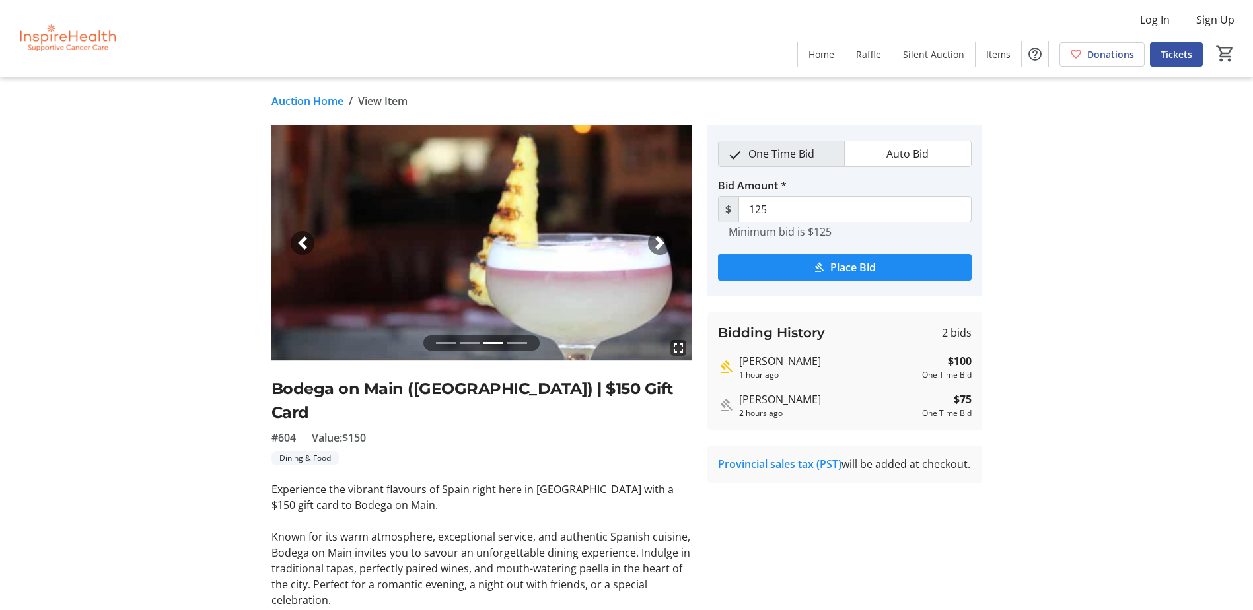
click at [665, 245] on span "button" at bounding box center [659, 243] width 13 height 13
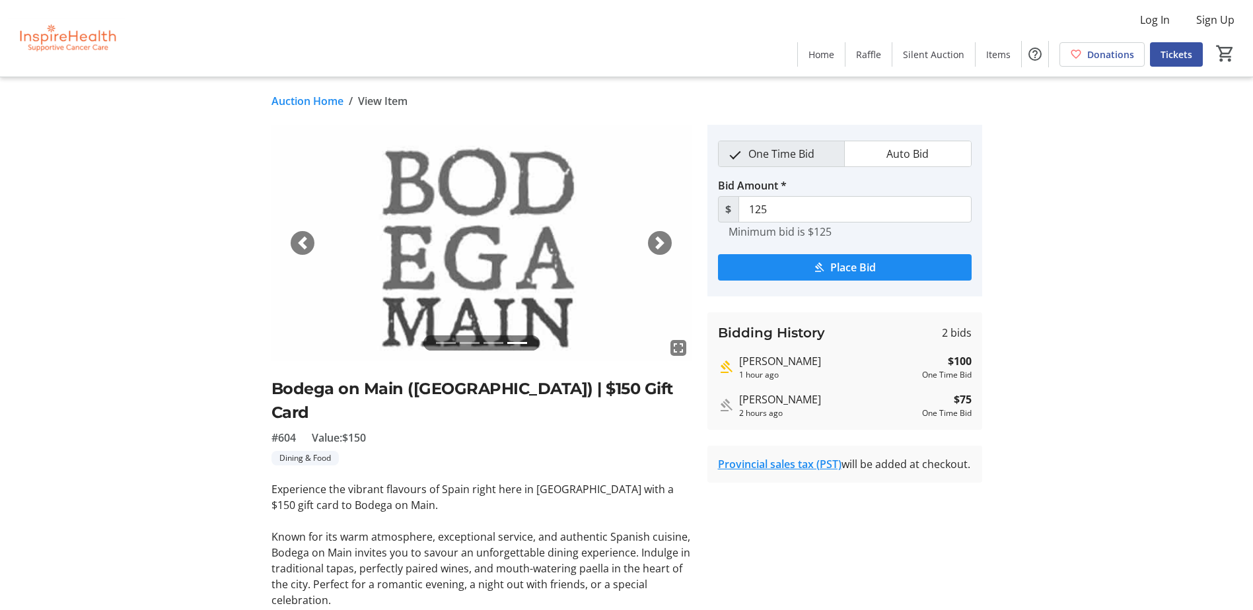
click at [665, 245] on span "button" at bounding box center [659, 243] width 13 height 13
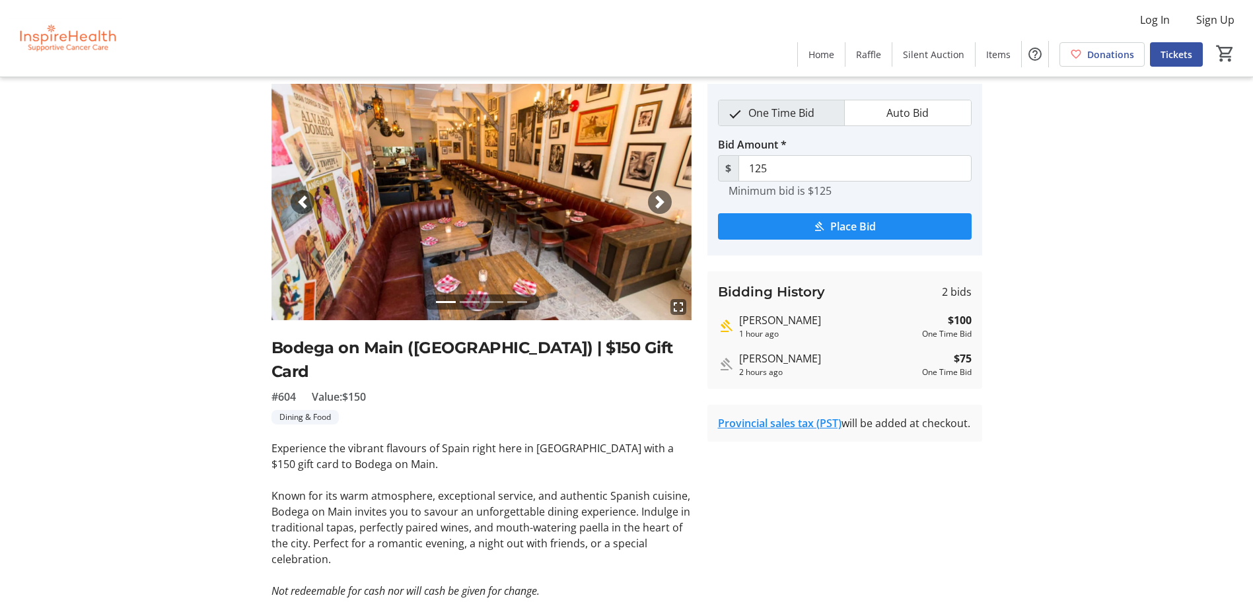
scroll to position [122, 0]
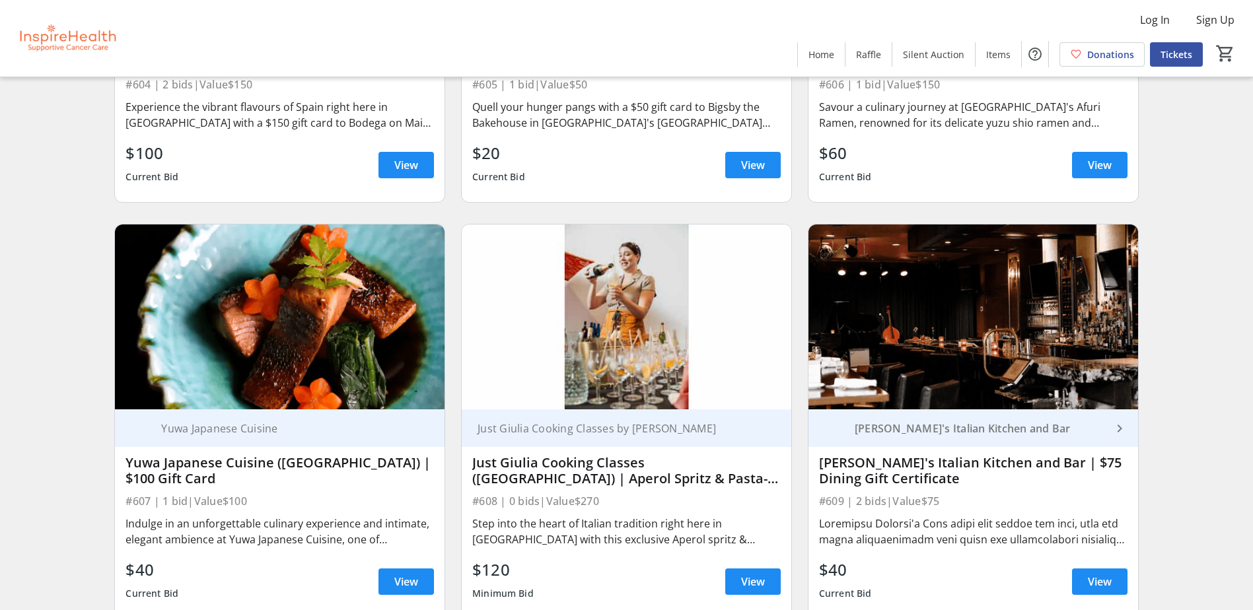
scroll to position [10042, 0]
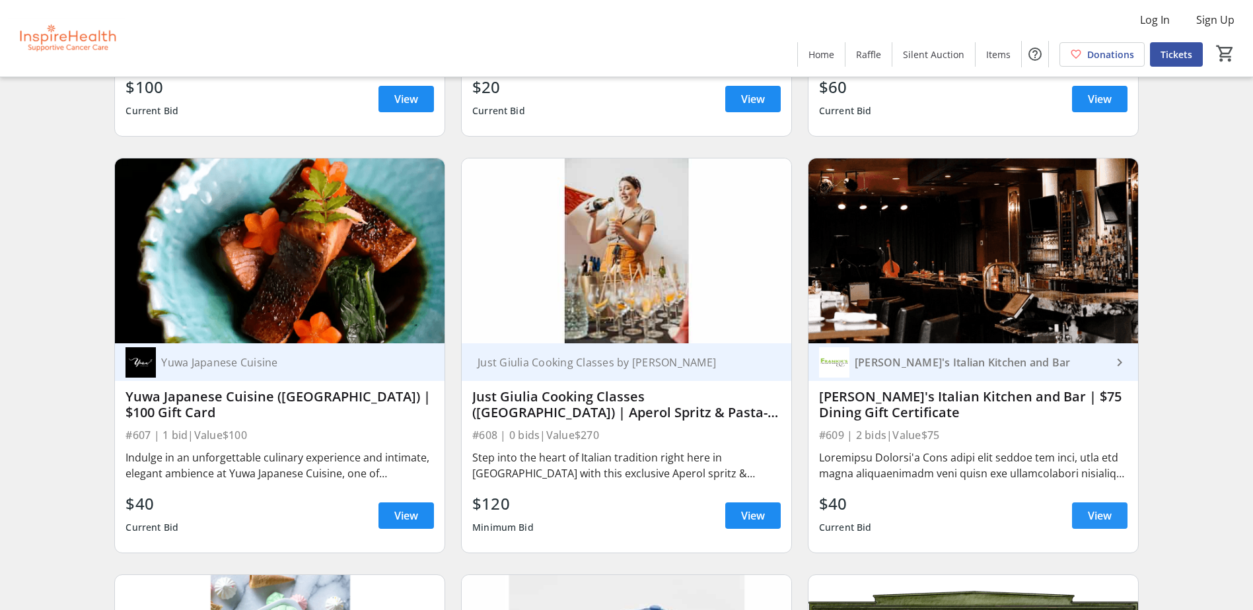
click at [1085, 513] on span at bounding box center [1099, 516] width 55 height 32
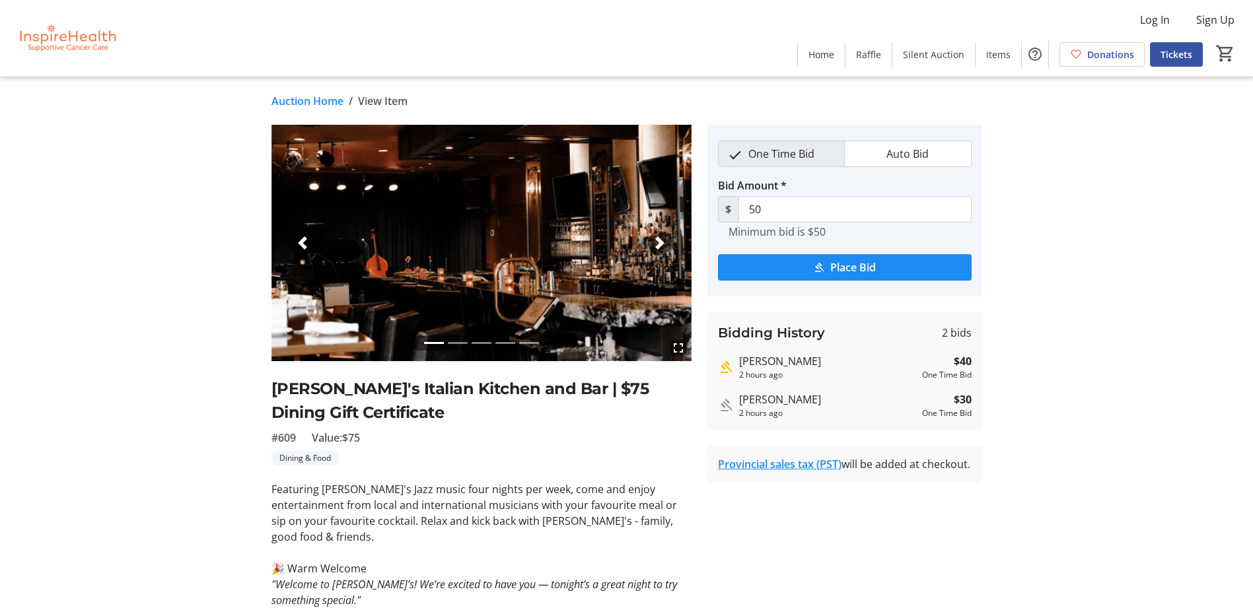
click at [661, 237] on span "button" at bounding box center [659, 243] width 13 height 13
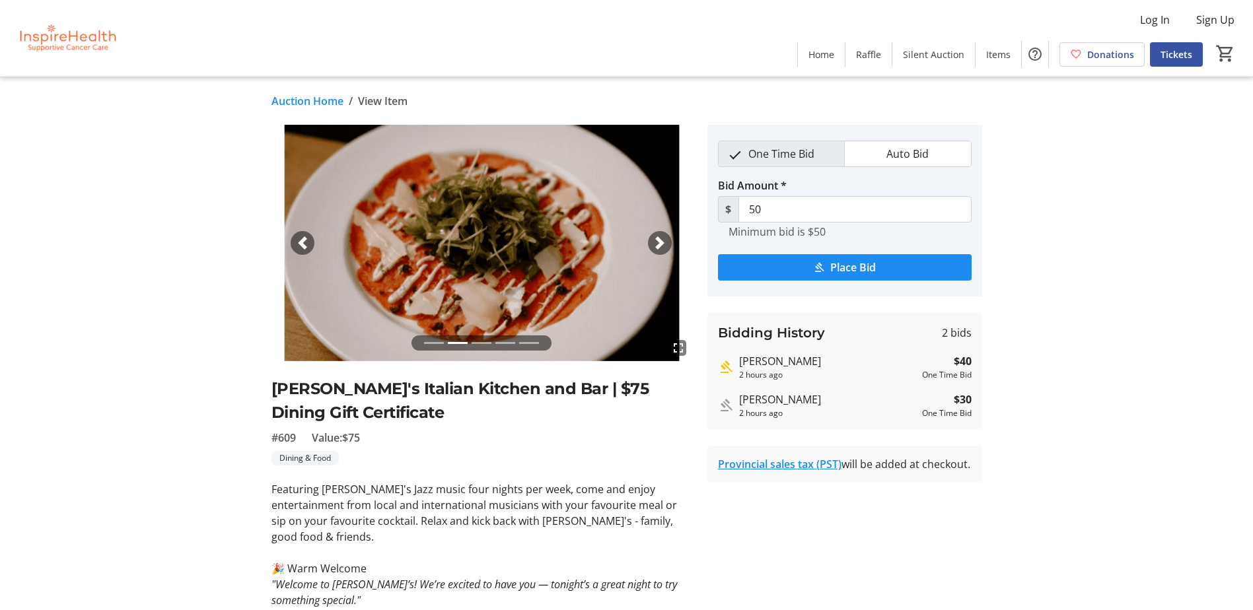
click at [661, 237] on span "button" at bounding box center [659, 243] width 13 height 13
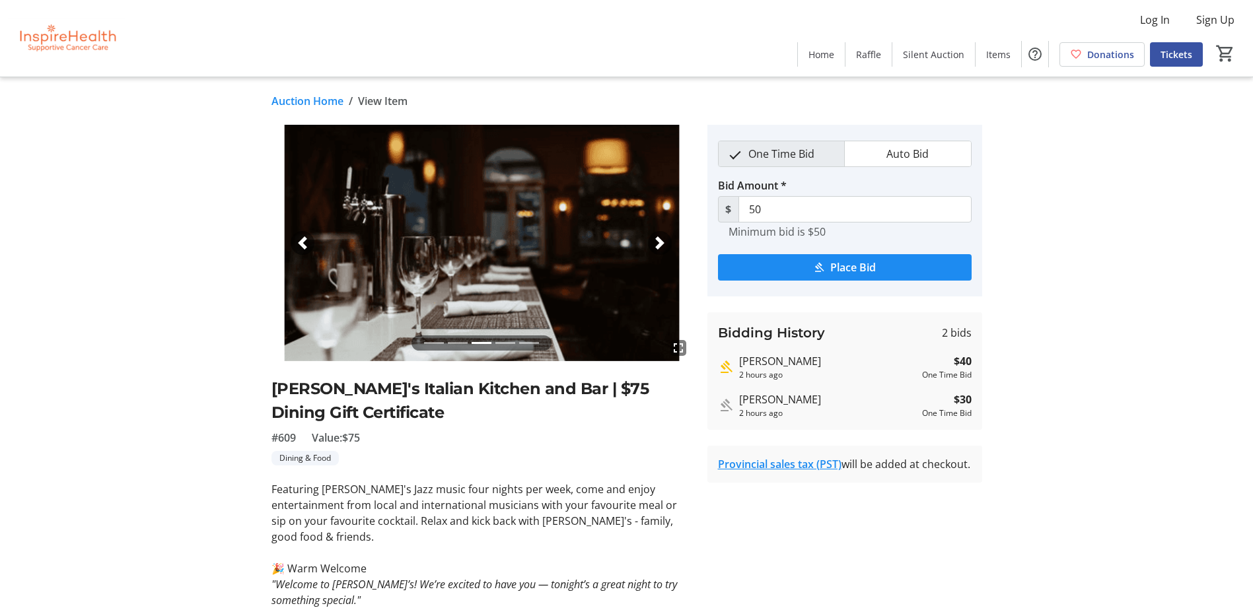
click at [661, 237] on span "button" at bounding box center [659, 243] width 13 height 13
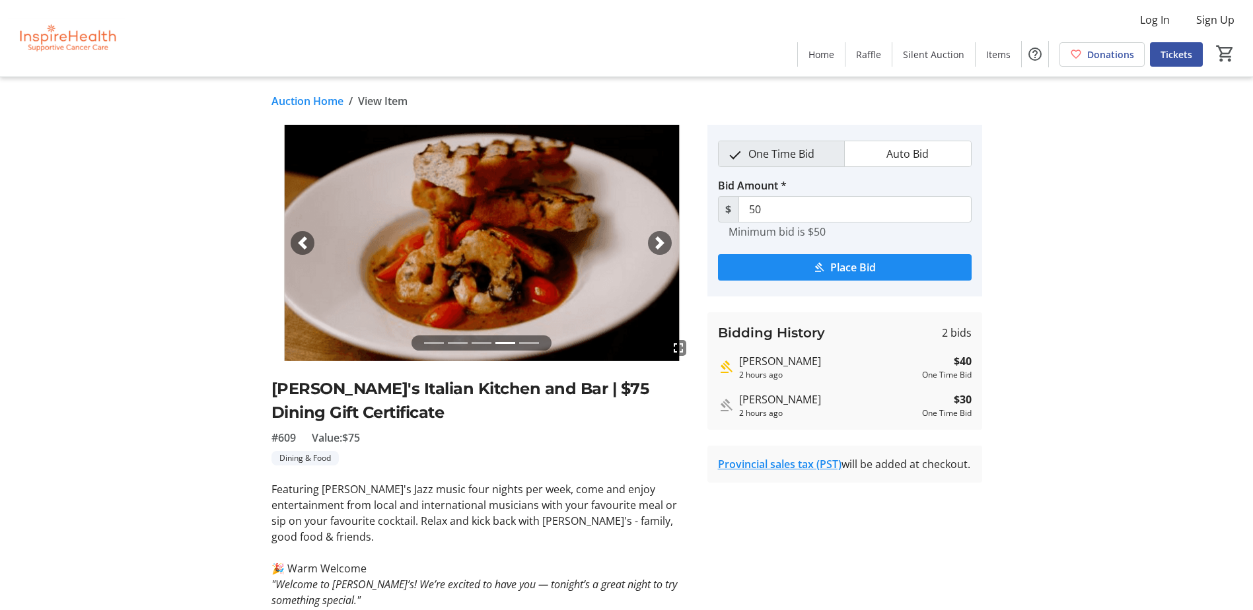
click at [661, 237] on span "button" at bounding box center [659, 243] width 13 height 13
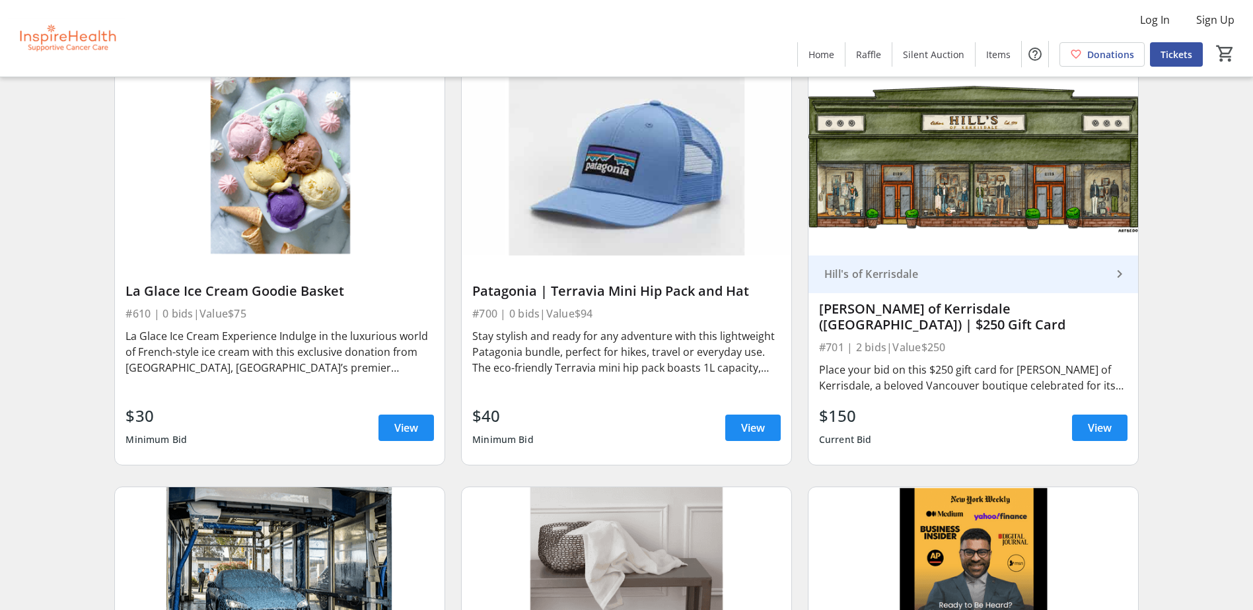
scroll to position [10570, 0]
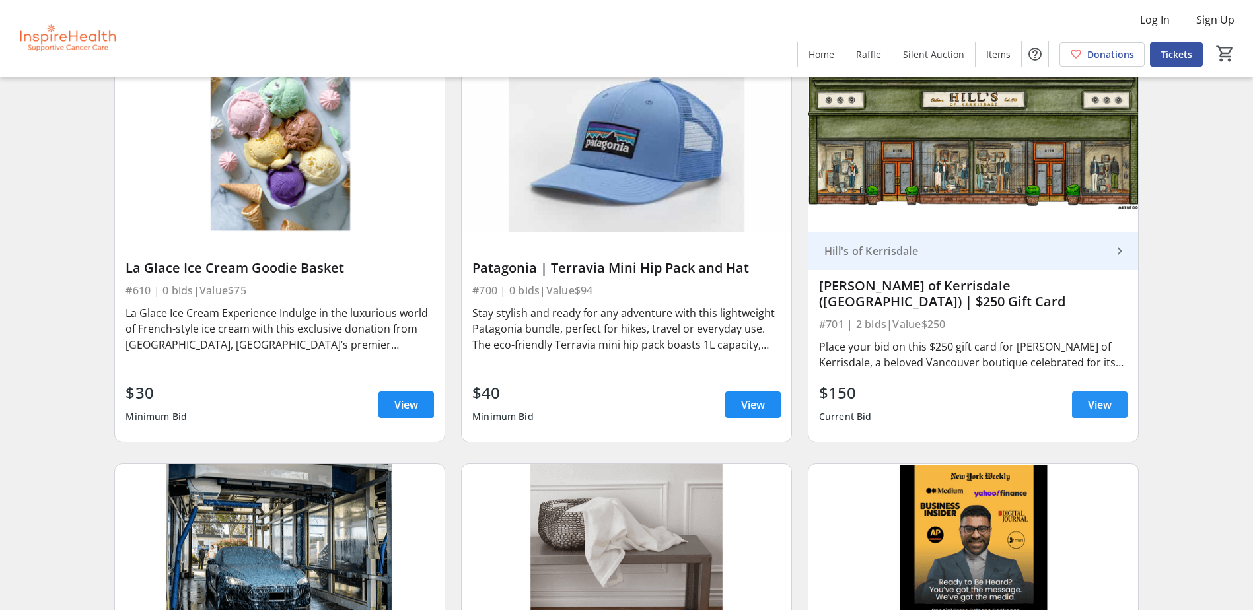
click at [1103, 397] on span at bounding box center [1099, 405] width 55 height 32
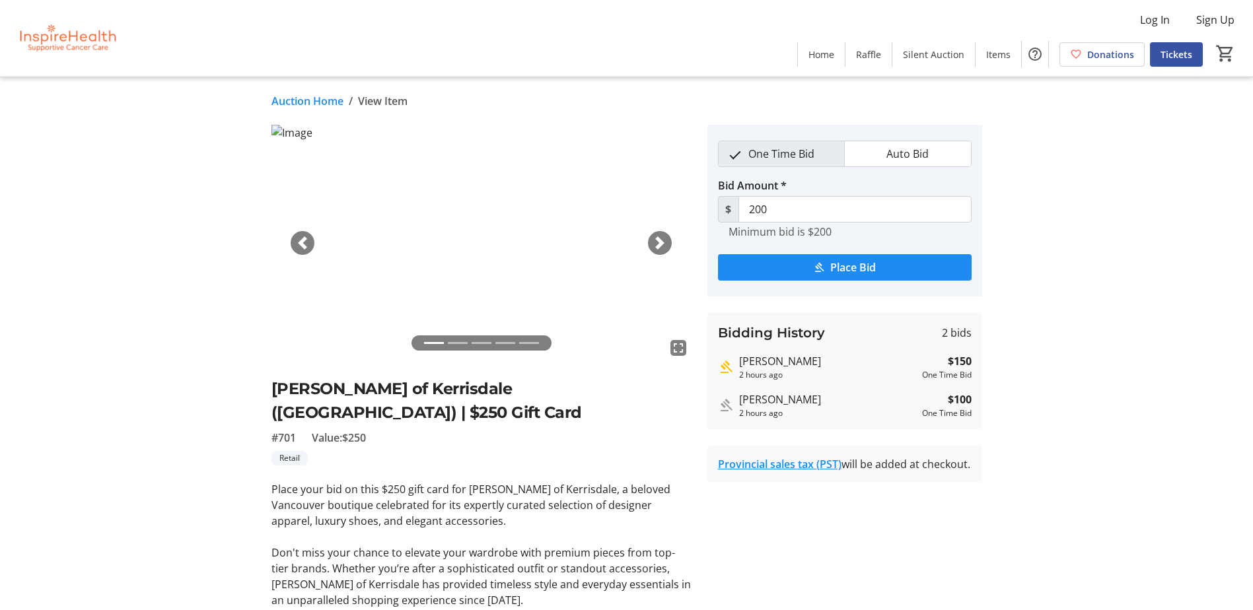
click at [666, 242] on span "button" at bounding box center [659, 243] width 13 height 13
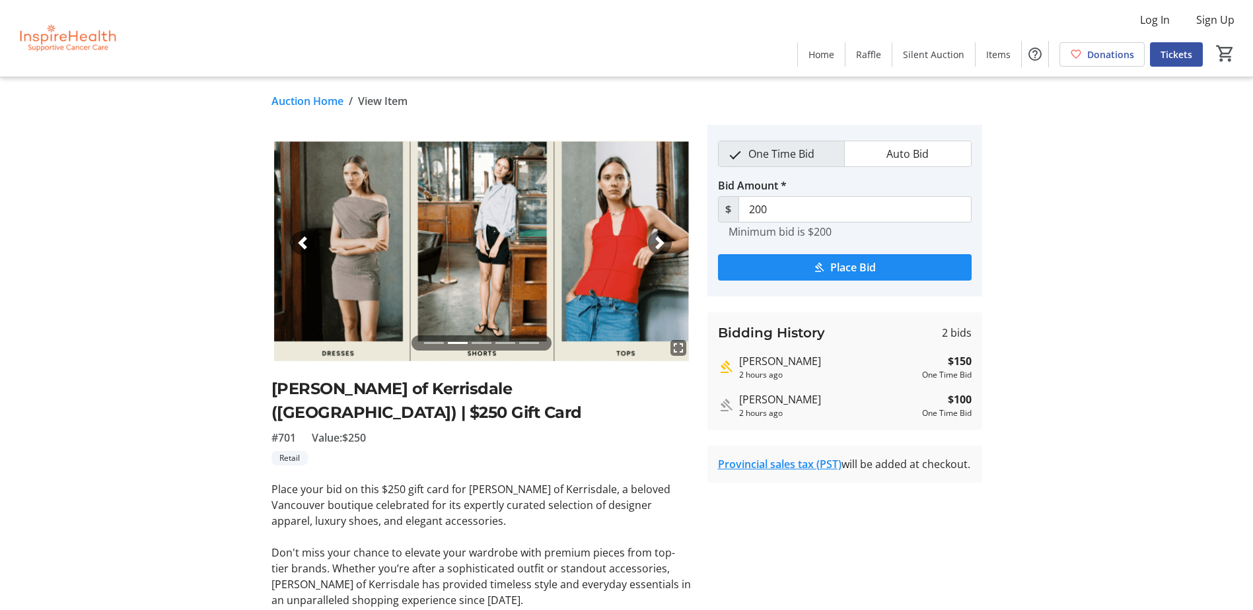
click at [665, 242] on span "button" at bounding box center [659, 243] width 13 height 13
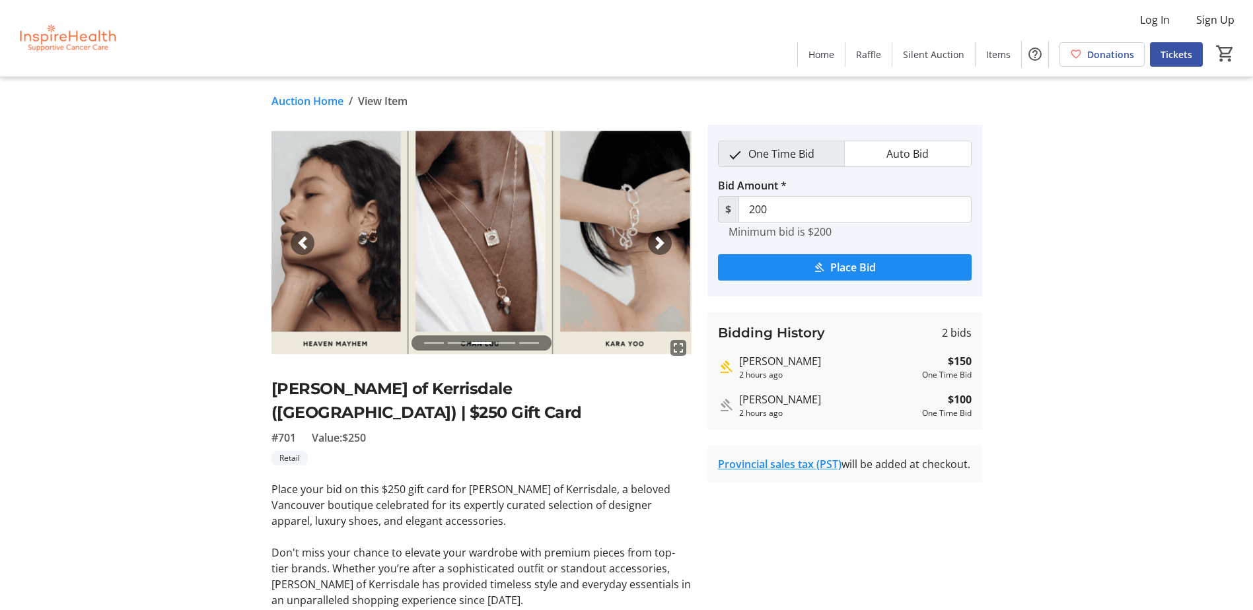
click at [665, 242] on span "button" at bounding box center [659, 243] width 13 height 13
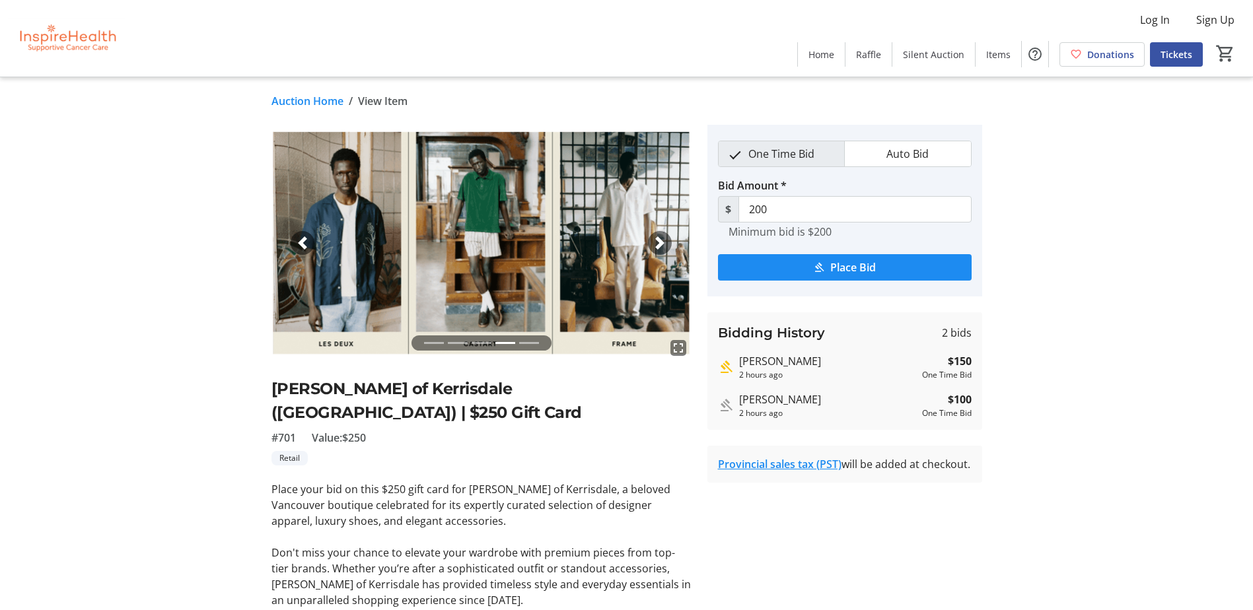
click at [665, 242] on span "button" at bounding box center [659, 243] width 13 height 13
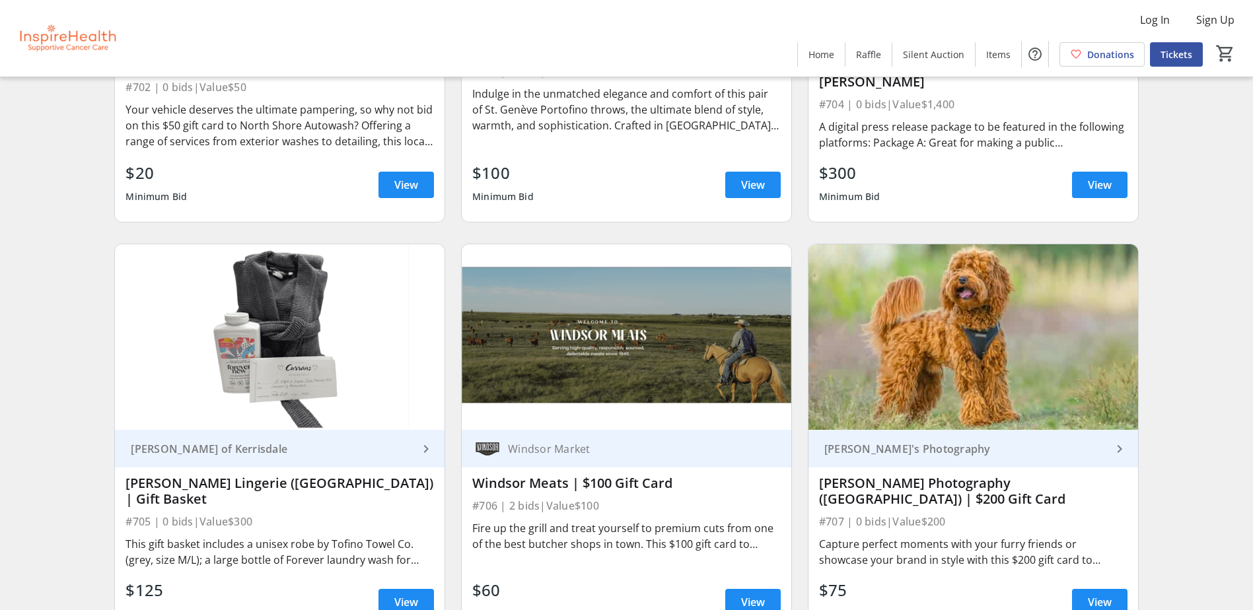
scroll to position [11231, 0]
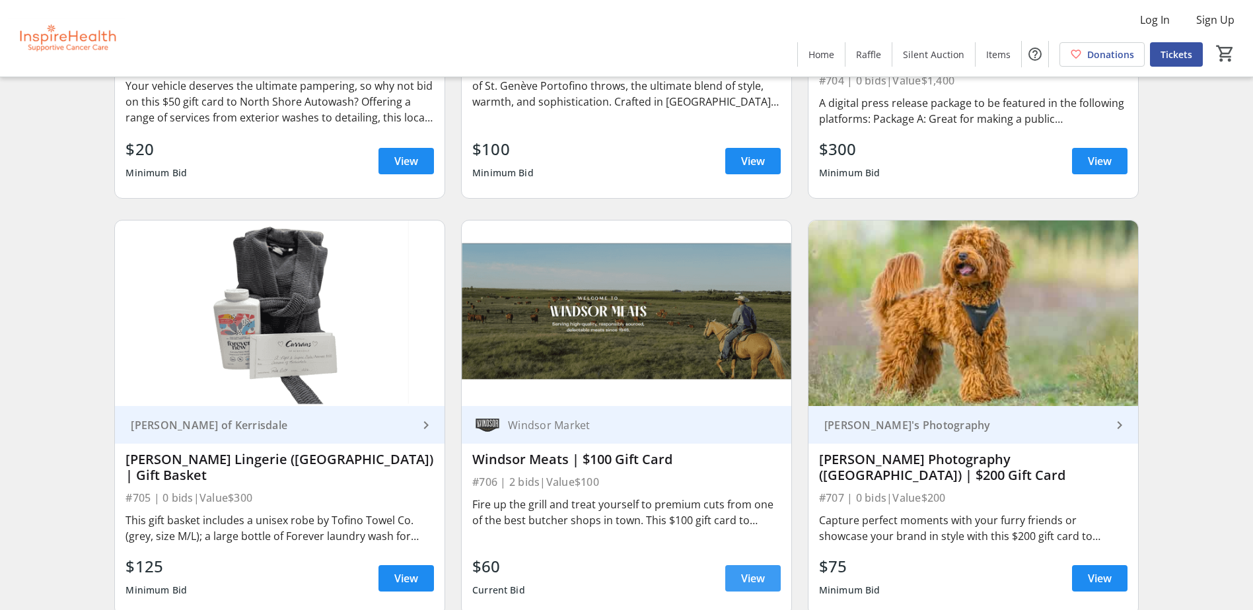
click at [759, 571] on span "View" at bounding box center [753, 579] width 24 height 16
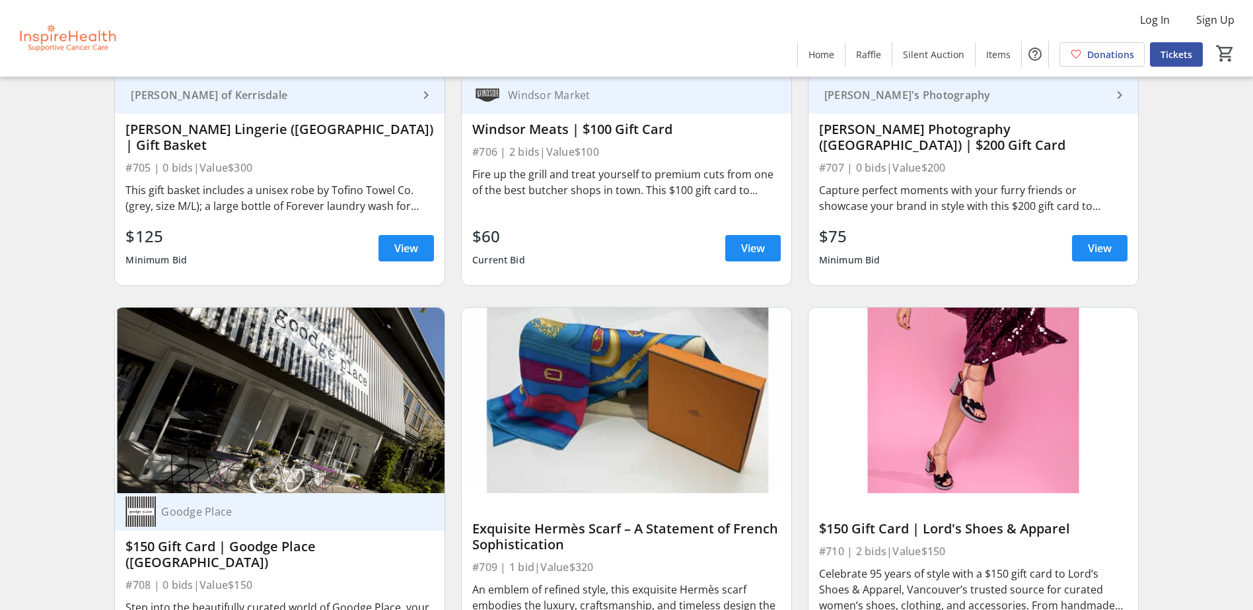
scroll to position [11627, 0]
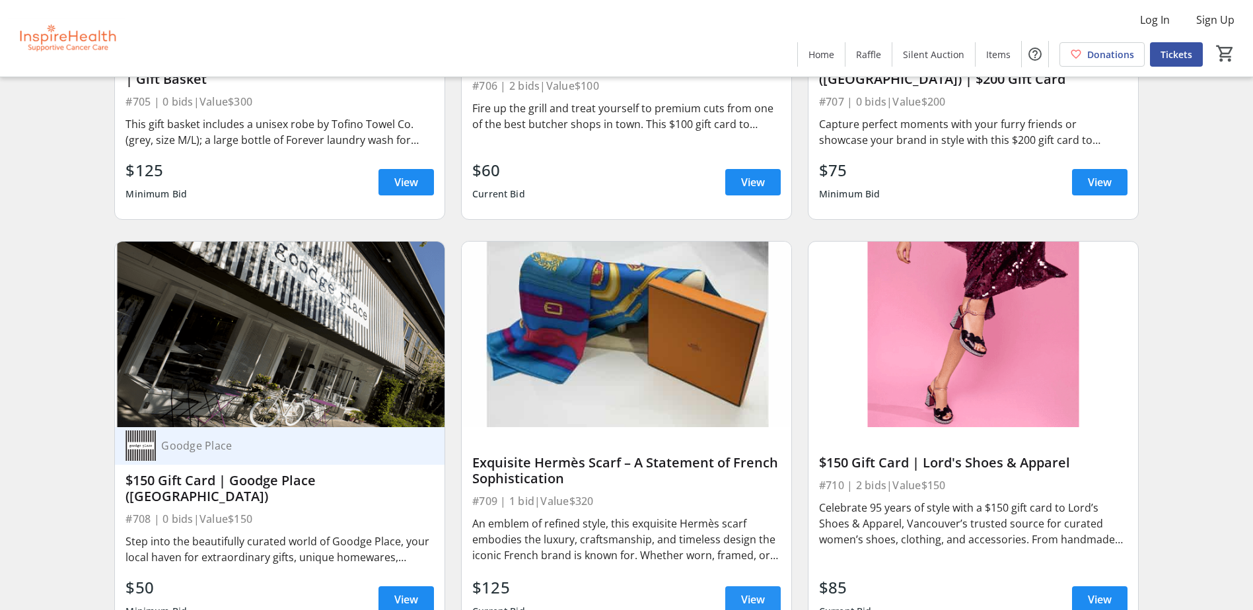
click at [766, 584] on span at bounding box center [752, 600] width 55 height 32
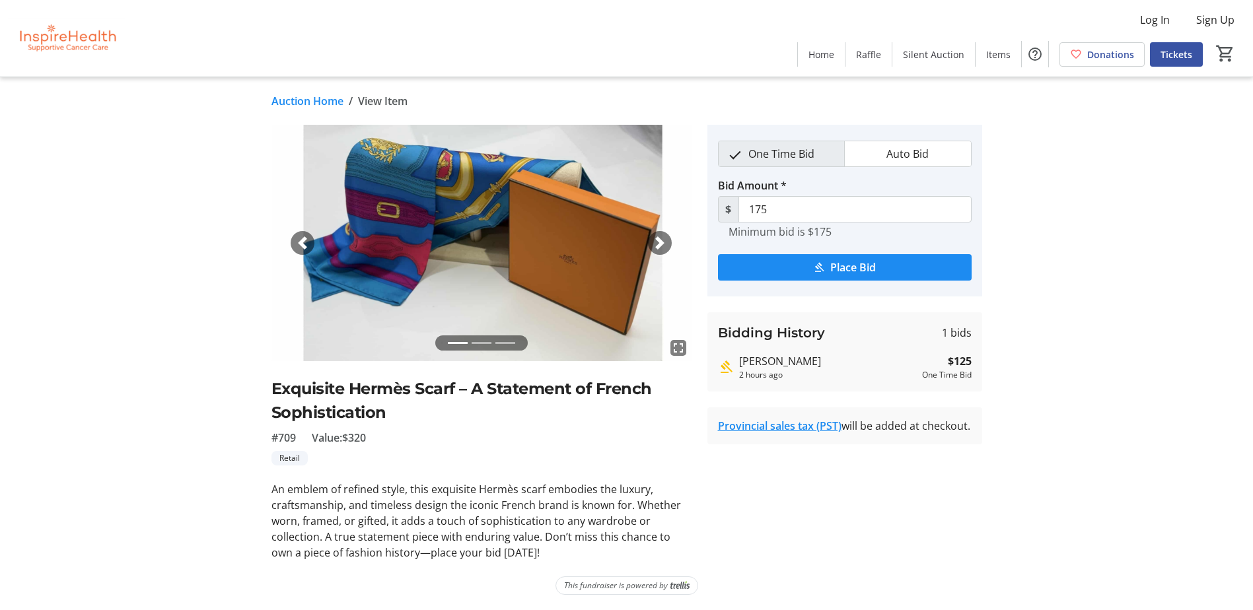
click at [665, 248] on span "button" at bounding box center [659, 243] width 13 height 13
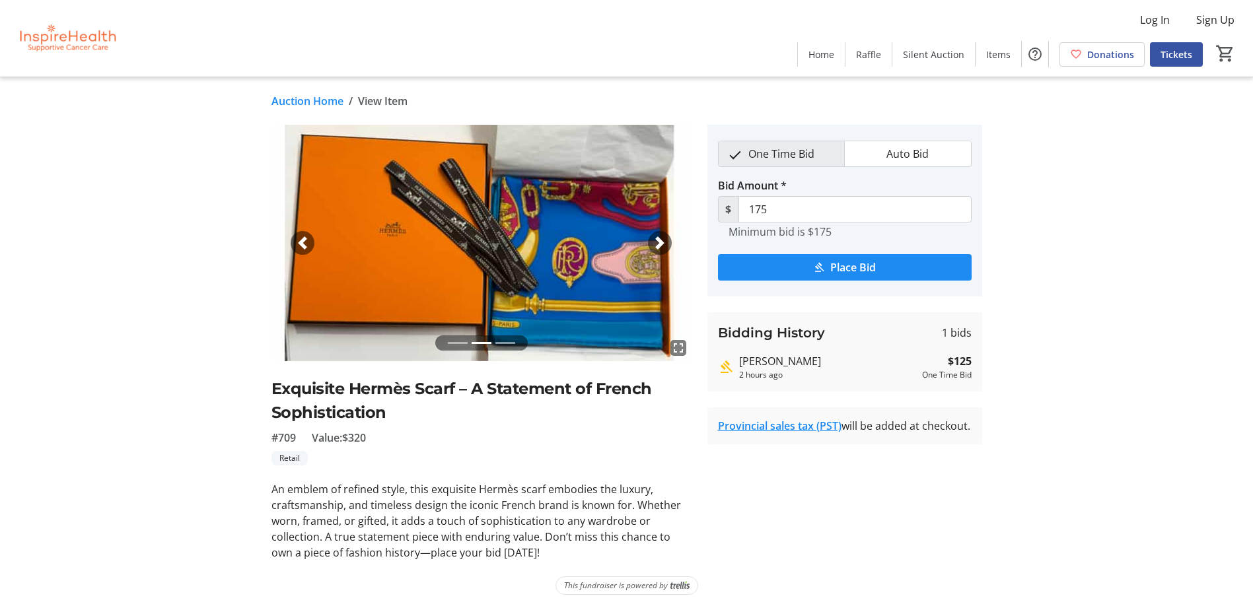
click at [661, 241] on span "button" at bounding box center [659, 243] width 13 height 13
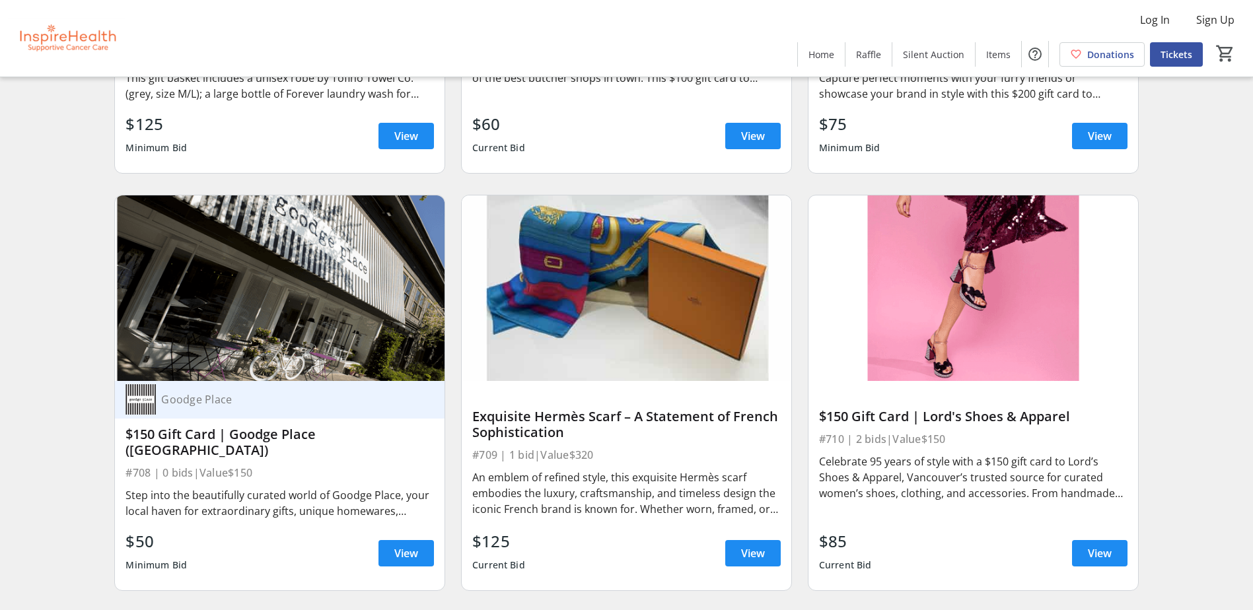
scroll to position [11693, 0]
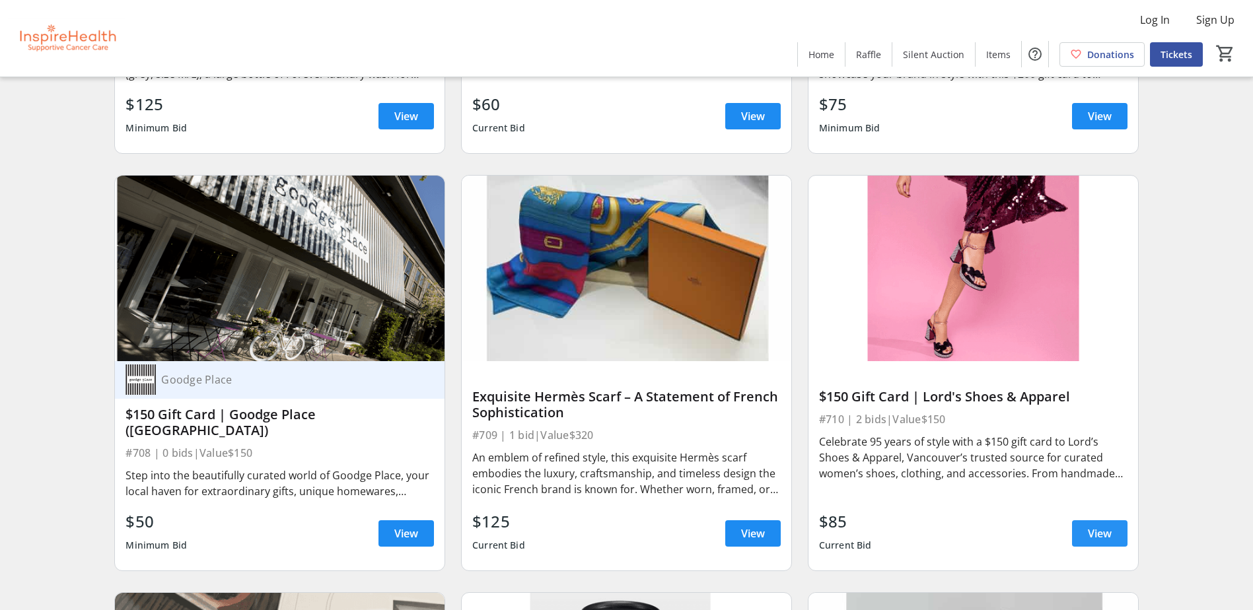
click at [1109, 526] on span "View" at bounding box center [1100, 534] width 24 height 16
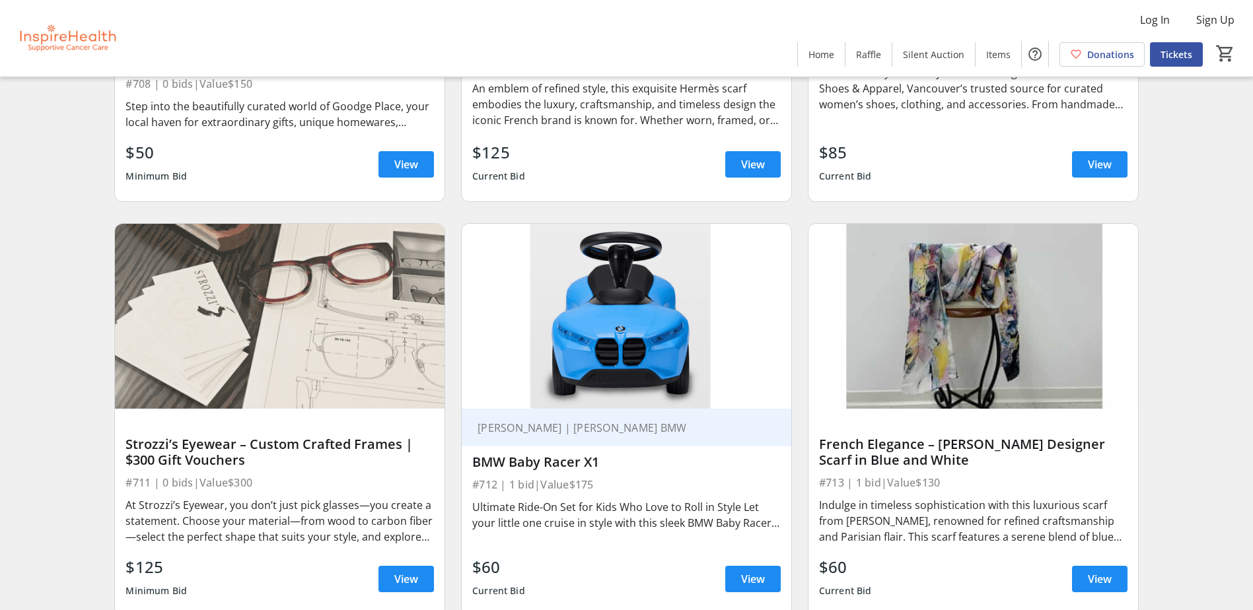
scroll to position [12090, 0]
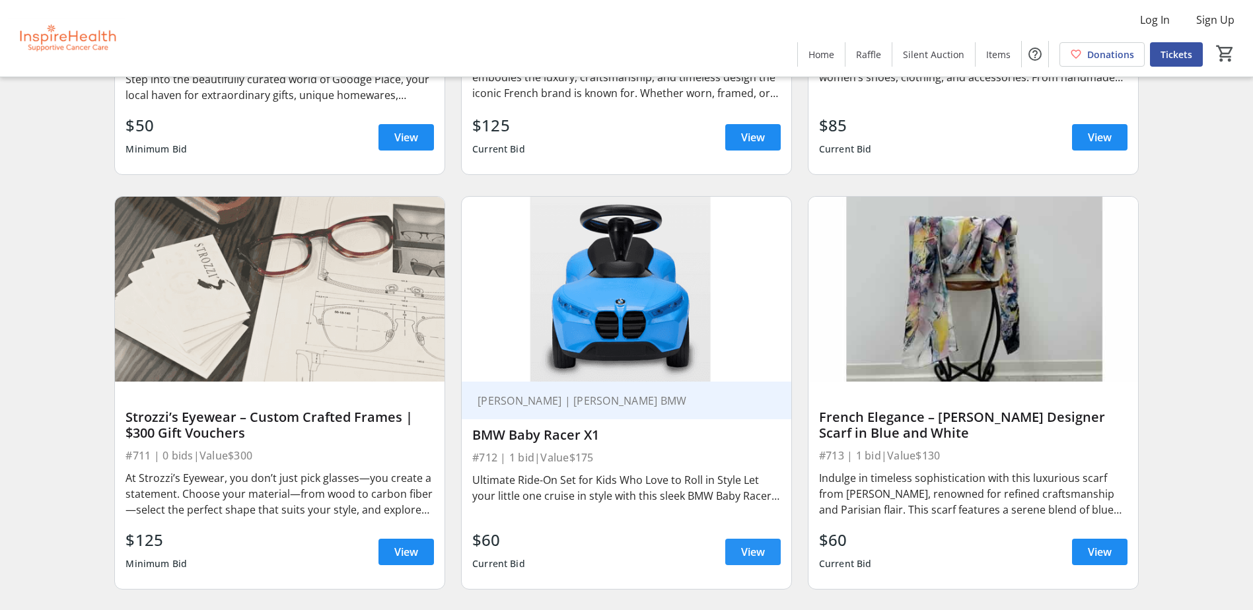
click at [767, 536] on span at bounding box center [752, 552] width 55 height 32
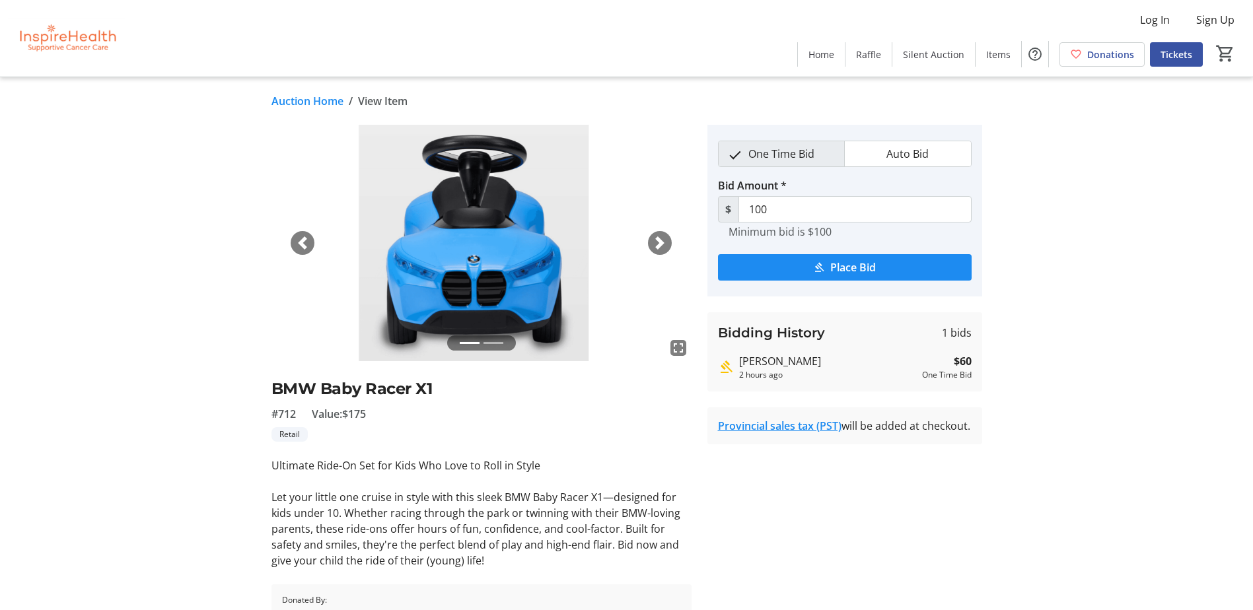
click at [651, 237] on div "Next" at bounding box center [660, 243] width 24 height 24
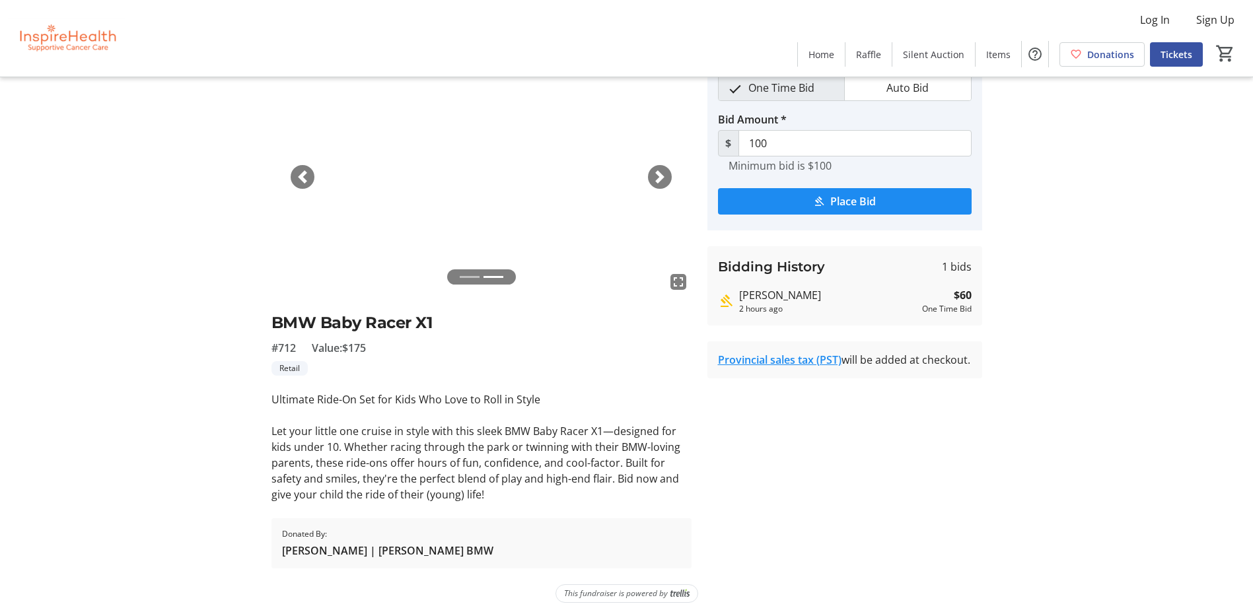
scroll to position [75, 0]
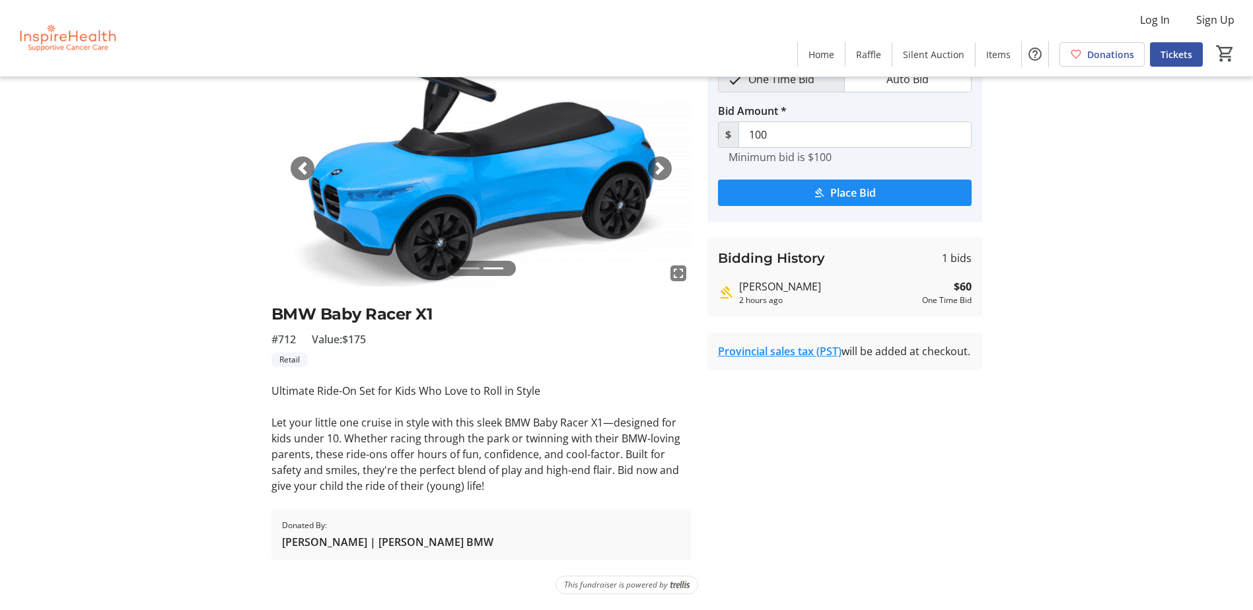
scroll to position [12090, 0]
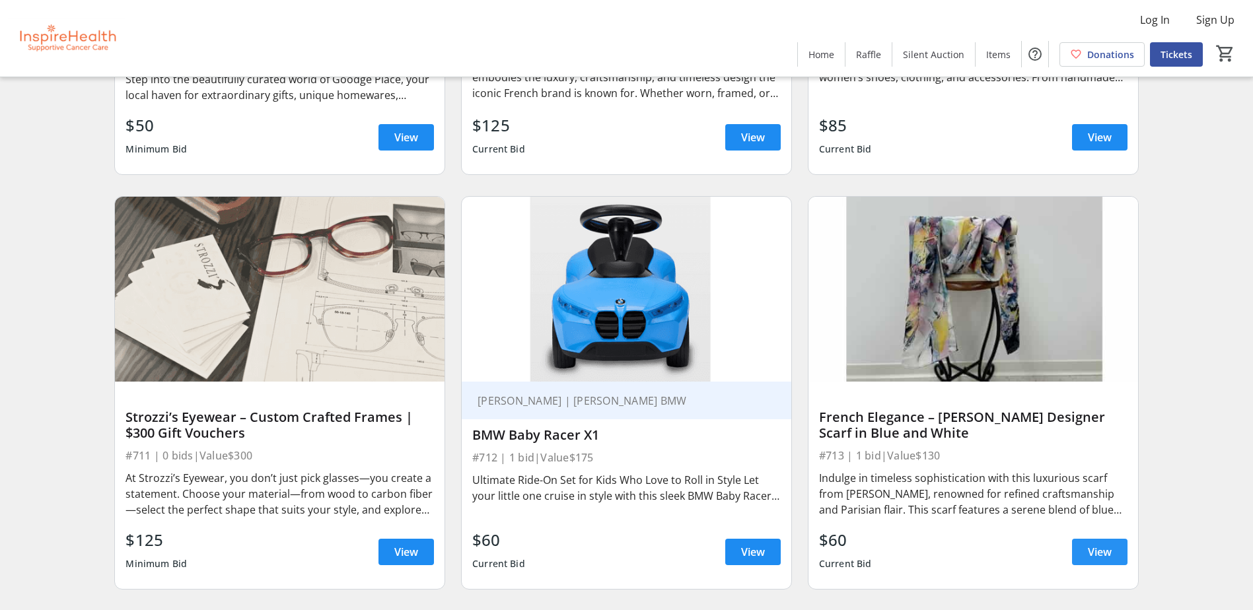
click at [1080, 536] on span at bounding box center [1099, 552] width 55 height 32
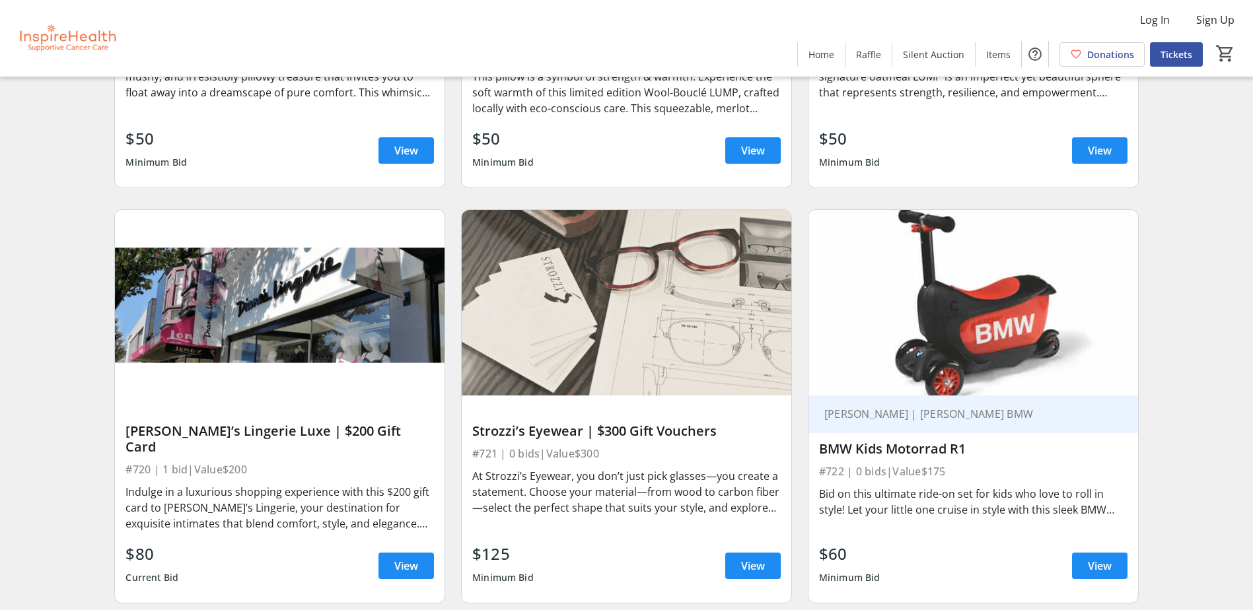
scroll to position [13345, 0]
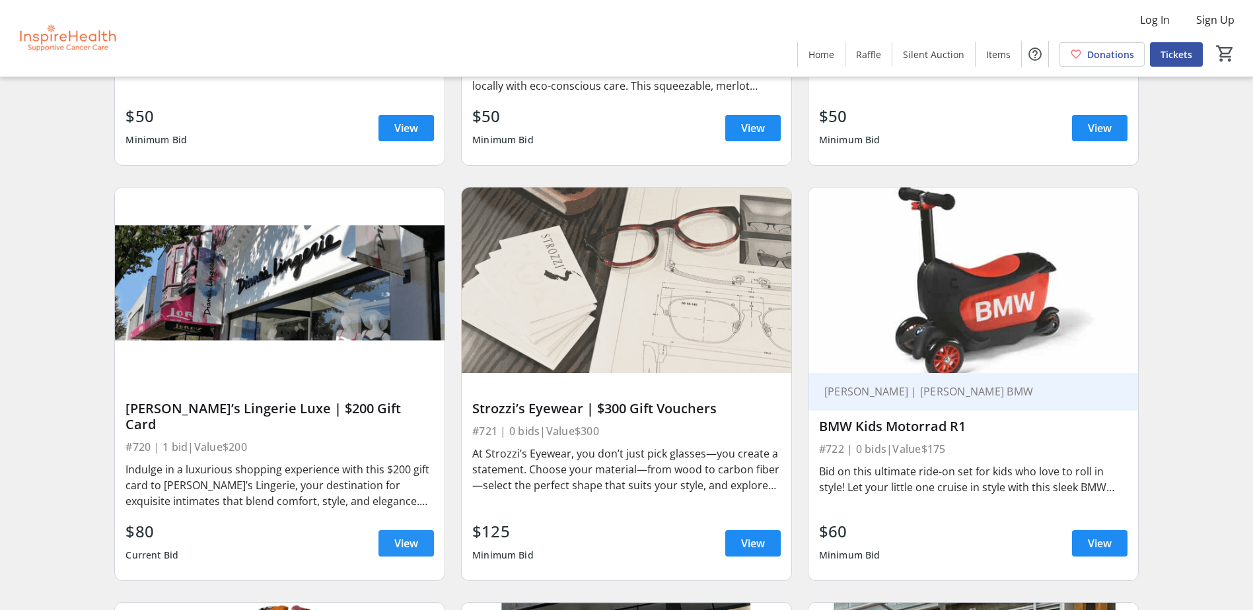
click at [402, 536] on span "View" at bounding box center [406, 544] width 24 height 16
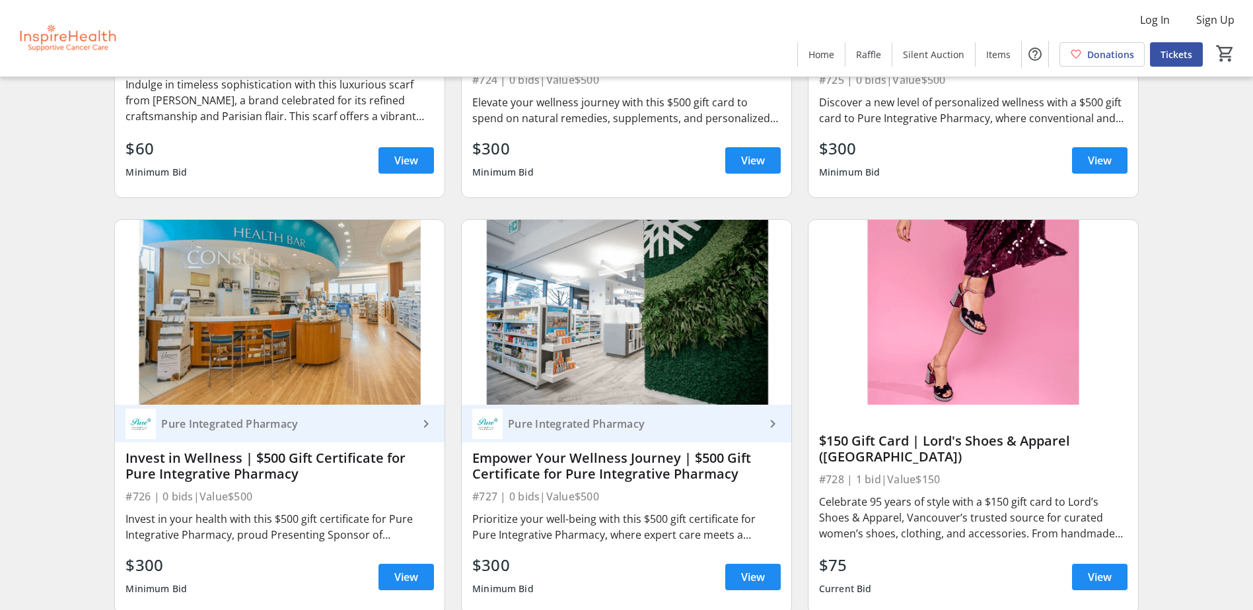
scroll to position [14270, 0]
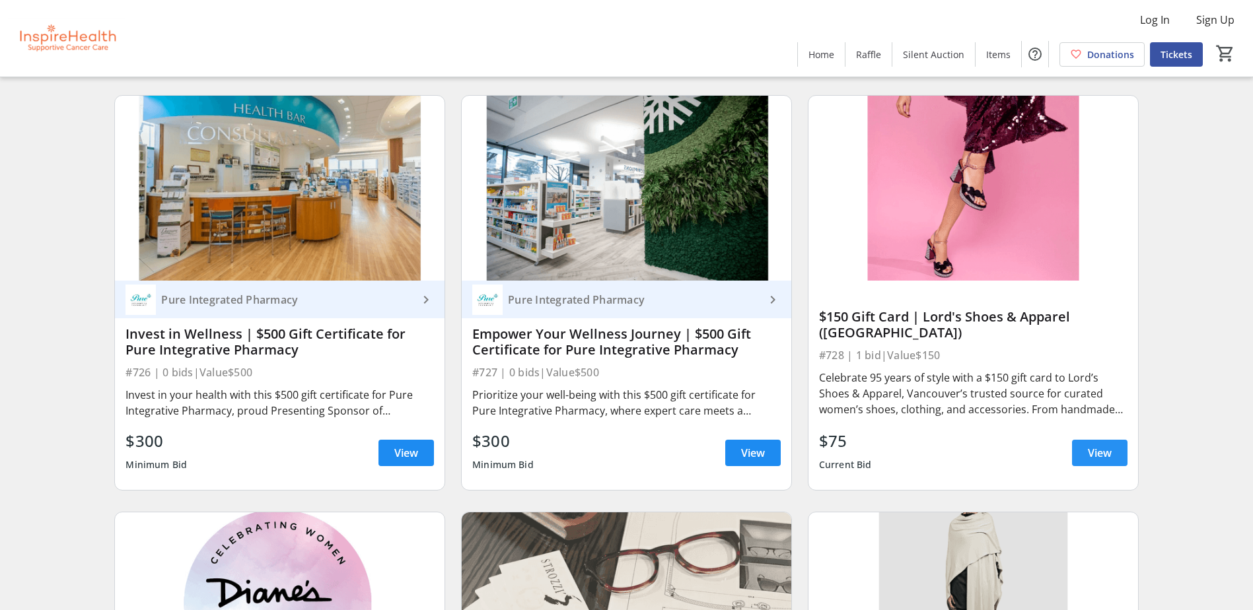
click at [1113, 437] on span at bounding box center [1099, 453] width 55 height 32
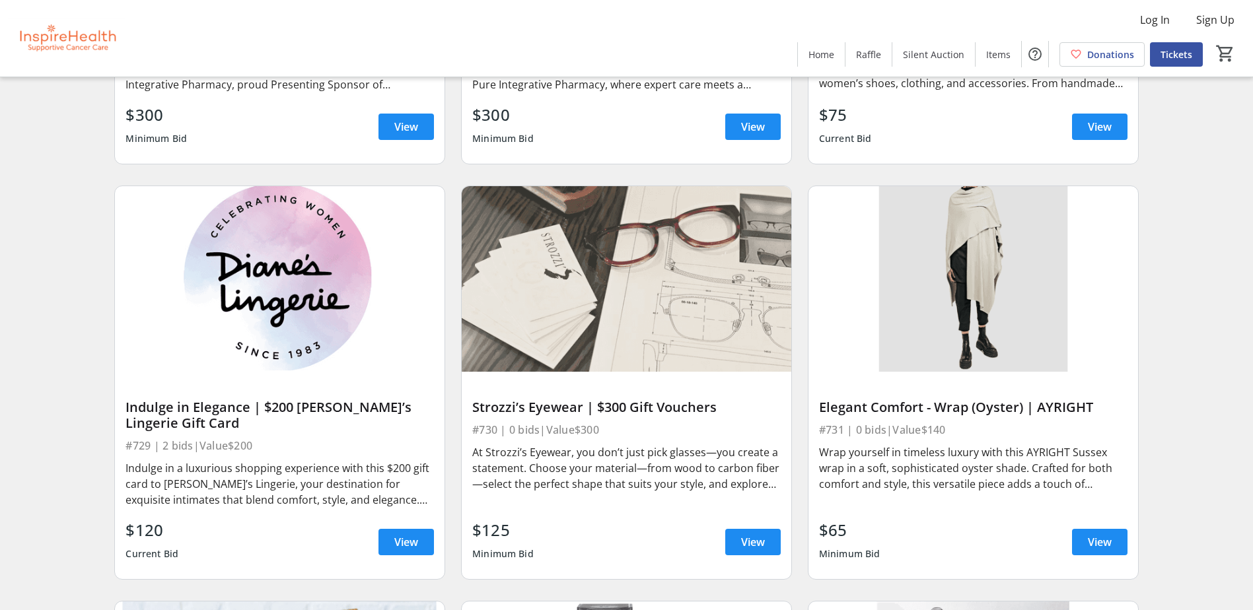
scroll to position [14600, 0]
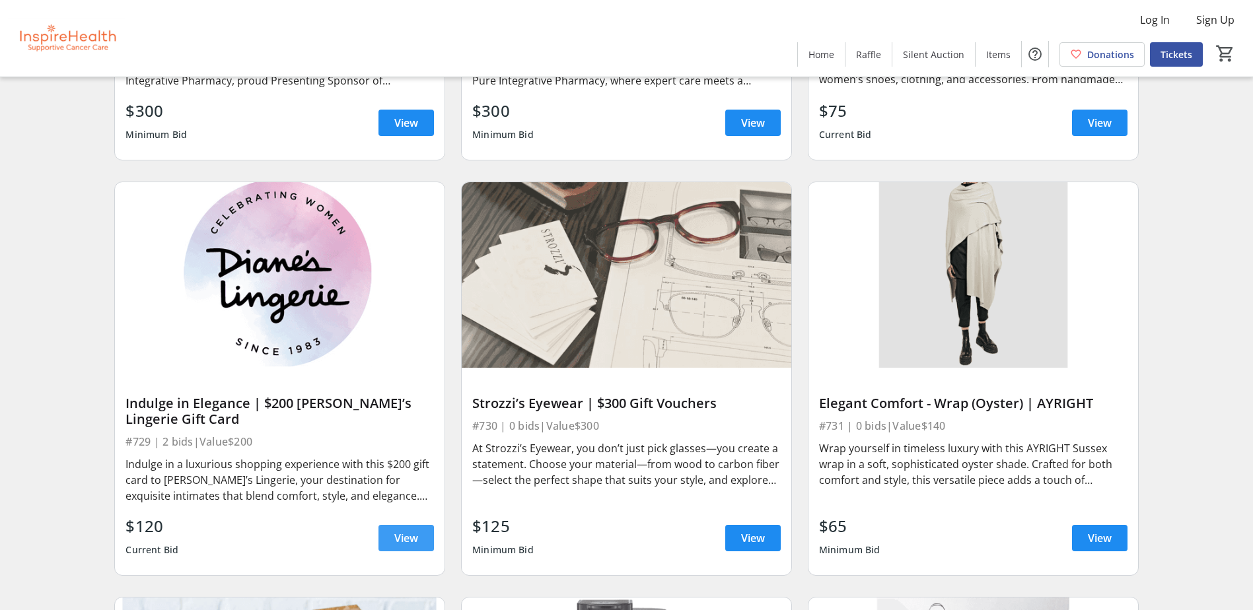
click at [384, 523] on span at bounding box center [406, 539] width 55 height 32
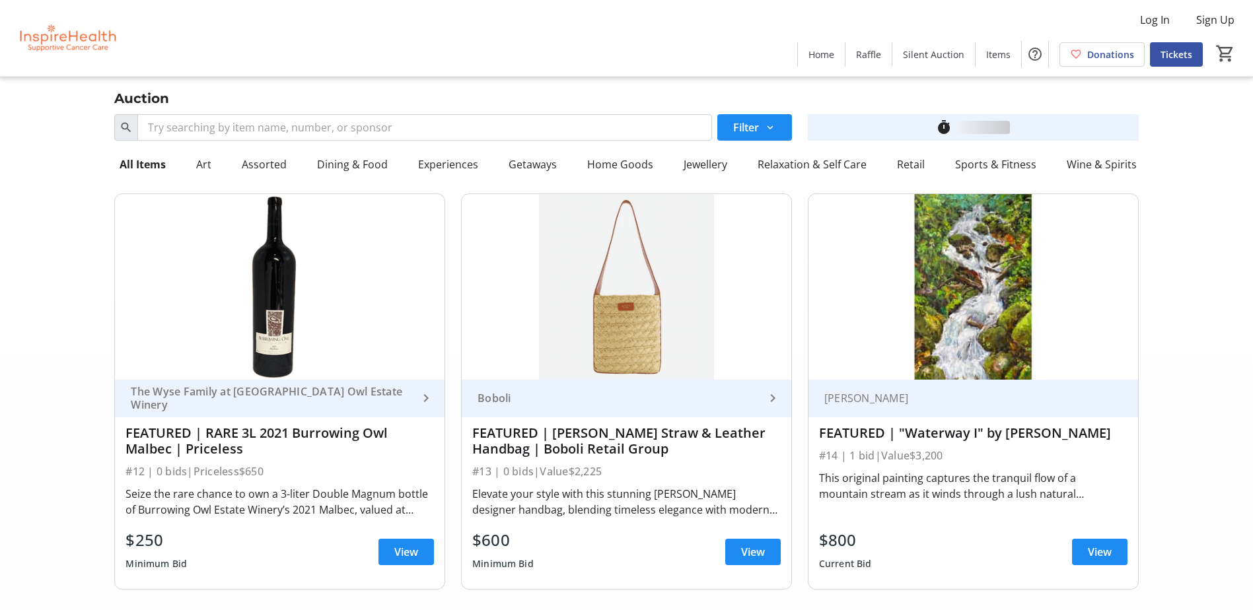
scroll to position [14600, 0]
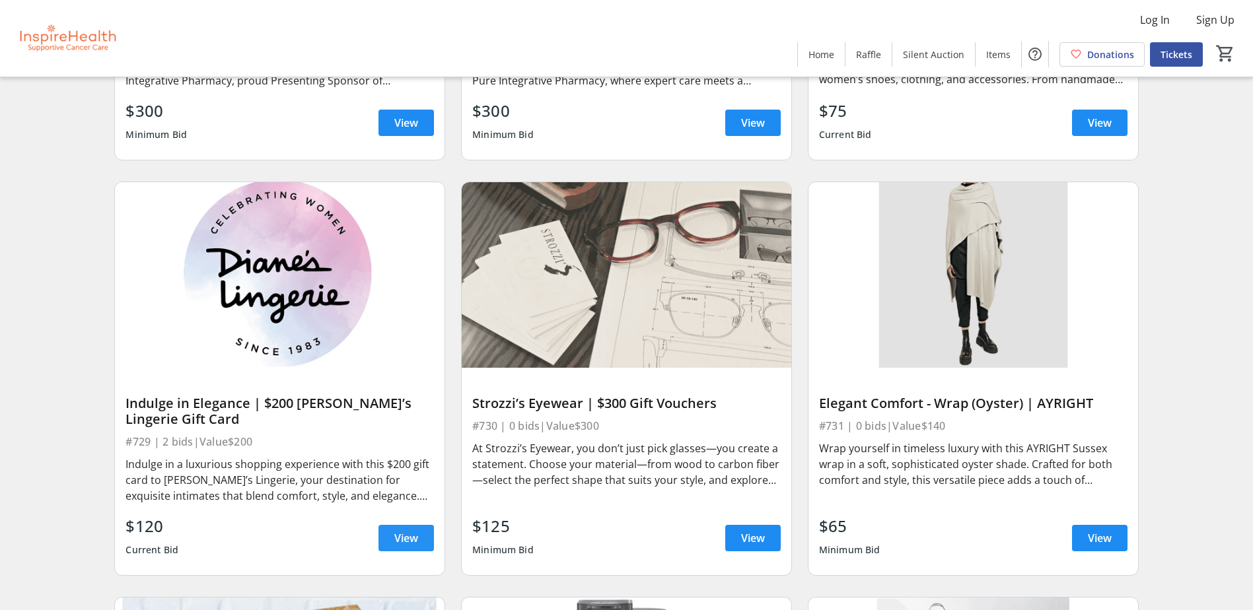
click at [406, 530] on span "View" at bounding box center [406, 538] width 24 height 16
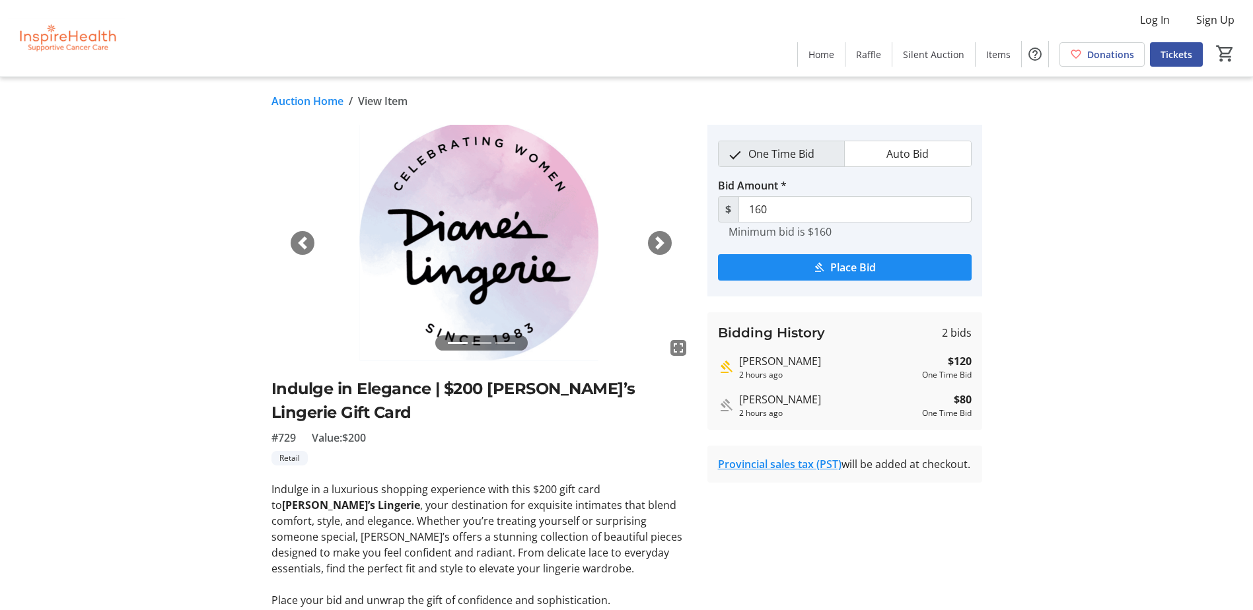
click at [661, 245] on span "button" at bounding box center [659, 243] width 13 height 13
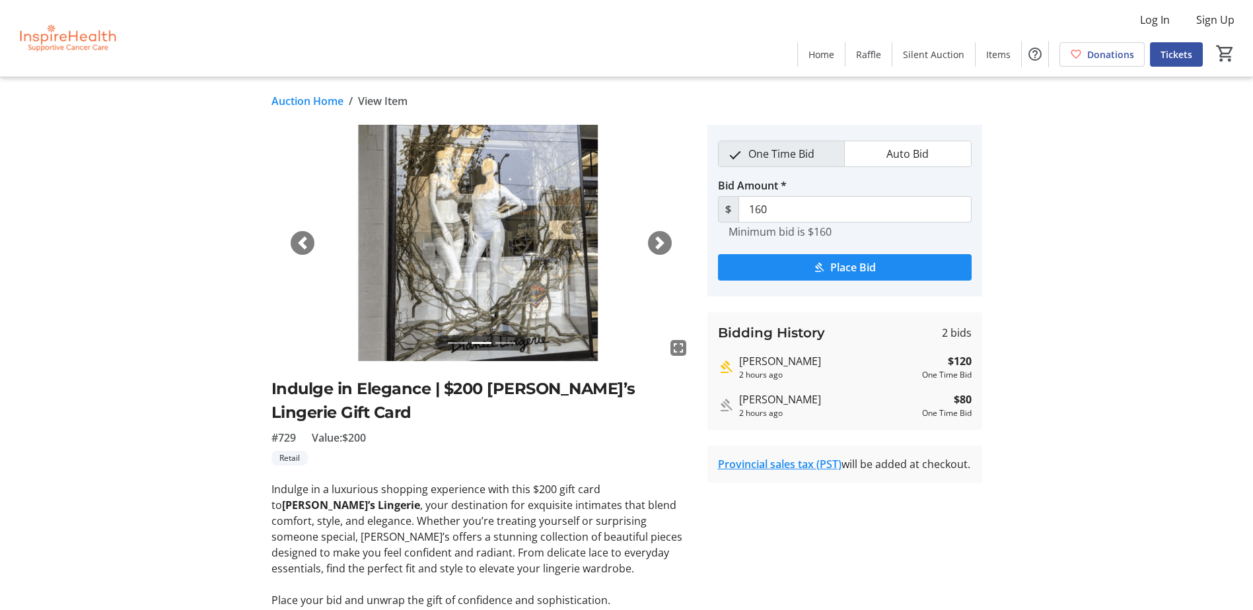
click at [661, 245] on span "button" at bounding box center [659, 243] width 13 height 13
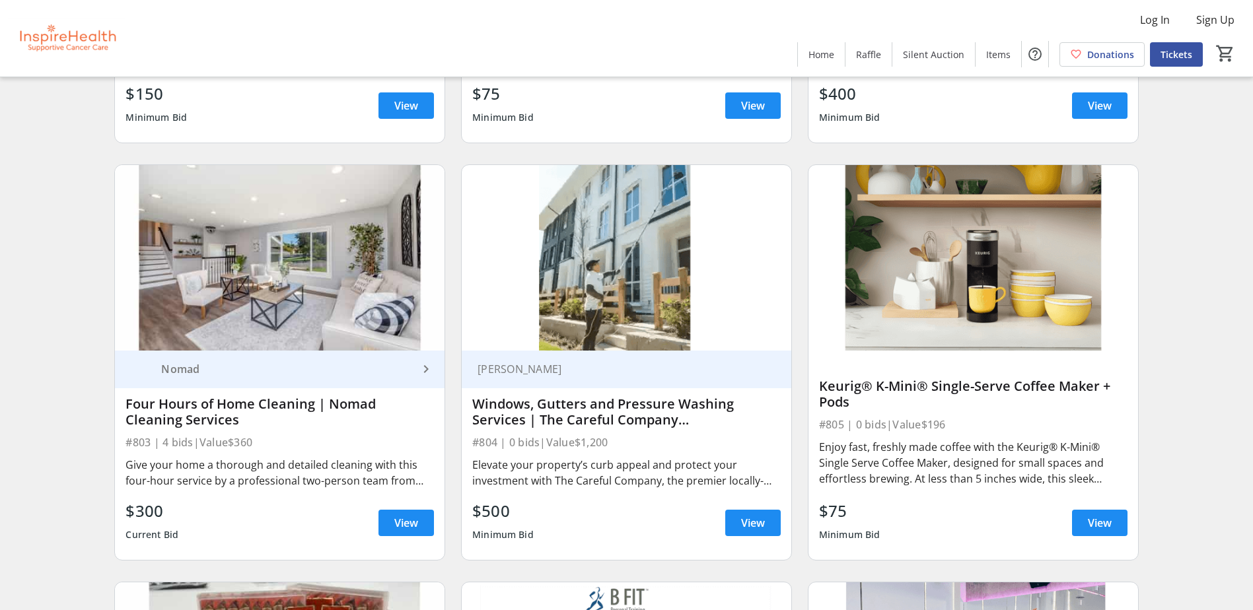
scroll to position [15459, 0]
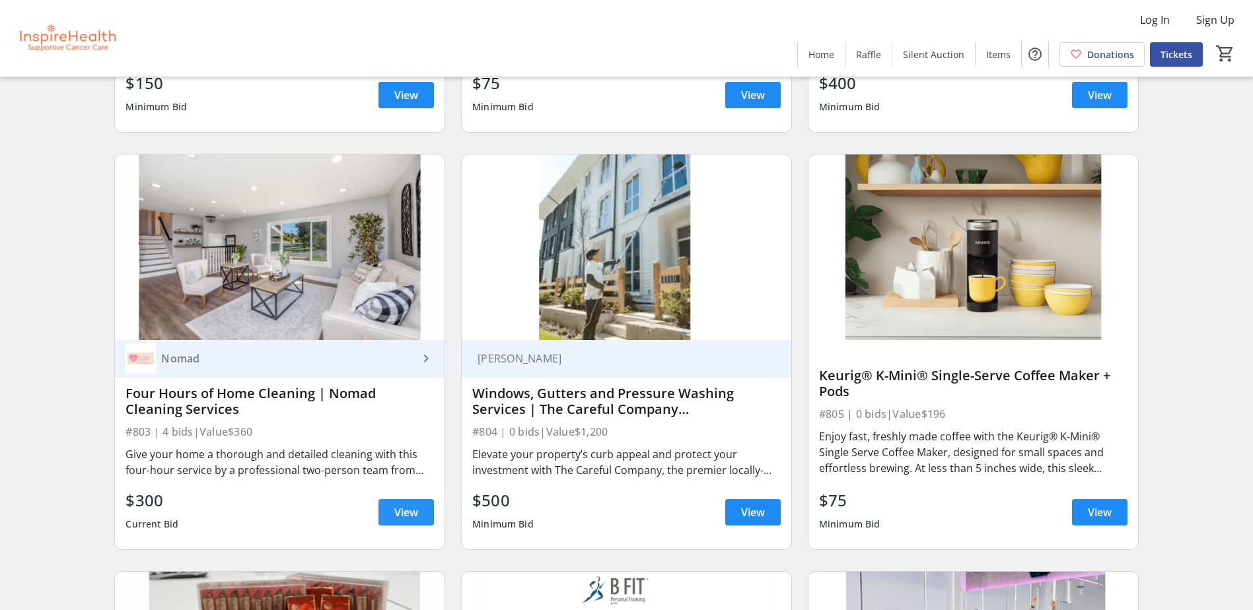
click at [409, 505] on span "View" at bounding box center [406, 513] width 24 height 16
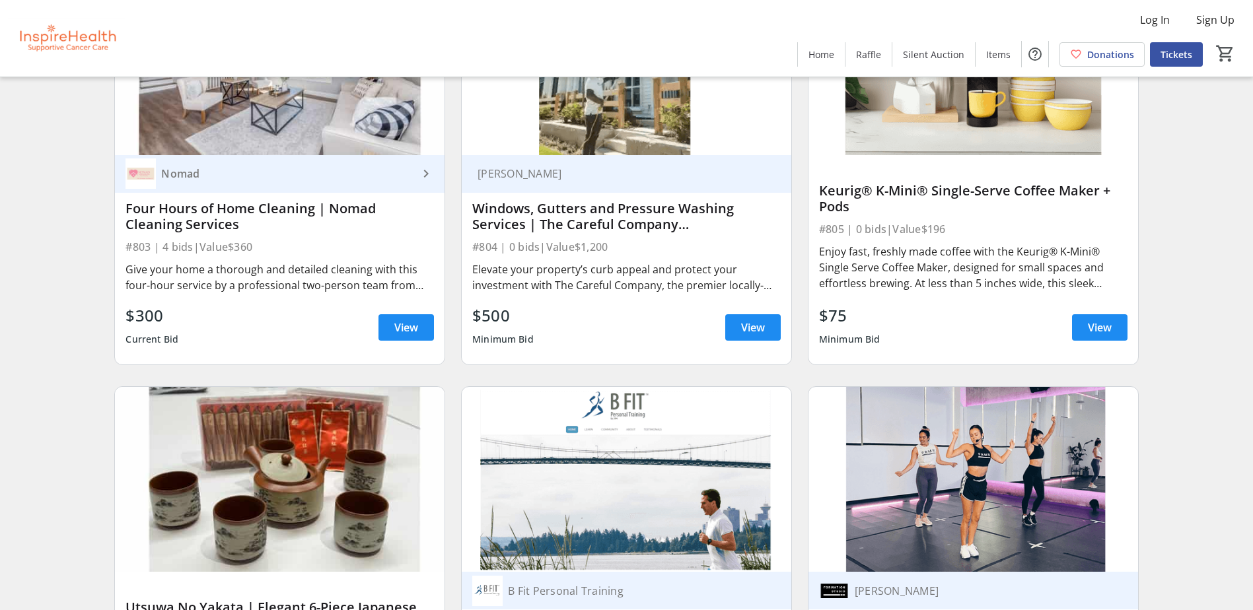
scroll to position [15514, 0]
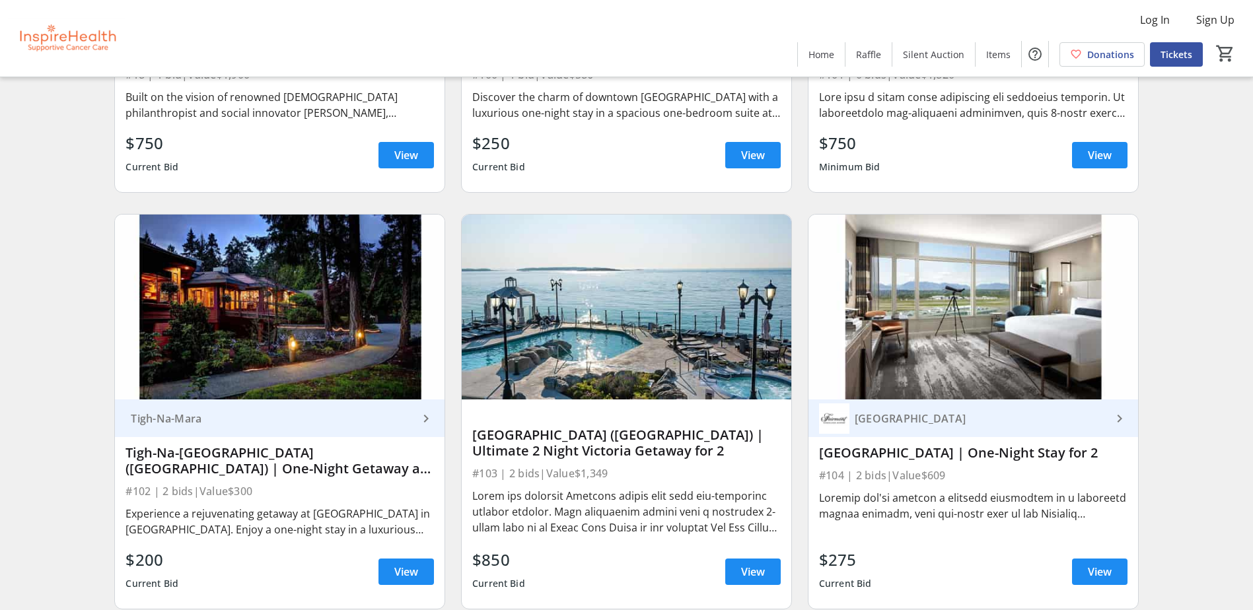
scroll to position [1321, 0]
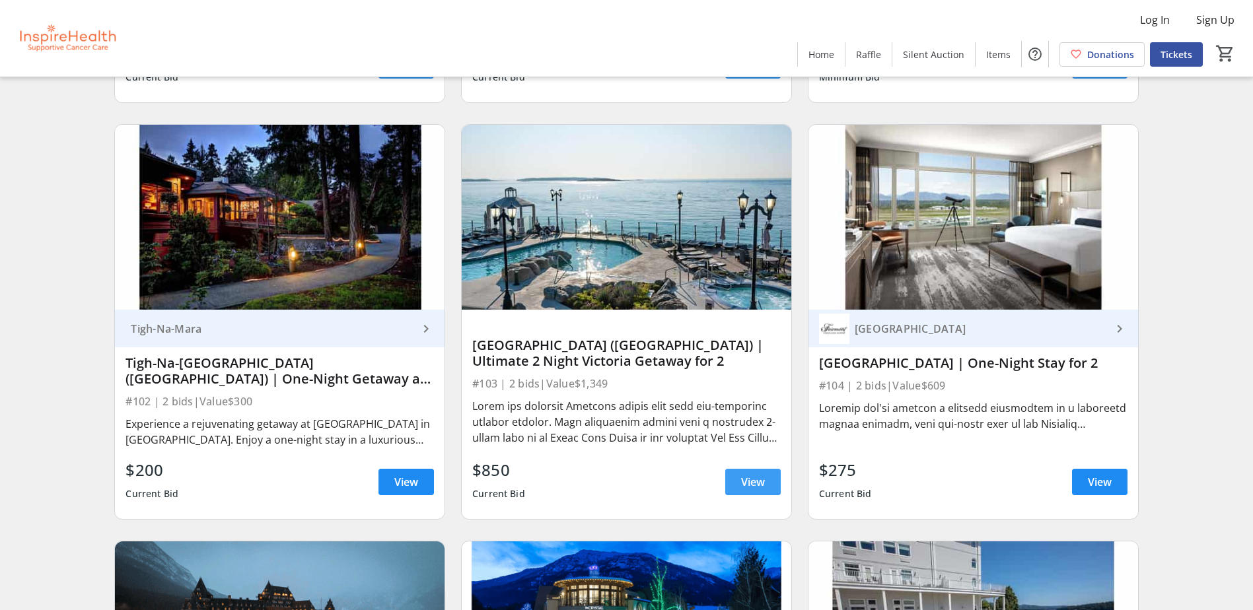
click at [754, 472] on span at bounding box center [752, 482] width 55 height 32
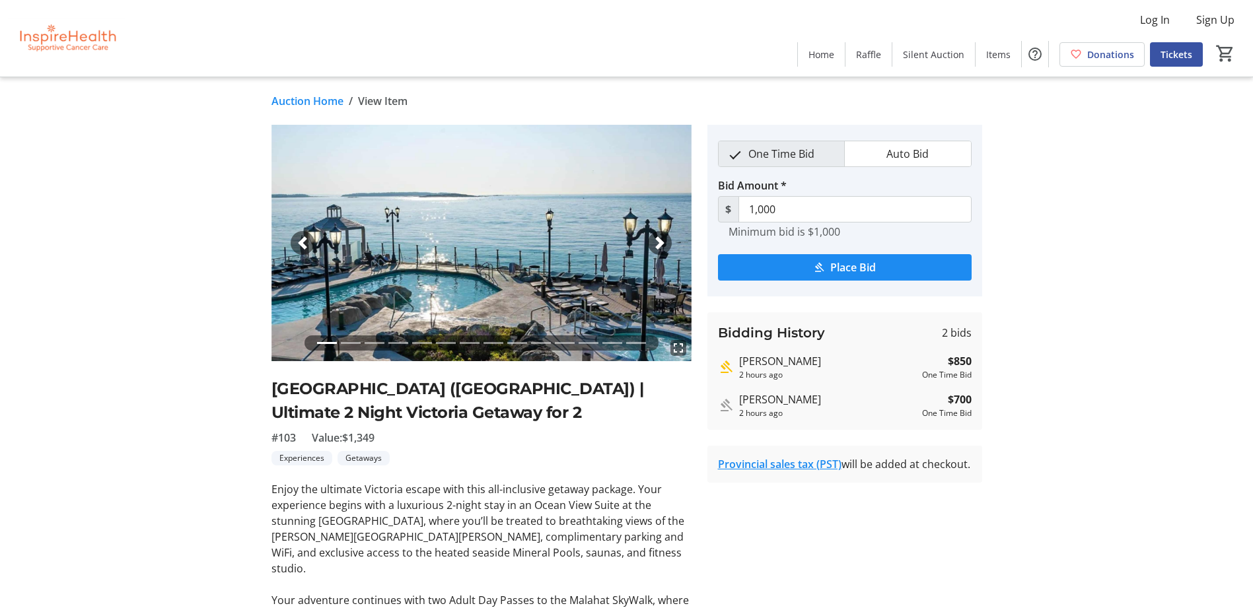
click at [666, 240] on span "button" at bounding box center [659, 243] width 13 height 13
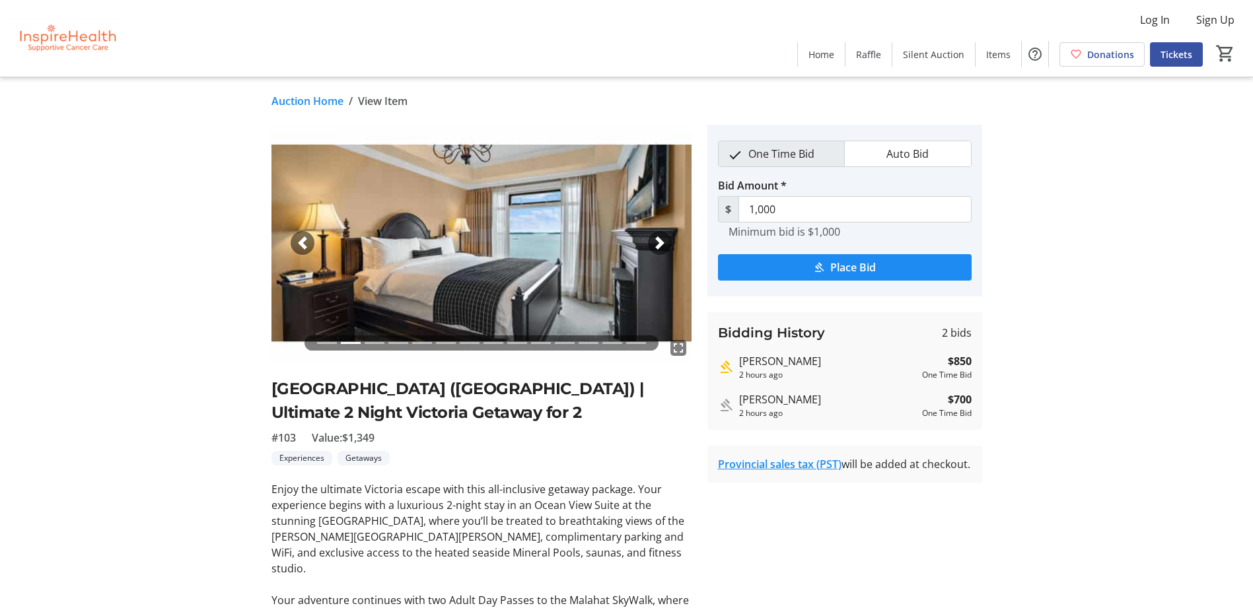
click at [666, 240] on span "button" at bounding box center [659, 243] width 13 height 13
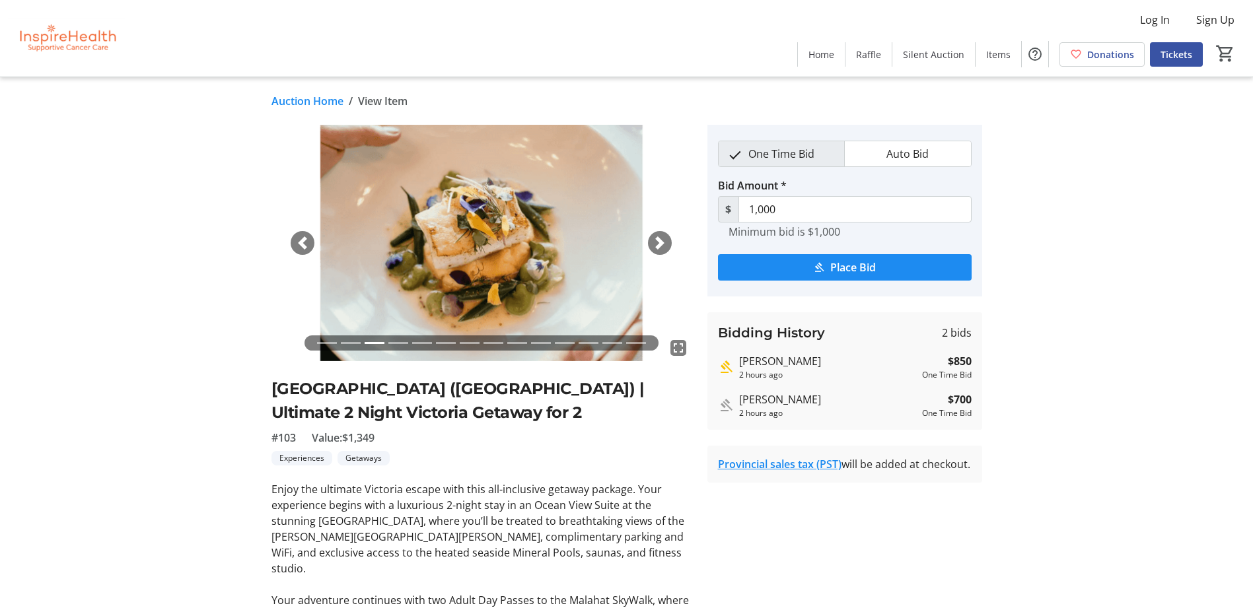
click at [666, 240] on span "button" at bounding box center [659, 243] width 13 height 13
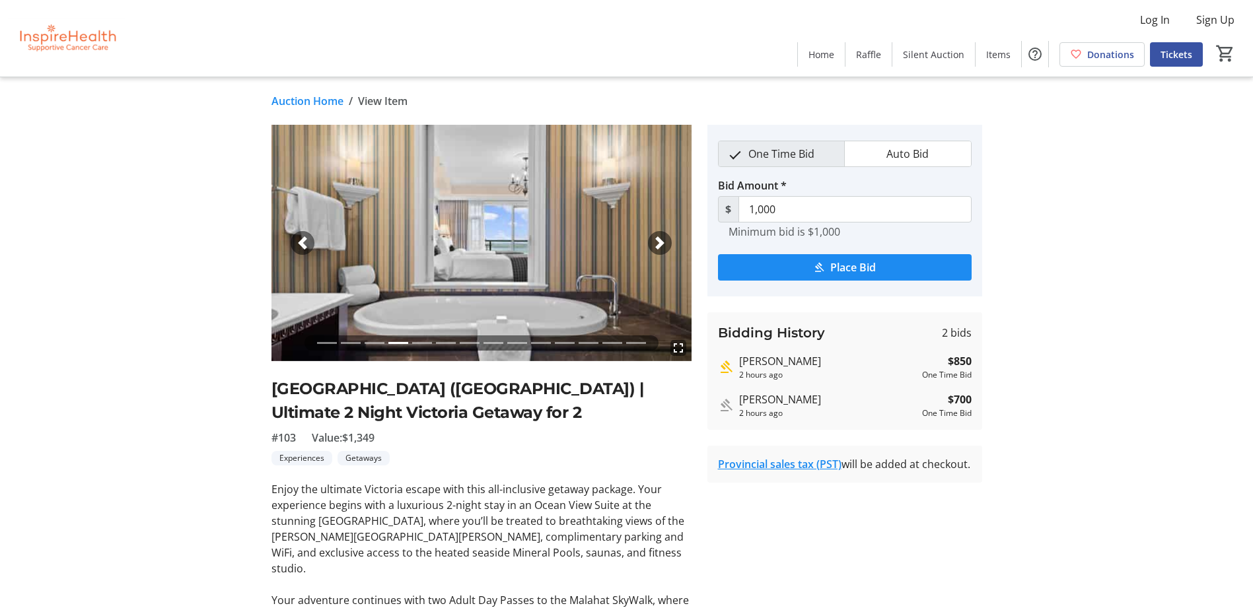
click at [666, 240] on span "button" at bounding box center [659, 243] width 13 height 13
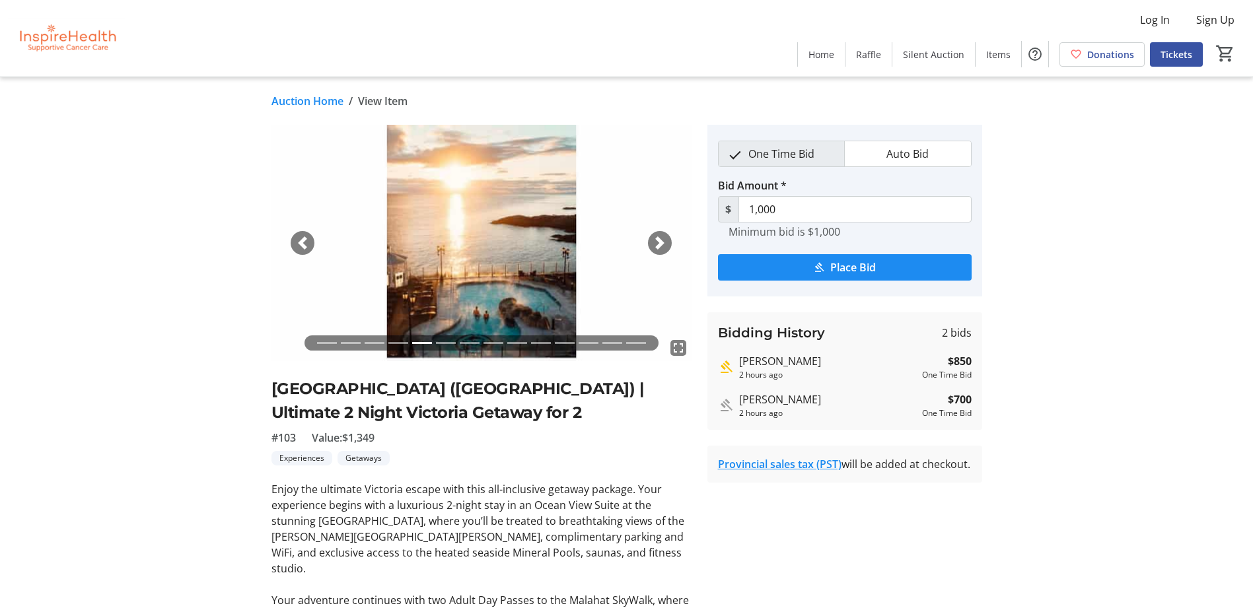
click at [666, 240] on span "button" at bounding box center [659, 243] width 13 height 13
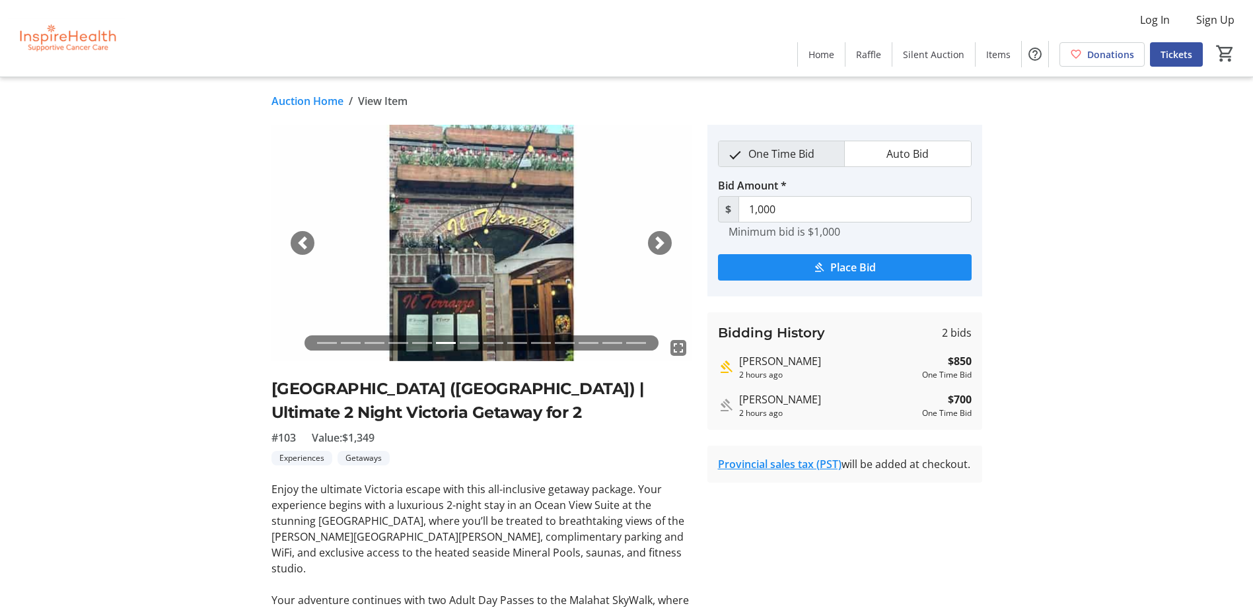
click at [666, 240] on span "button" at bounding box center [659, 243] width 13 height 13
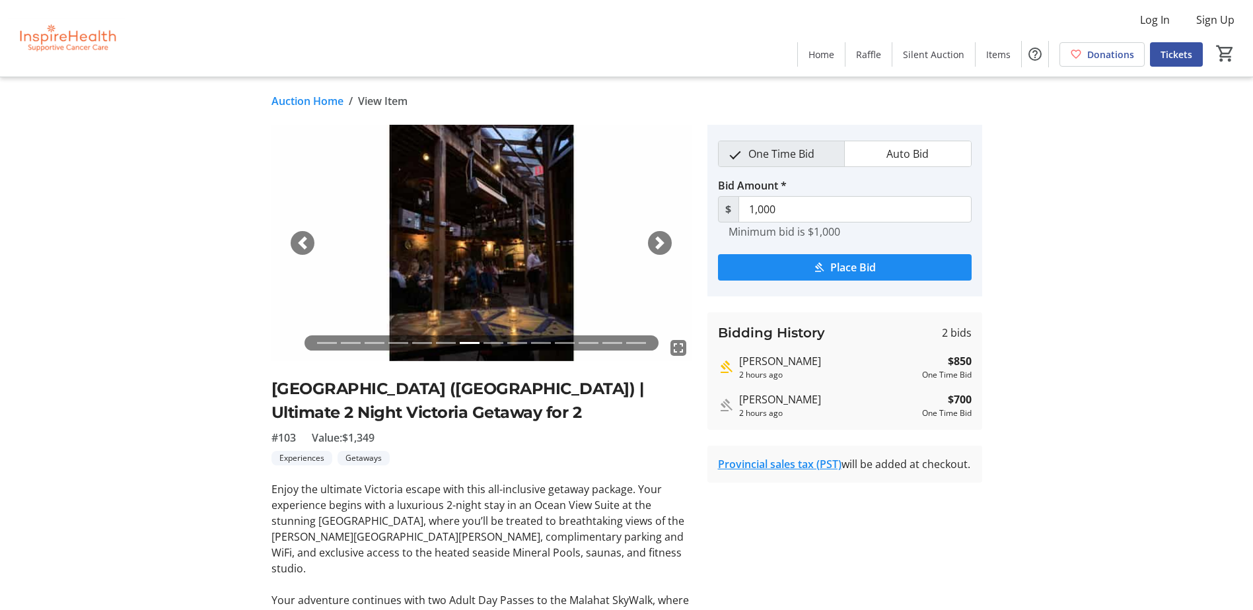
click at [663, 238] on span "button" at bounding box center [659, 243] width 13 height 13
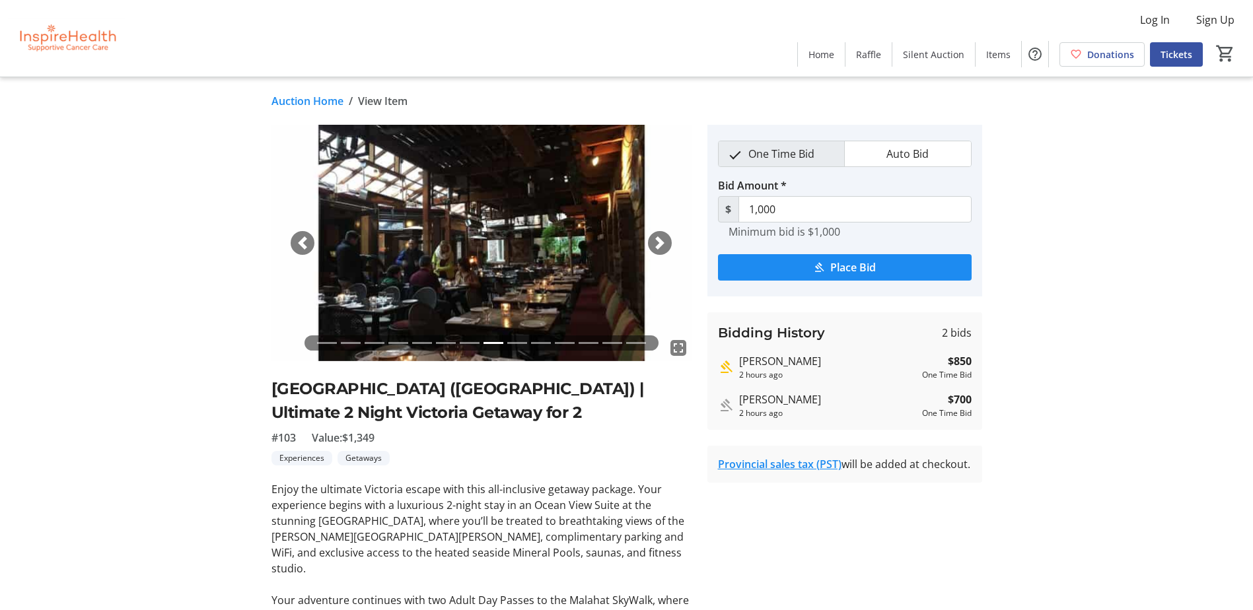
click at [665, 237] on span "button" at bounding box center [659, 243] width 13 height 13
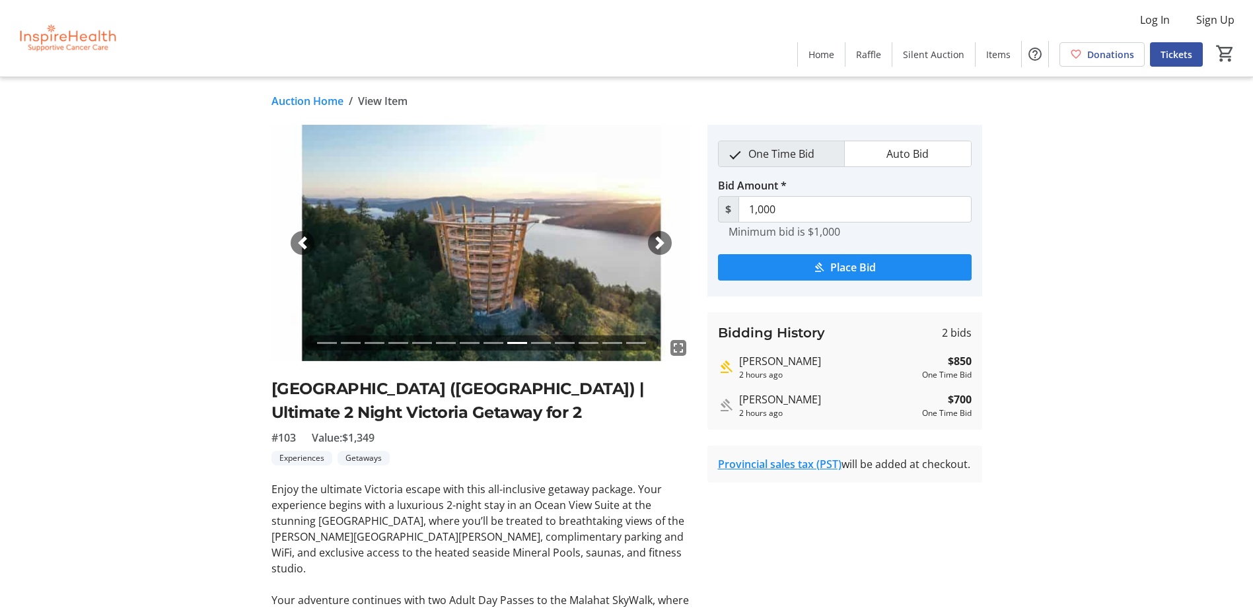
click at [663, 238] on span "button" at bounding box center [659, 243] width 13 height 13
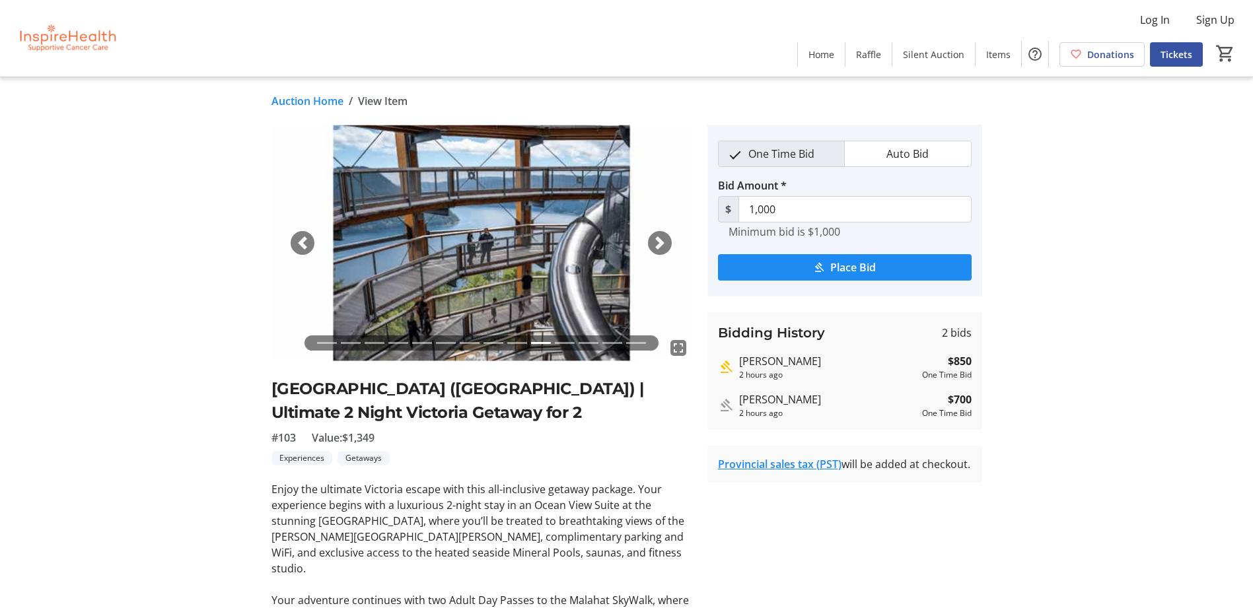
click at [661, 242] on span "button" at bounding box center [659, 243] width 13 height 13
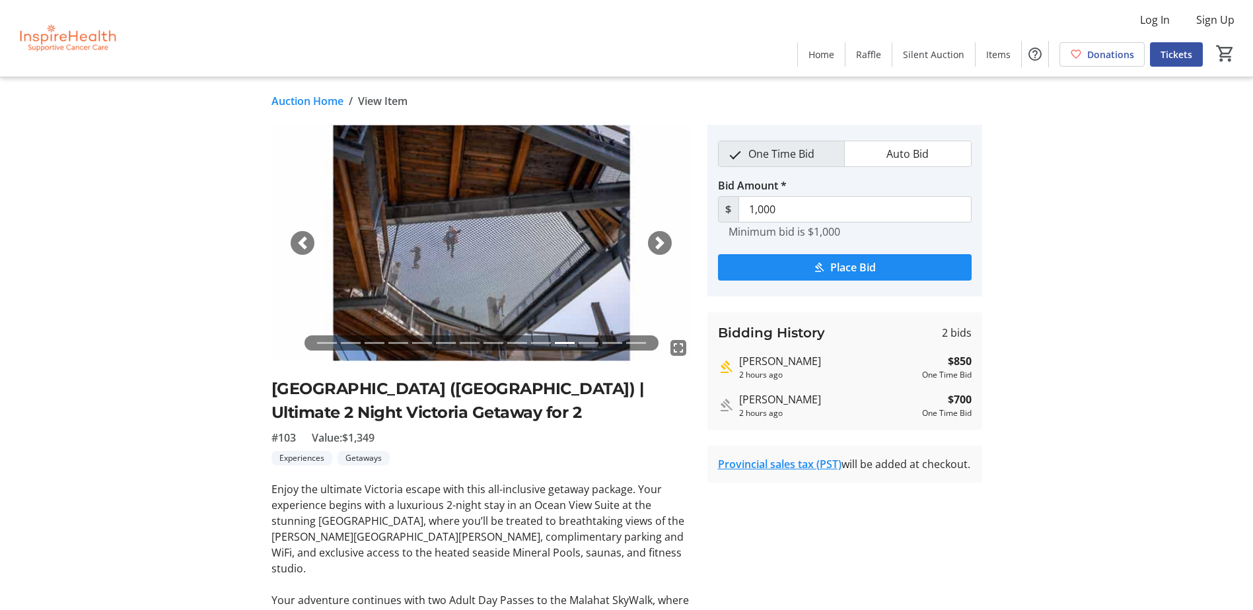
click at [658, 244] on span "button" at bounding box center [659, 243] width 13 height 13
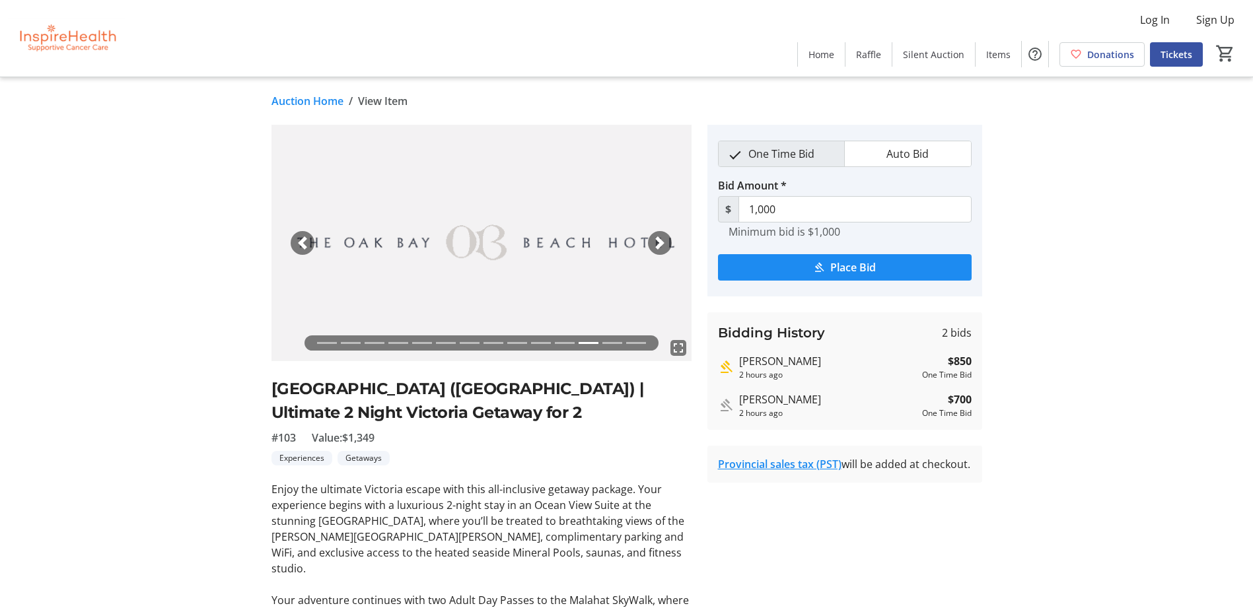
click at [658, 244] on span "button" at bounding box center [659, 243] width 13 height 13
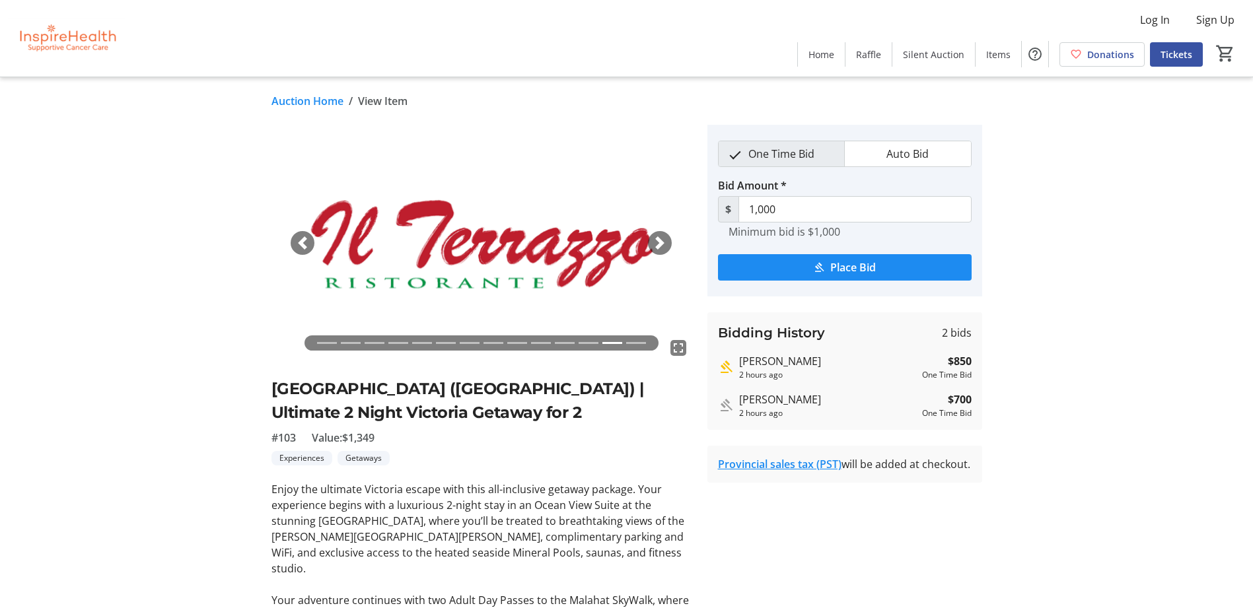
click at [658, 244] on span "button" at bounding box center [659, 243] width 13 height 13
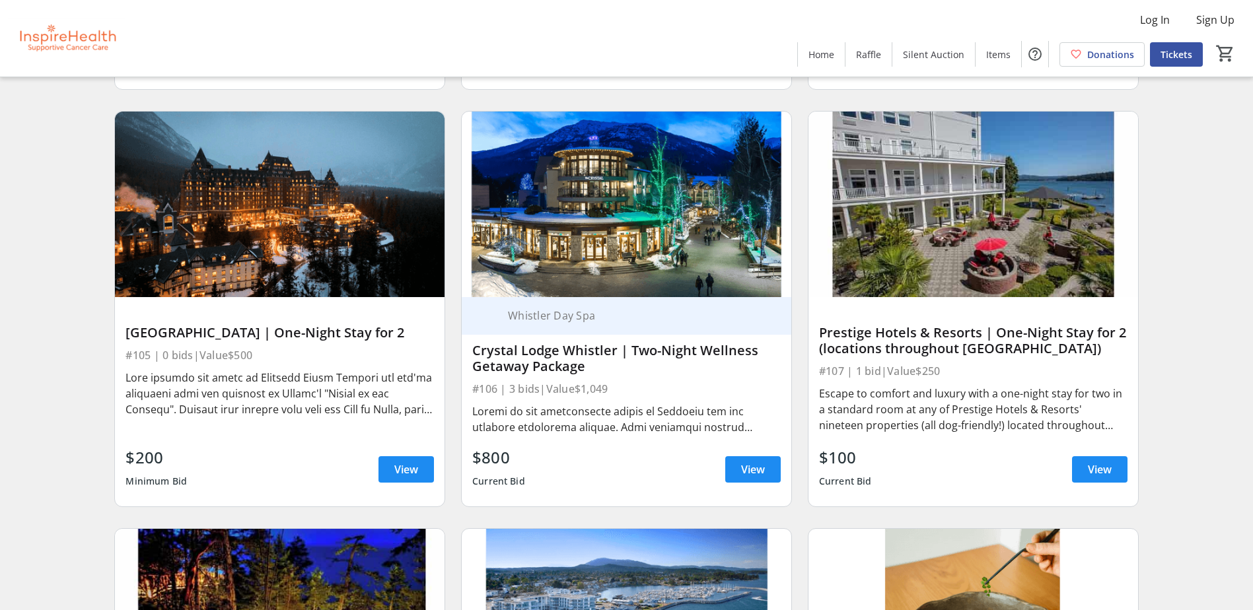
scroll to position [1784, 0]
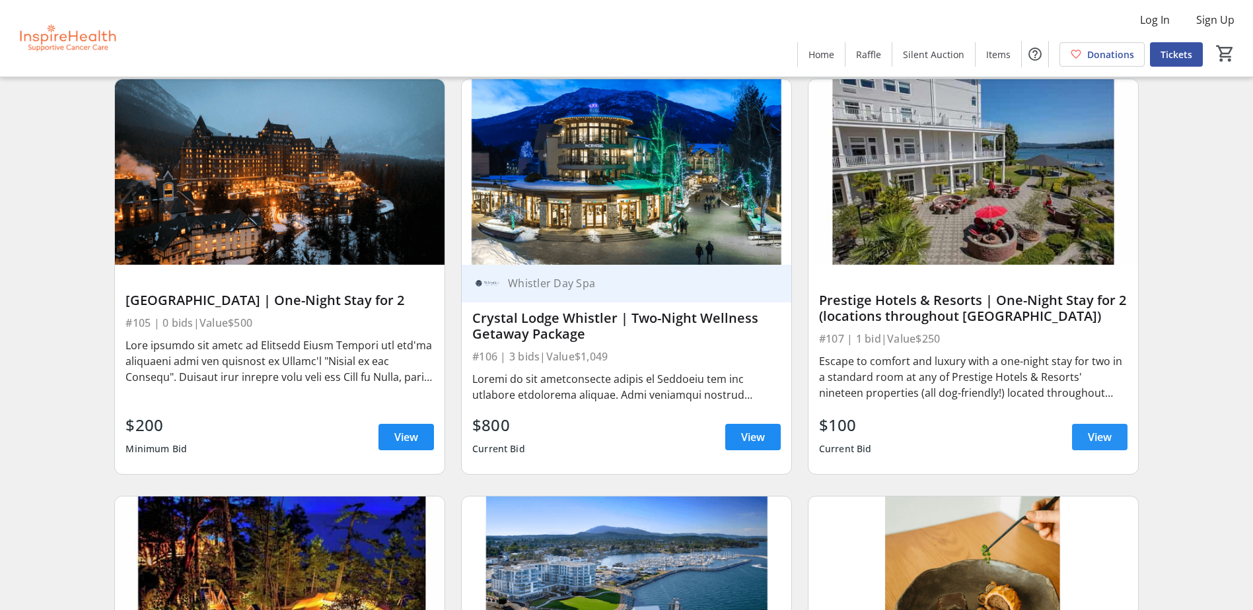
click at [1101, 435] on span "View" at bounding box center [1100, 437] width 24 height 16
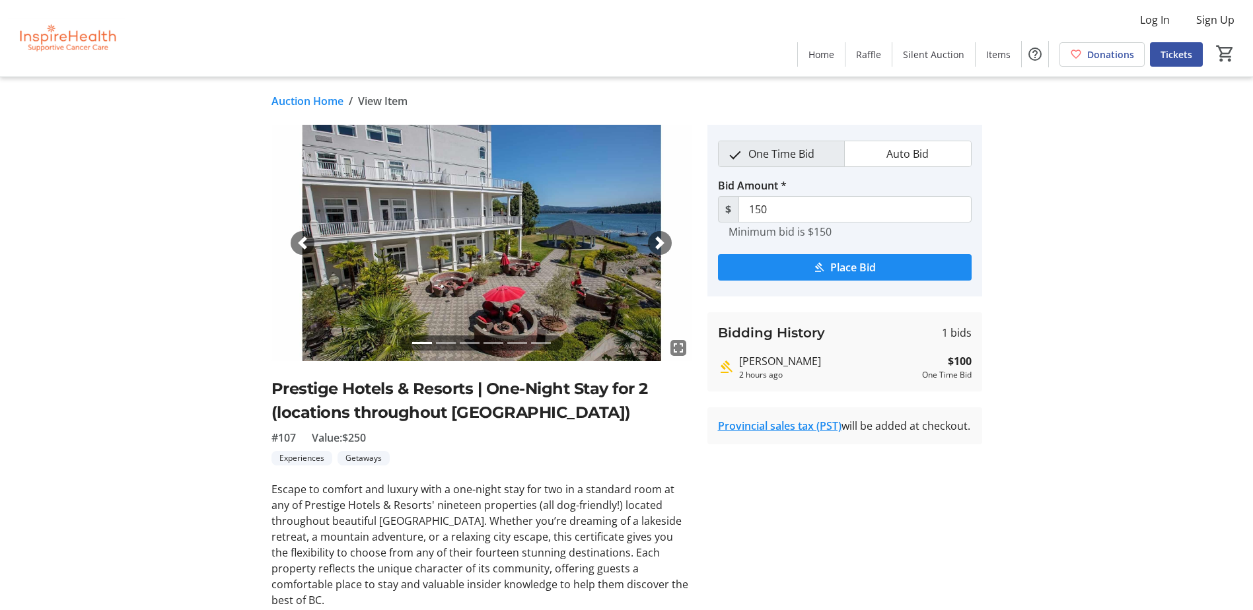
click at [655, 256] on img at bounding box center [482, 243] width 420 height 237
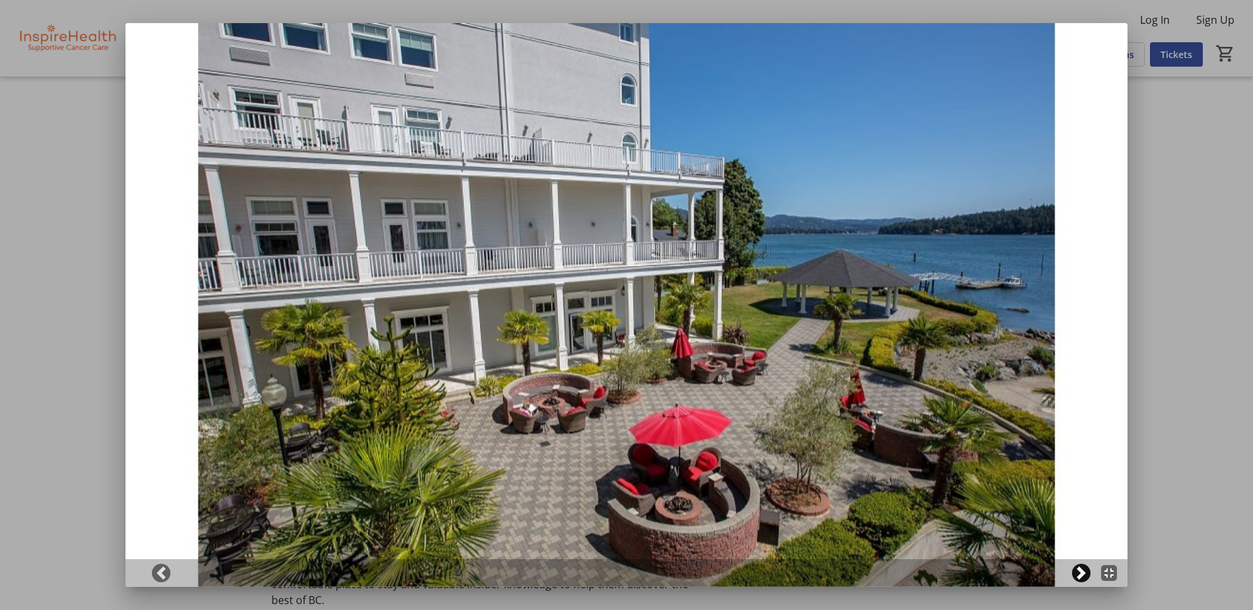
click at [1088, 578] on span at bounding box center [1081, 573] width 13 height 13
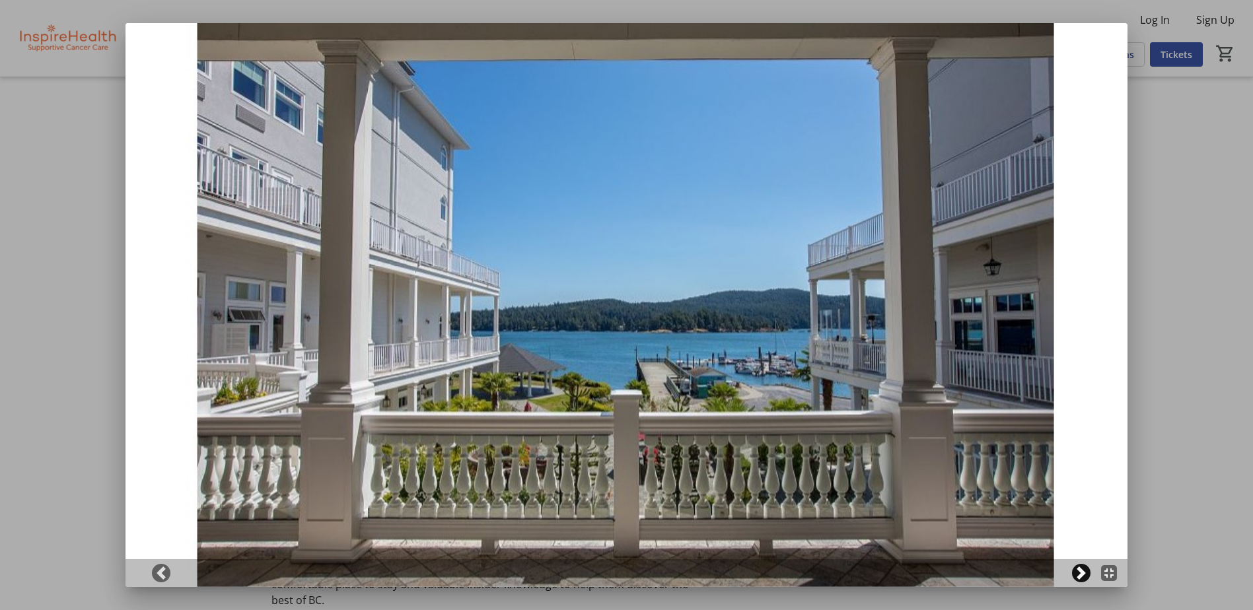
click at [1088, 578] on span at bounding box center [1081, 573] width 13 height 13
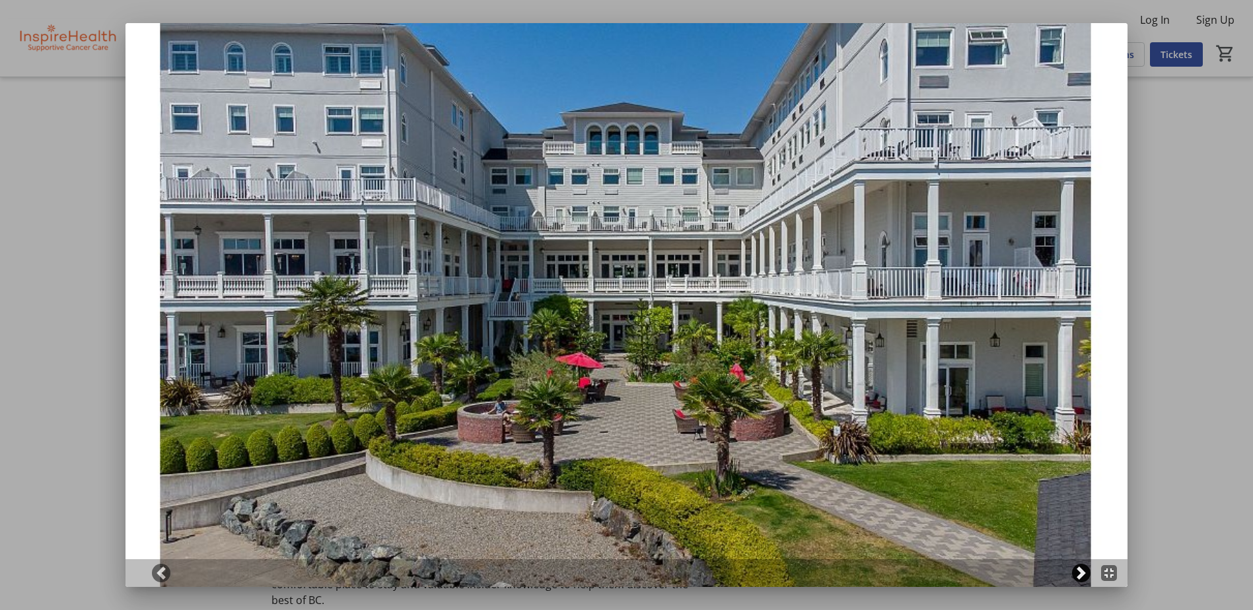
click at [1088, 578] on span at bounding box center [1081, 573] width 13 height 13
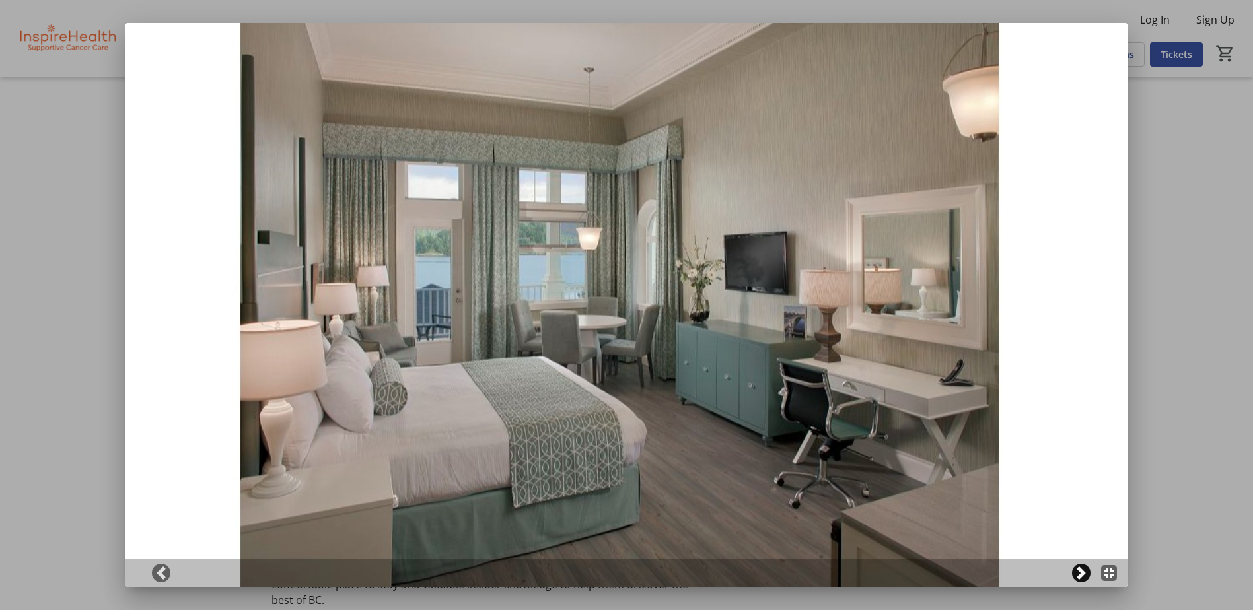
click at [1088, 578] on span at bounding box center [1081, 573] width 13 height 13
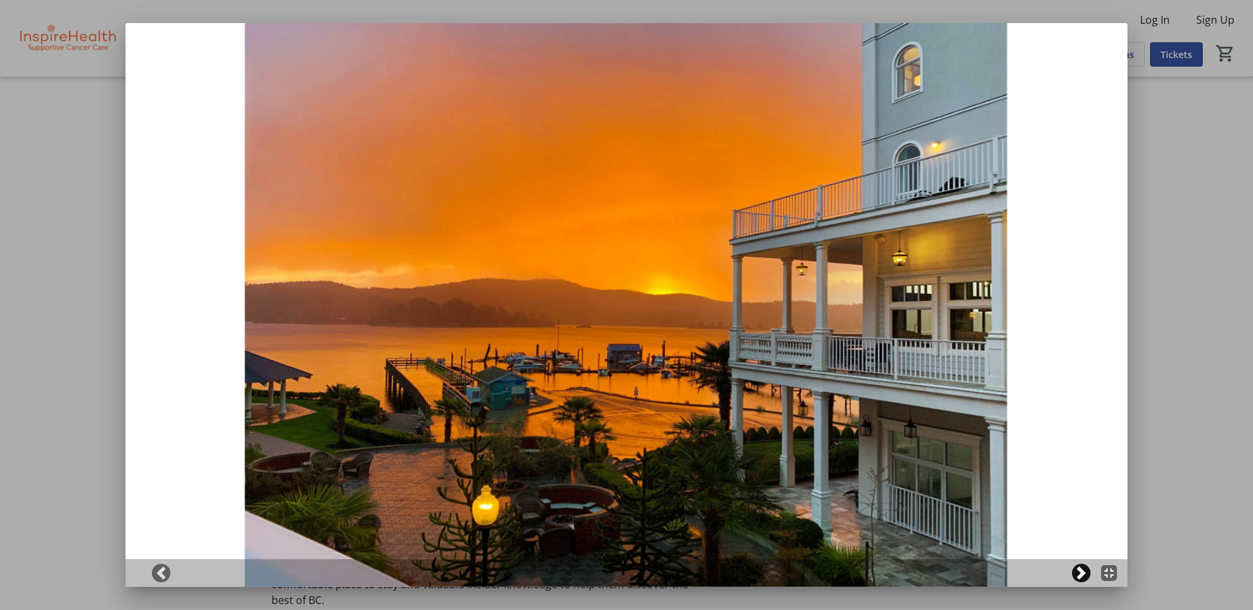
click at [1088, 578] on span at bounding box center [1081, 573] width 13 height 13
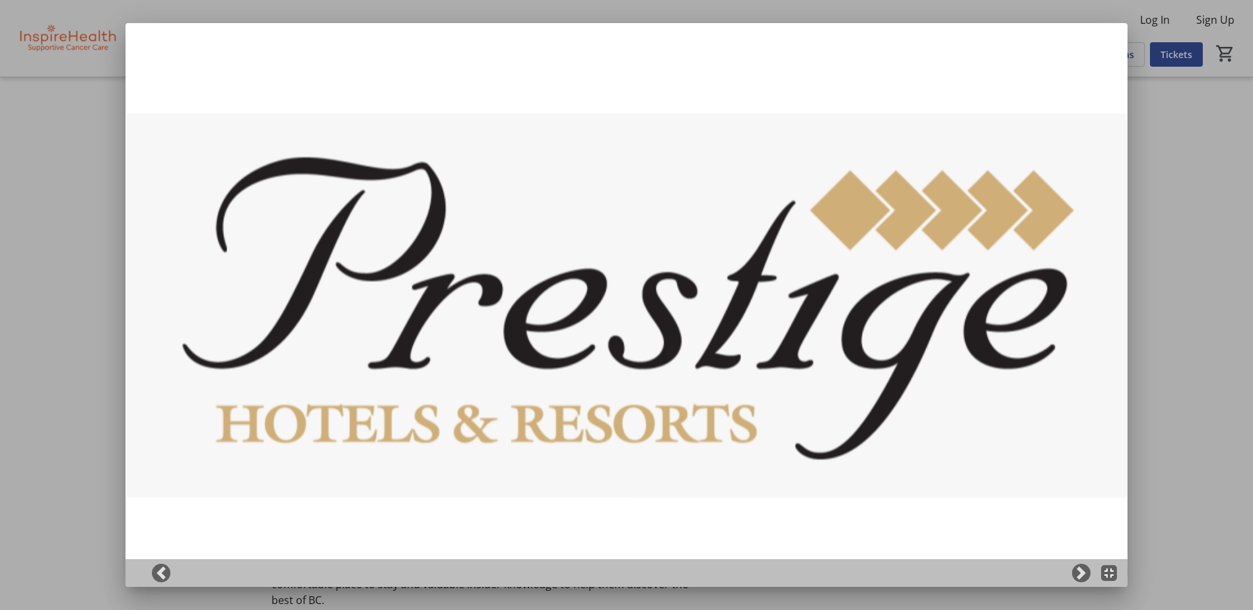
click at [1172, 431] on div at bounding box center [626, 305] width 1253 height 610
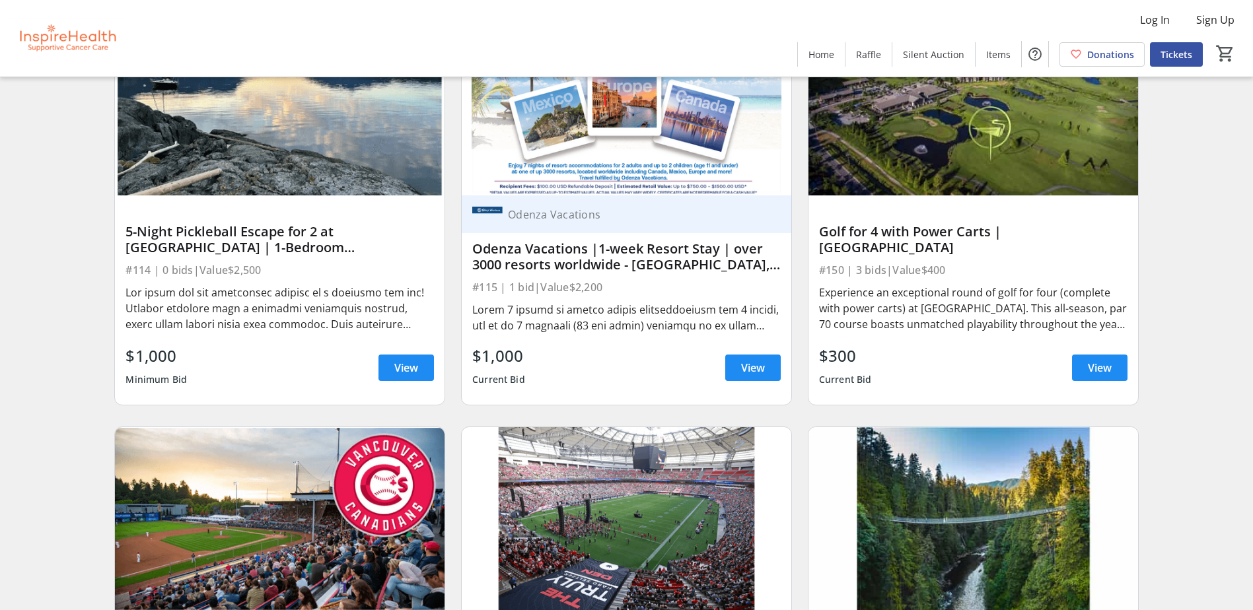
scroll to position [3105, 0]
click at [1095, 371] on span "View" at bounding box center [1100, 367] width 24 height 16
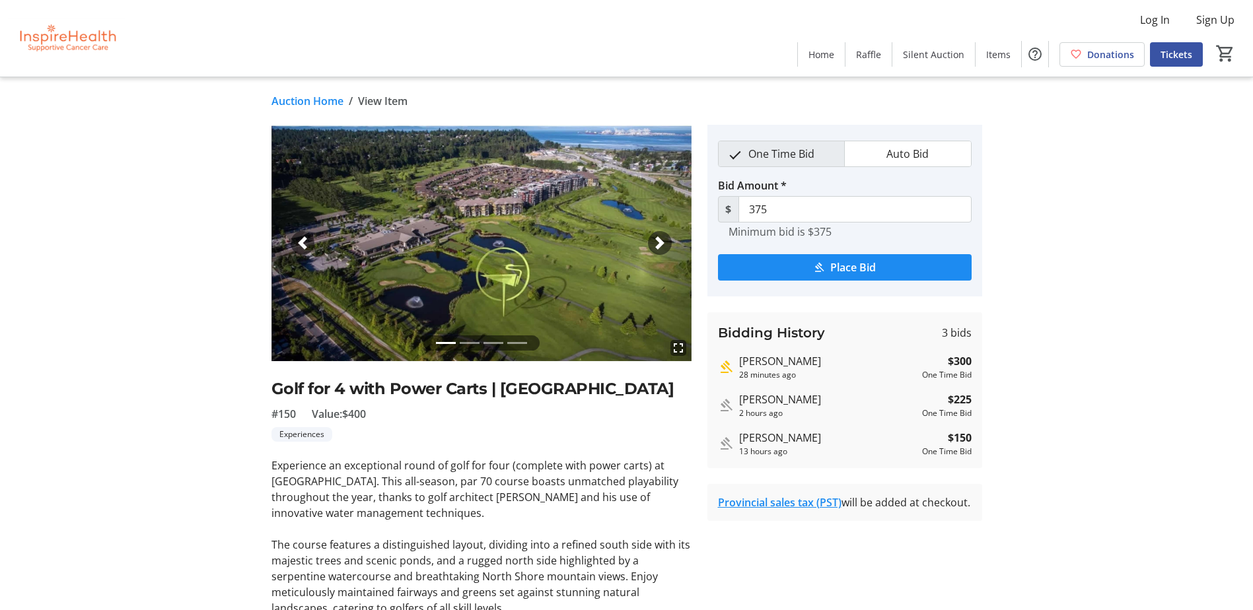
click at [662, 238] on span "button" at bounding box center [659, 243] width 13 height 13
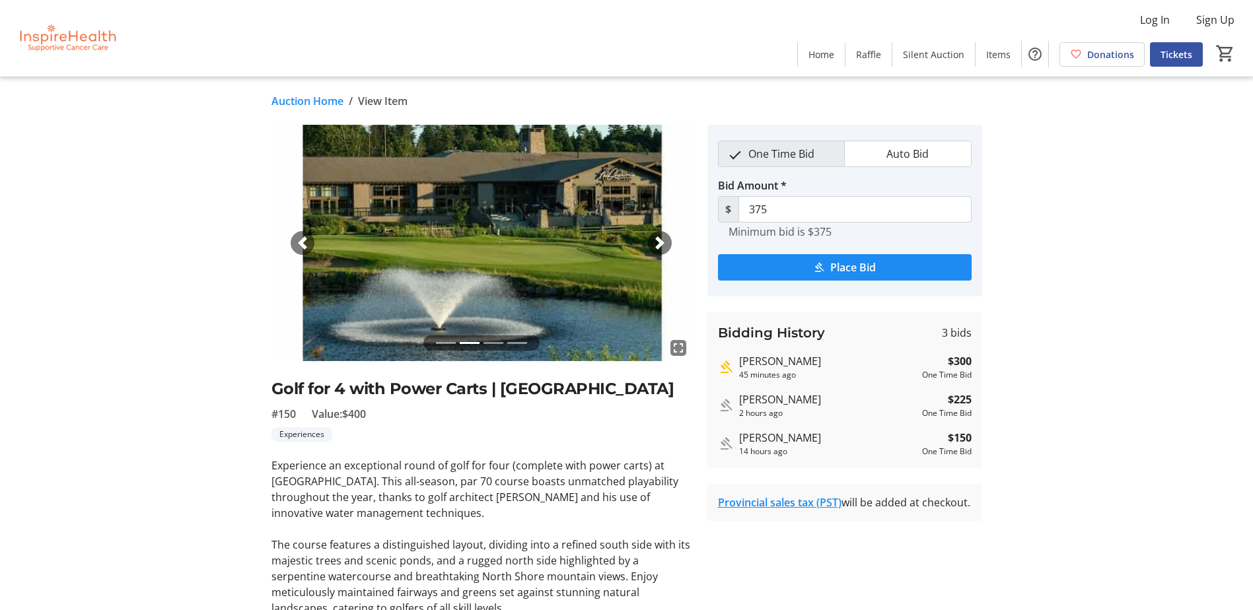
click at [315, 100] on link "Auction Home" at bounding box center [308, 101] width 72 height 16
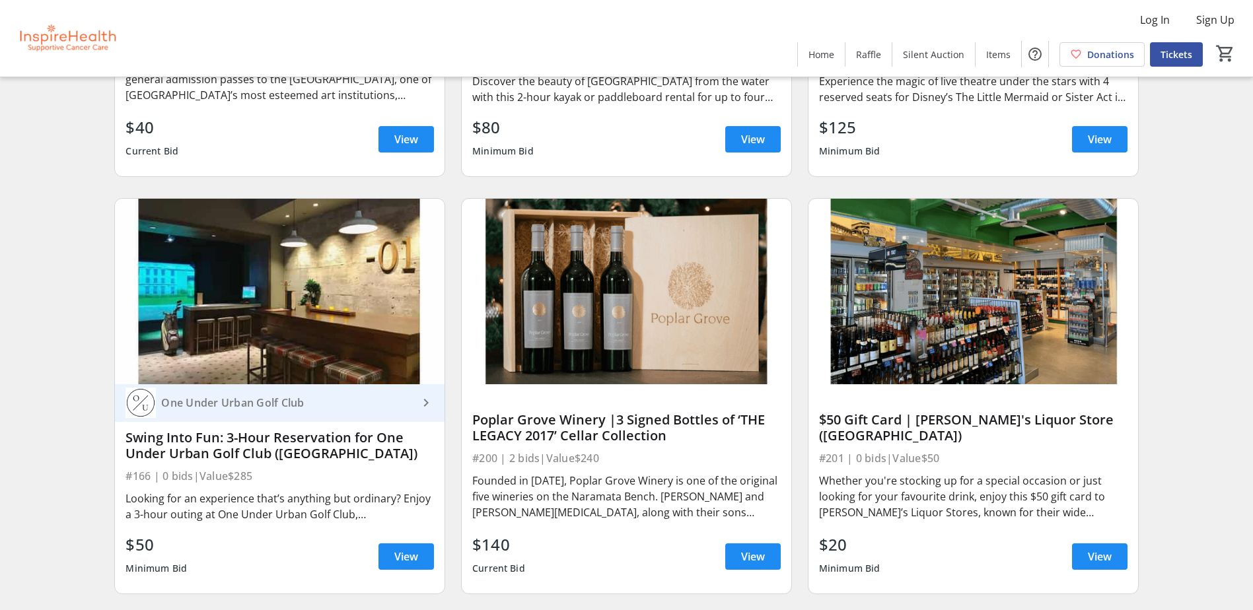
scroll to position [5153, 0]
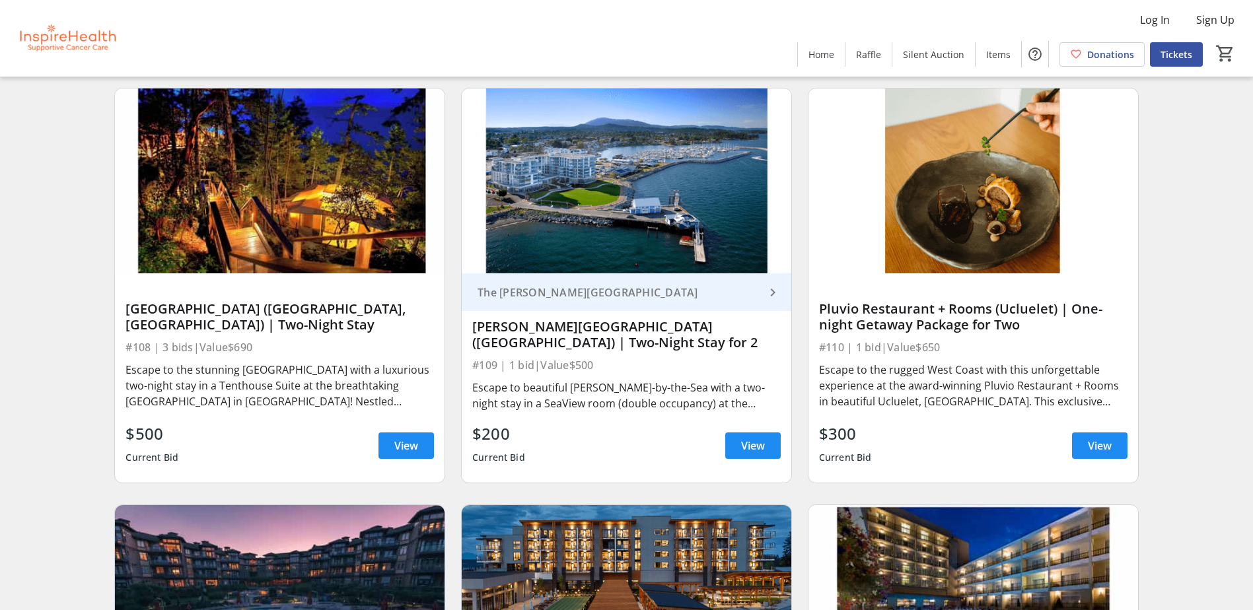
scroll to position [2180, 0]
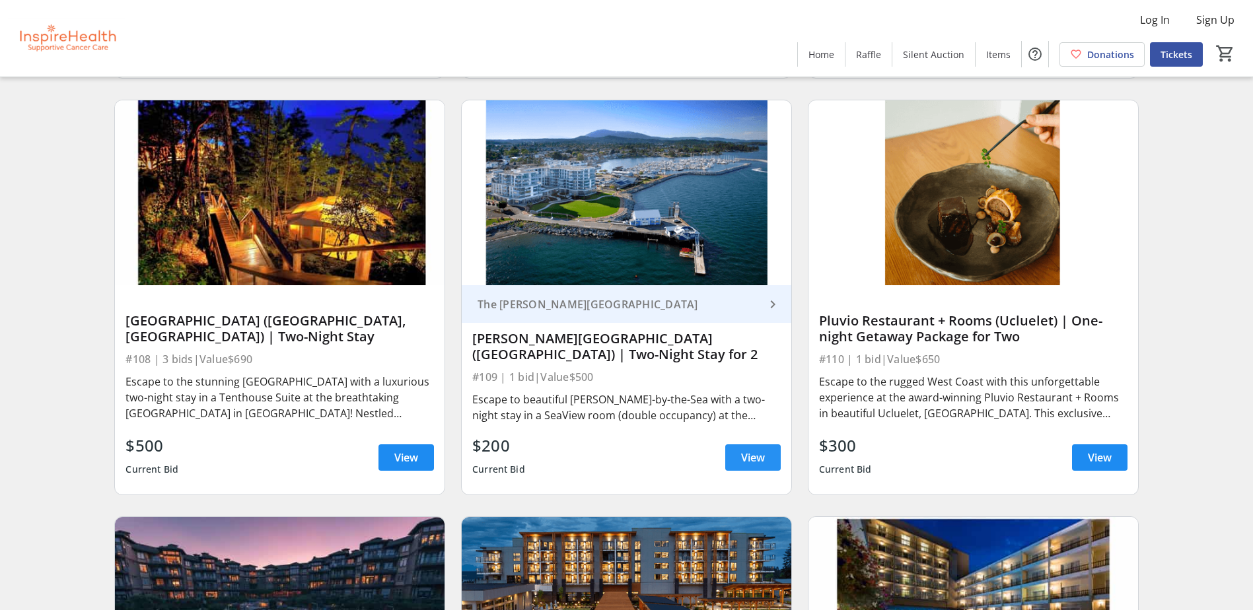
click at [747, 468] on span at bounding box center [752, 458] width 55 height 32
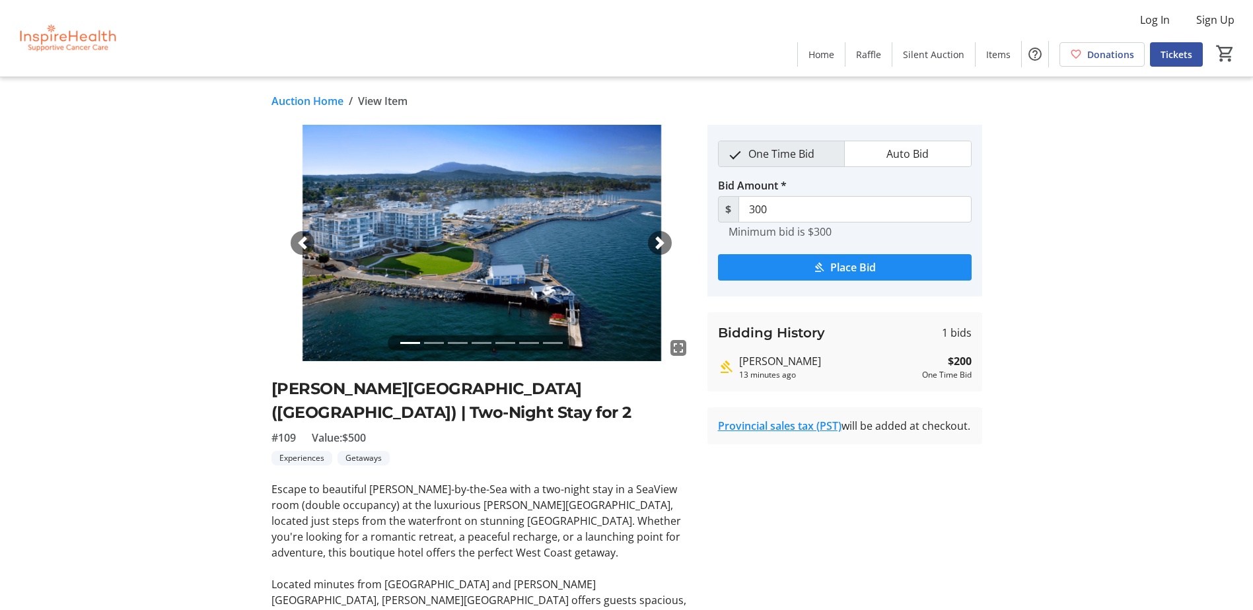
click at [661, 237] on span "button" at bounding box center [659, 243] width 13 height 13
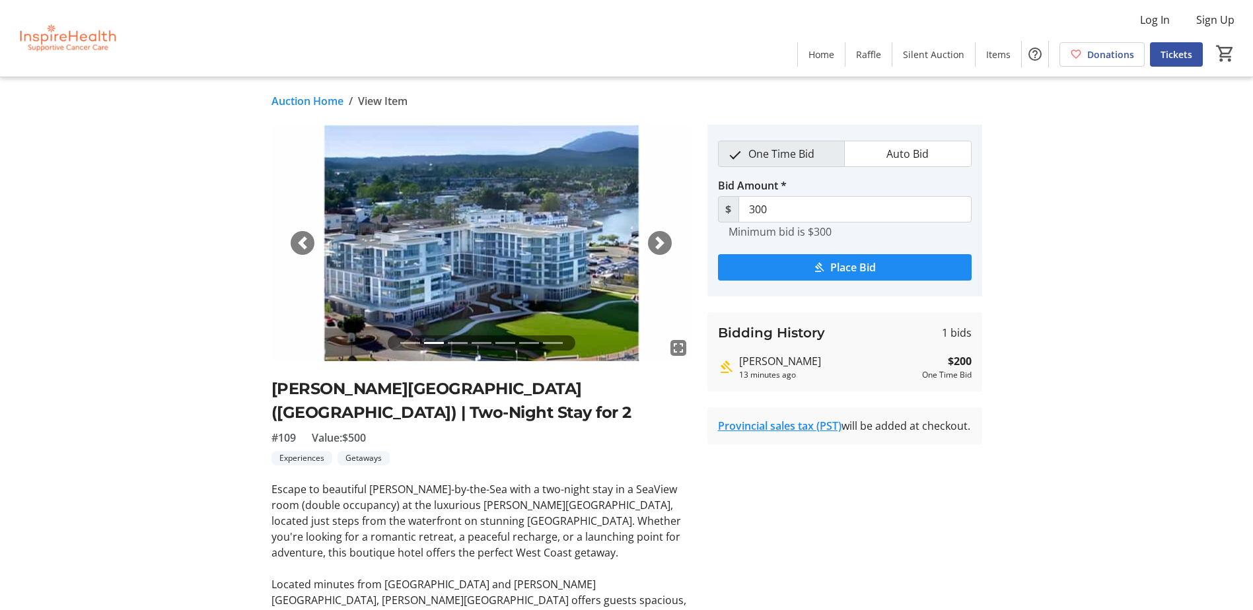
click at [660, 237] on span "button" at bounding box center [659, 243] width 13 height 13
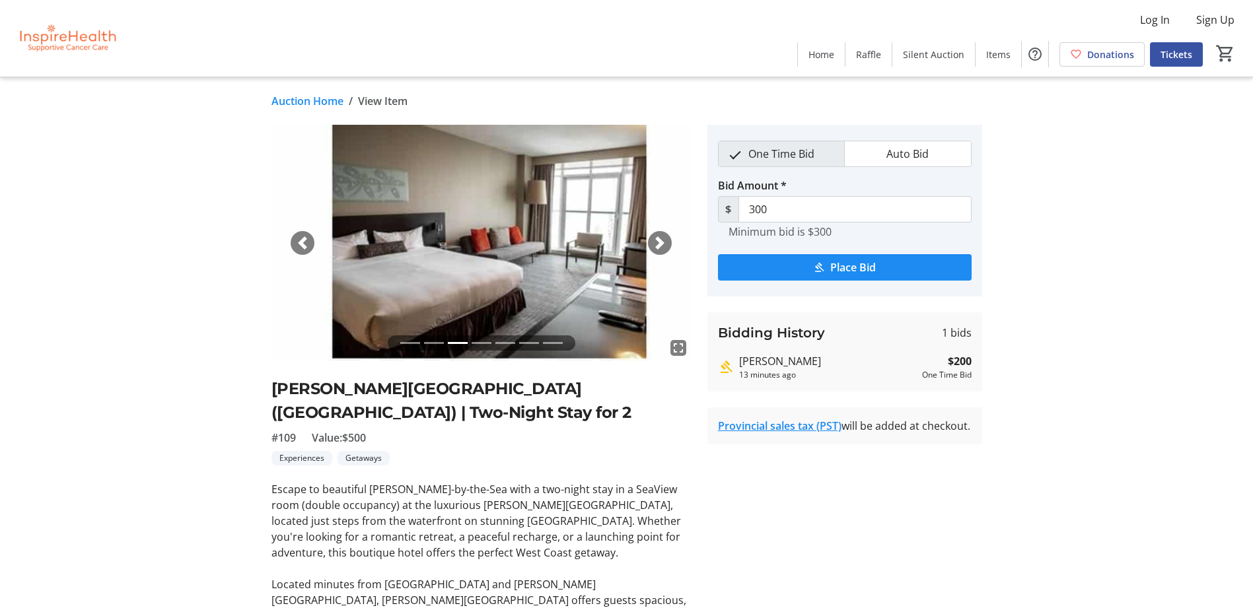
click at [659, 237] on span "button" at bounding box center [659, 243] width 13 height 13
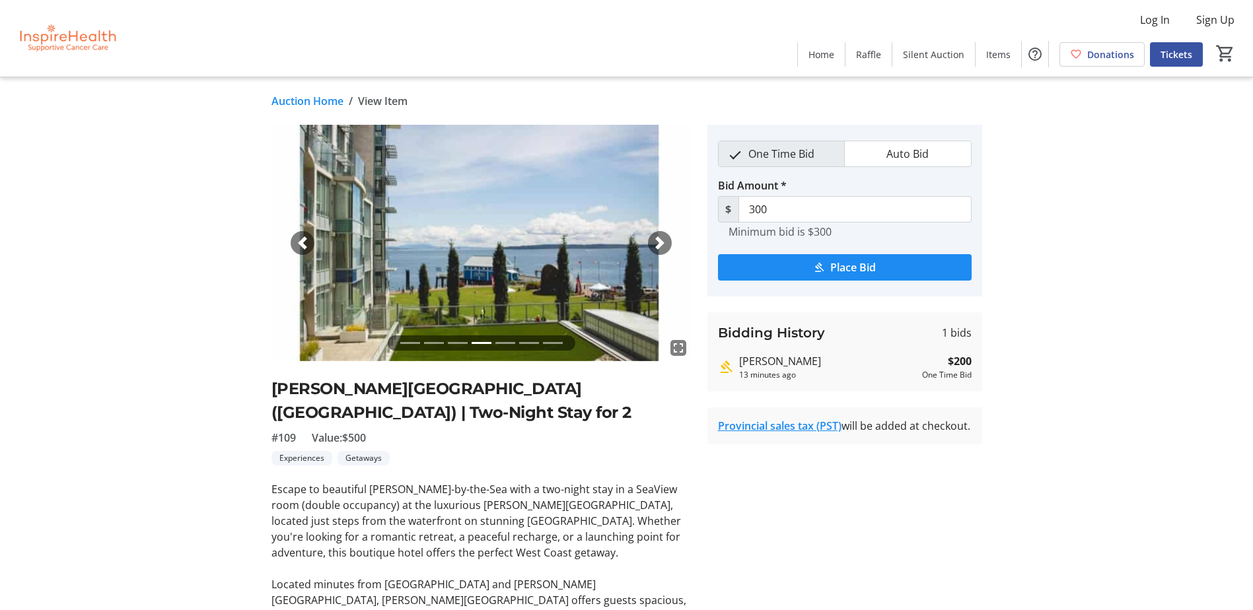
click at [657, 237] on span "button" at bounding box center [659, 243] width 13 height 13
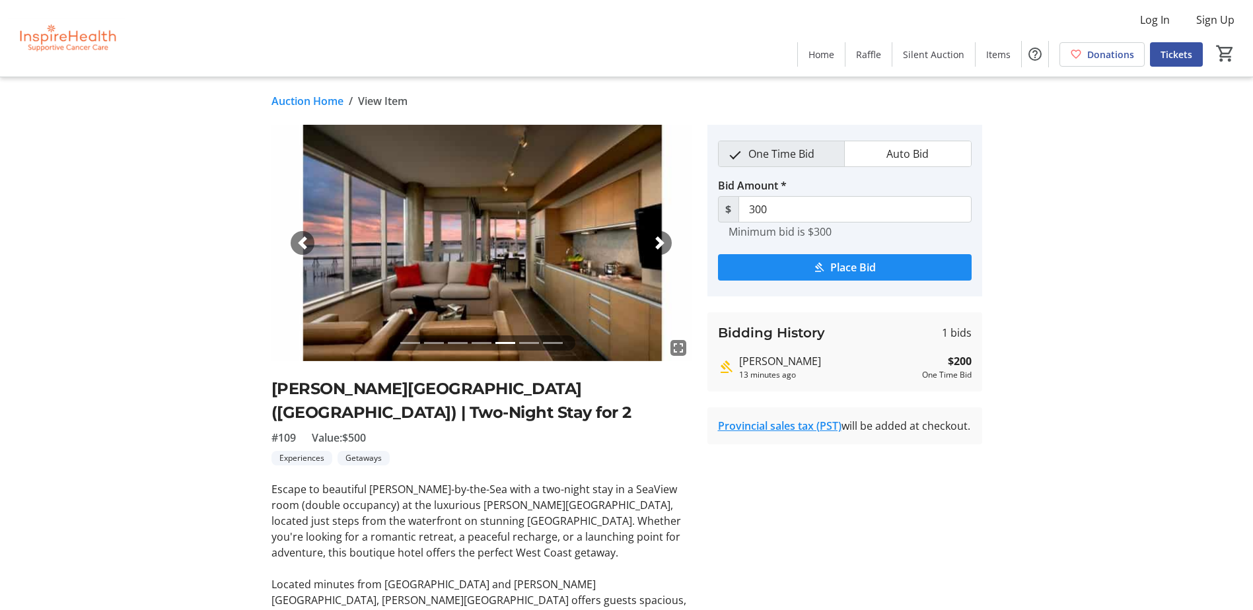
click at [655, 237] on span "button" at bounding box center [659, 243] width 13 height 13
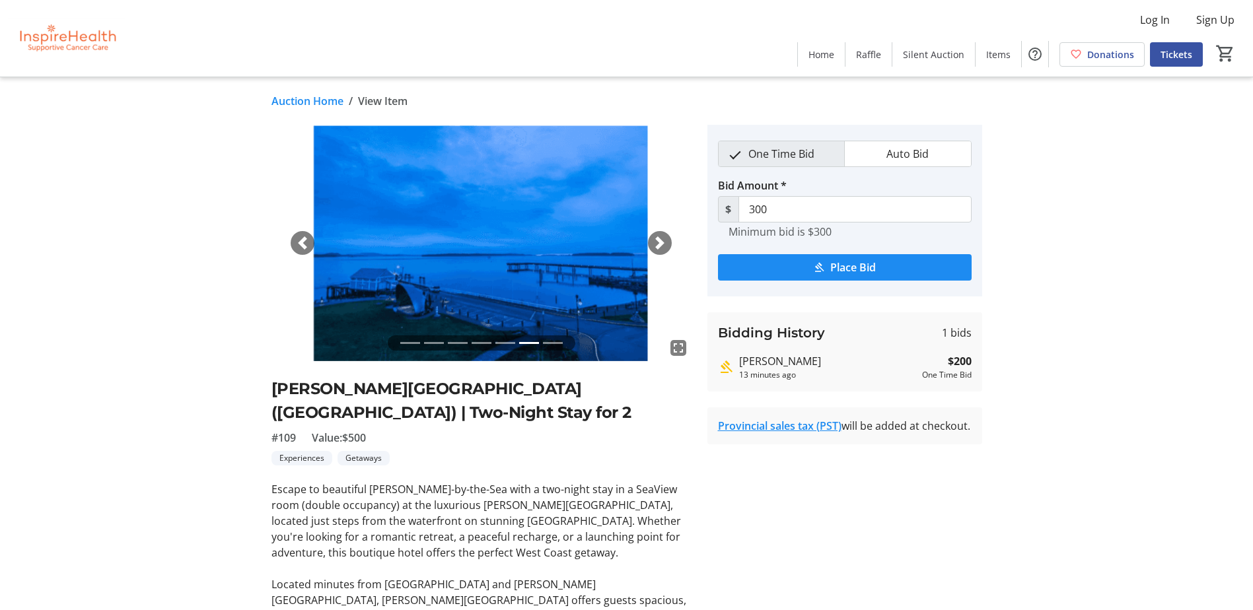
click at [655, 237] on span "button" at bounding box center [659, 243] width 13 height 13
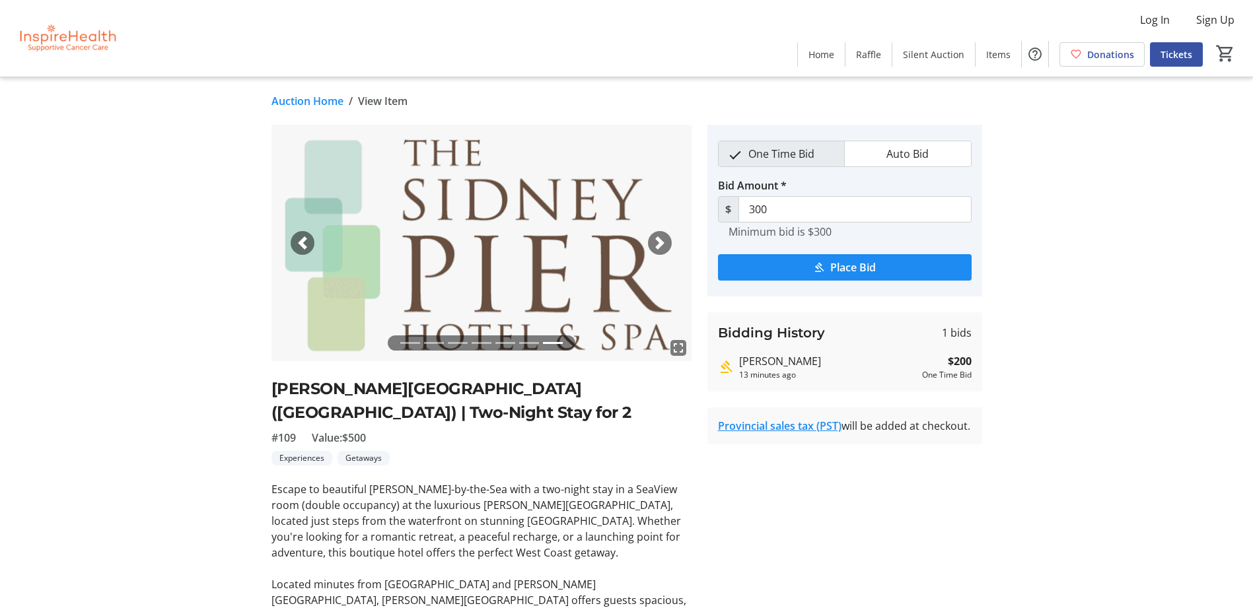
click at [296, 98] on link "Auction Home" at bounding box center [308, 101] width 72 height 16
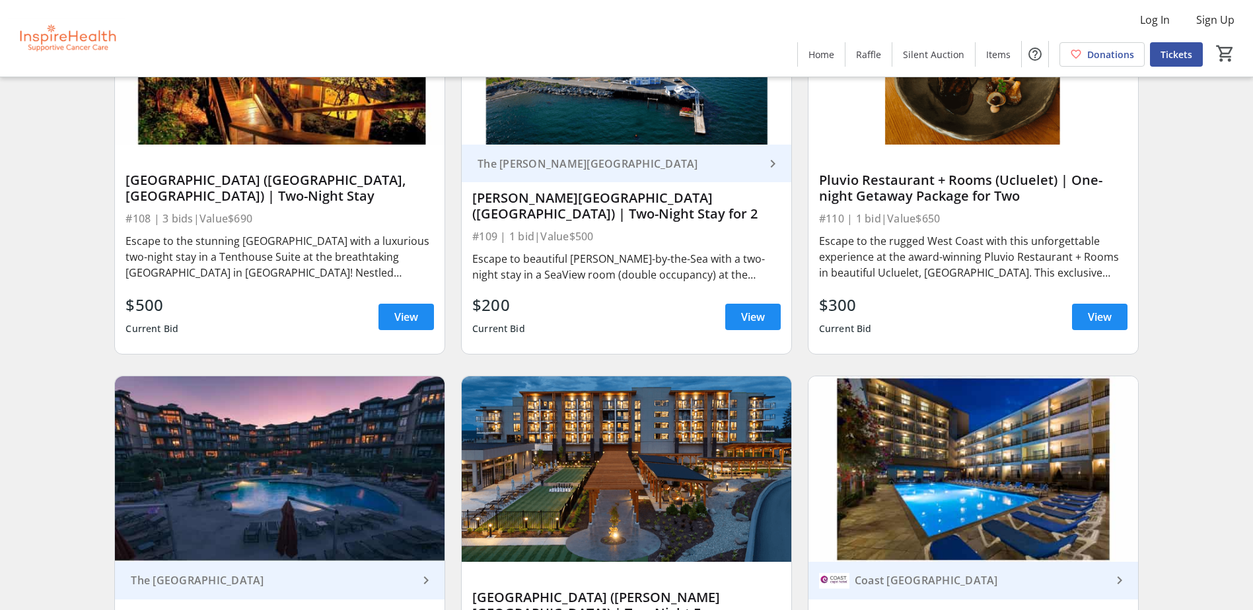
scroll to position [2510, 0]
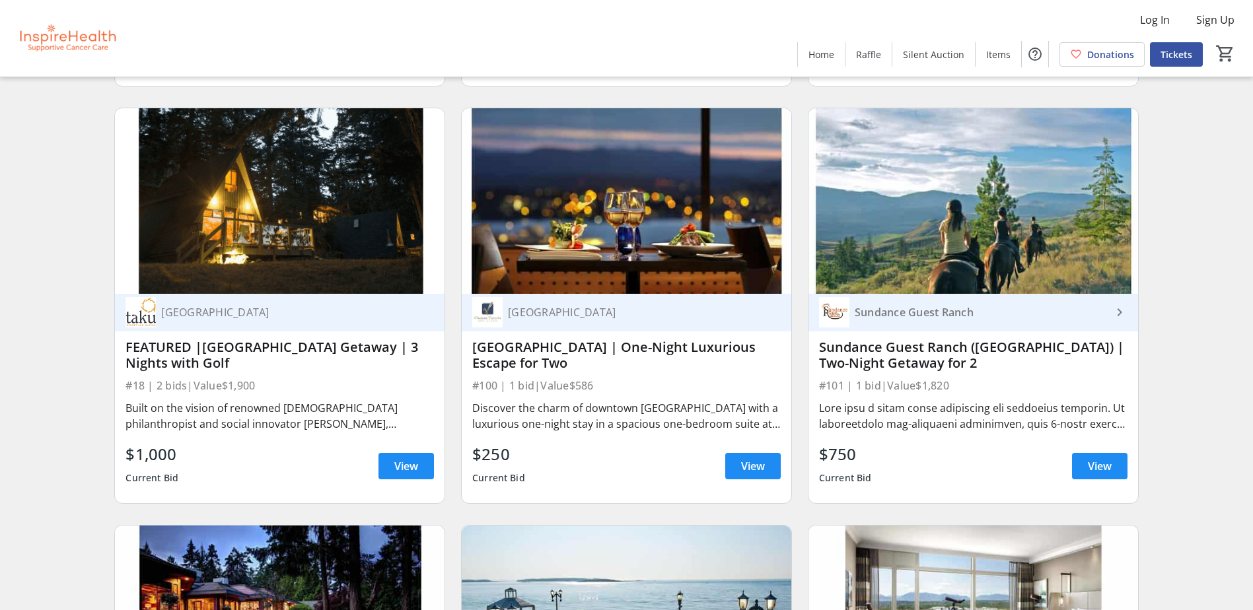
scroll to position [925, 0]
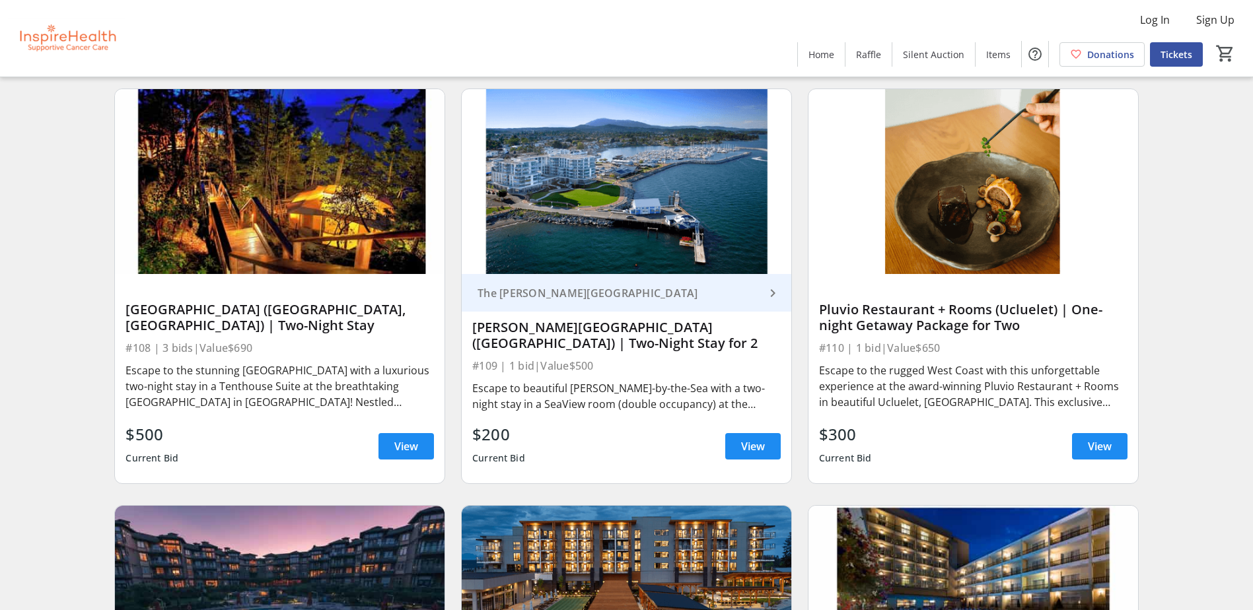
scroll to position [2222, 0]
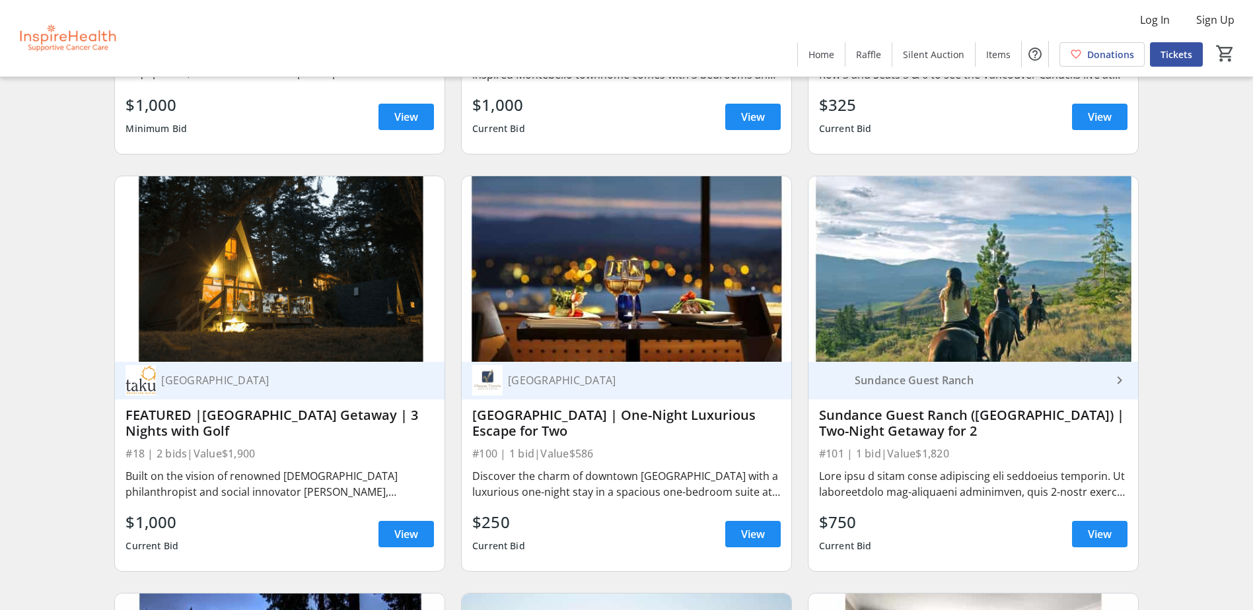
scroll to position [925, 0]
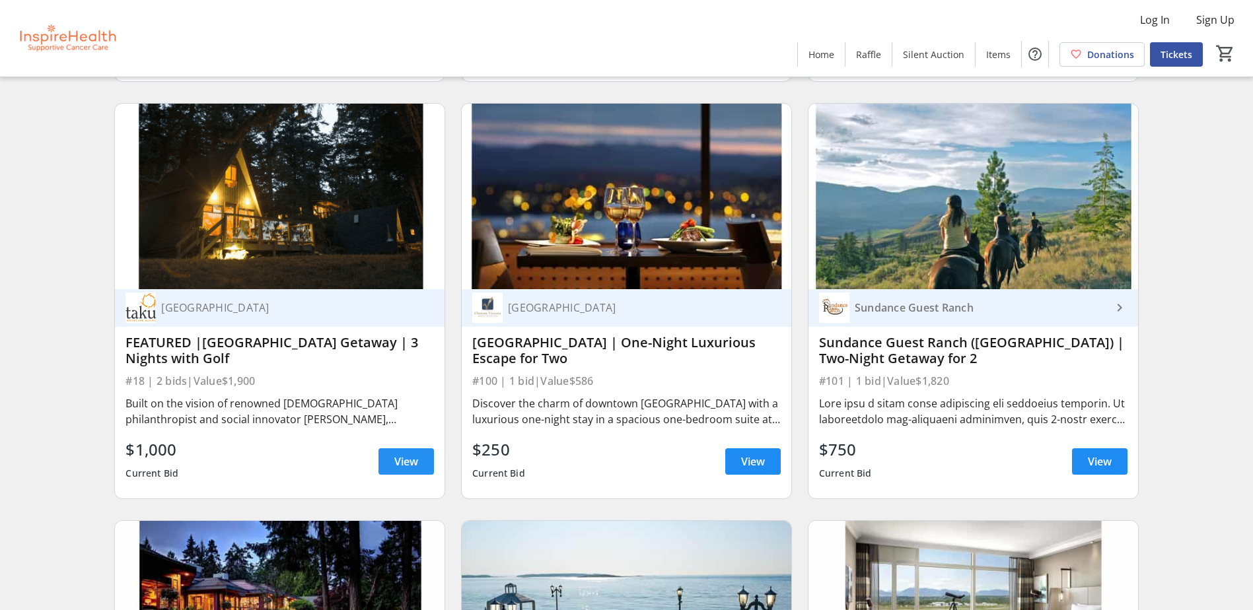
click at [413, 461] on span "View" at bounding box center [406, 462] width 24 height 16
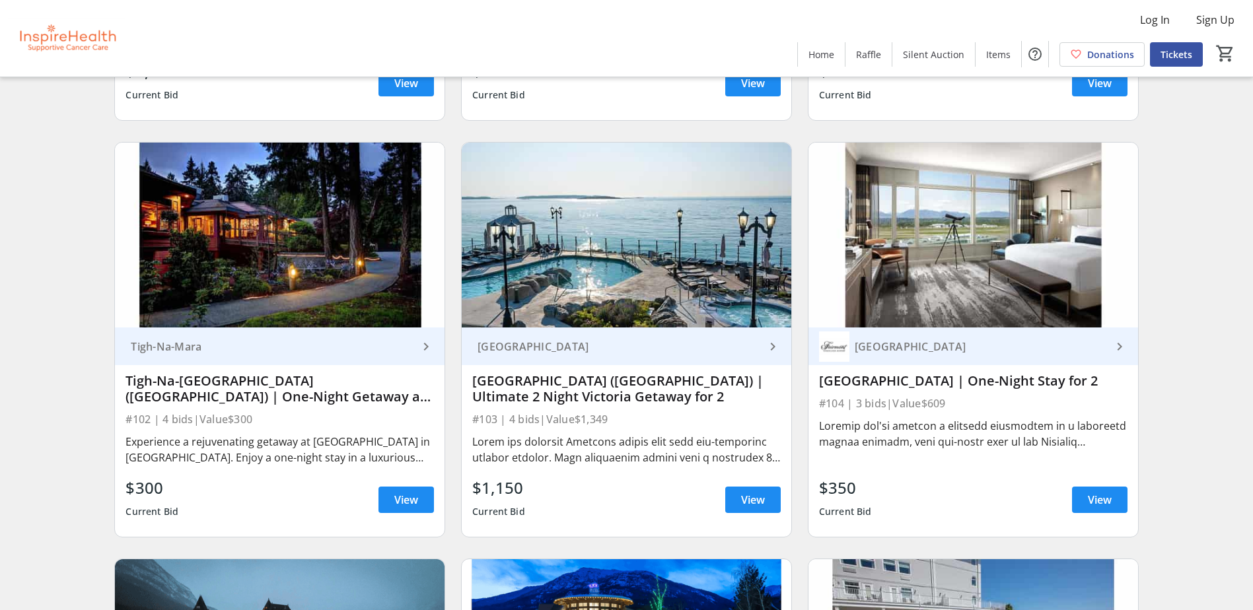
scroll to position [1321, 0]
